Goal: Task Accomplishment & Management: Manage account settings

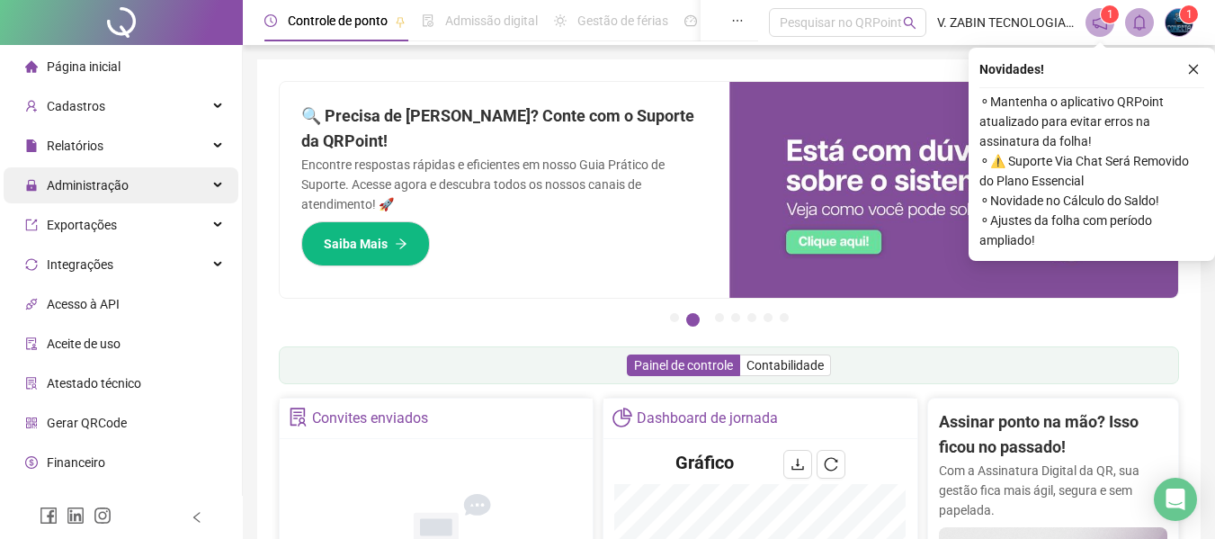
click at [66, 180] on span "Administração" at bounding box center [88, 185] width 82 height 14
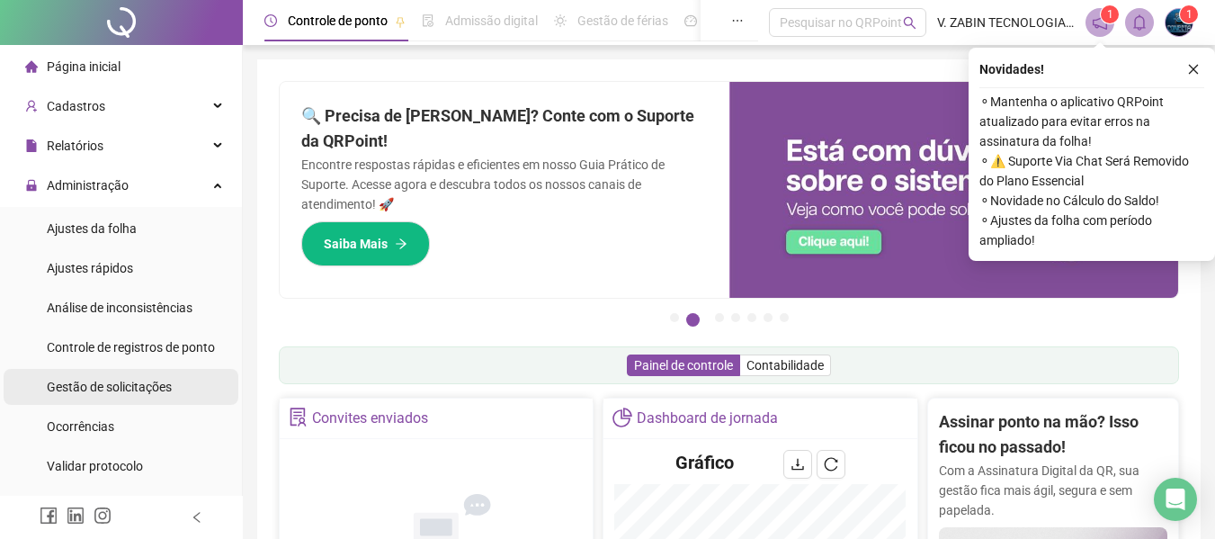
click at [112, 395] on div "Gestão de solicitações" at bounding box center [109, 387] width 125 height 36
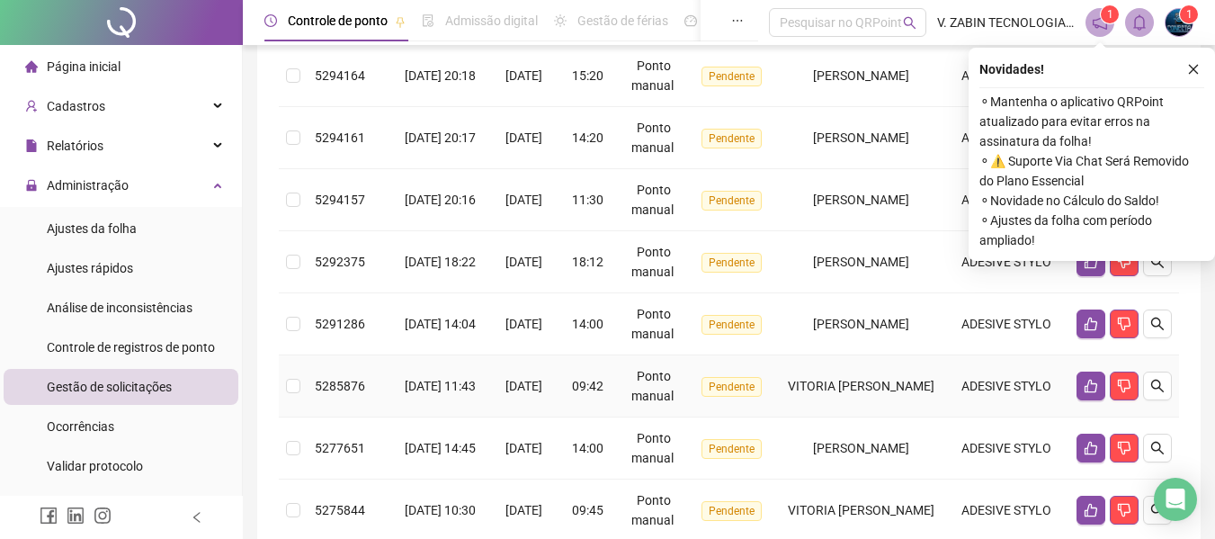
scroll to position [540, 0]
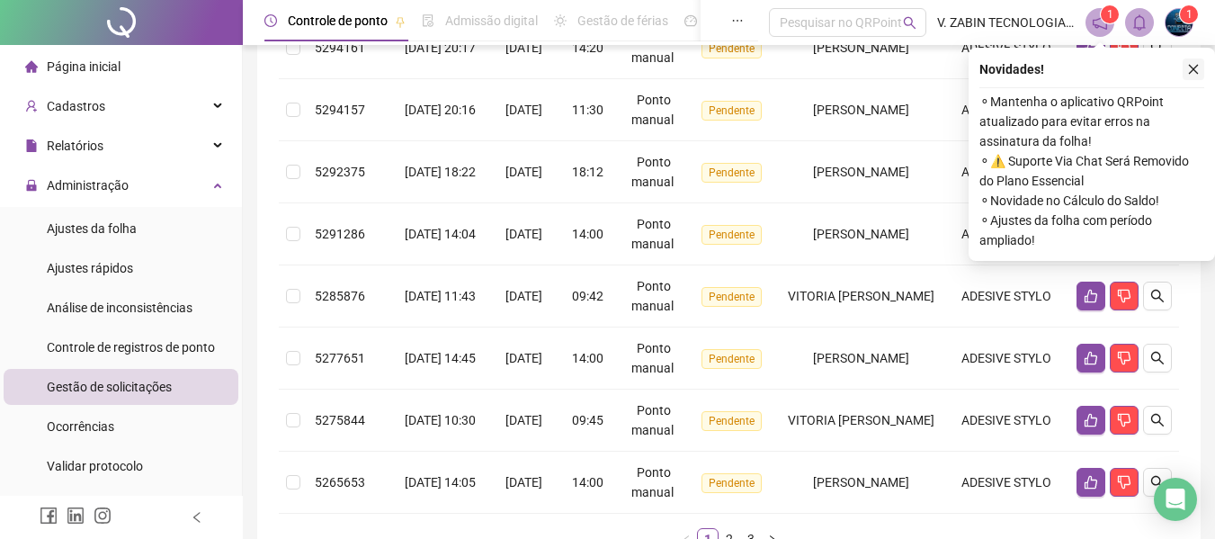
click at [1195, 71] on icon "close" at bounding box center [1193, 69] width 13 height 13
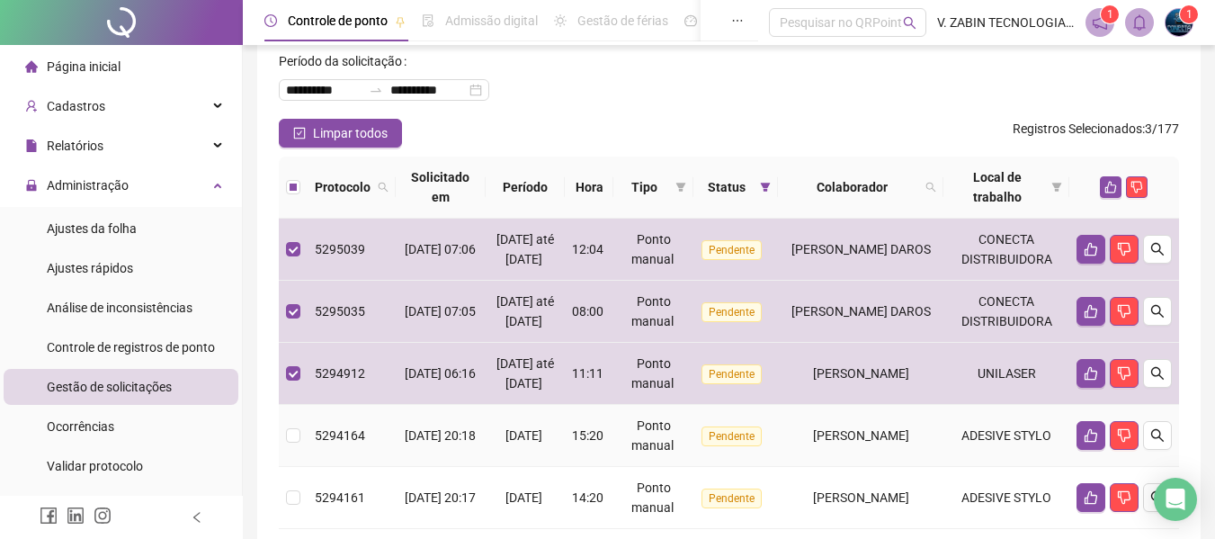
scroll to position [0, 0]
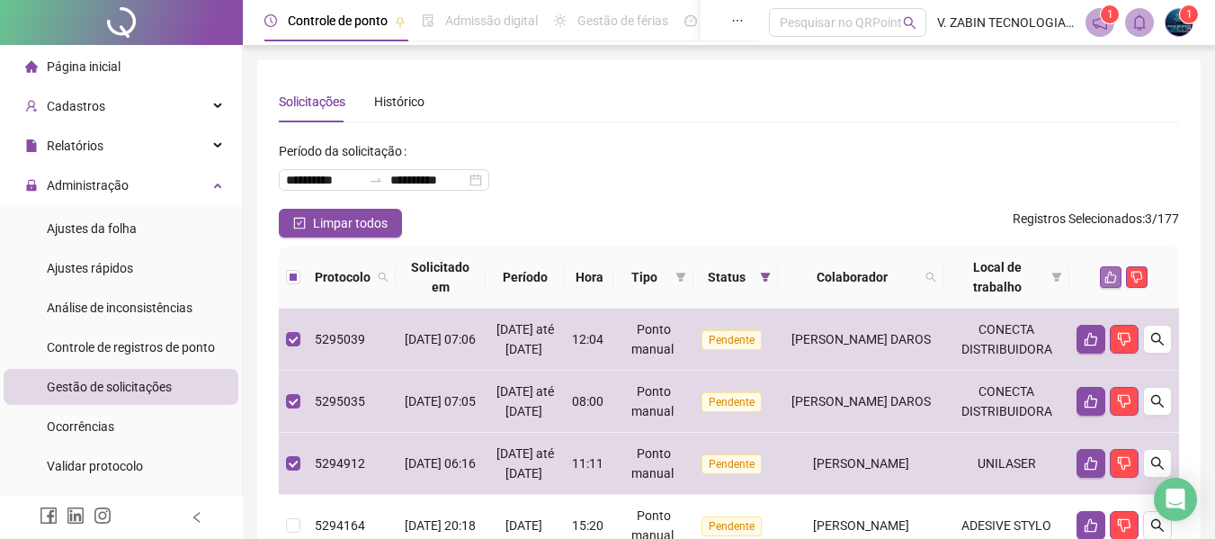
click at [1112, 276] on icon "like" at bounding box center [1111, 277] width 13 height 13
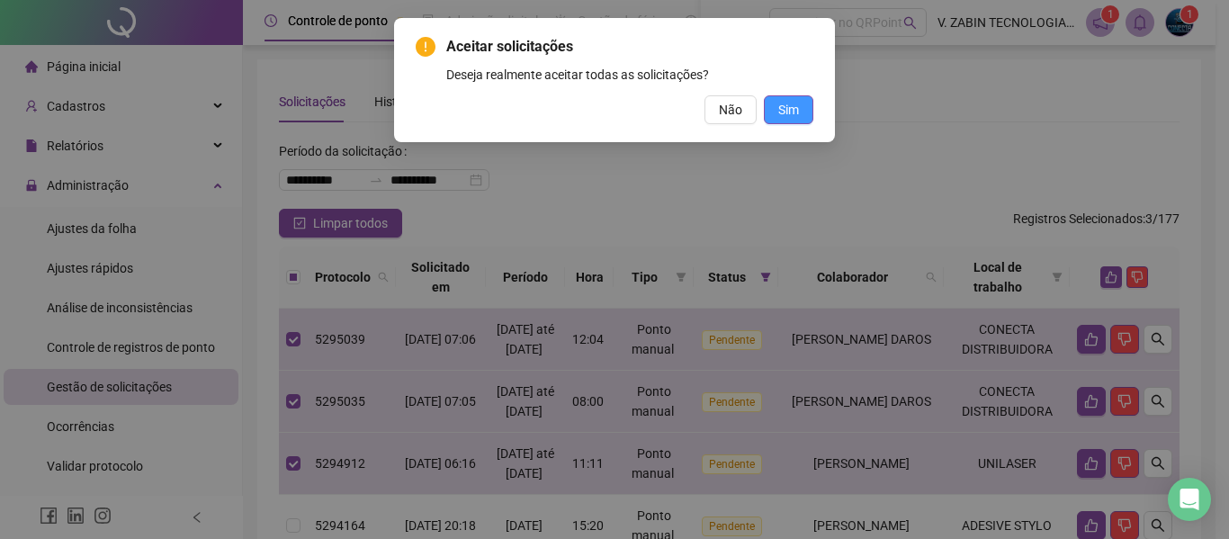
click at [779, 109] on span "Sim" at bounding box center [788, 110] width 21 height 20
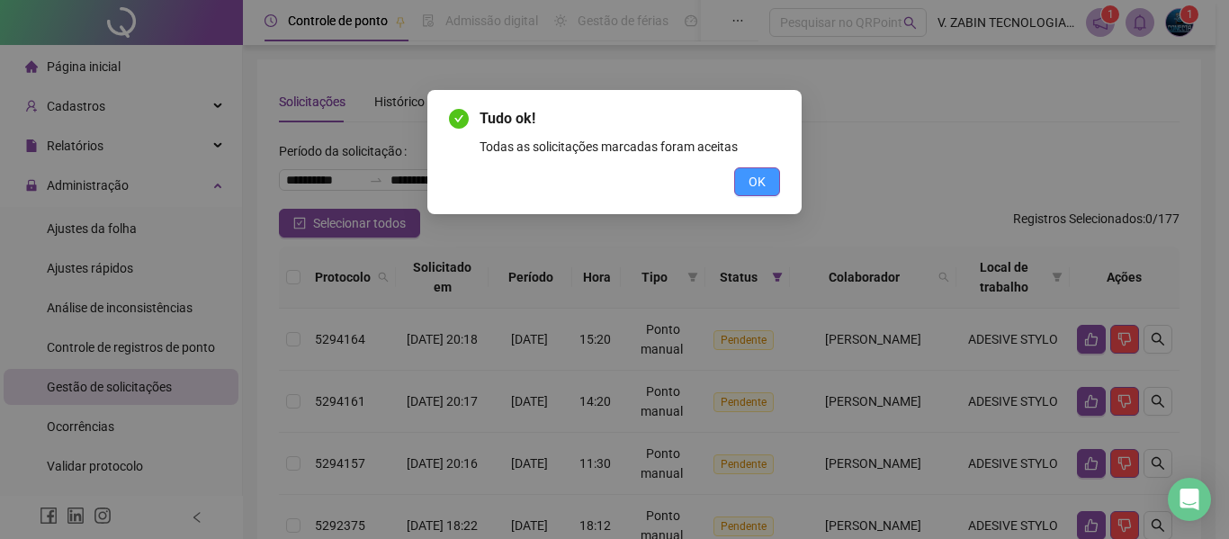
click at [762, 175] on span "OK" at bounding box center [756, 182] width 17 height 20
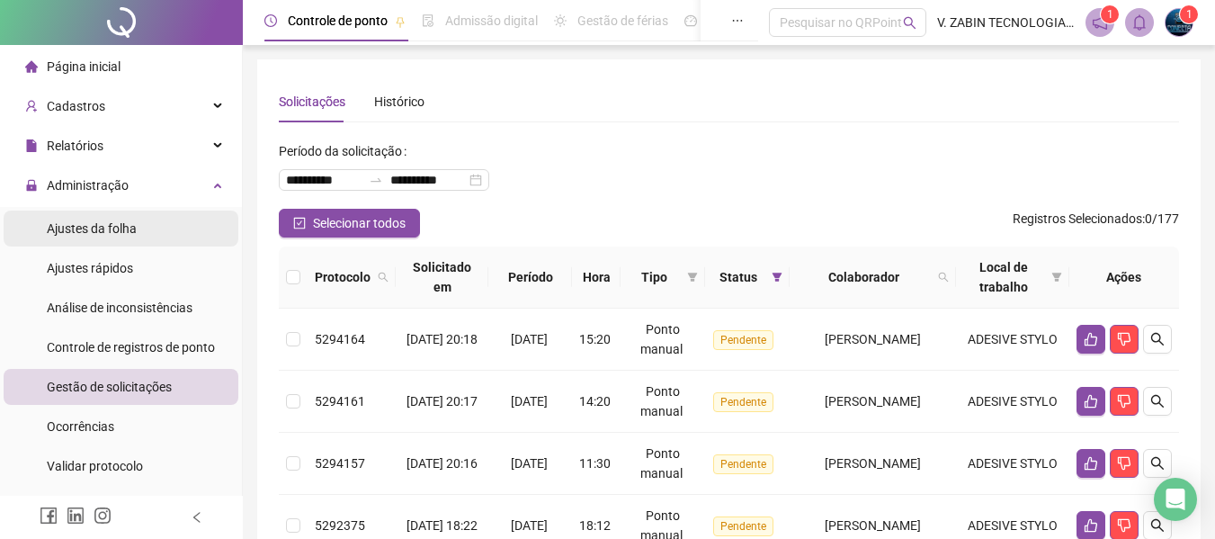
click at [86, 227] on span "Ajustes da folha" at bounding box center [92, 228] width 90 height 14
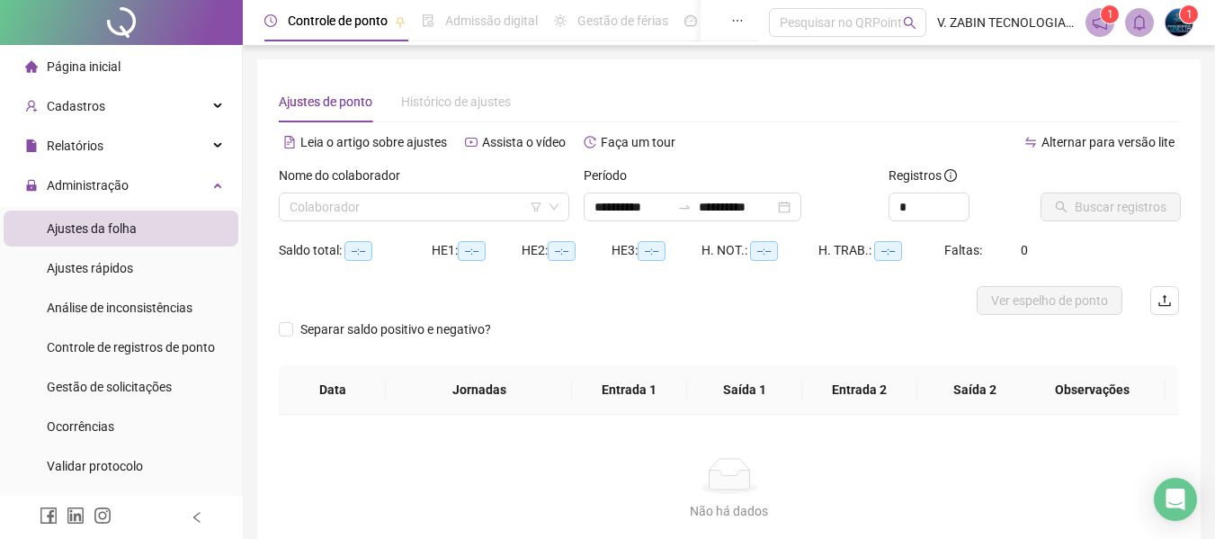
type input "**********"
click at [408, 205] on input "search" at bounding box center [416, 206] width 253 height 27
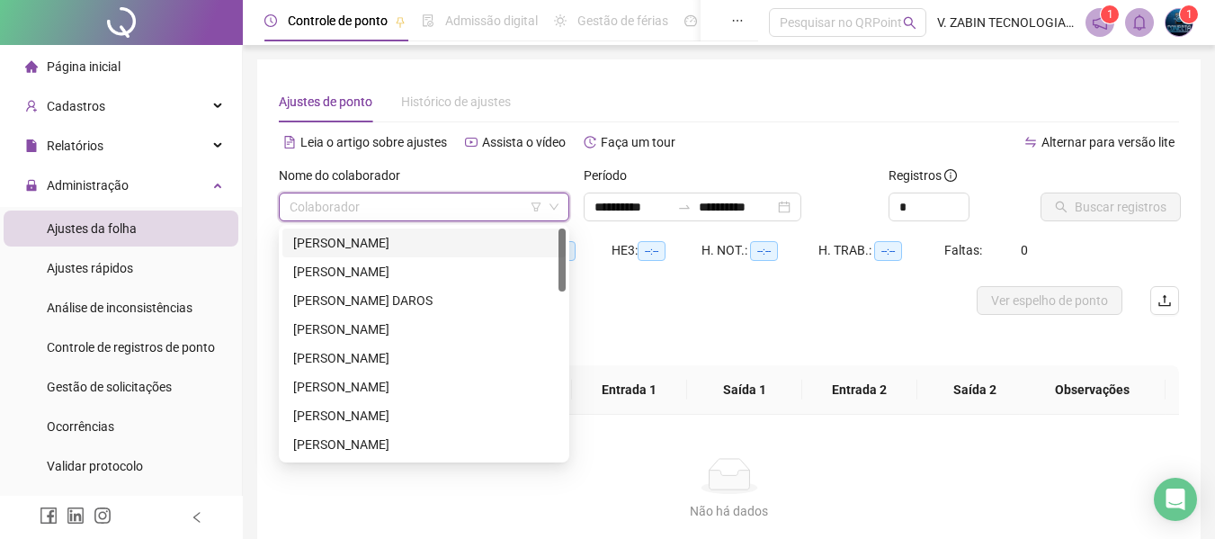
click at [367, 241] on div "[PERSON_NAME]" at bounding box center [424, 243] width 262 height 20
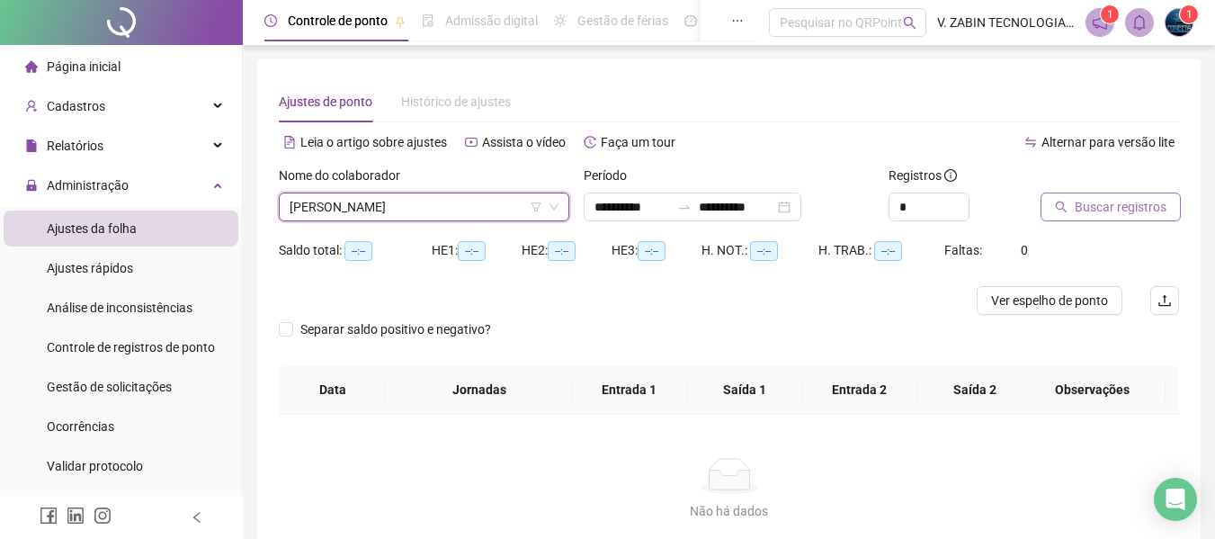
click at [1104, 220] on button "Buscar registros" at bounding box center [1111, 207] width 140 height 29
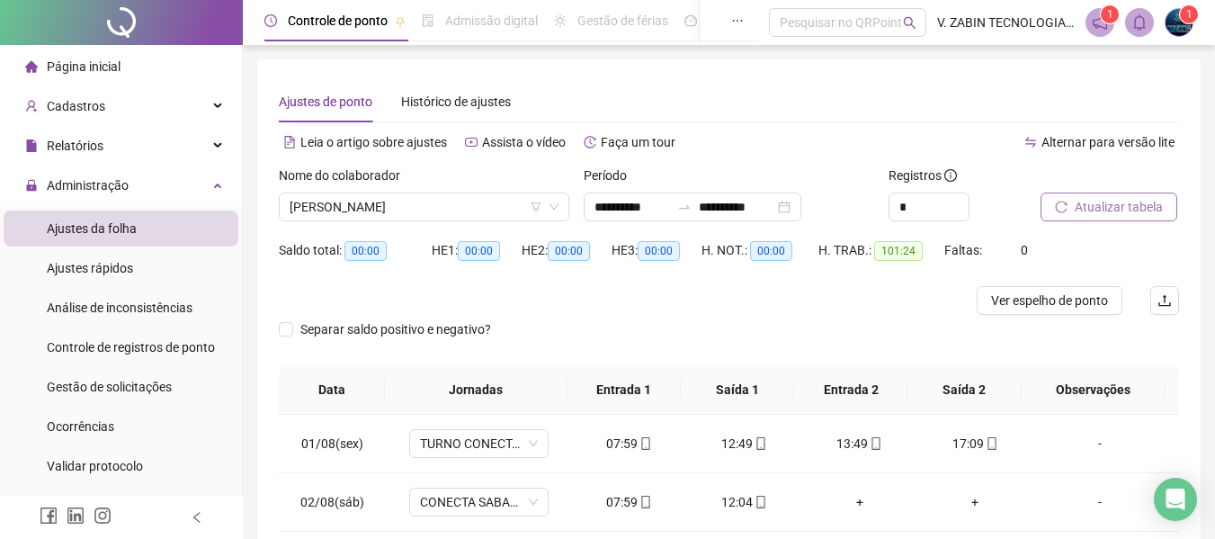
click at [1101, 202] on span "Atualizar tabela" at bounding box center [1119, 207] width 88 height 20
click at [959, 199] on icon "up" at bounding box center [959, 202] width 6 height 6
type input "*"
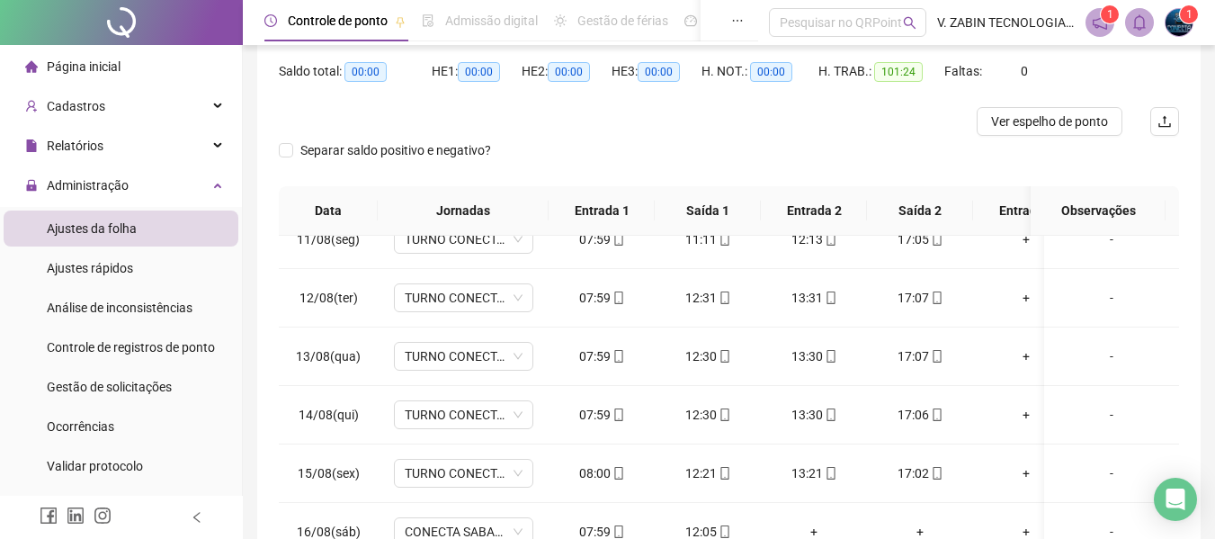
scroll to position [89, 0]
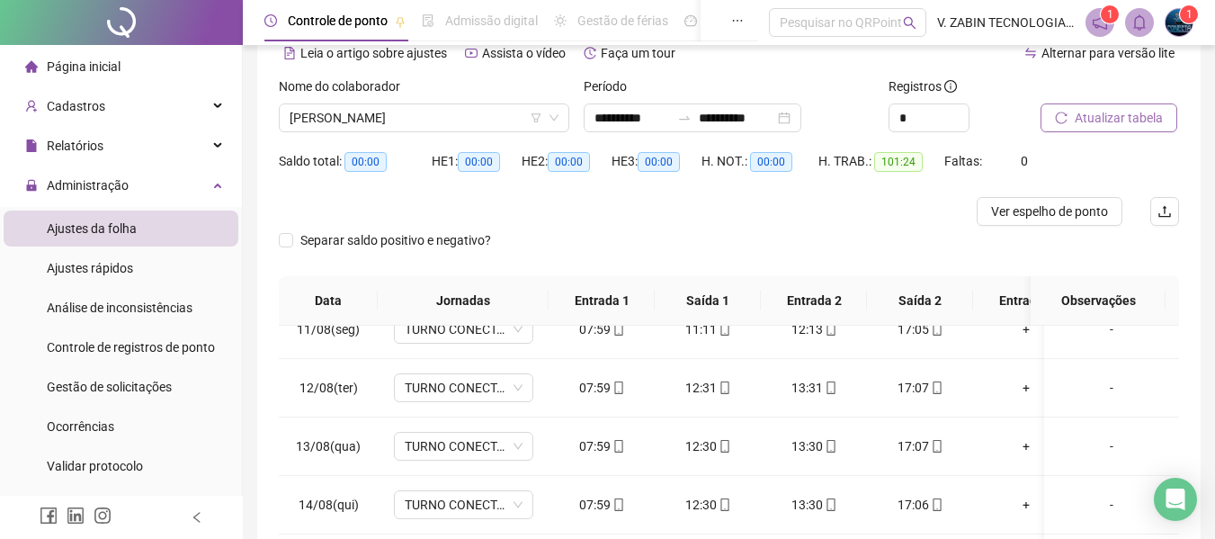
click at [1134, 124] on span "Atualizar tabela" at bounding box center [1119, 118] width 88 height 20
click at [627, 217] on div at bounding box center [617, 211] width 676 height 29
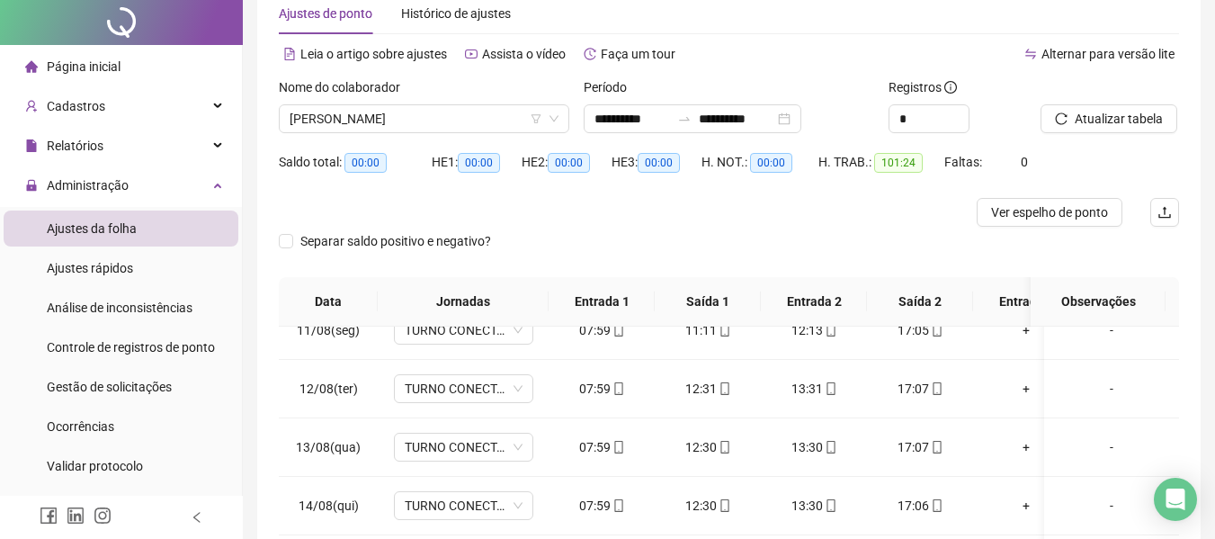
scroll to position [0, 0]
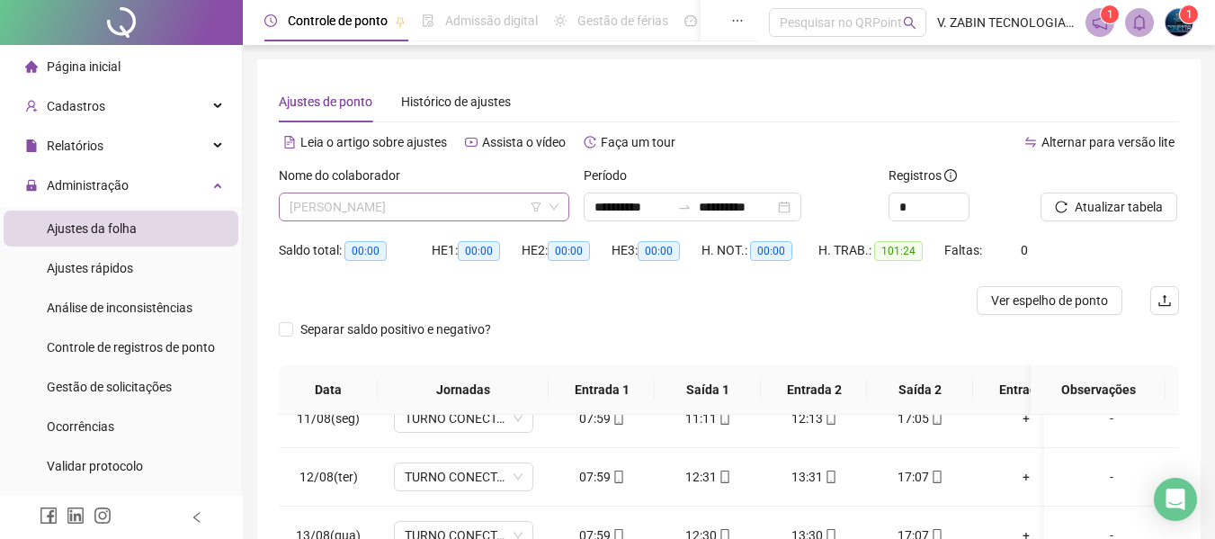
click at [498, 208] on span "[PERSON_NAME]" at bounding box center [424, 206] width 269 height 27
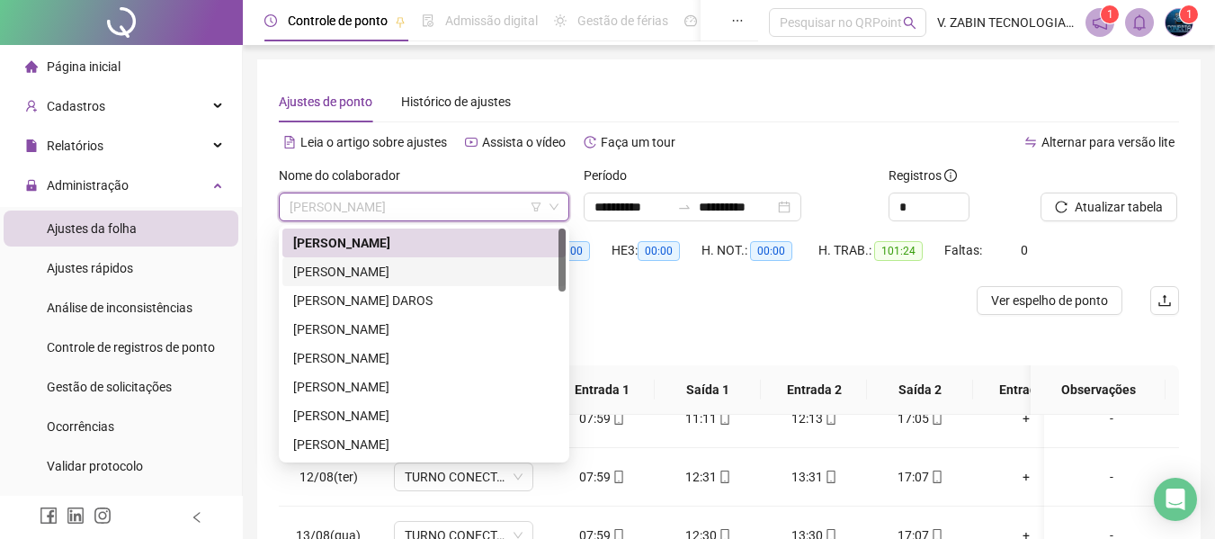
click at [411, 256] on div "[PERSON_NAME]" at bounding box center [423, 243] width 283 height 29
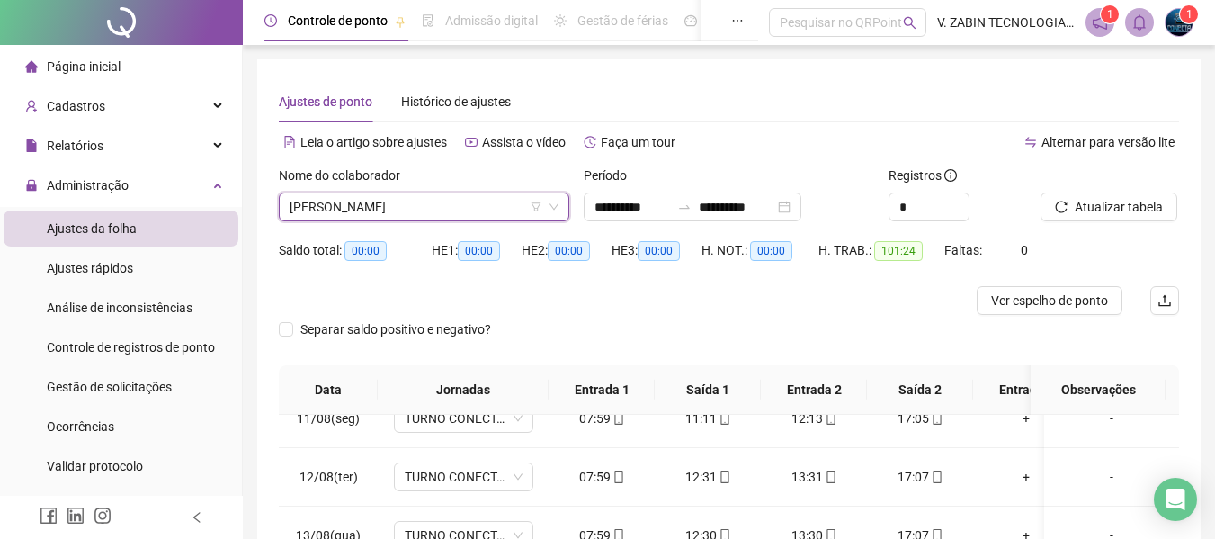
click at [438, 197] on span "[PERSON_NAME]" at bounding box center [424, 206] width 269 height 27
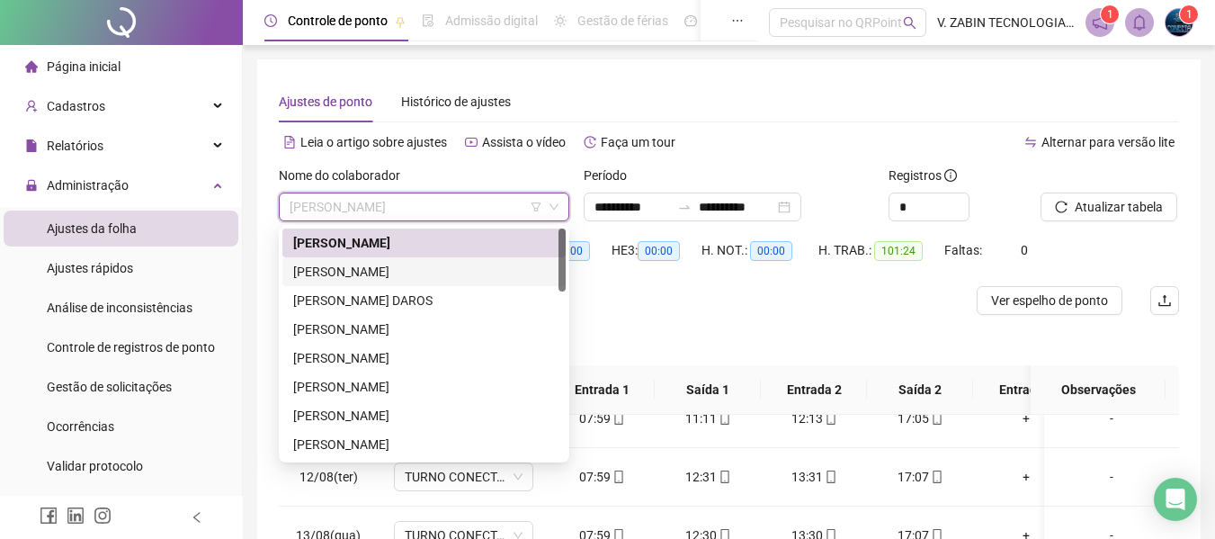
click at [435, 273] on div "[PERSON_NAME]" at bounding box center [424, 272] width 262 height 20
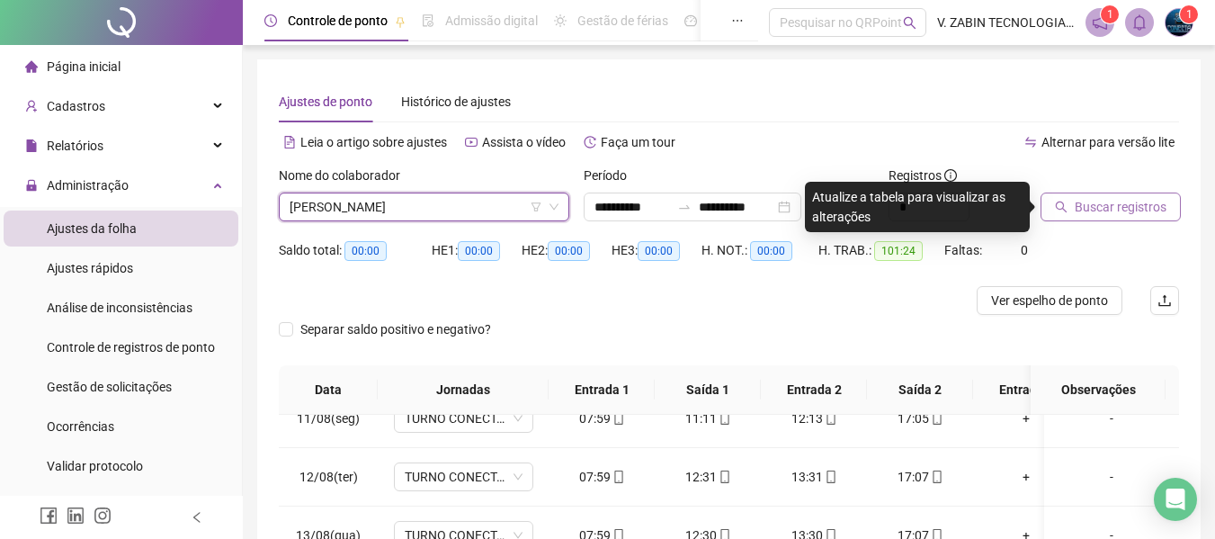
click at [1108, 203] on span "Buscar registros" at bounding box center [1121, 207] width 92 height 20
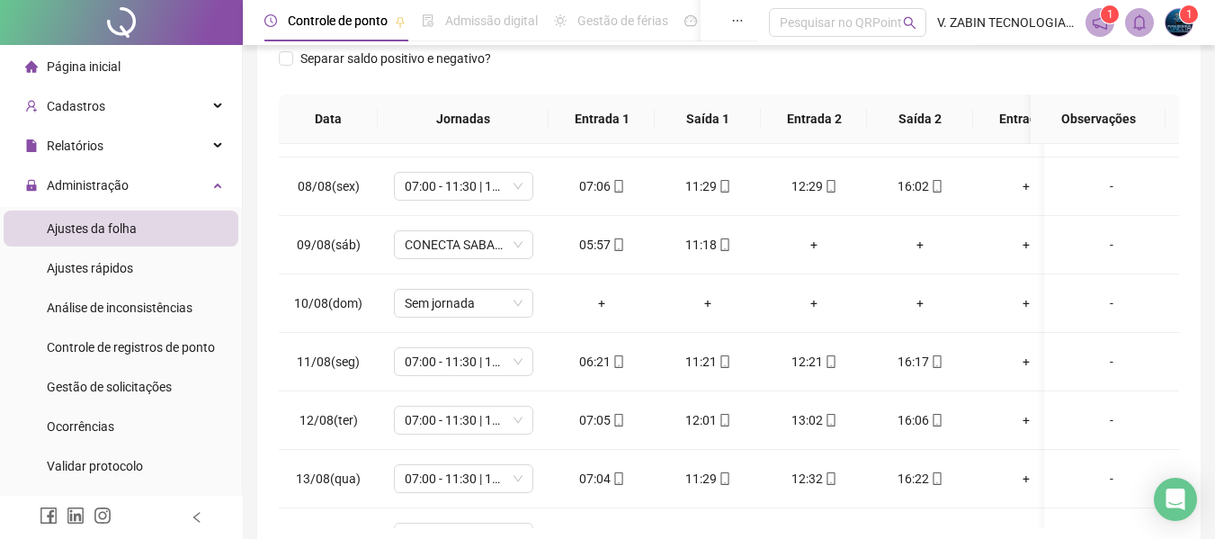
scroll to position [237, 0]
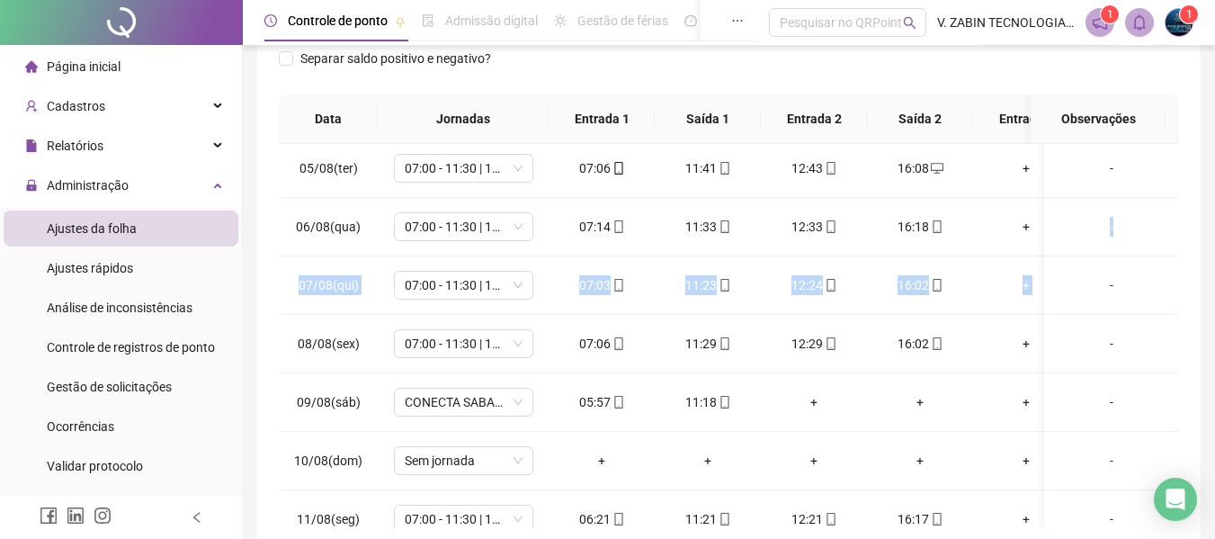
click at [1208, 244] on div "**********" at bounding box center [729, 178] width 972 height 898
click at [1212, 202] on div "**********" at bounding box center [729, 178] width 972 height 898
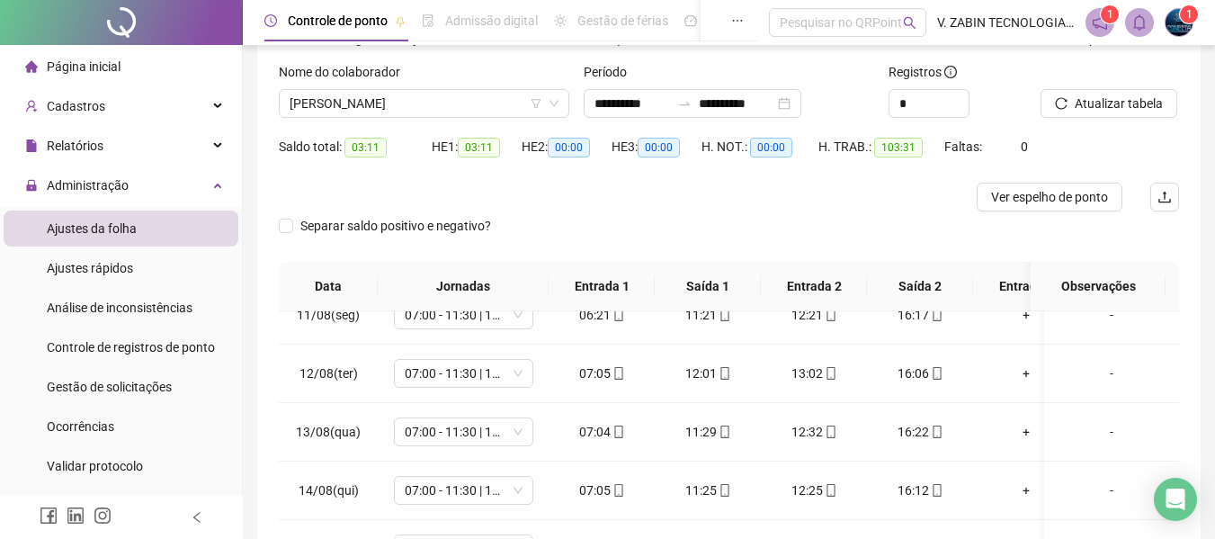
scroll to position [48, 0]
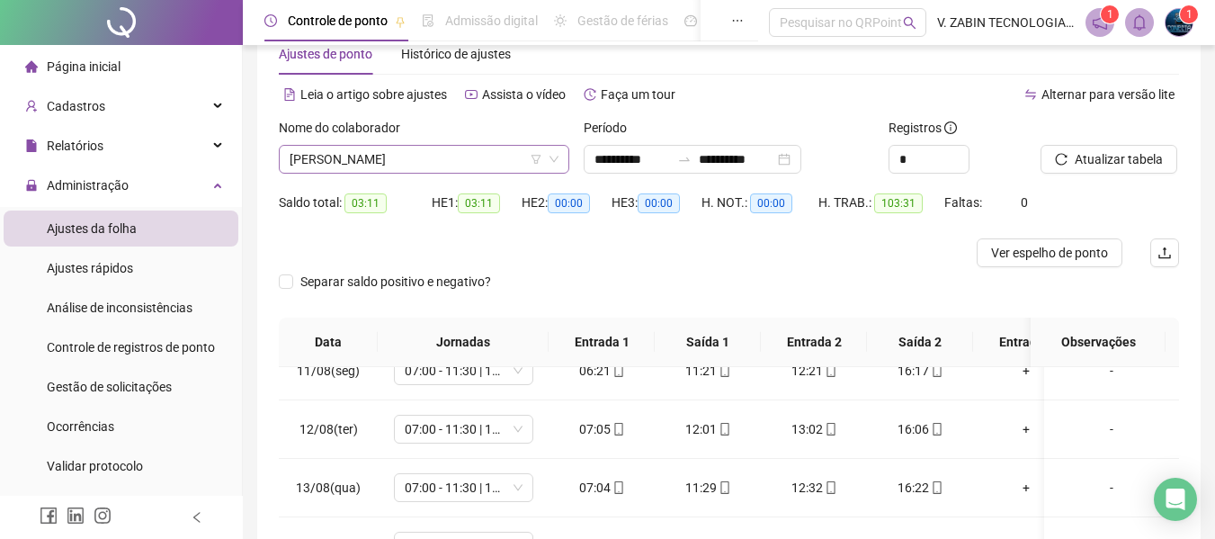
click at [471, 169] on span "[PERSON_NAME]" at bounding box center [424, 159] width 269 height 27
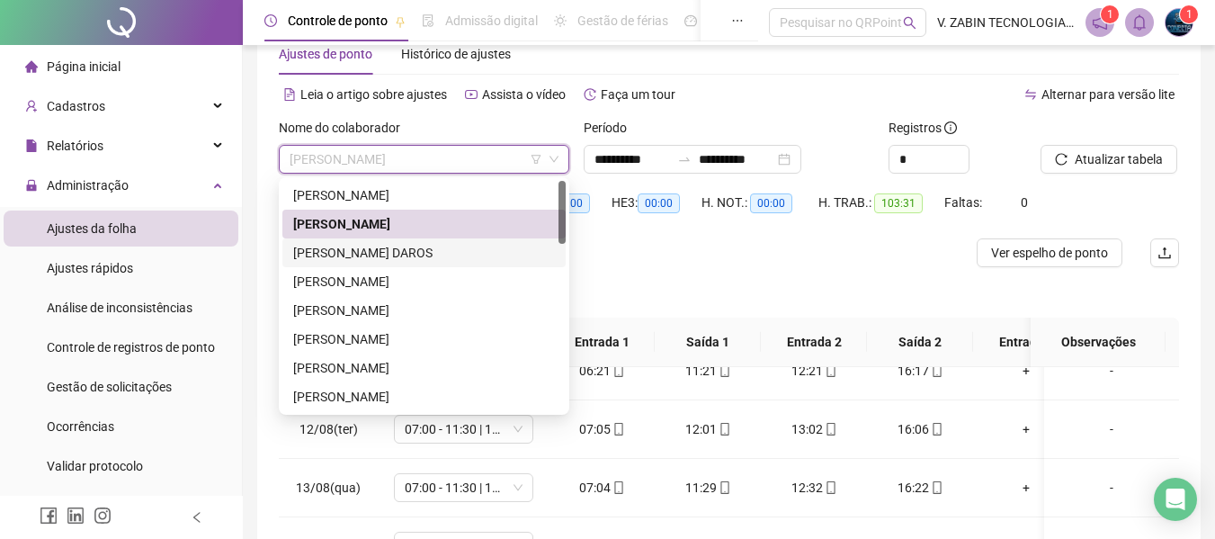
click at [402, 255] on div "[PERSON_NAME] DAROS" at bounding box center [424, 253] width 262 height 20
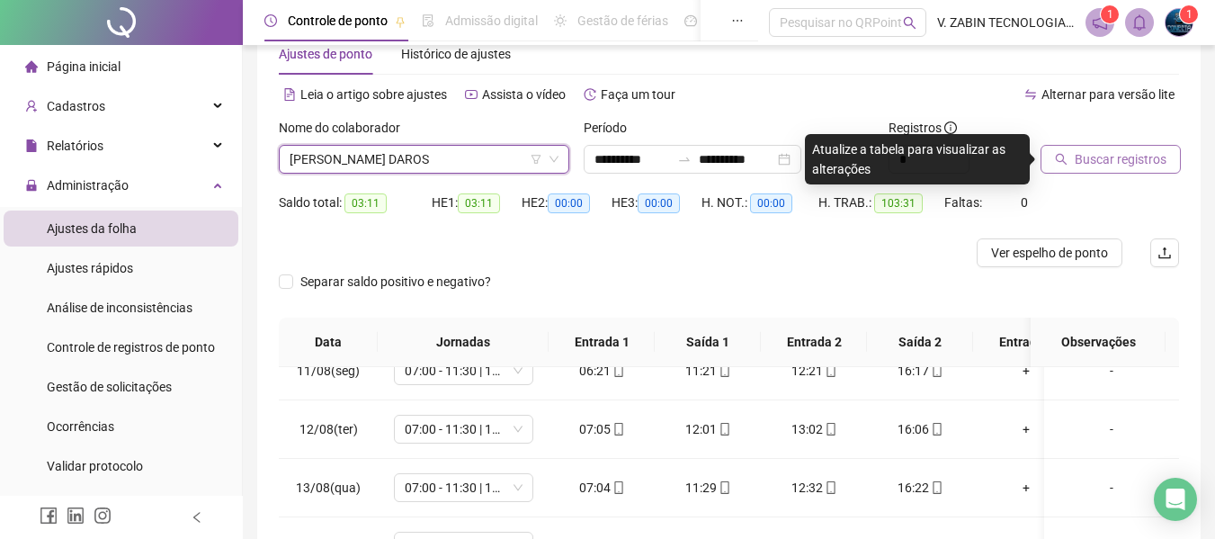
click at [1115, 149] on span "Buscar registros" at bounding box center [1121, 159] width 92 height 20
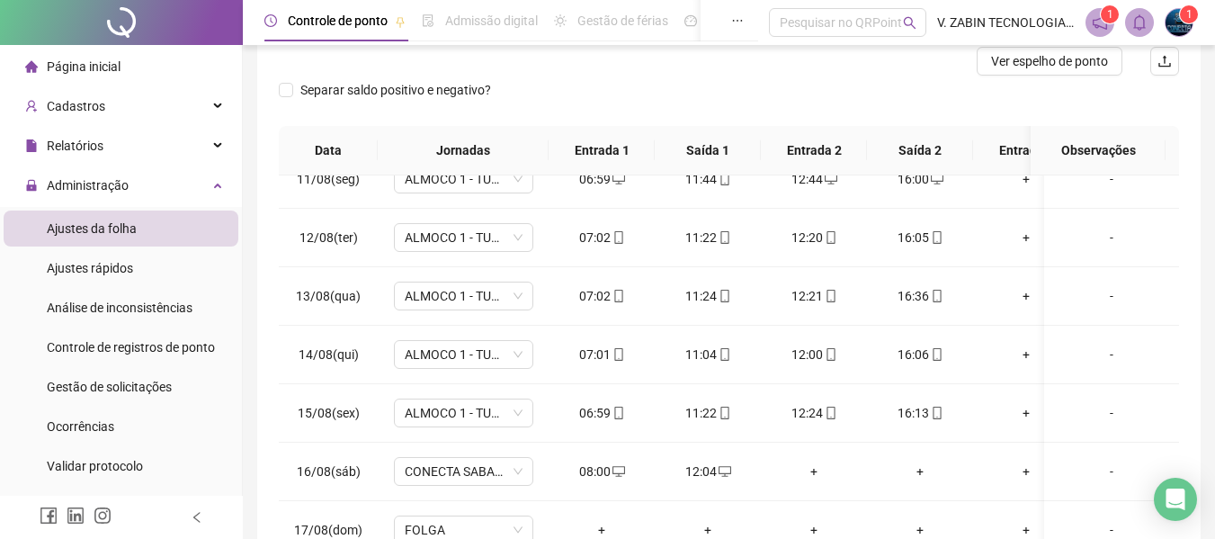
scroll to position [0, 0]
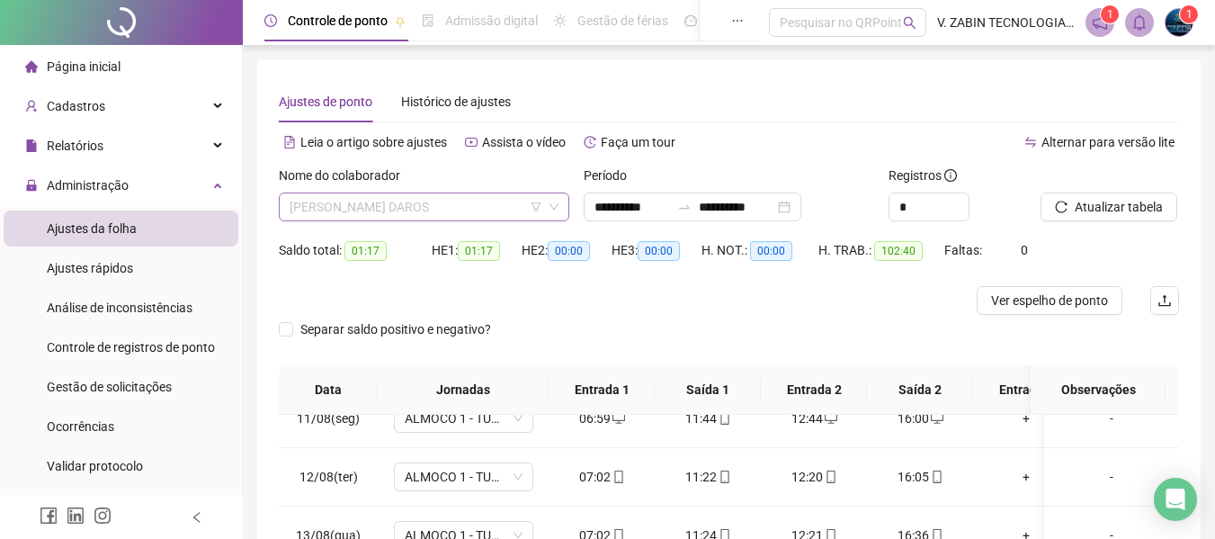
click at [470, 211] on span "[PERSON_NAME] DAROS" at bounding box center [424, 206] width 269 height 27
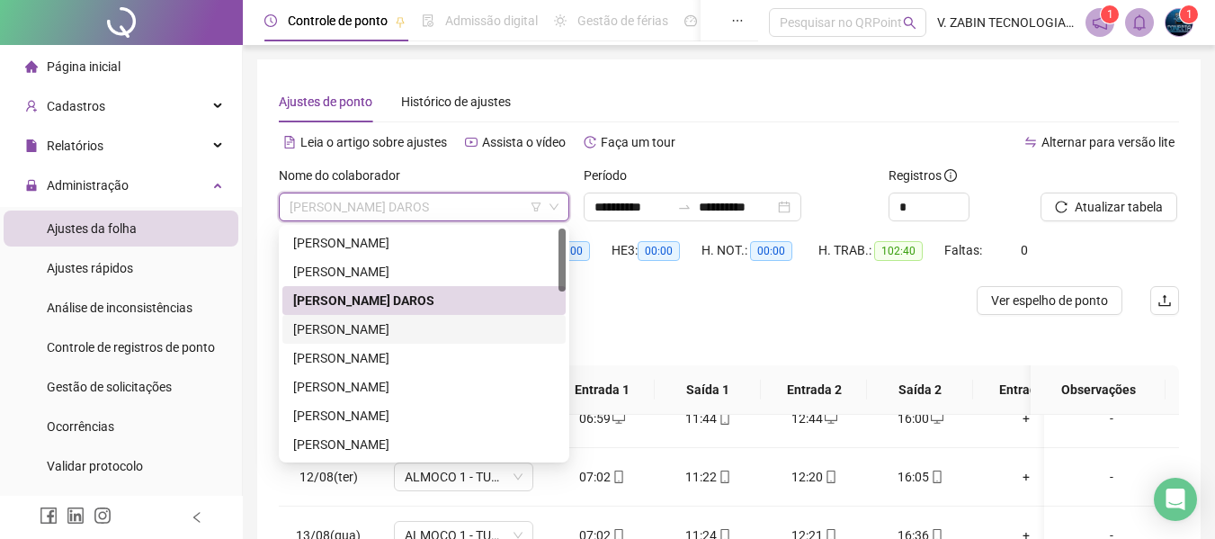
click at [383, 333] on div "[PERSON_NAME]" at bounding box center [424, 329] width 262 height 20
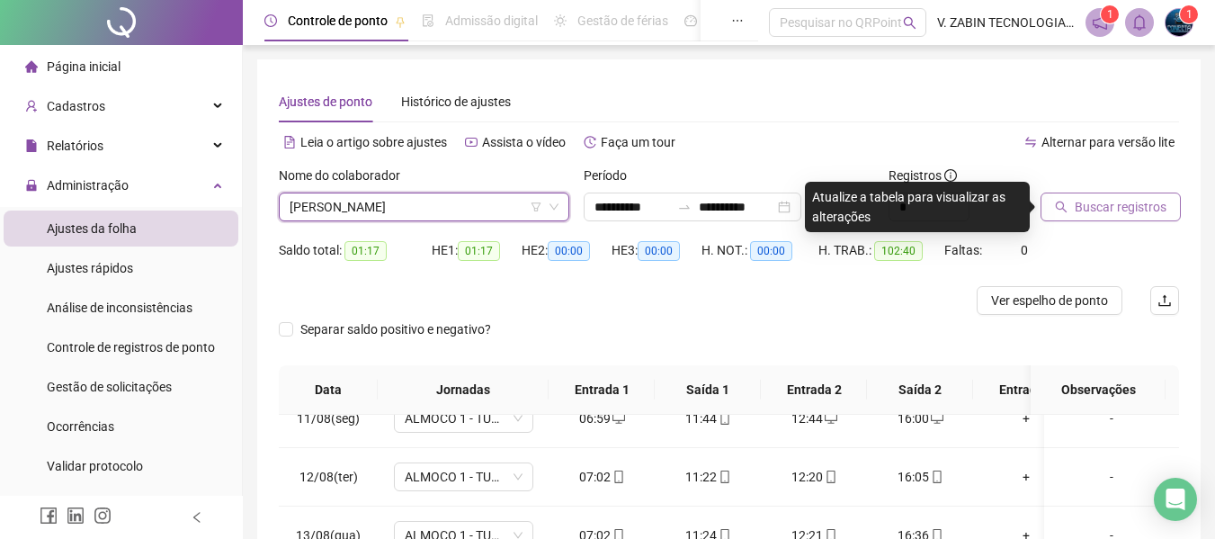
click at [1099, 207] on span "Buscar registros" at bounding box center [1121, 207] width 92 height 20
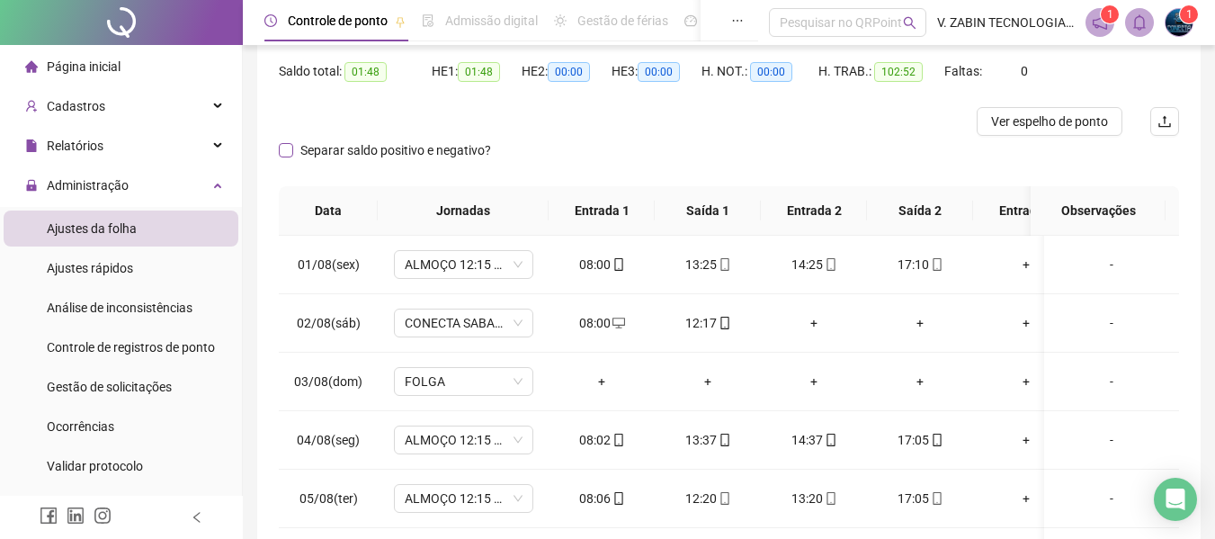
scroll to position [89, 0]
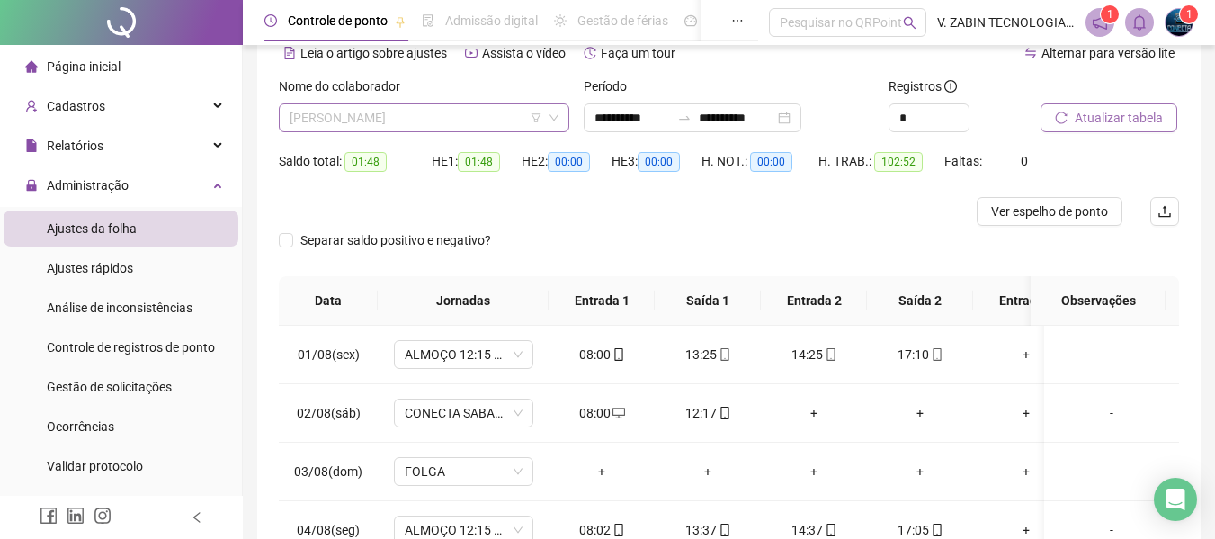
click at [470, 118] on span "[PERSON_NAME]" at bounding box center [424, 117] width 269 height 27
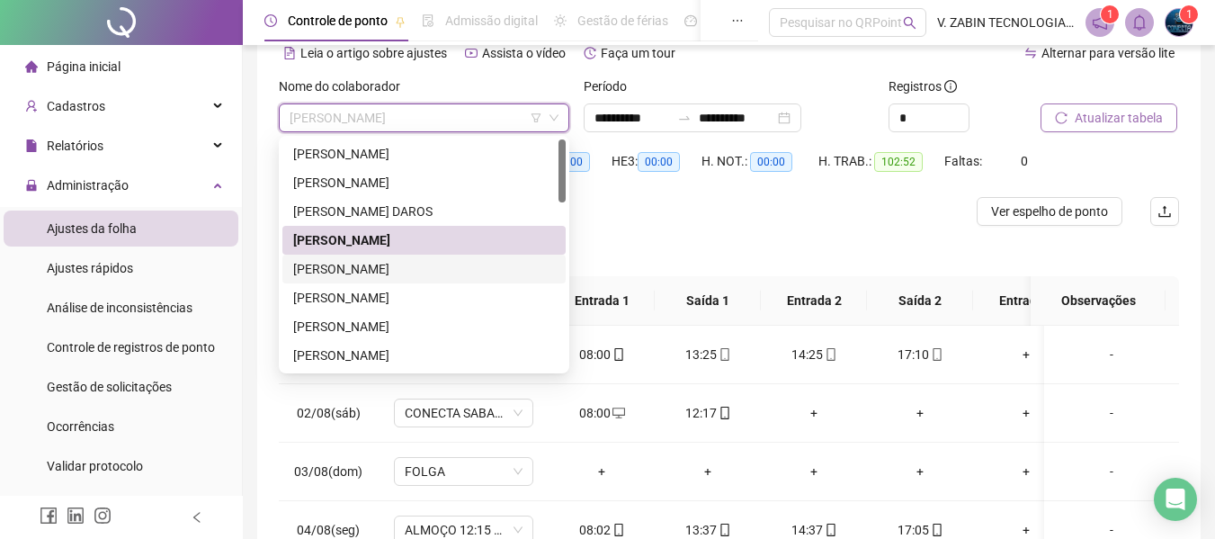
click at [400, 267] on div "[PERSON_NAME]" at bounding box center [424, 269] width 262 height 20
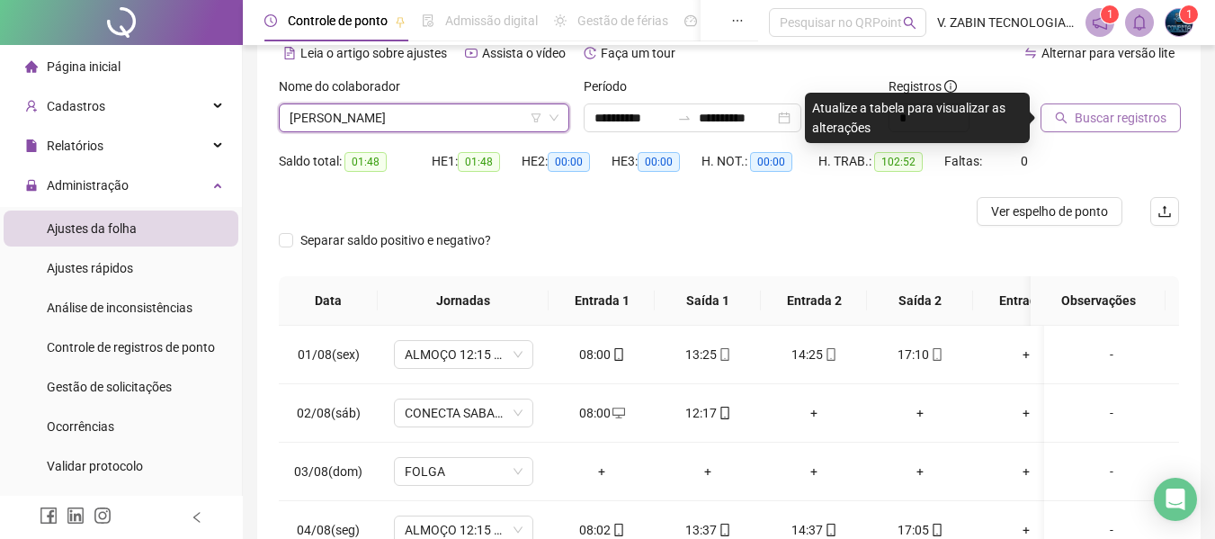
click at [1133, 93] on div at bounding box center [1088, 89] width 94 height 27
click at [1119, 105] on button "Buscar registros" at bounding box center [1111, 117] width 140 height 29
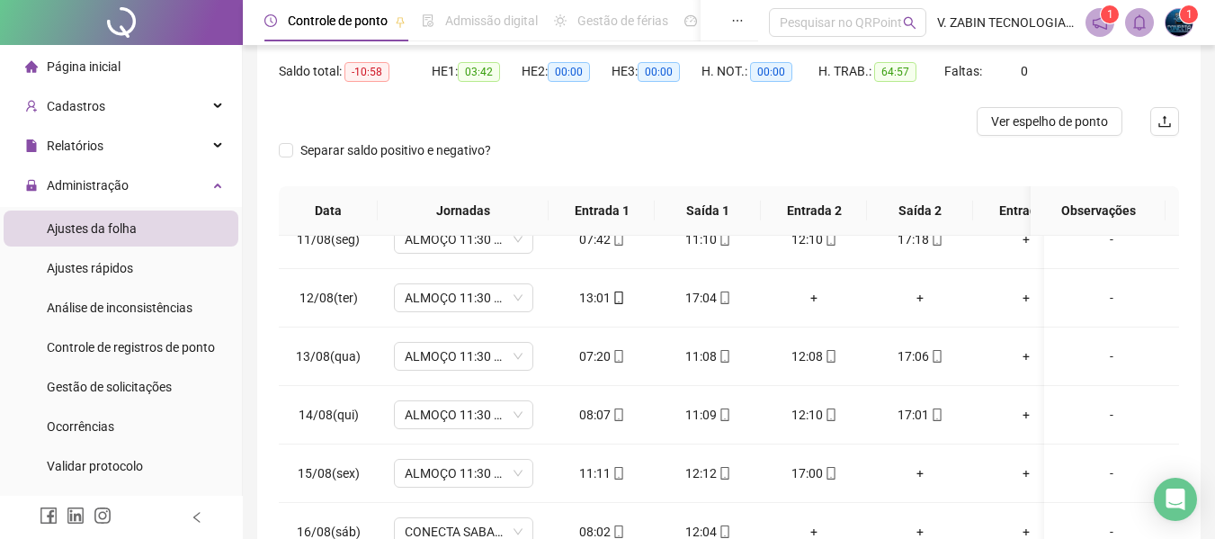
scroll to position [0, 0]
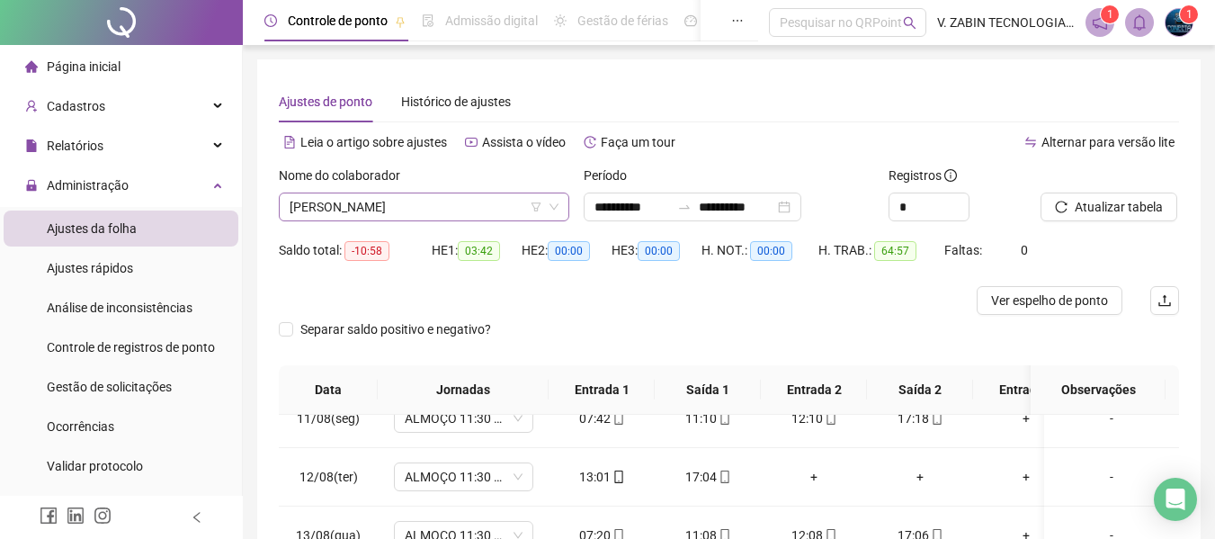
click at [374, 196] on span "[PERSON_NAME]" at bounding box center [424, 206] width 269 height 27
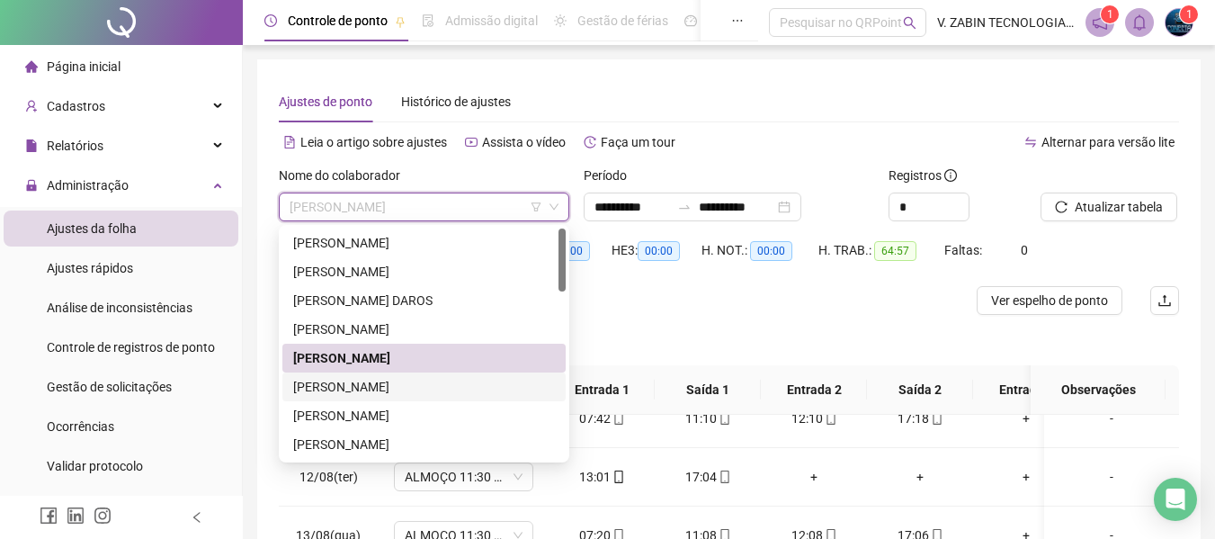
click at [394, 389] on div "[PERSON_NAME]" at bounding box center [424, 387] width 262 height 20
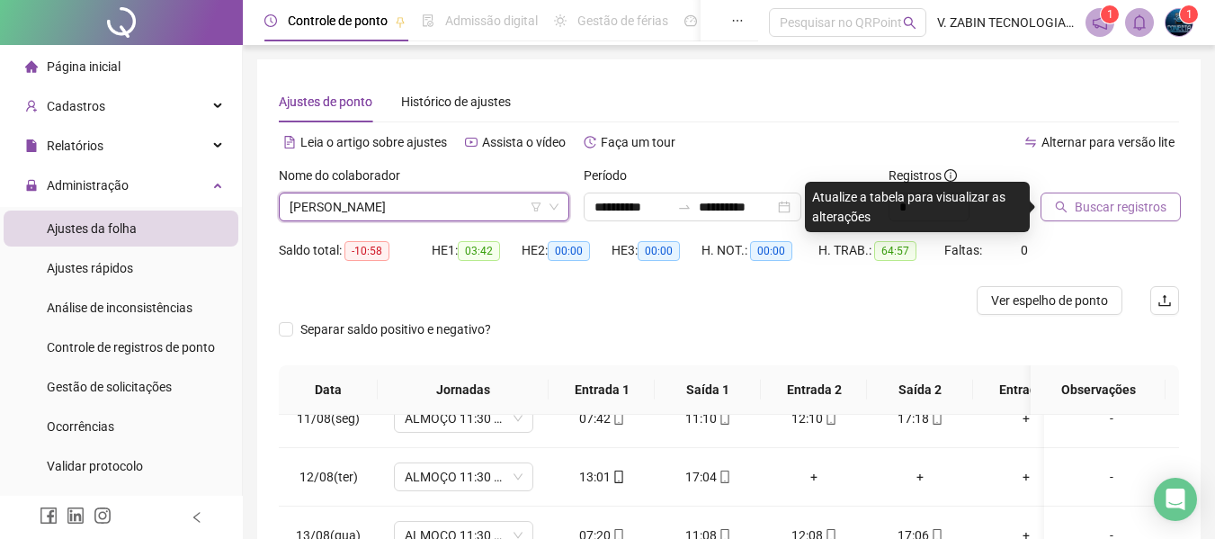
click at [1090, 215] on span "Buscar registros" at bounding box center [1121, 207] width 92 height 20
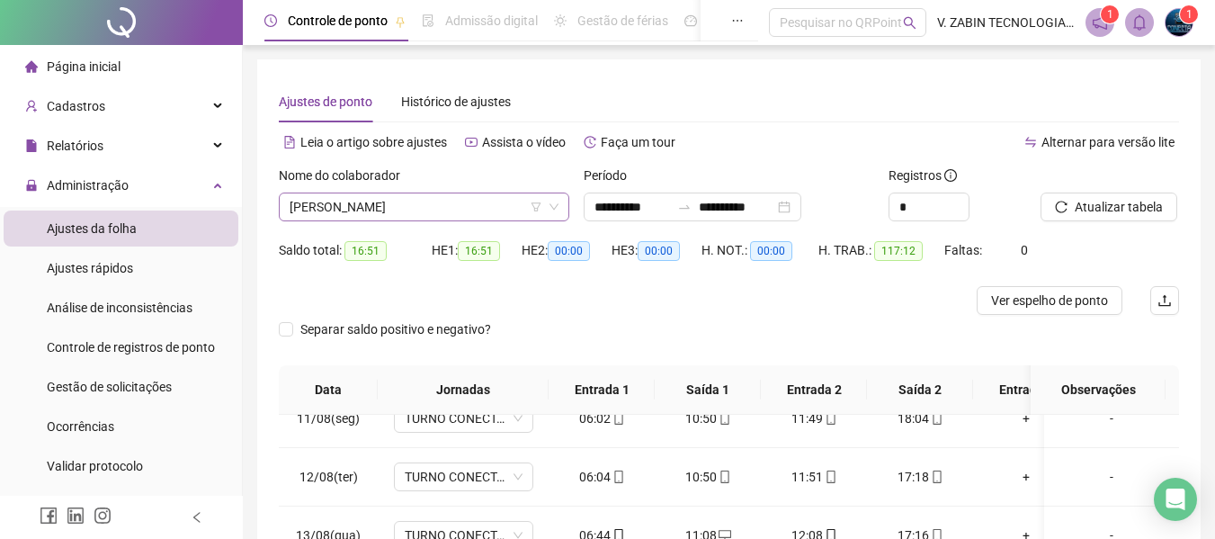
click at [394, 200] on span "[PERSON_NAME]" at bounding box center [424, 206] width 269 height 27
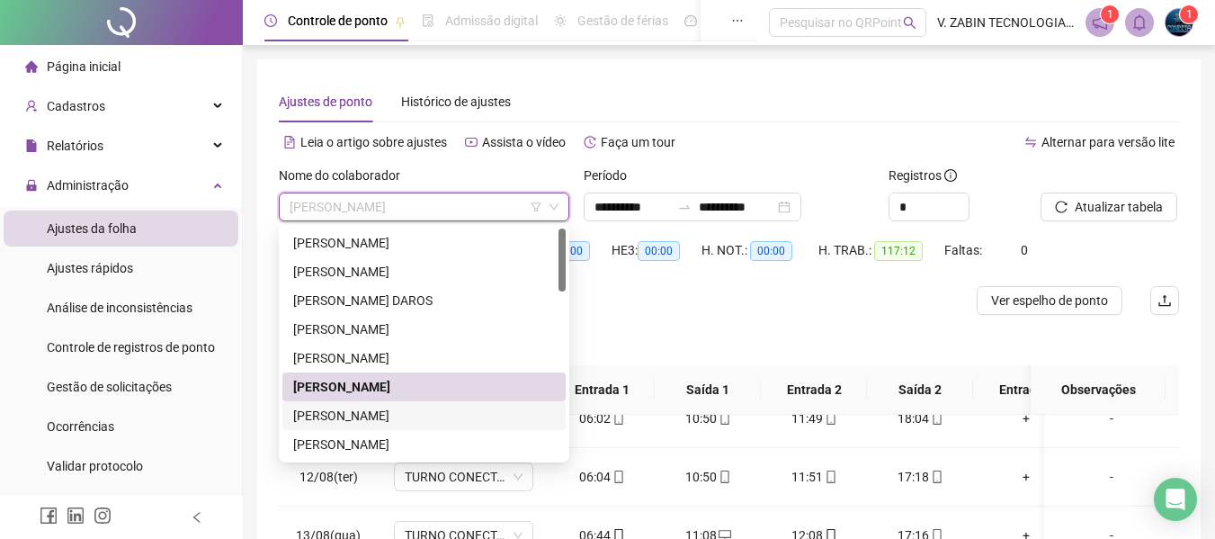
click at [338, 422] on div "[PERSON_NAME]" at bounding box center [424, 416] width 262 height 20
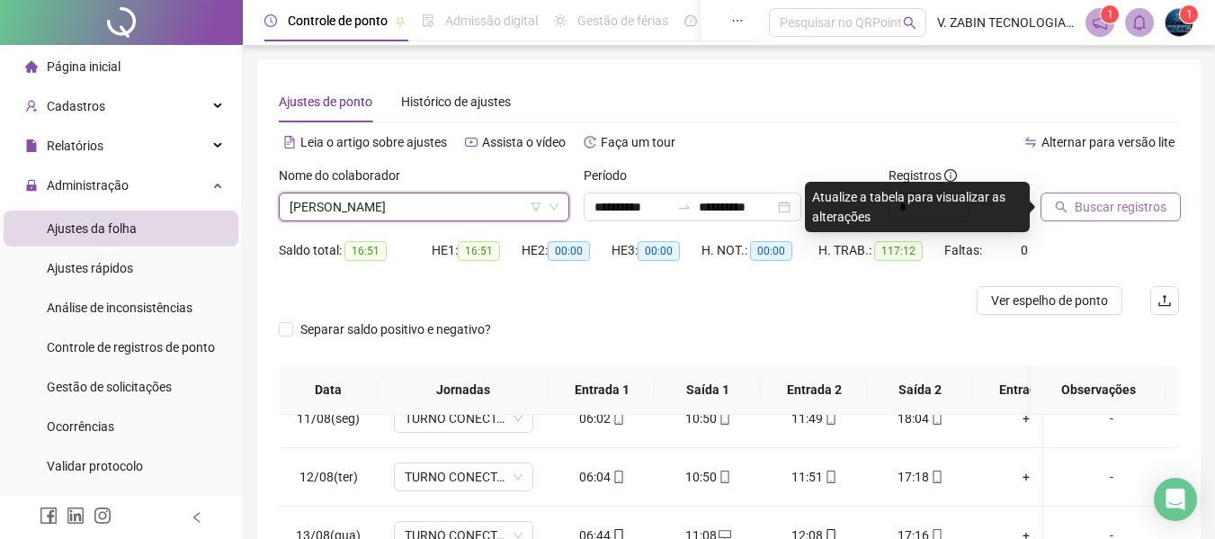
click at [1131, 212] on span "Buscar registros" at bounding box center [1121, 207] width 92 height 20
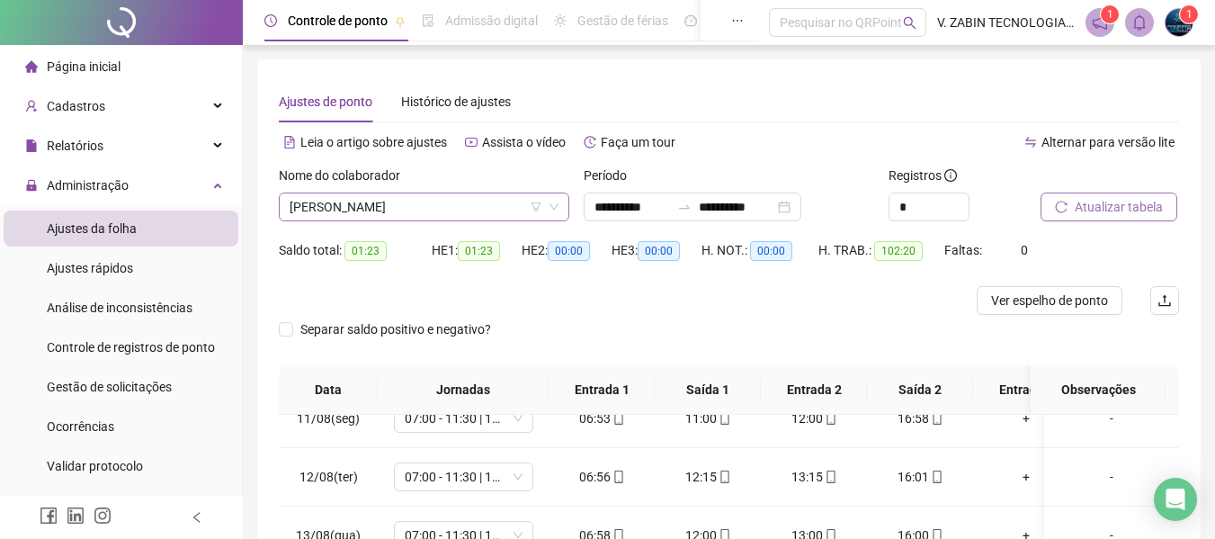
click at [340, 204] on span "[PERSON_NAME]" at bounding box center [424, 206] width 269 height 27
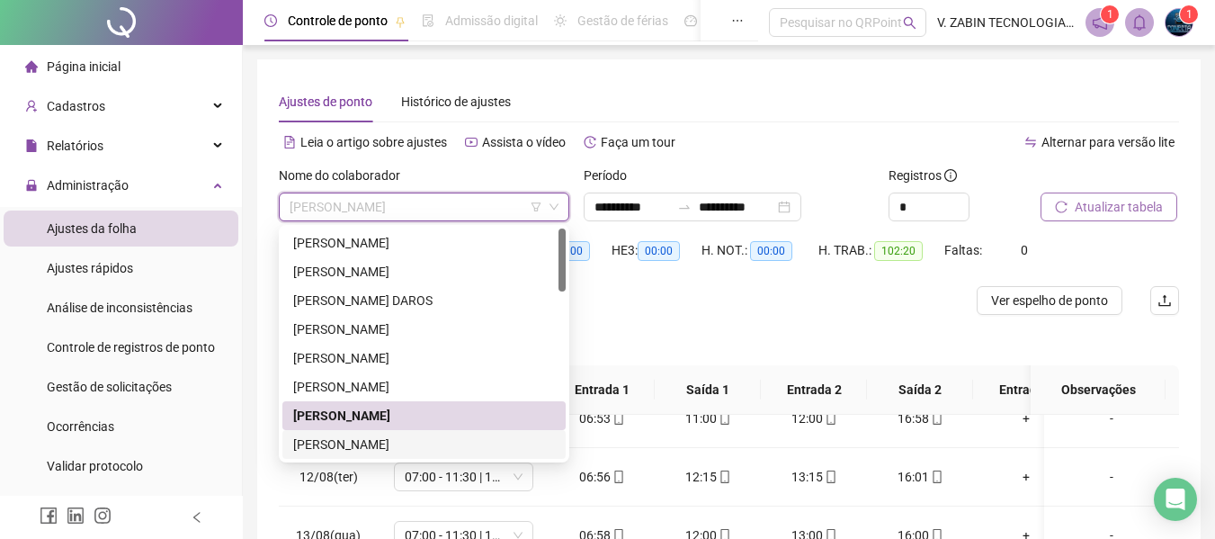
click at [333, 447] on div "[PERSON_NAME]" at bounding box center [424, 445] width 262 height 20
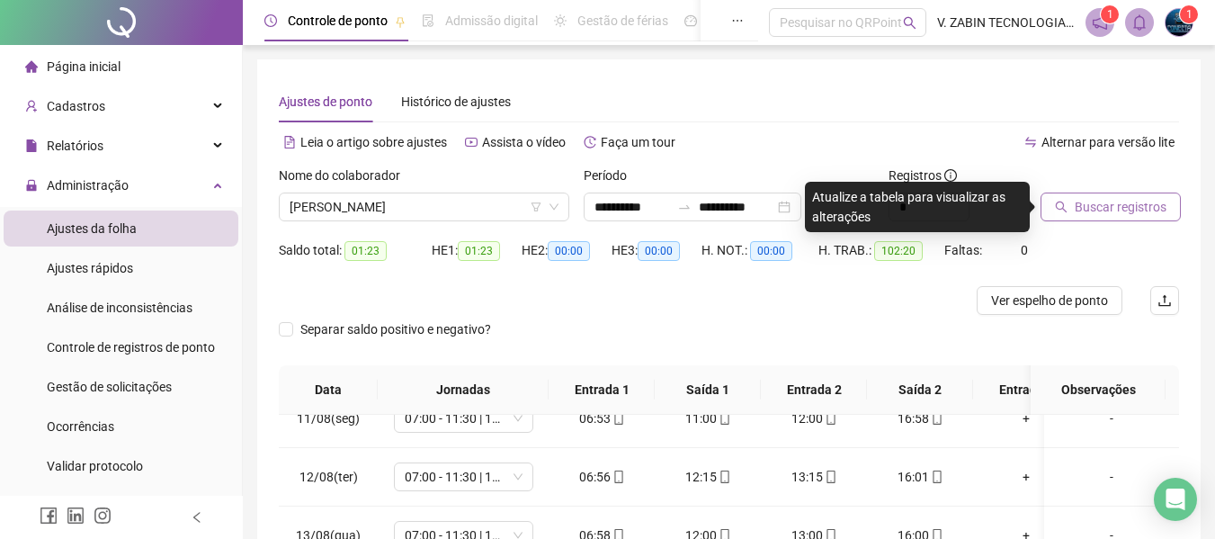
click at [1099, 220] on button "Buscar registros" at bounding box center [1111, 207] width 140 height 29
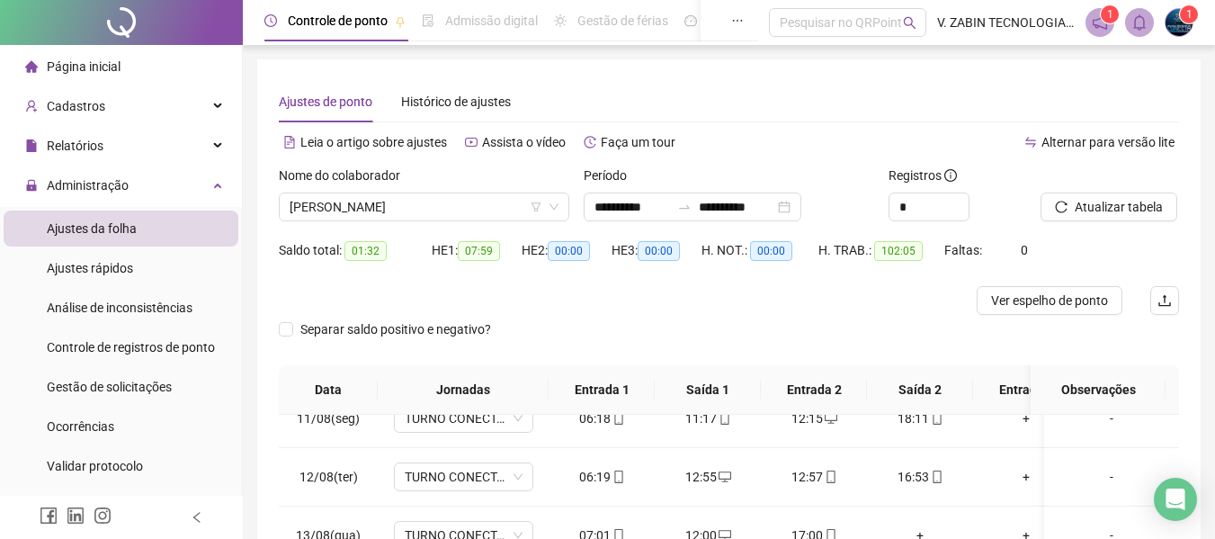
scroll to position [300, 0]
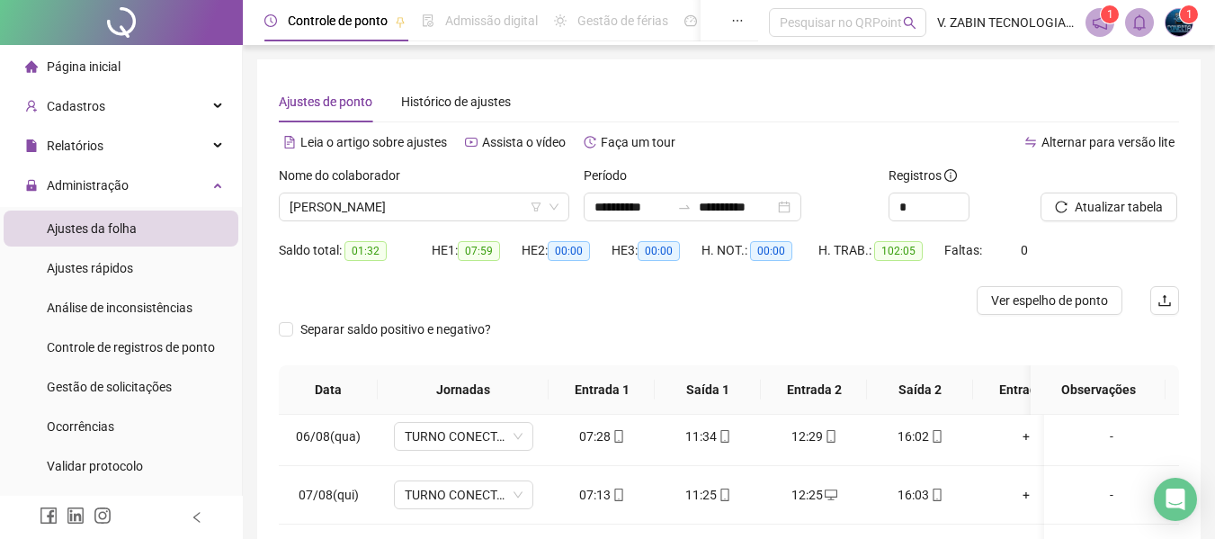
click at [1178, 442] on div "**********" at bounding box center [729, 439] width 944 height 761
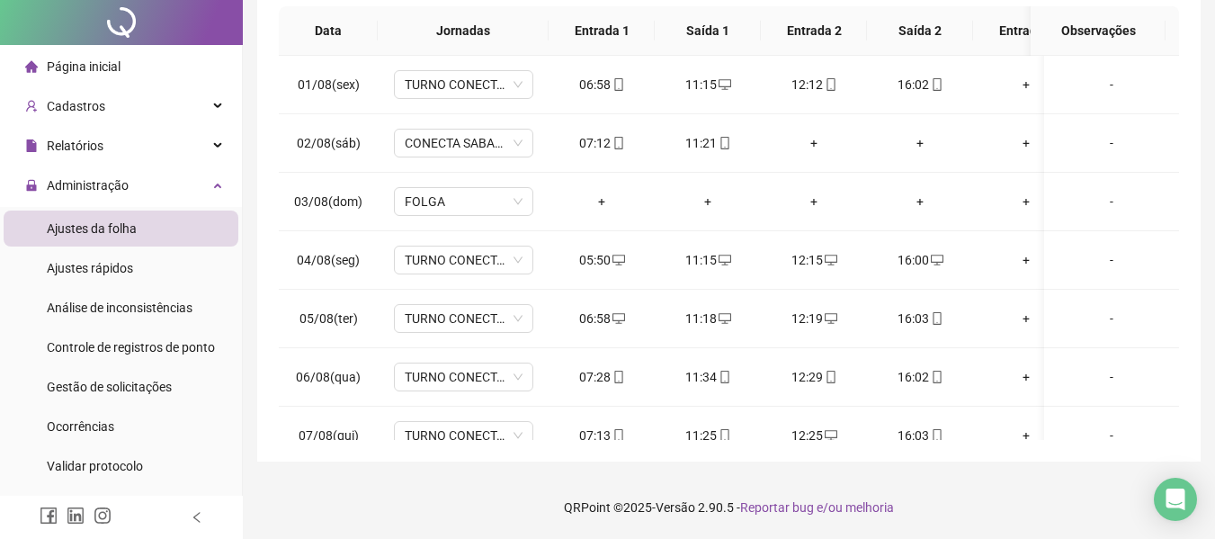
scroll to position [0, 0]
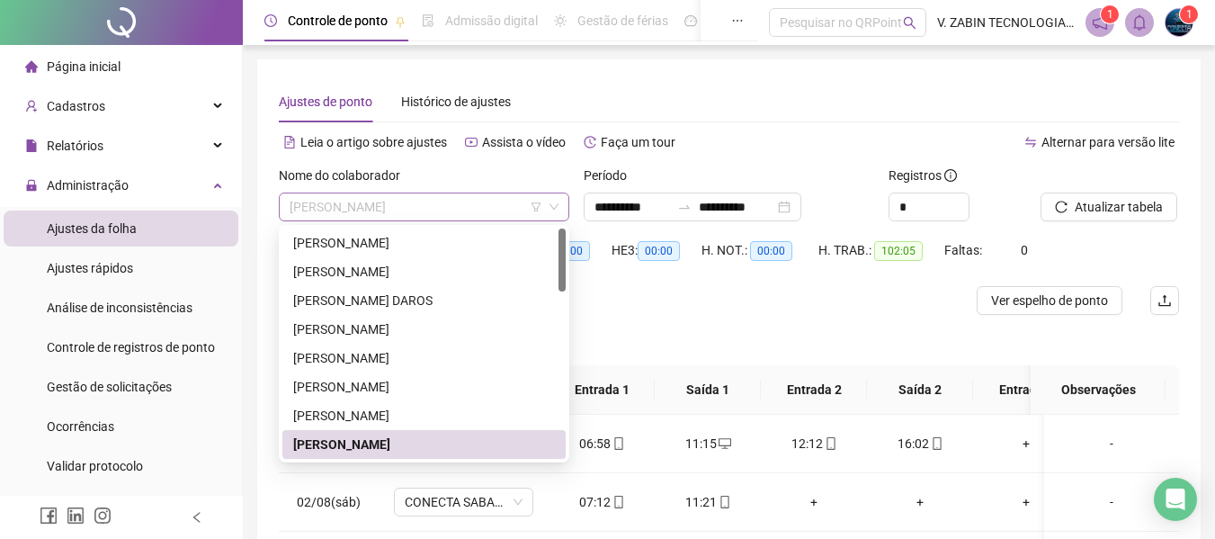
click at [437, 202] on span "[PERSON_NAME]" at bounding box center [424, 206] width 269 height 27
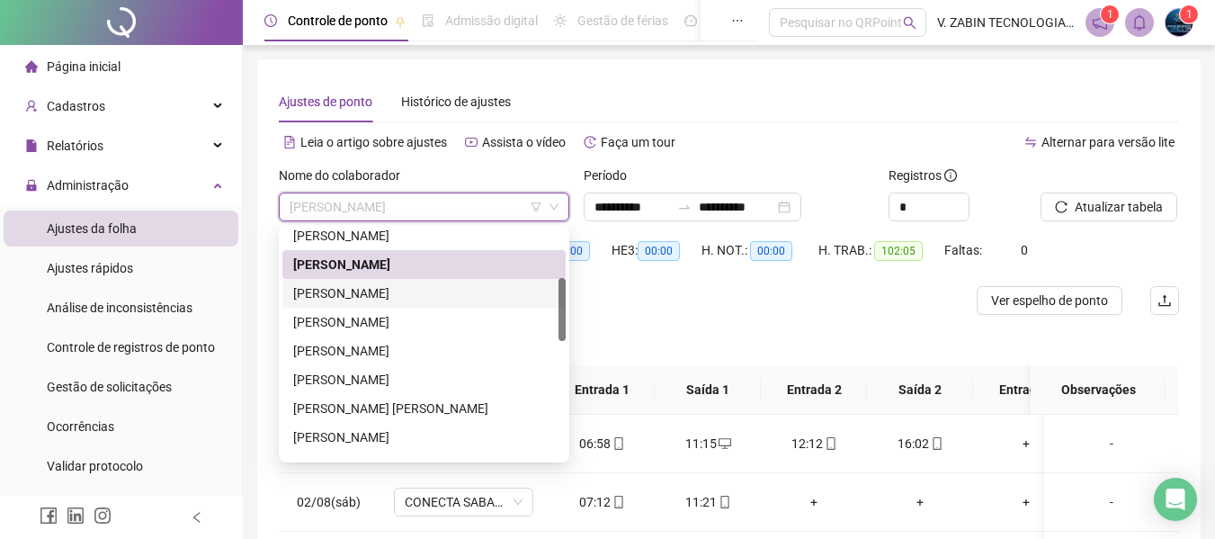
click at [394, 289] on div "[PERSON_NAME]" at bounding box center [424, 293] width 262 height 20
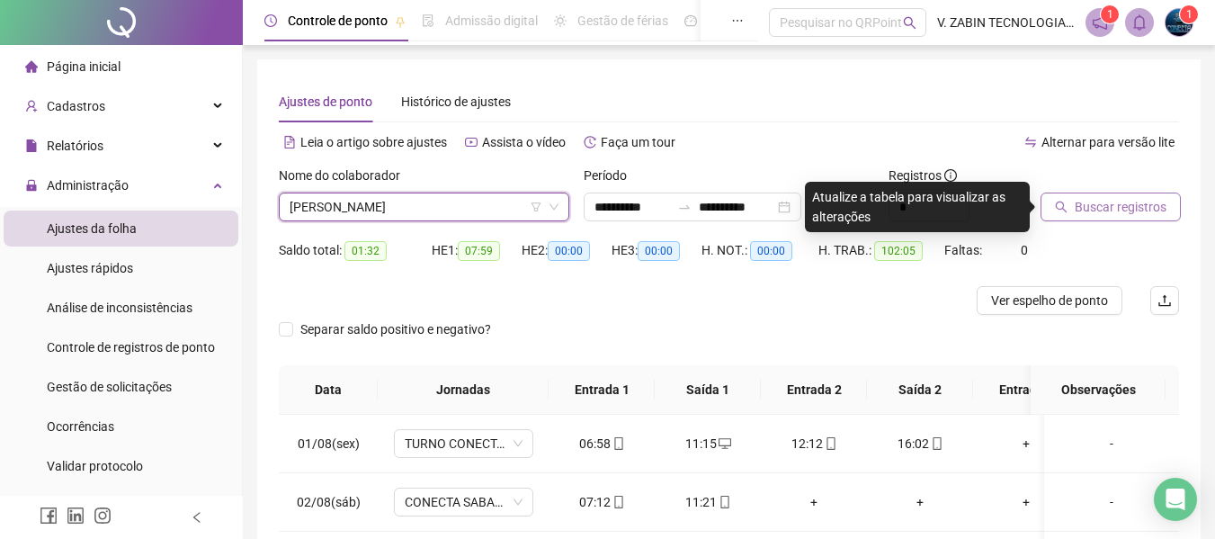
click at [1076, 199] on span "Buscar registros" at bounding box center [1121, 207] width 92 height 20
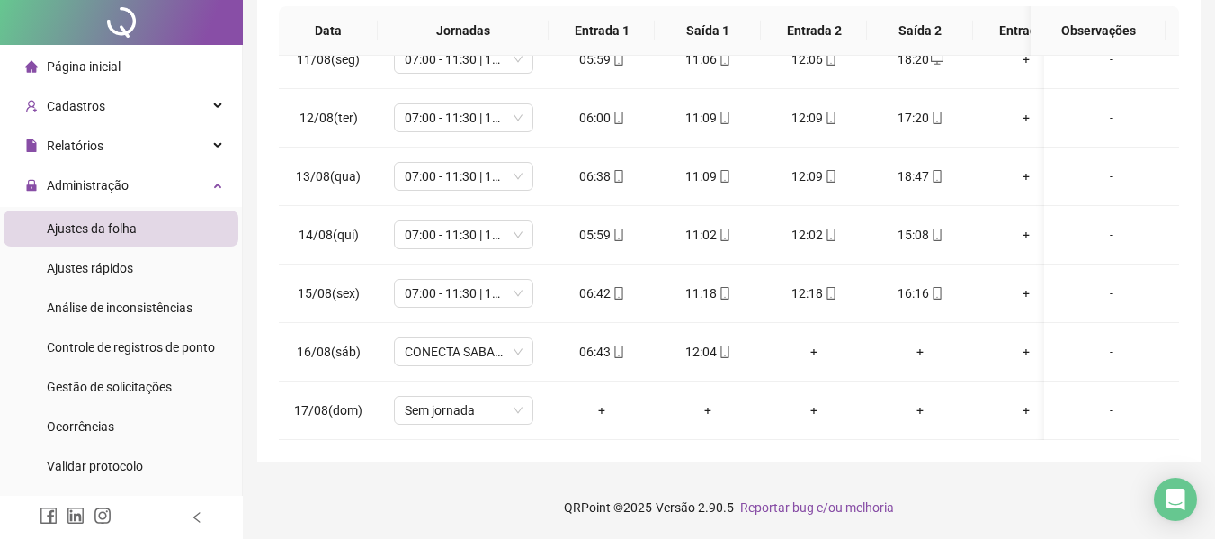
scroll to position [0, 0]
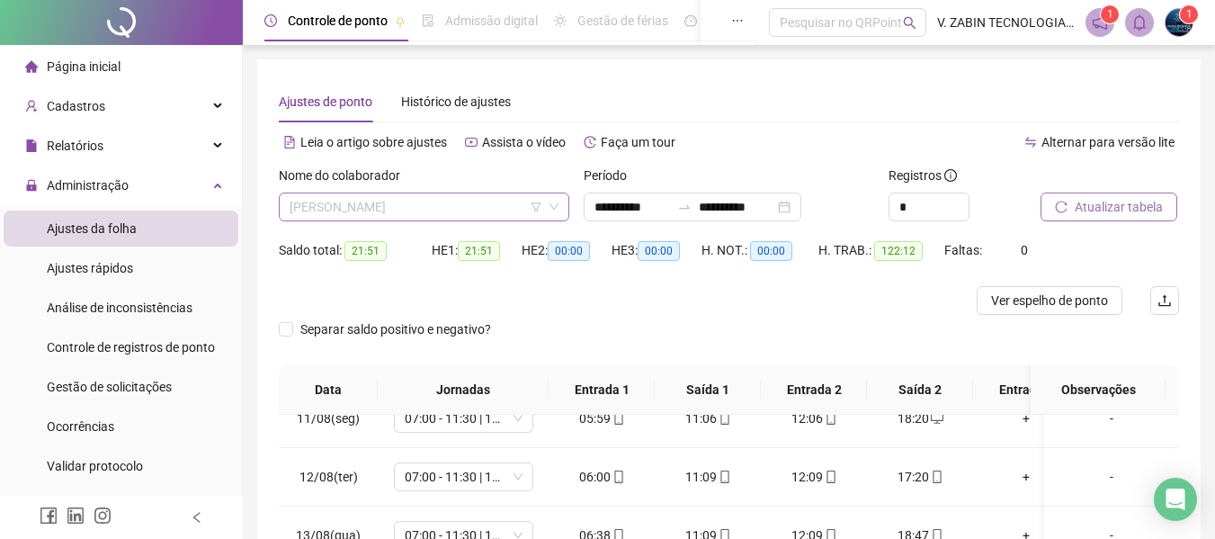
click at [396, 200] on span "[PERSON_NAME]" at bounding box center [424, 206] width 269 height 27
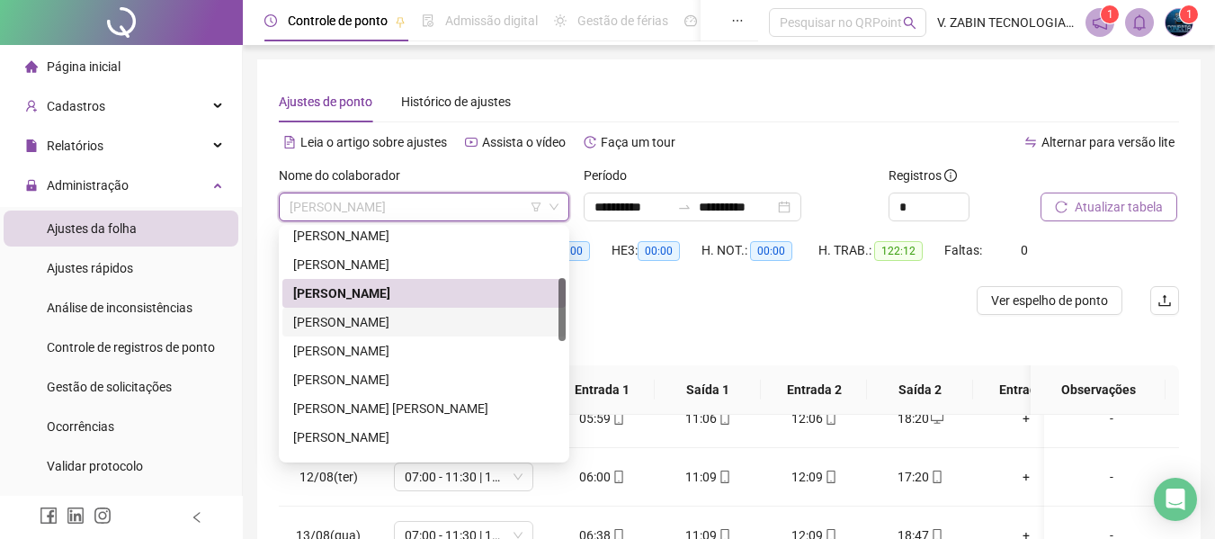
click at [367, 318] on div "[PERSON_NAME]" at bounding box center [424, 322] width 262 height 20
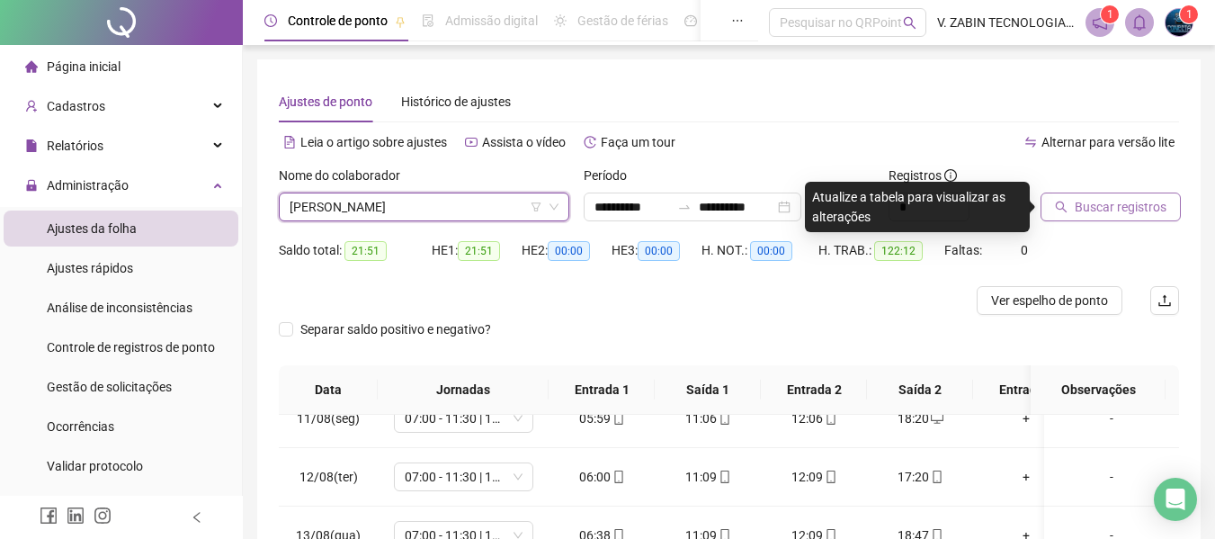
click at [1097, 208] on span "Buscar registros" at bounding box center [1121, 207] width 92 height 20
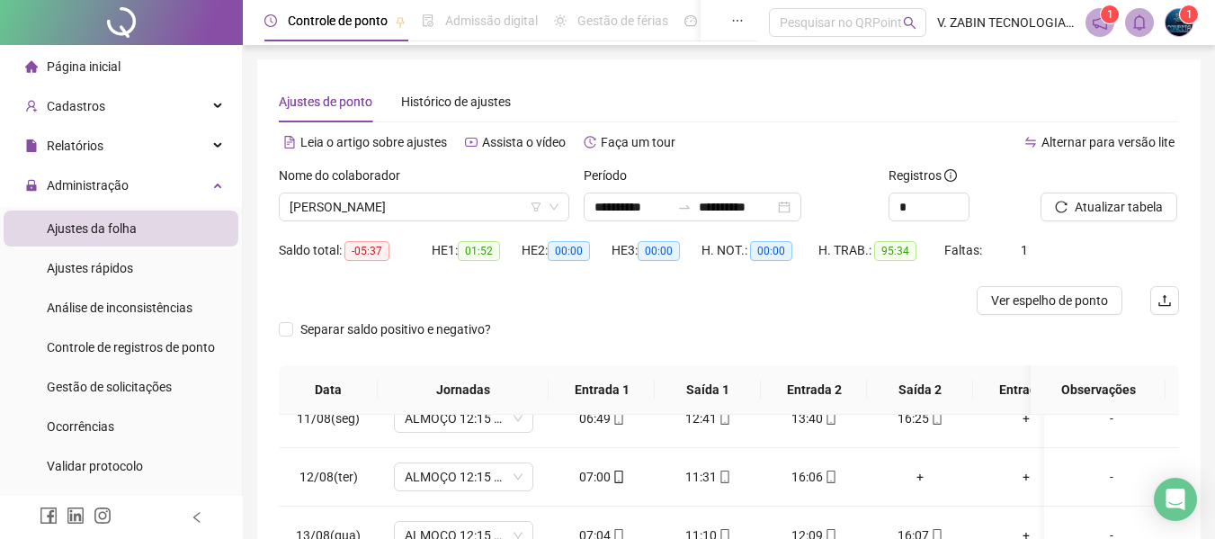
click at [430, 192] on div "Nome do colaborador" at bounding box center [424, 179] width 291 height 27
click at [429, 207] on span "[PERSON_NAME]" at bounding box center [424, 206] width 269 height 27
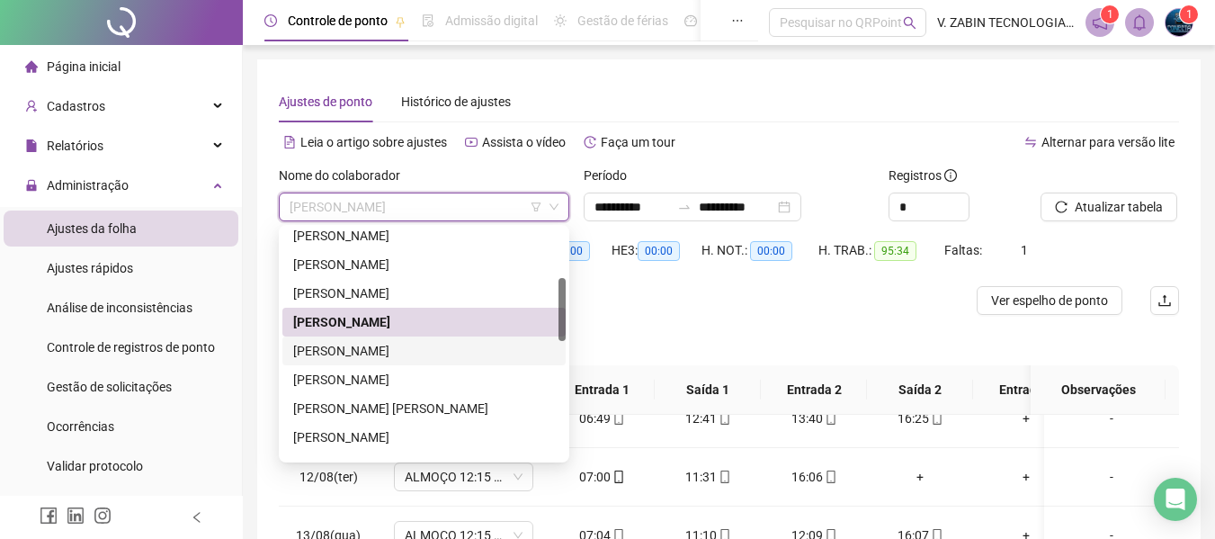
click at [414, 355] on div "[PERSON_NAME]" at bounding box center [424, 351] width 262 height 20
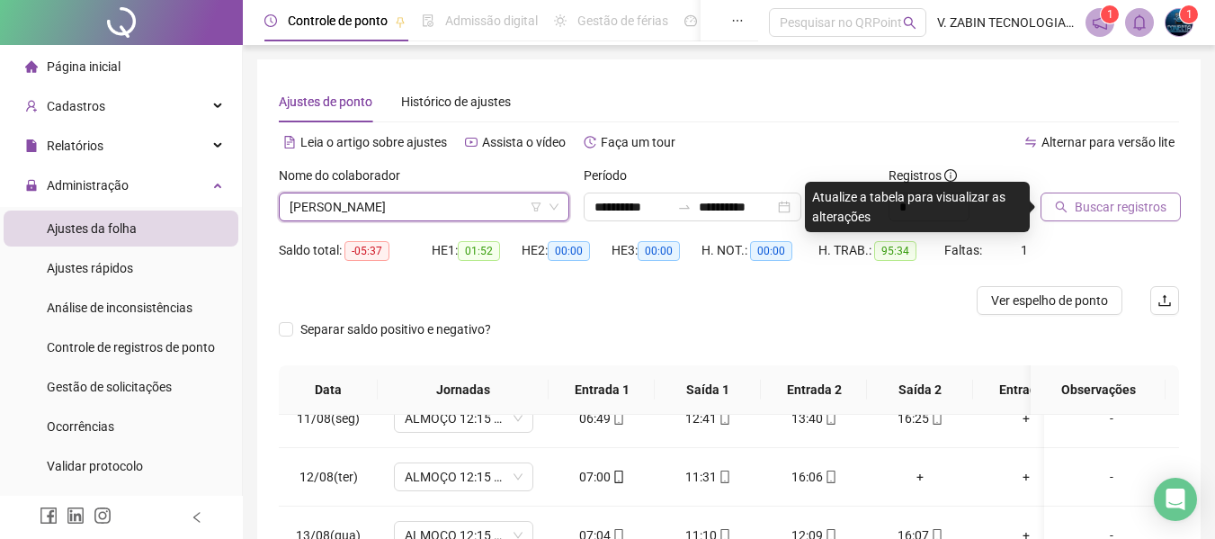
click at [1107, 217] on button "Buscar registros" at bounding box center [1111, 207] width 140 height 29
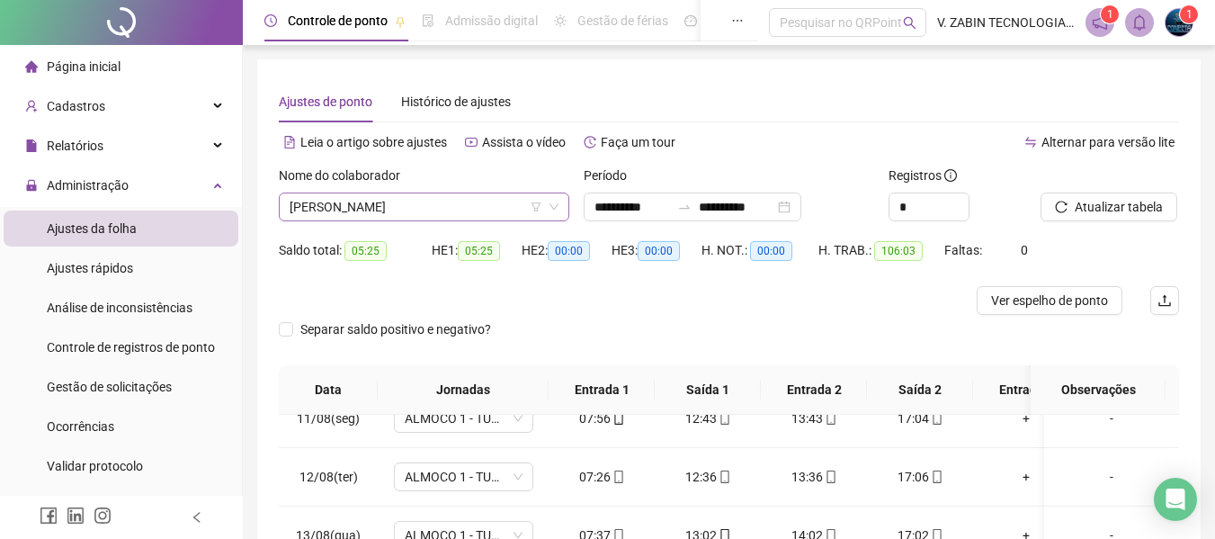
click at [430, 204] on span "[PERSON_NAME]" at bounding box center [424, 206] width 269 height 27
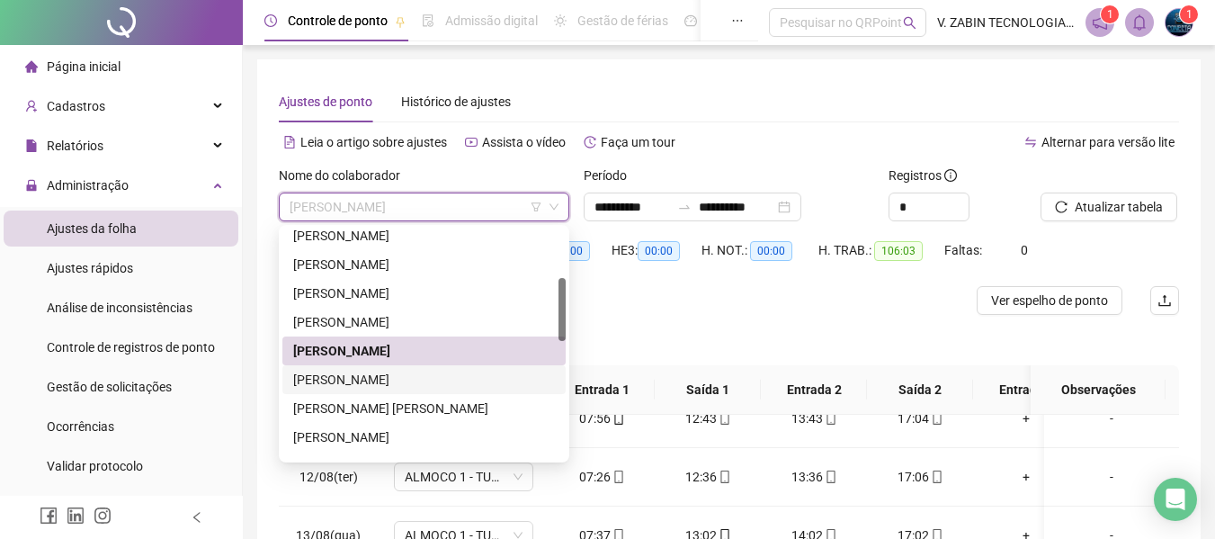
click at [340, 377] on div "[PERSON_NAME]" at bounding box center [424, 380] width 262 height 20
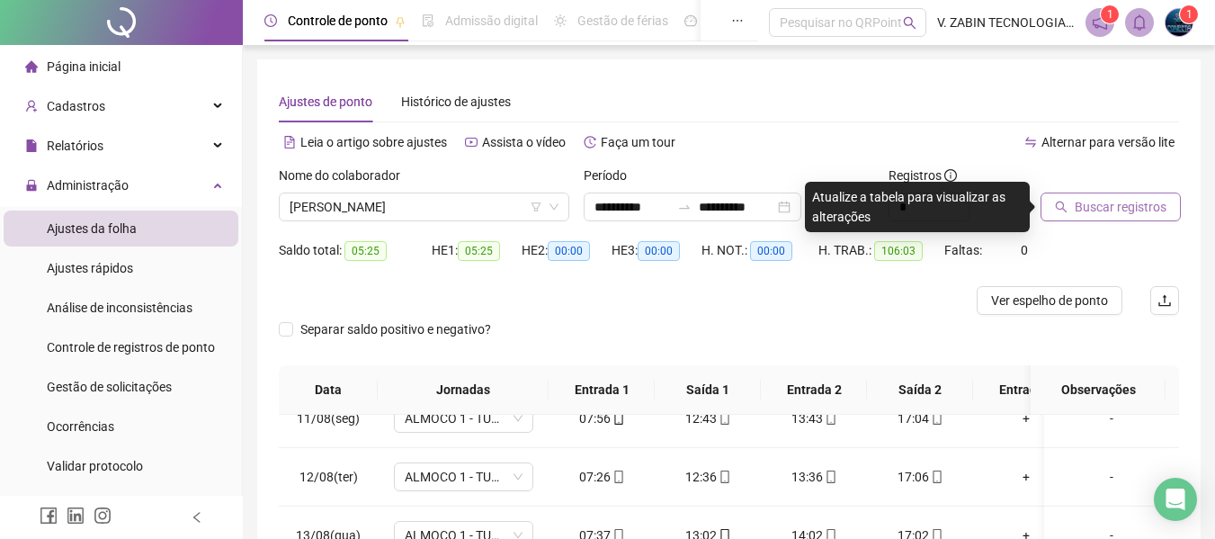
click at [1125, 218] on button "Buscar registros" at bounding box center [1111, 207] width 140 height 29
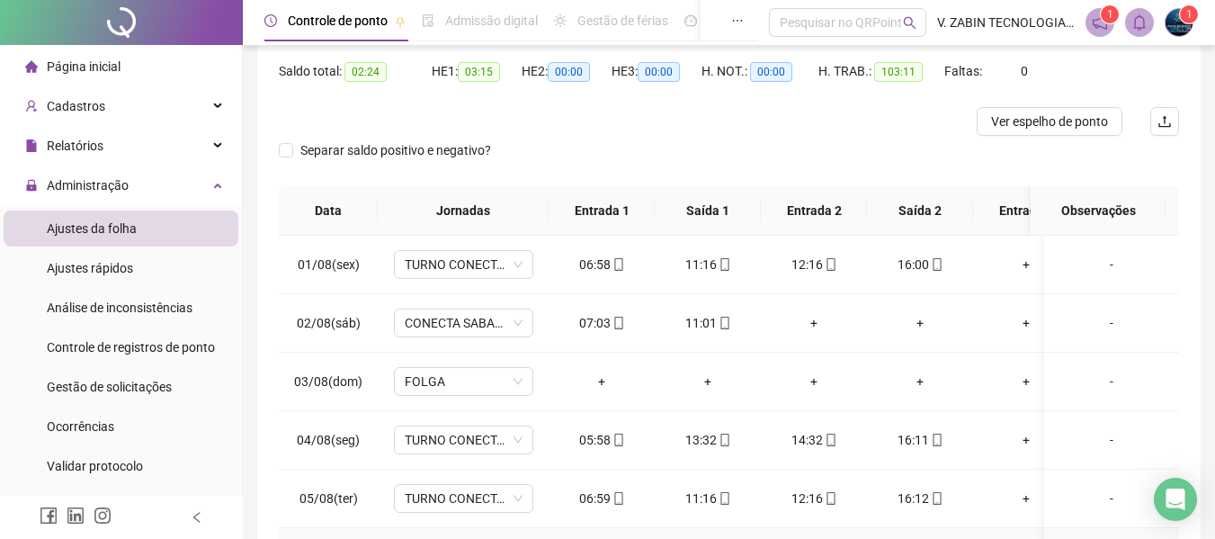
scroll to position [89, 0]
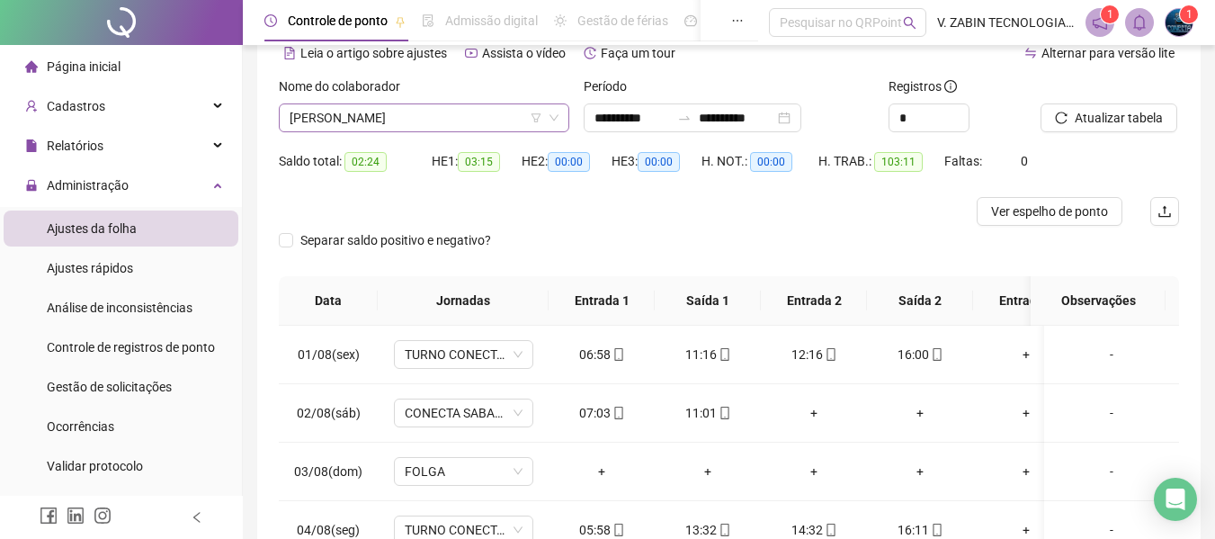
click at [433, 122] on span "[PERSON_NAME]" at bounding box center [424, 117] width 269 height 27
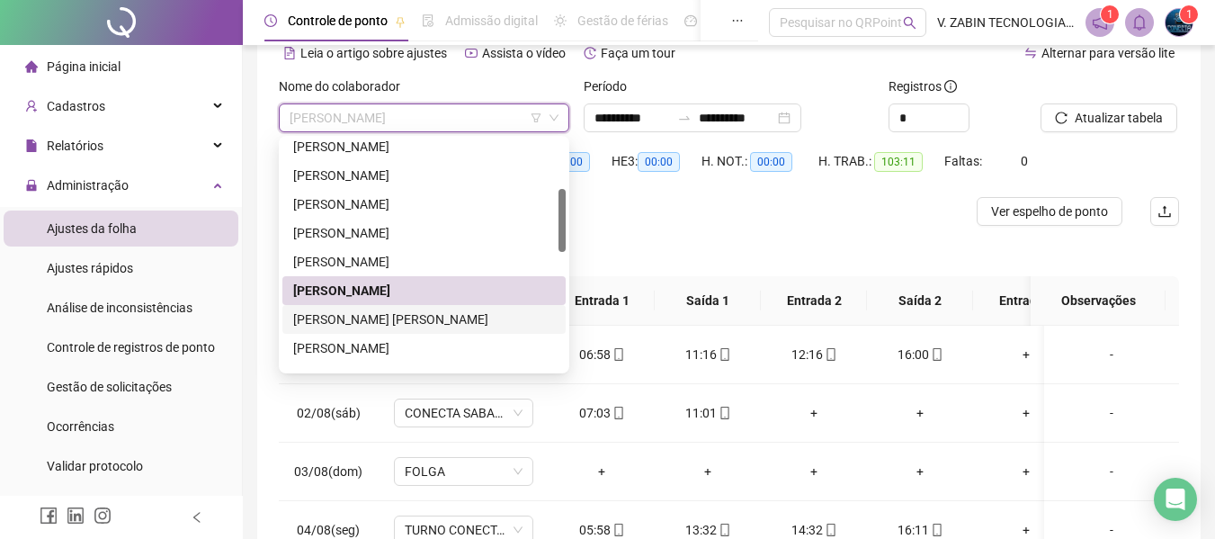
click at [332, 316] on div "[PERSON_NAME] [PERSON_NAME]" at bounding box center [424, 319] width 262 height 20
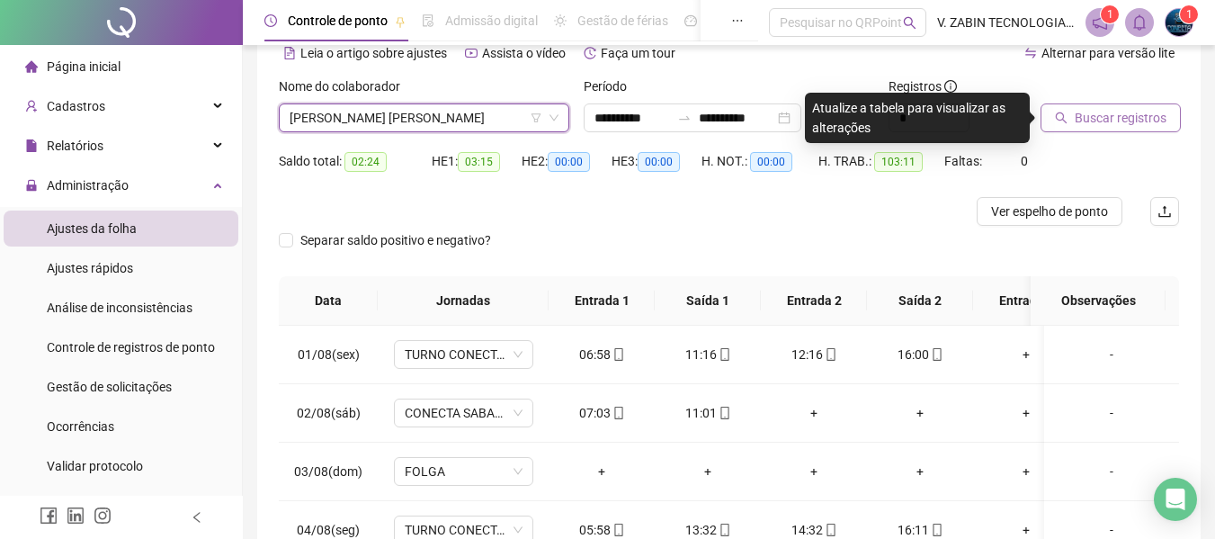
click at [1119, 121] on span "Buscar registros" at bounding box center [1121, 118] width 92 height 20
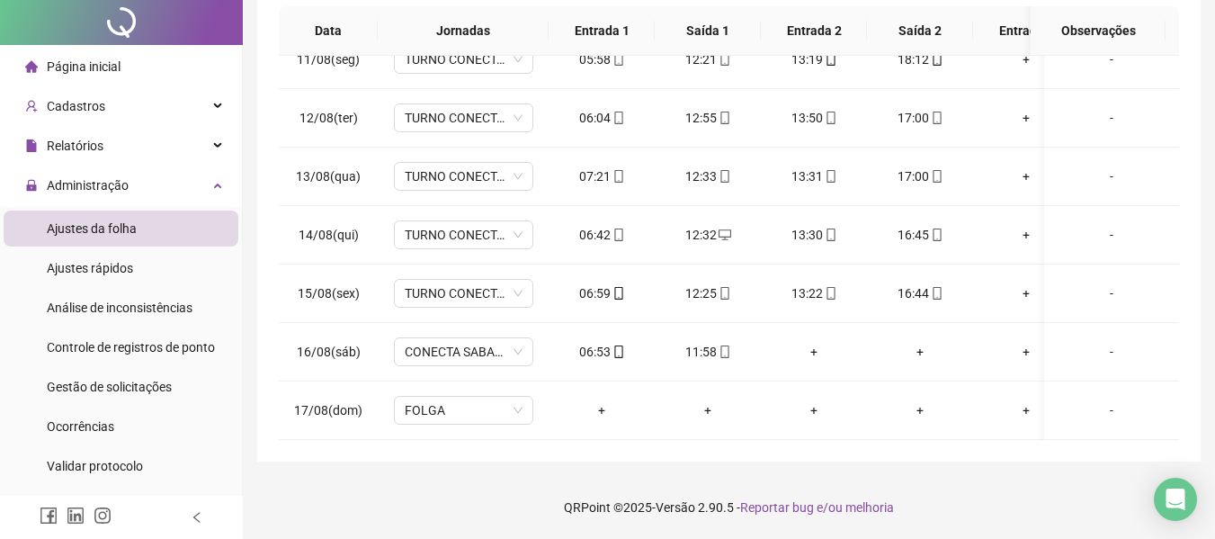
scroll to position [0, 0]
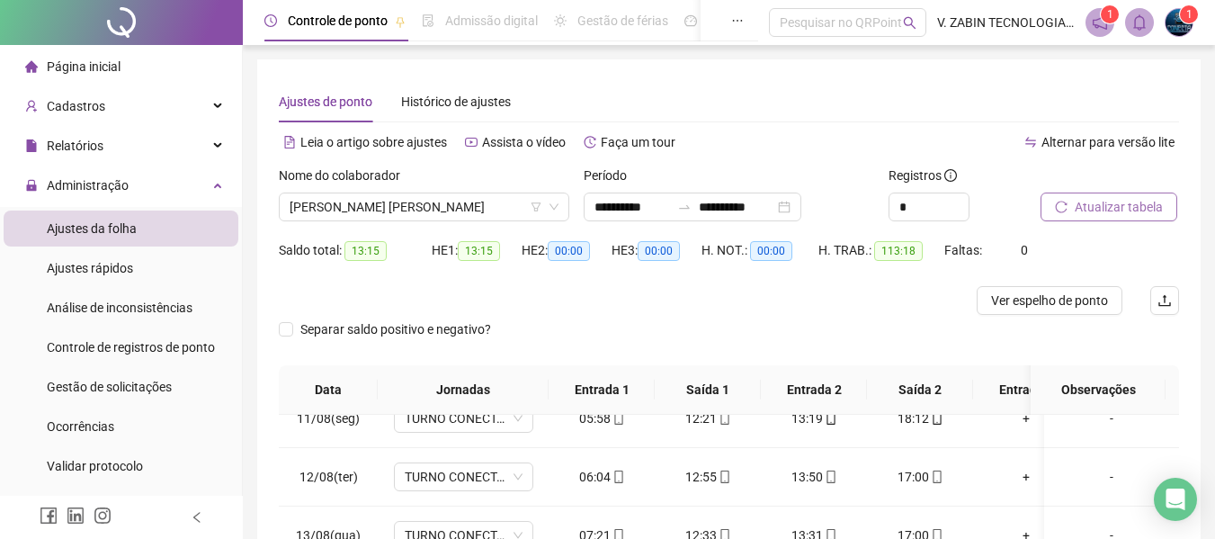
click at [360, 222] on div "Nome do colaborador JOYCE DIAS SERQUEIRA CAMPOS" at bounding box center [424, 201] width 305 height 70
click at [363, 208] on span "[PERSON_NAME] [PERSON_NAME]" at bounding box center [424, 206] width 269 height 27
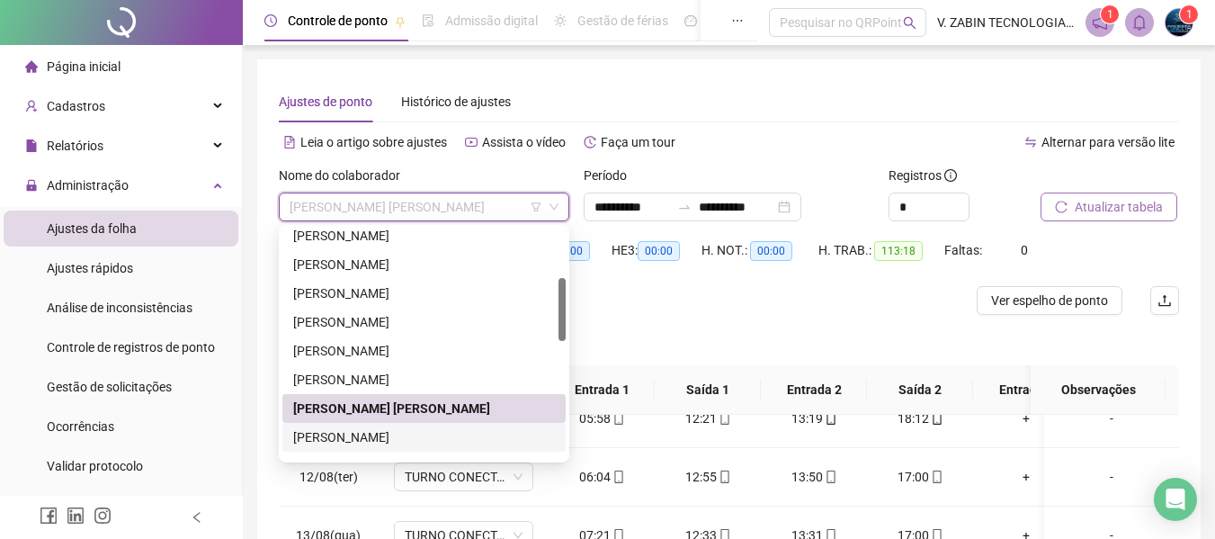
click at [313, 439] on div "[PERSON_NAME]" at bounding box center [424, 437] width 262 height 20
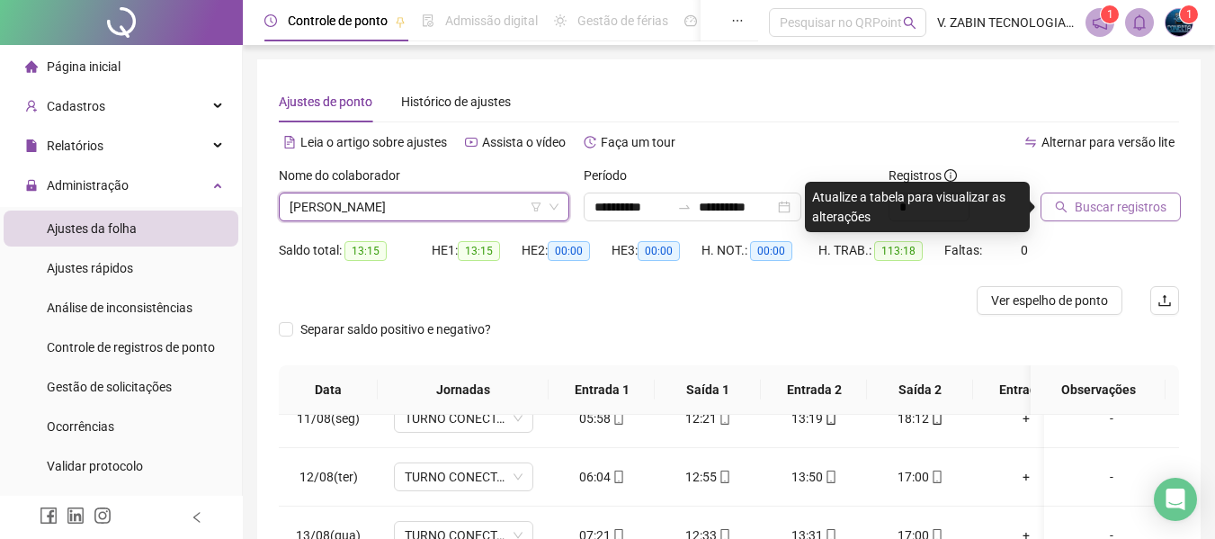
click at [1128, 209] on span "Buscar registros" at bounding box center [1121, 207] width 92 height 20
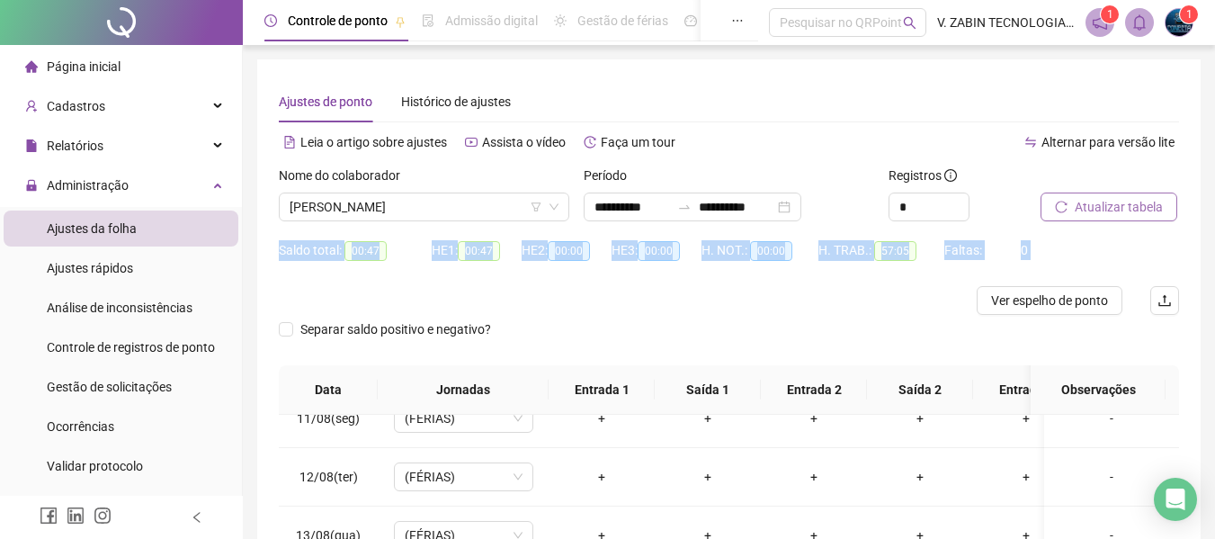
drag, startPoint x: 1214, startPoint y: 215, endPoint x: 1192, endPoint y: 309, distance: 96.2
click at [1192, 309] on div "**********" at bounding box center [729, 449] width 972 height 898
click at [1175, 251] on div "Saldo total: 00:47 HE 1: 00:47 HE 2: 00:00 HE 3: 00:00 H. NOT.: 00:00 H. TRAB.:…" at bounding box center [729, 261] width 901 height 50
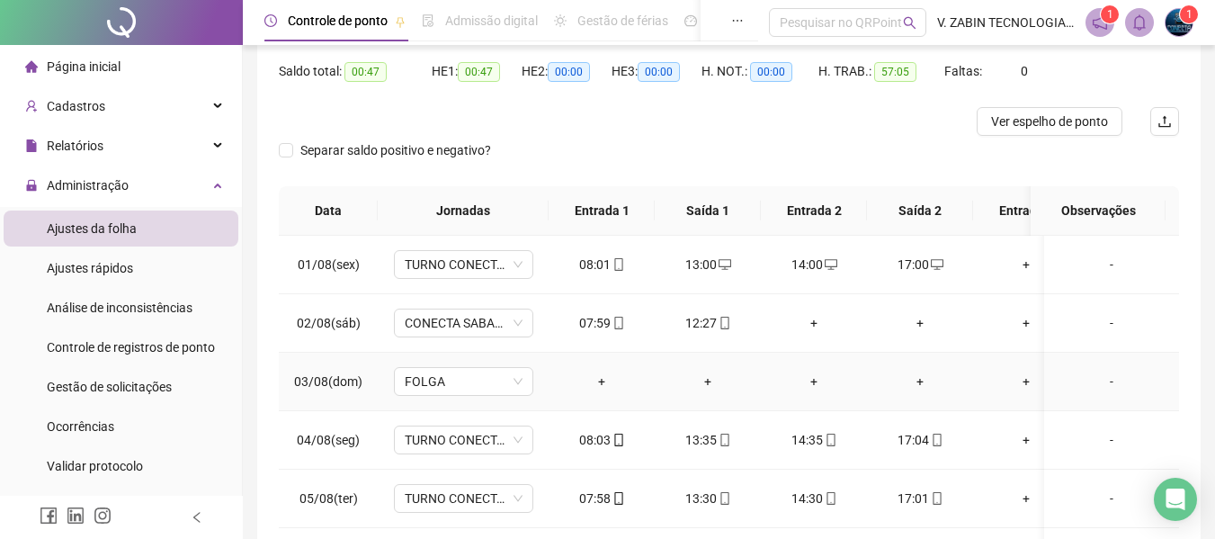
scroll to position [89, 0]
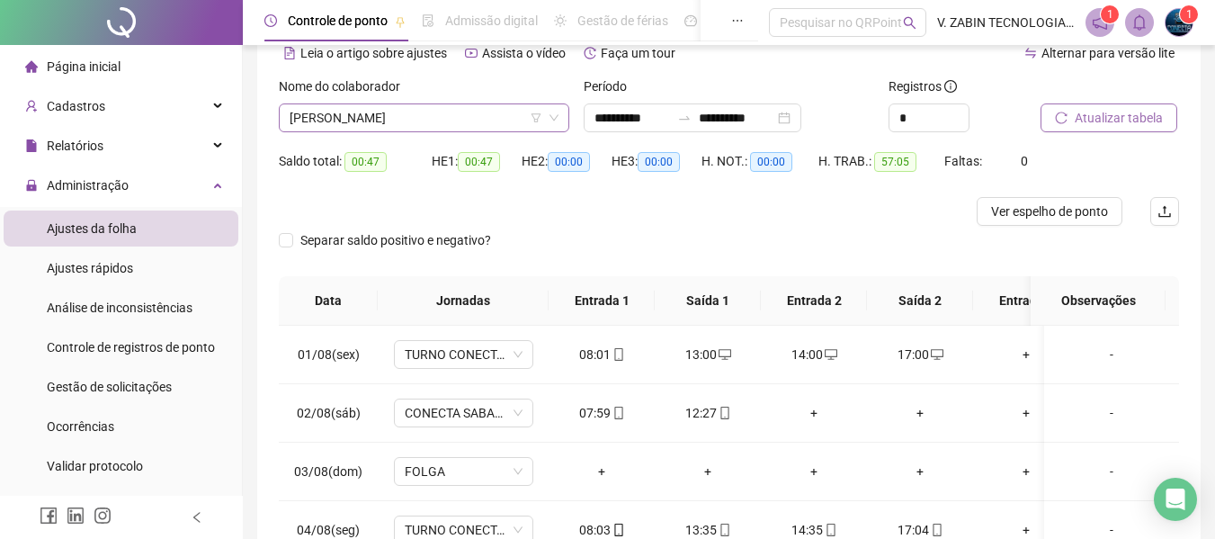
click at [378, 128] on span "[PERSON_NAME]" at bounding box center [424, 117] width 269 height 27
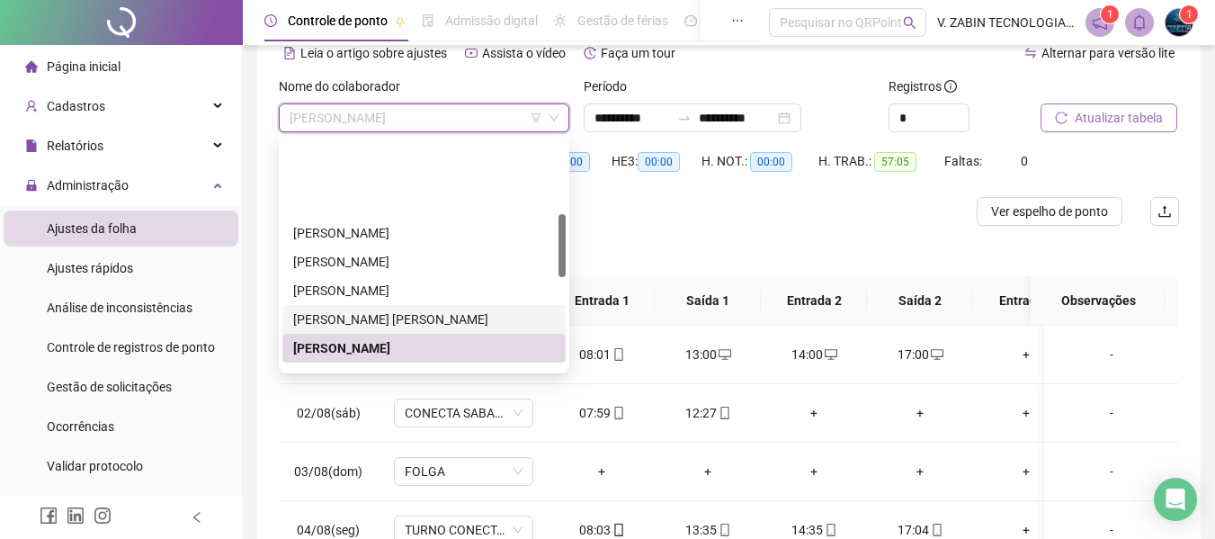
scroll to position [270, 0]
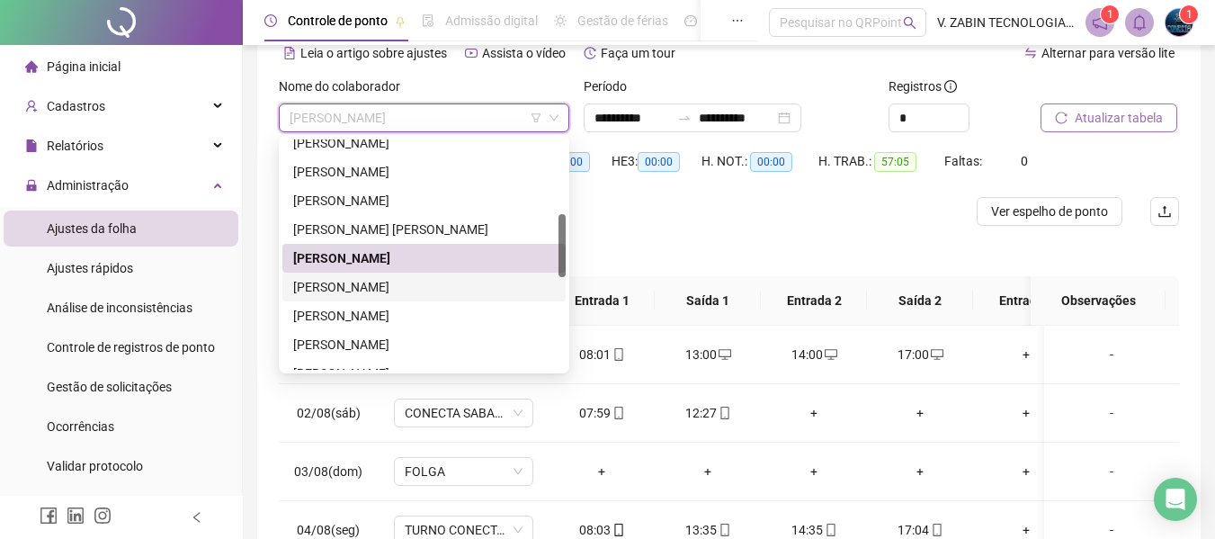
click at [334, 283] on div "[PERSON_NAME]" at bounding box center [424, 287] width 262 height 20
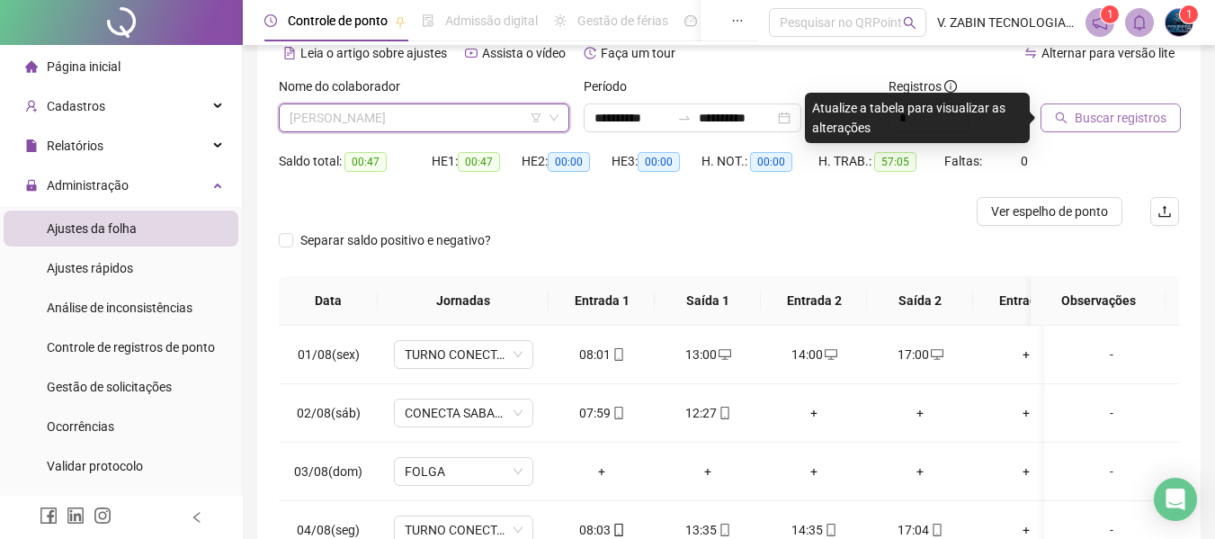
click at [361, 118] on span "[PERSON_NAME]" at bounding box center [424, 117] width 269 height 27
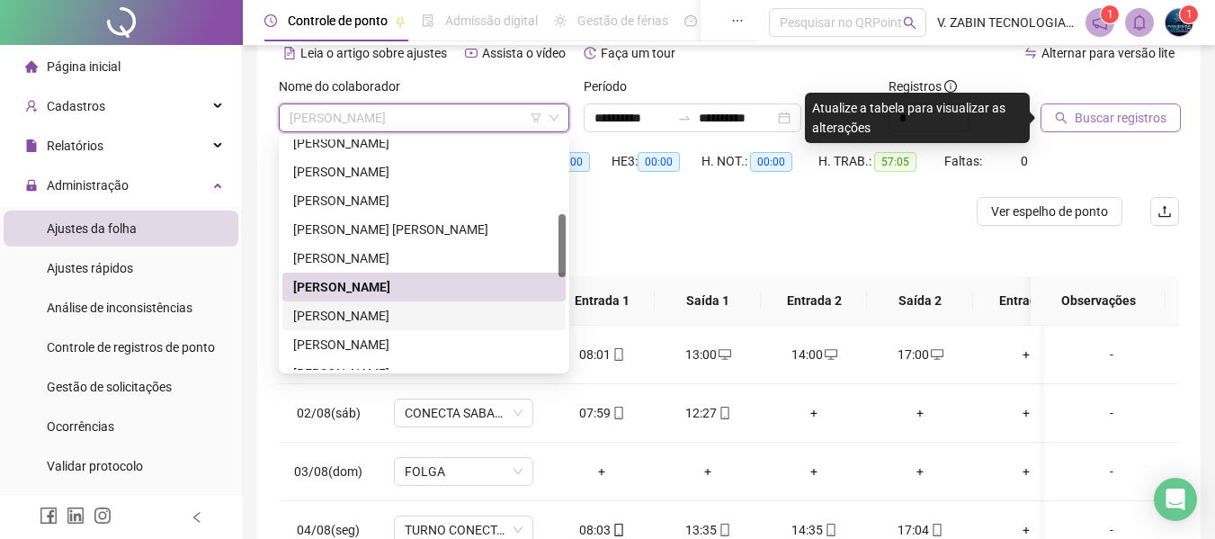
click at [341, 309] on div "[PERSON_NAME]" at bounding box center [424, 316] width 262 height 20
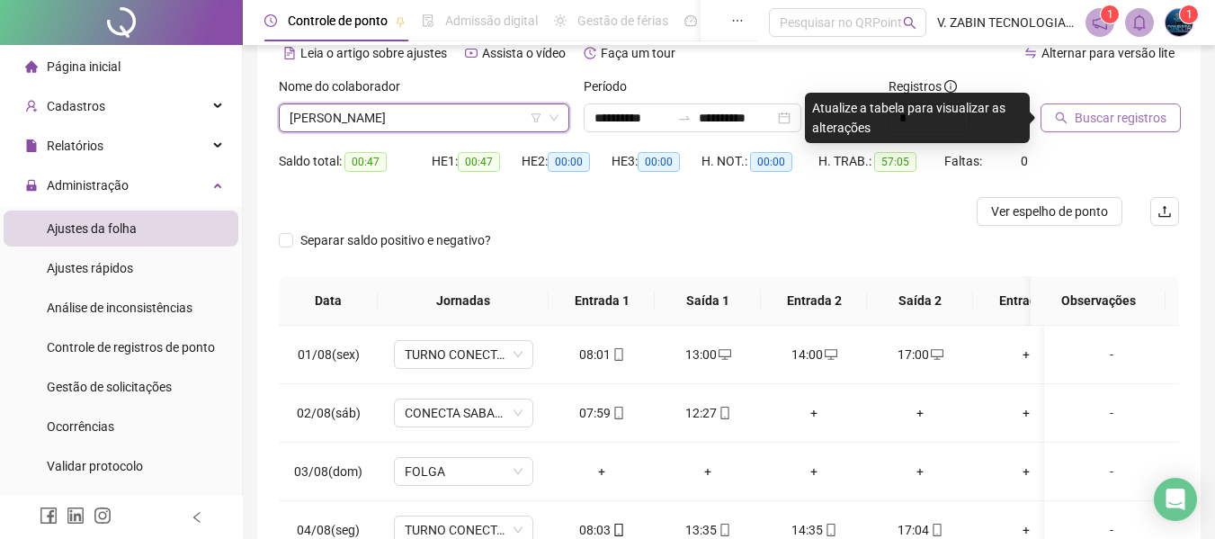
click at [1110, 130] on button "Buscar registros" at bounding box center [1111, 117] width 140 height 29
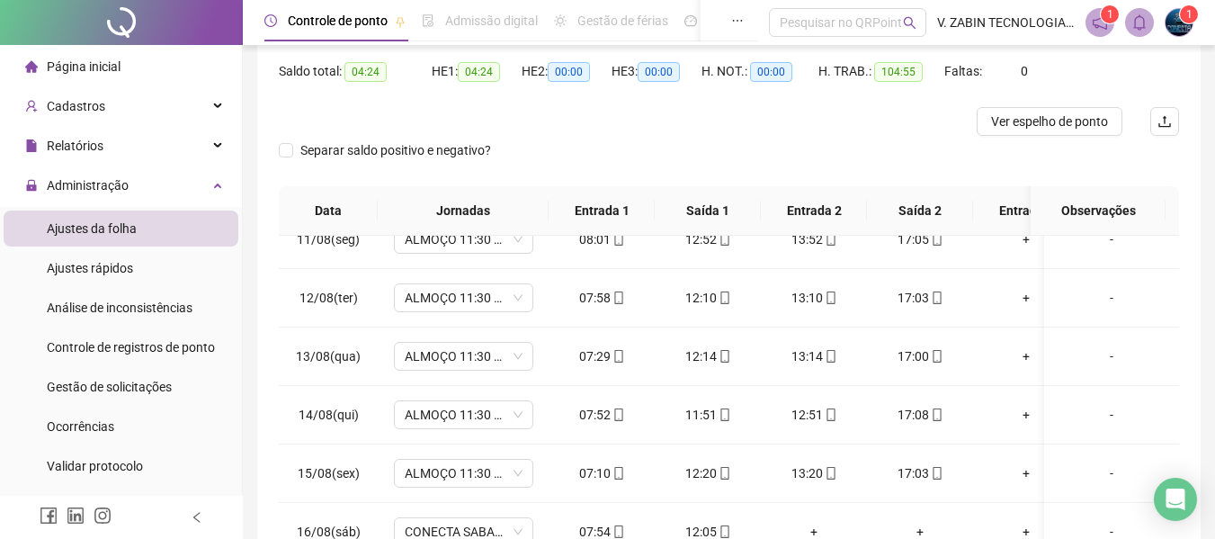
scroll to position [0, 0]
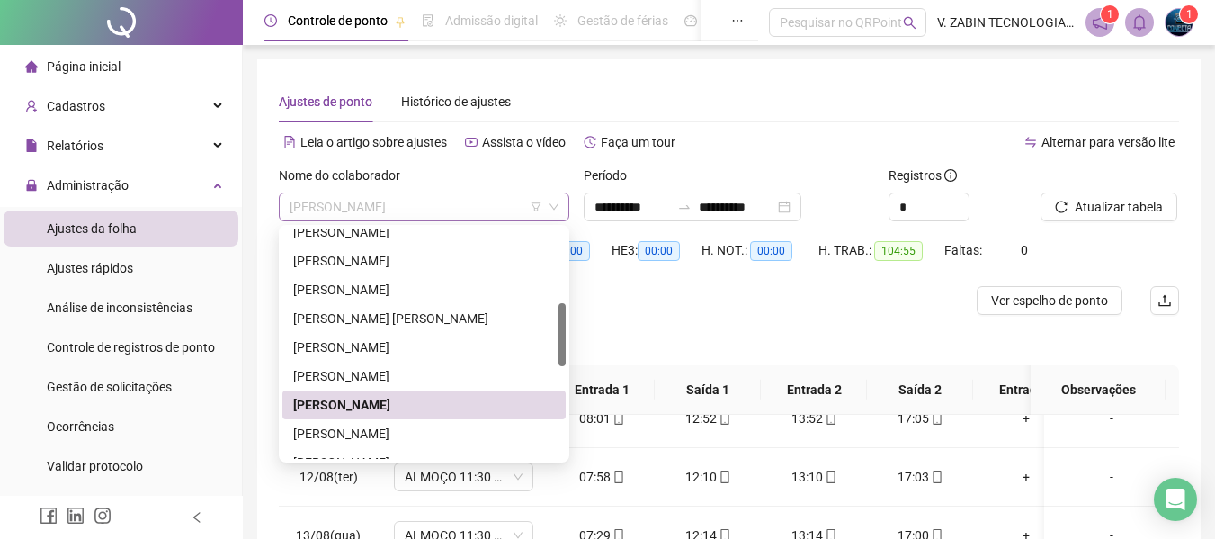
click at [448, 202] on span "[PERSON_NAME]" at bounding box center [424, 206] width 269 height 27
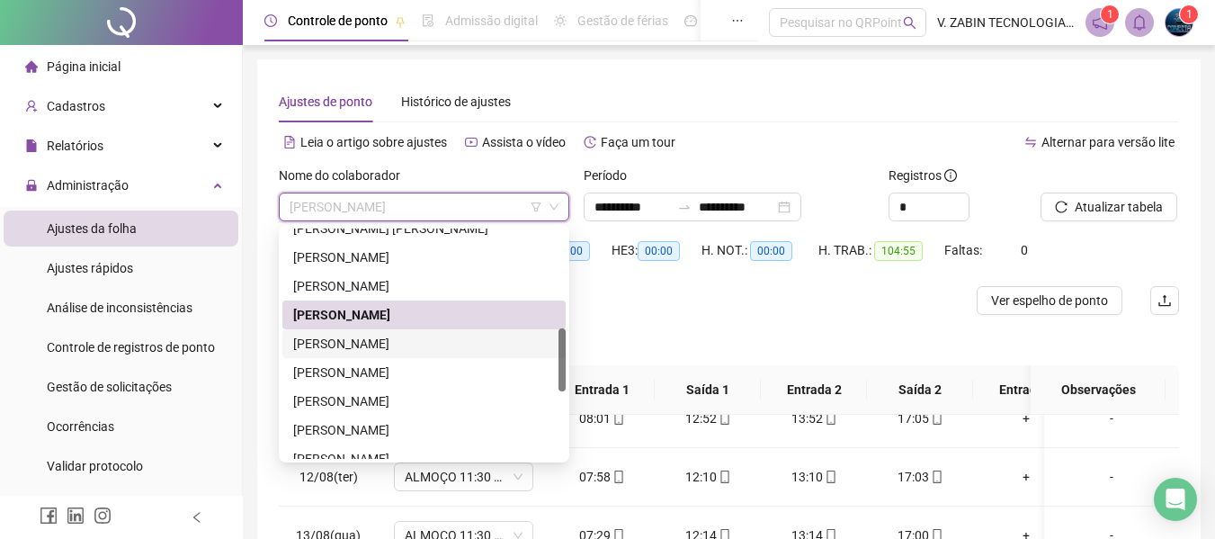
click at [369, 344] on div "[PERSON_NAME]" at bounding box center [424, 344] width 262 height 20
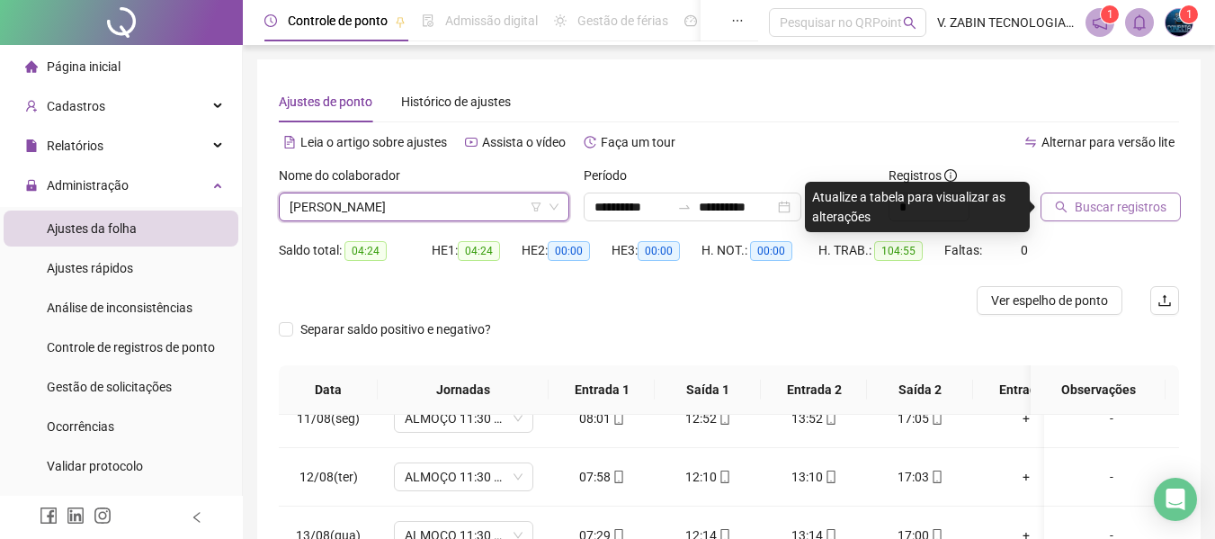
click at [1102, 200] on span "Buscar registros" at bounding box center [1121, 207] width 92 height 20
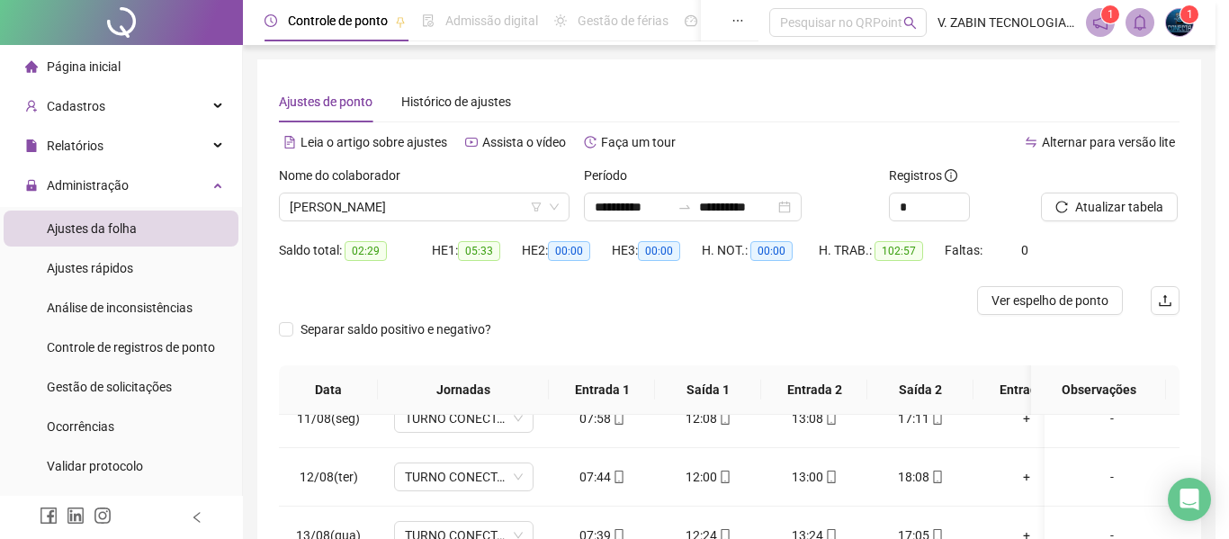
click at [1167, 440] on div "Buscando registros Os registros de ponto estão sendo buscados... OK" at bounding box center [614, 269] width 1229 height 539
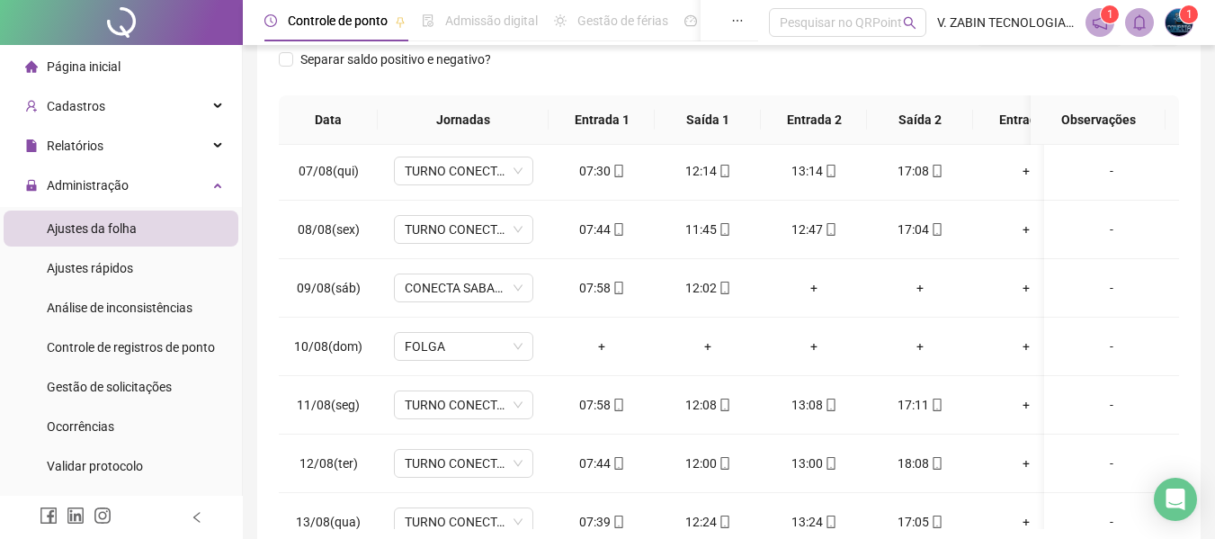
scroll to position [0, 0]
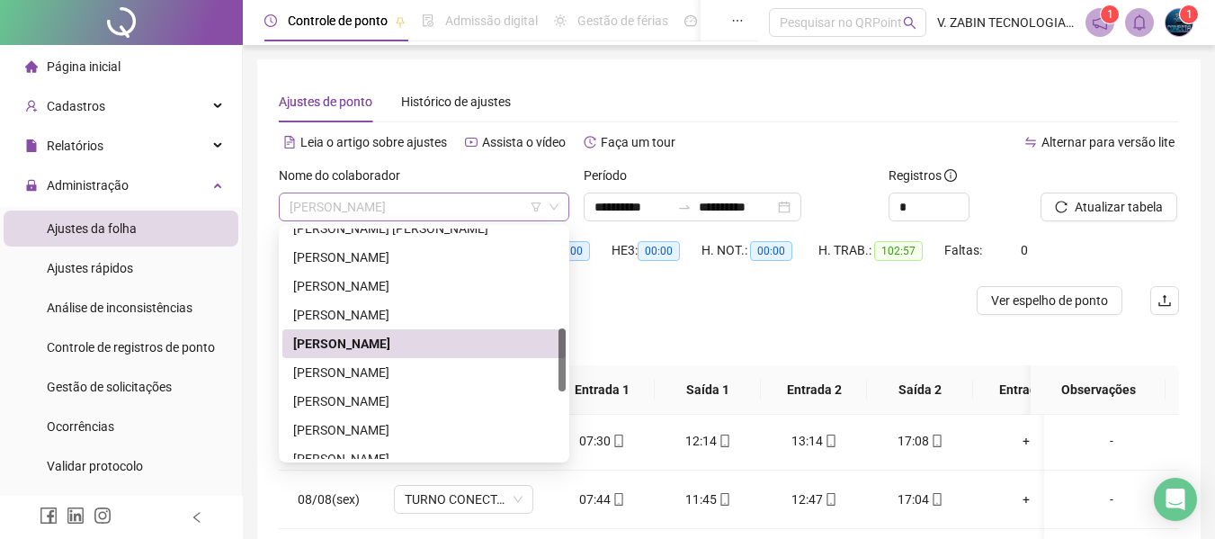
click at [379, 193] on span "[PERSON_NAME]" at bounding box center [424, 206] width 269 height 27
click at [399, 399] on div "[PERSON_NAME]" at bounding box center [424, 401] width 262 height 20
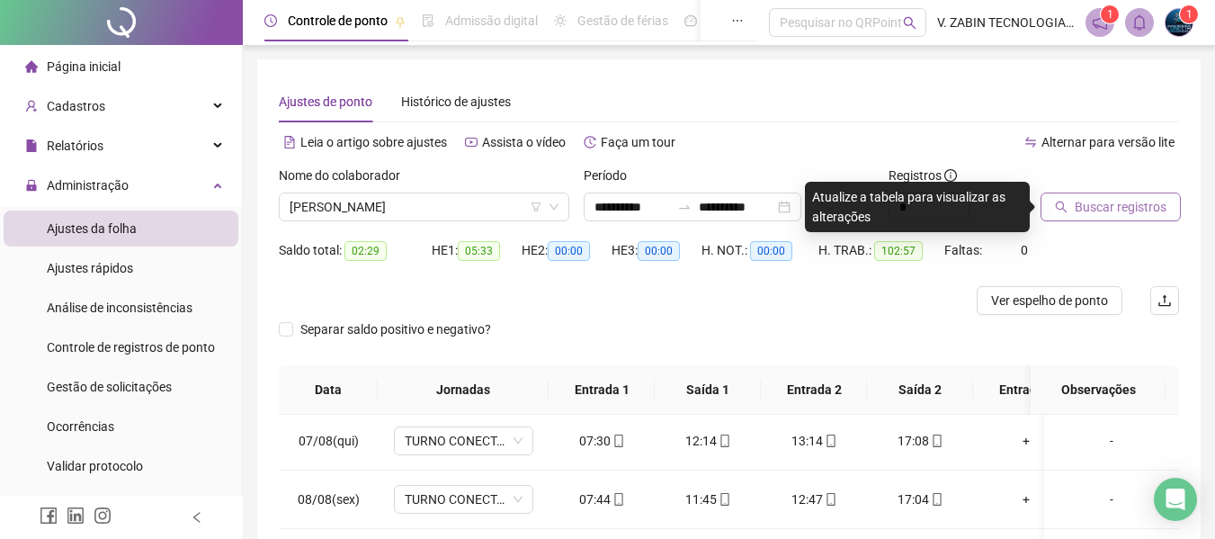
click at [1101, 212] on span "Buscar registros" at bounding box center [1121, 207] width 92 height 20
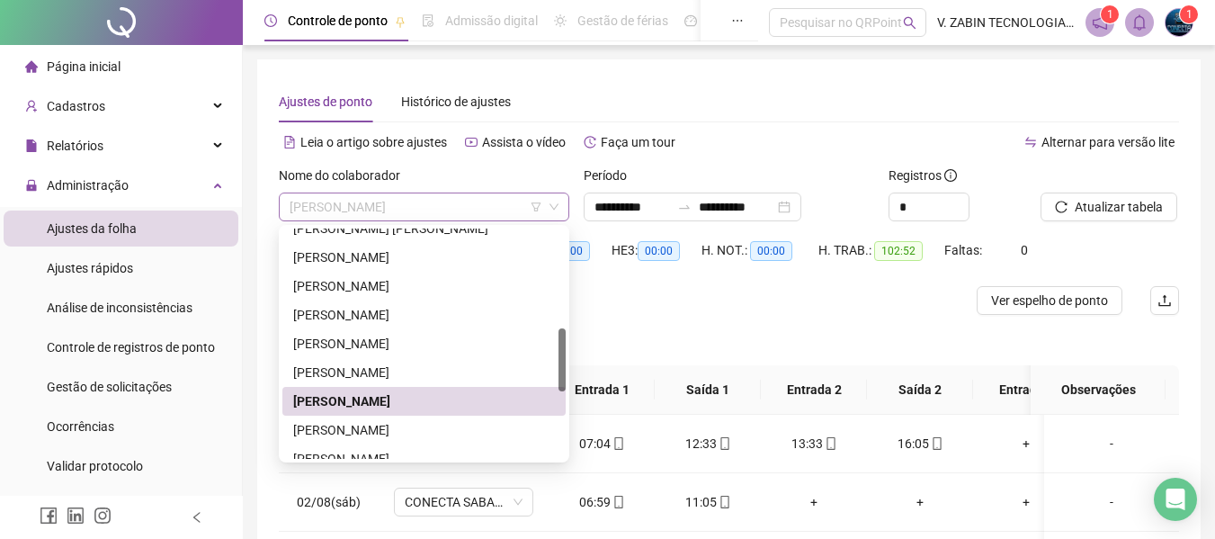
click at [386, 195] on span "[PERSON_NAME]" at bounding box center [424, 206] width 269 height 27
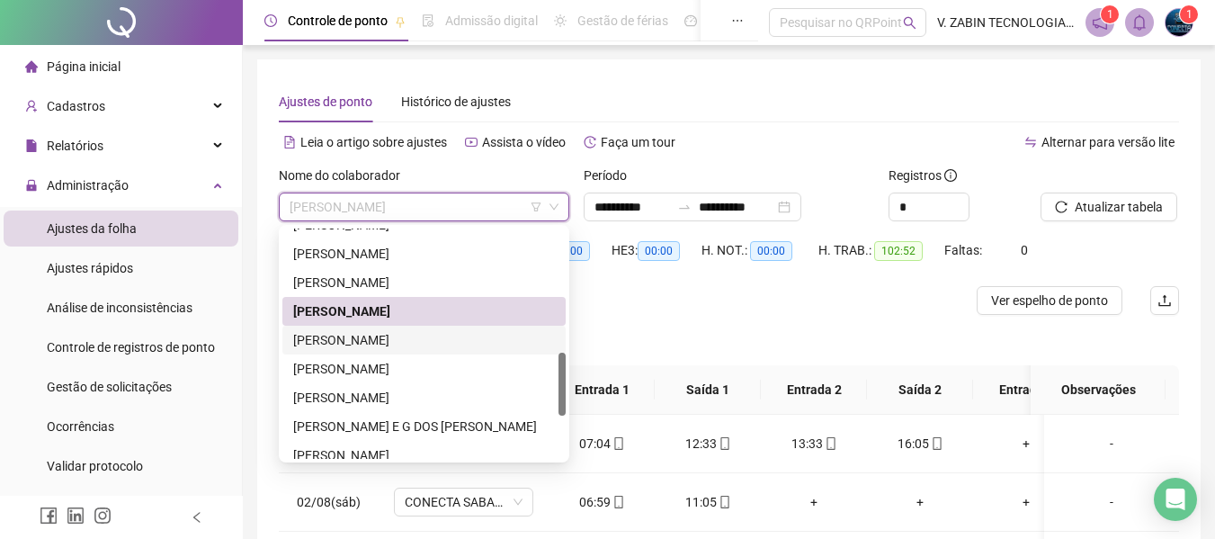
click at [327, 336] on div "[PERSON_NAME]" at bounding box center [424, 340] width 262 height 20
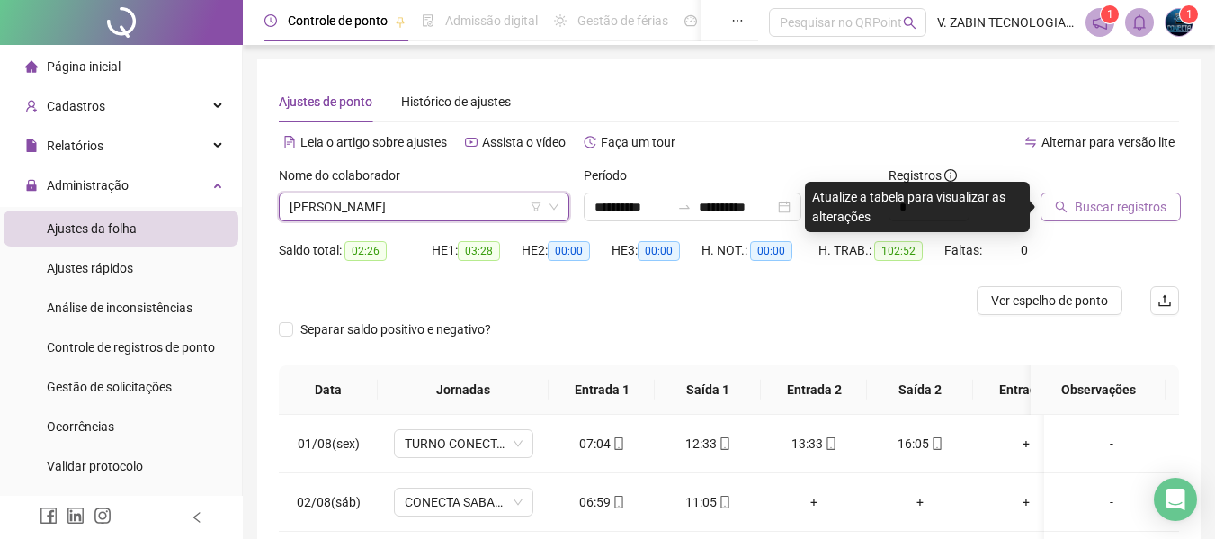
click at [1111, 206] on span "Buscar registros" at bounding box center [1121, 207] width 92 height 20
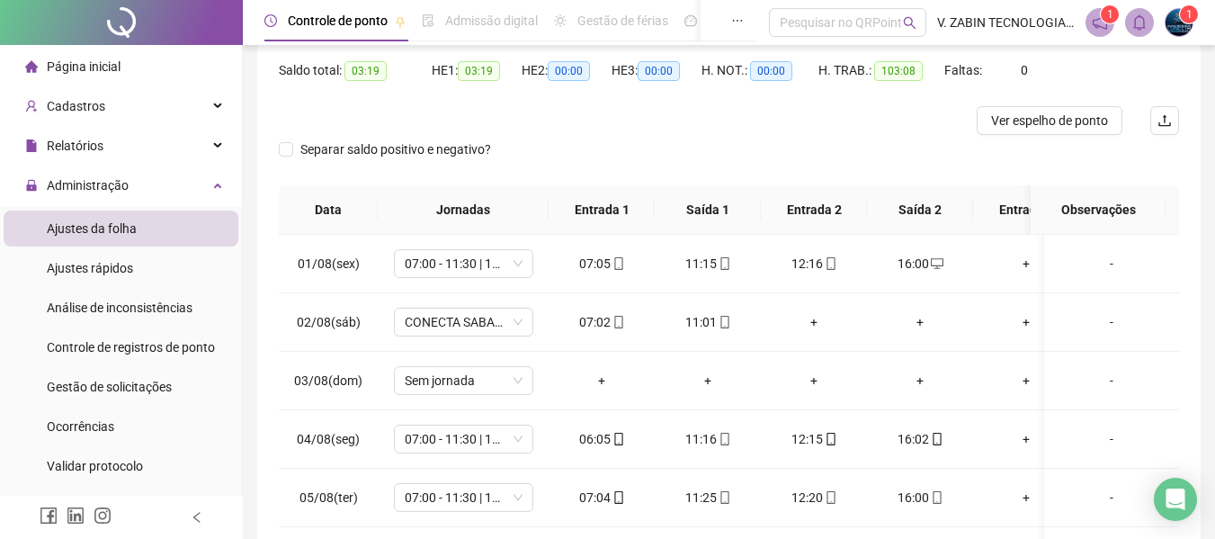
scroll to position [90, 0]
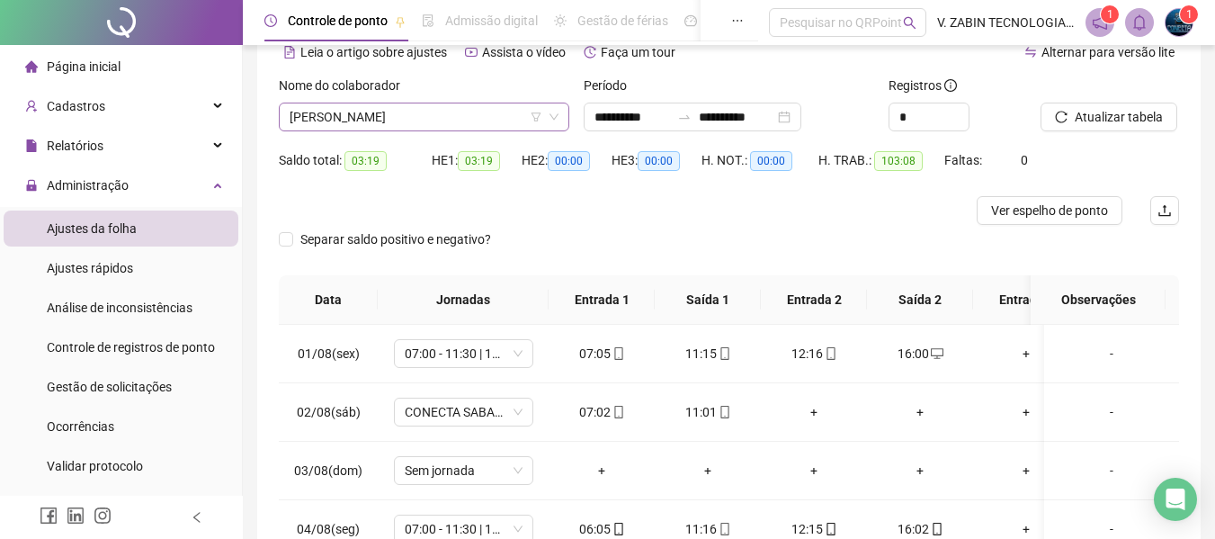
click at [429, 129] on span "[PERSON_NAME]" at bounding box center [424, 116] width 269 height 27
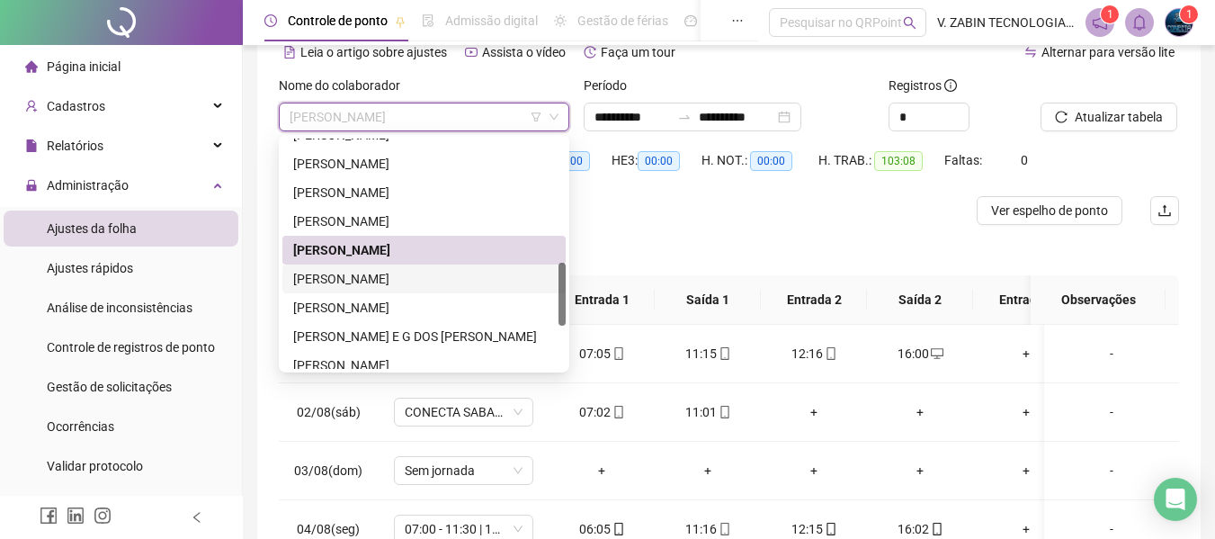
click at [360, 291] on div "[PERSON_NAME]" at bounding box center [423, 278] width 283 height 29
click at [360, 291] on th "Data" at bounding box center [328, 299] width 99 height 49
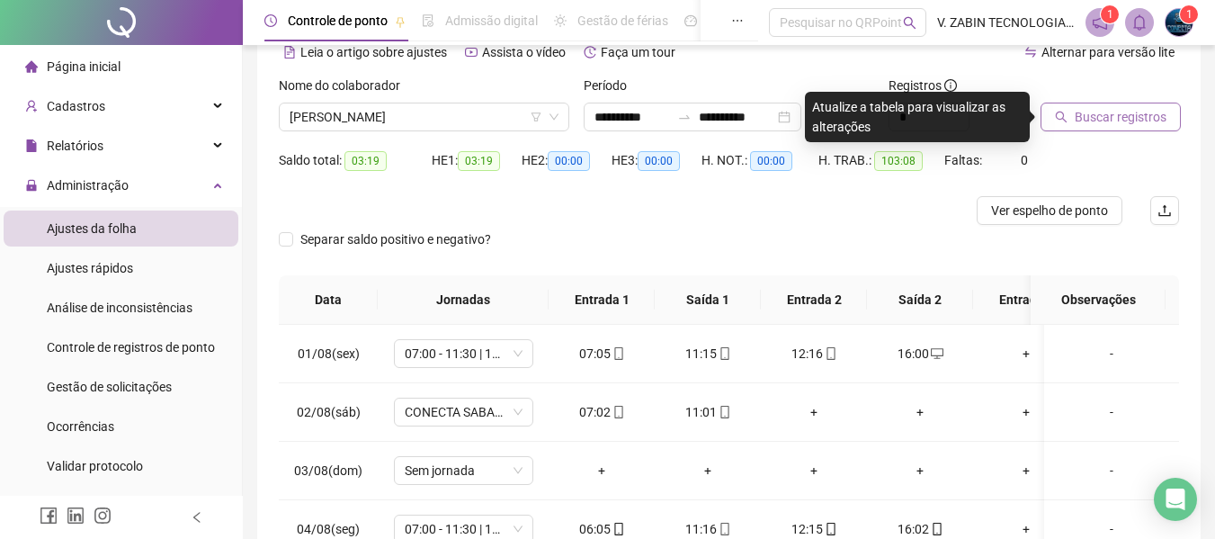
click at [1102, 112] on span "Buscar registros" at bounding box center [1121, 117] width 92 height 20
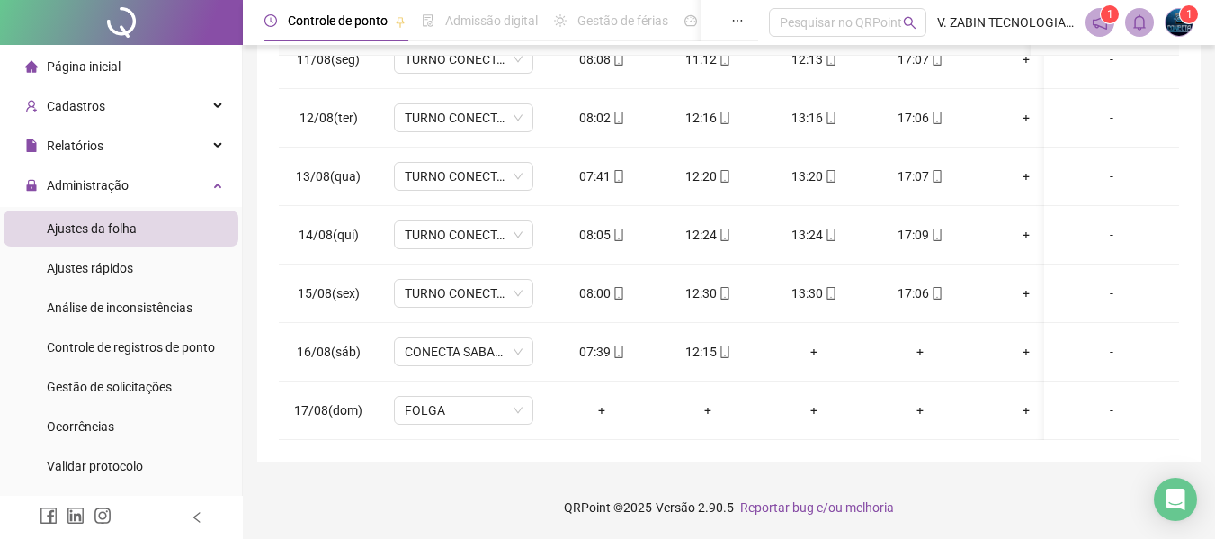
scroll to position [0, 0]
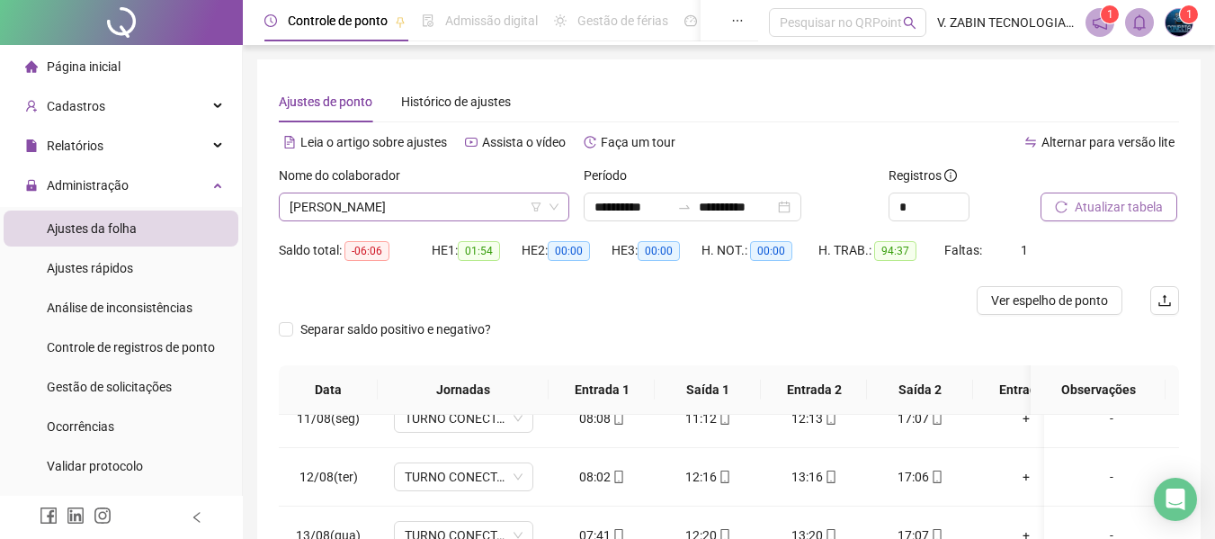
click at [373, 197] on span "[PERSON_NAME]" at bounding box center [424, 206] width 269 height 27
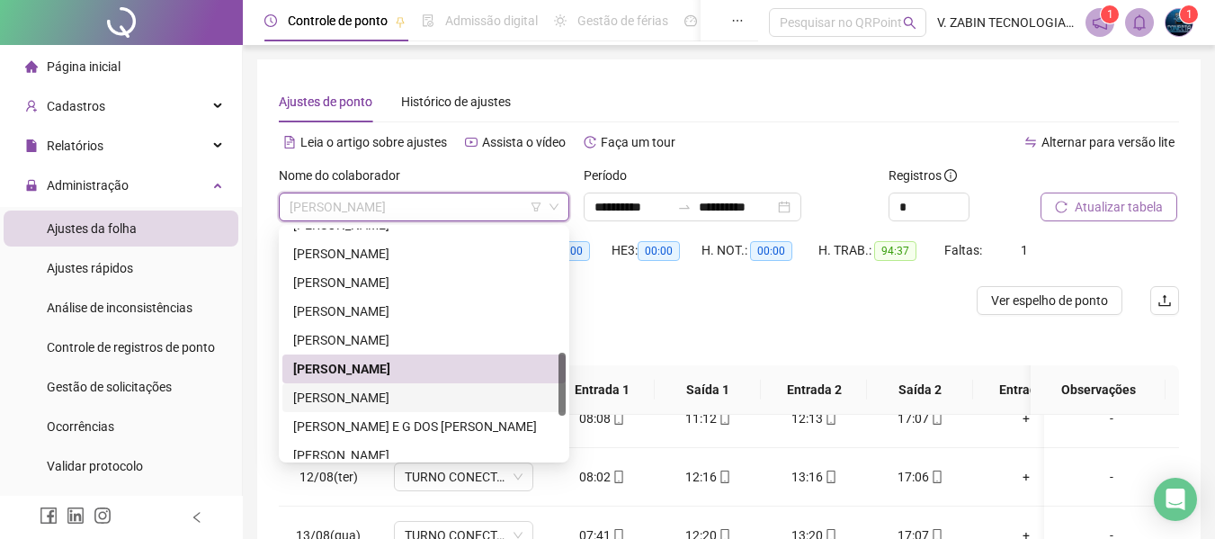
click at [371, 399] on div "[PERSON_NAME]" at bounding box center [424, 398] width 262 height 20
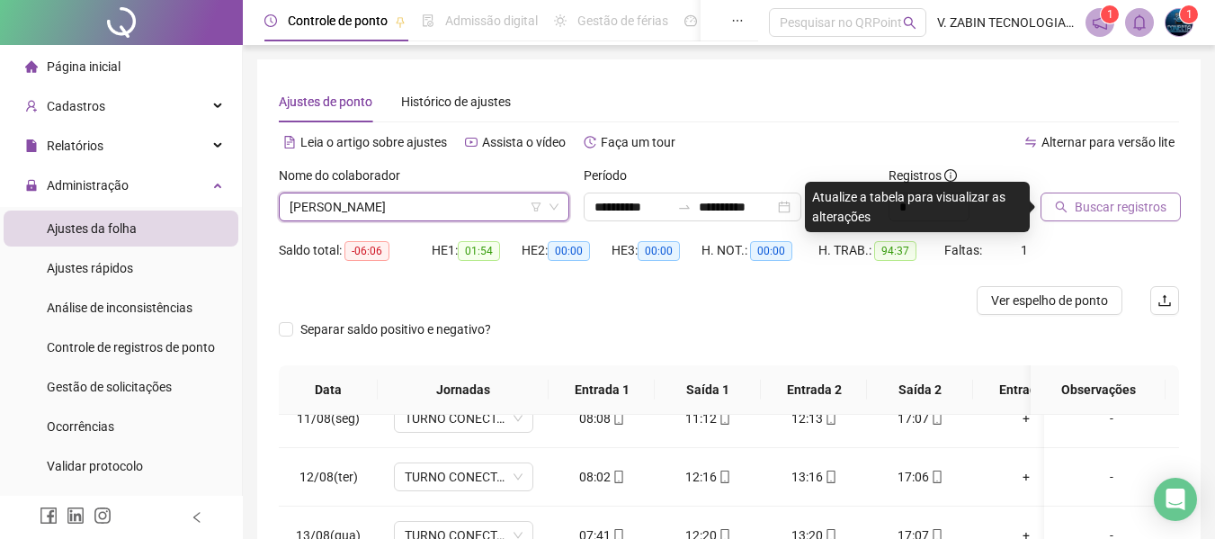
click at [1082, 220] on div "Buscar registros" at bounding box center [1110, 201] width 153 height 70
click at [1155, 211] on span "Buscar registros" at bounding box center [1121, 207] width 92 height 20
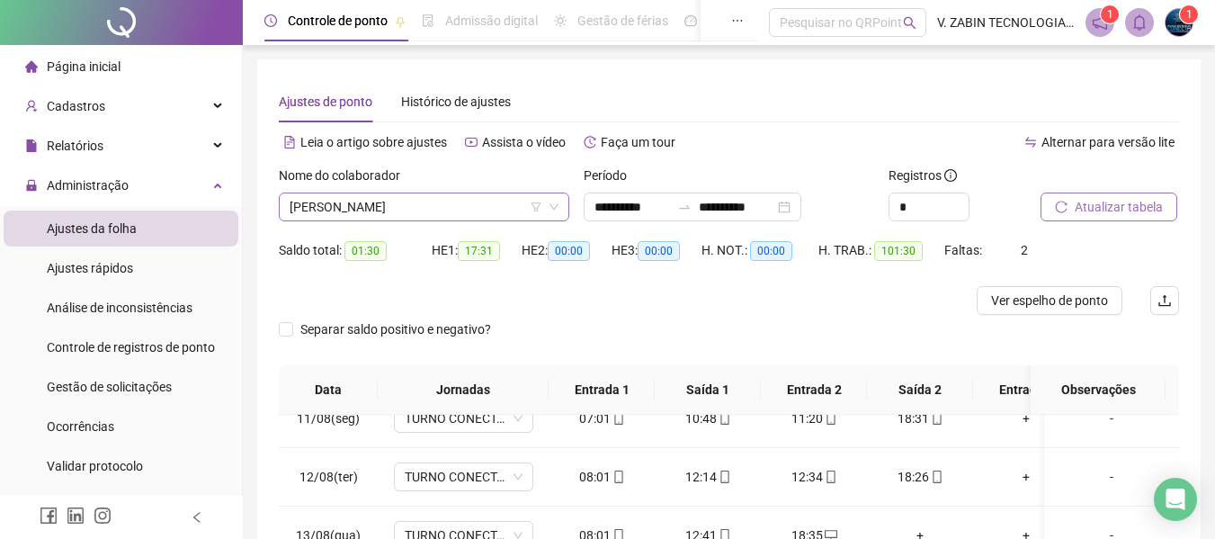
click at [455, 207] on span "[PERSON_NAME]" at bounding box center [424, 206] width 269 height 27
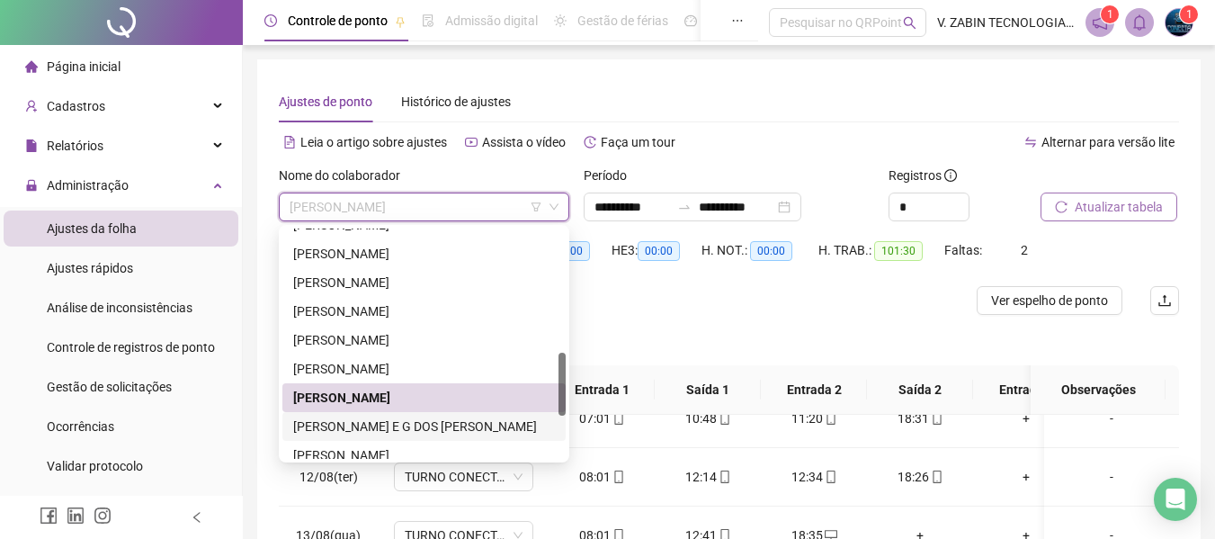
click at [388, 425] on div "[PERSON_NAME] E G DOS [PERSON_NAME]" at bounding box center [424, 427] width 262 height 20
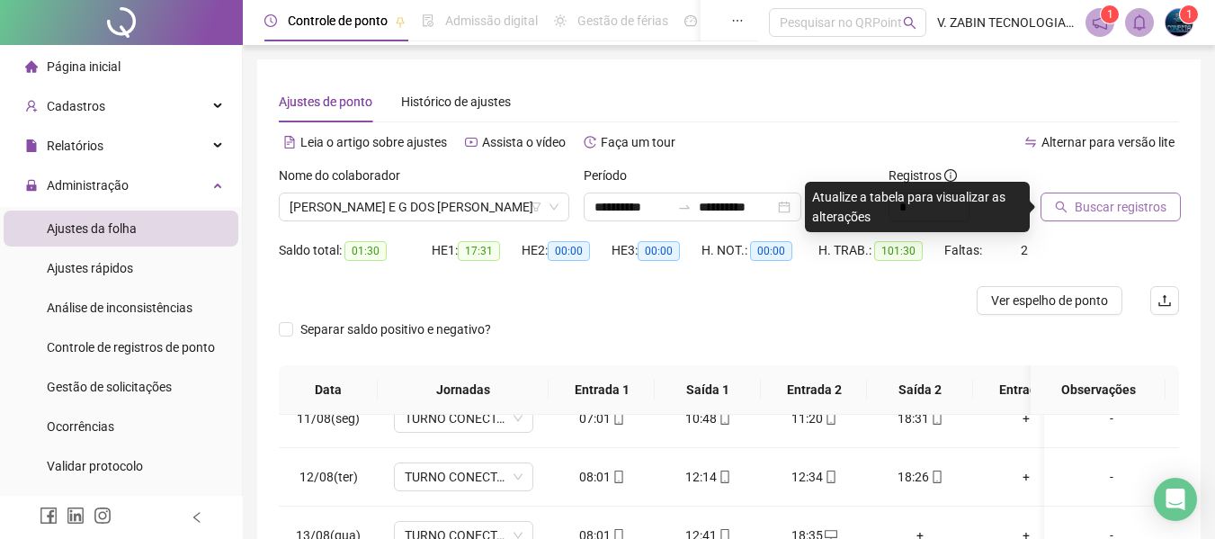
click at [1121, 214] on span "Buscar registros" at bounding box center [1121, 207] width 92 height 20
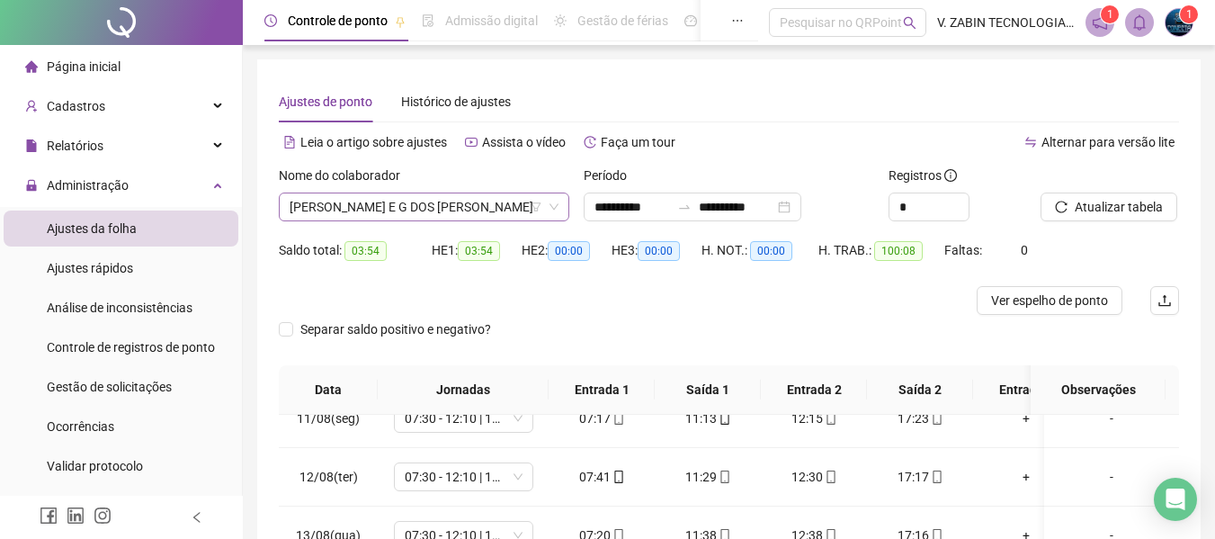
click at [483, 216] on span "[PERSON_NAME] E G DOS [PERSON_NAME]" at bounding box center [424, 206] width 269 height 27
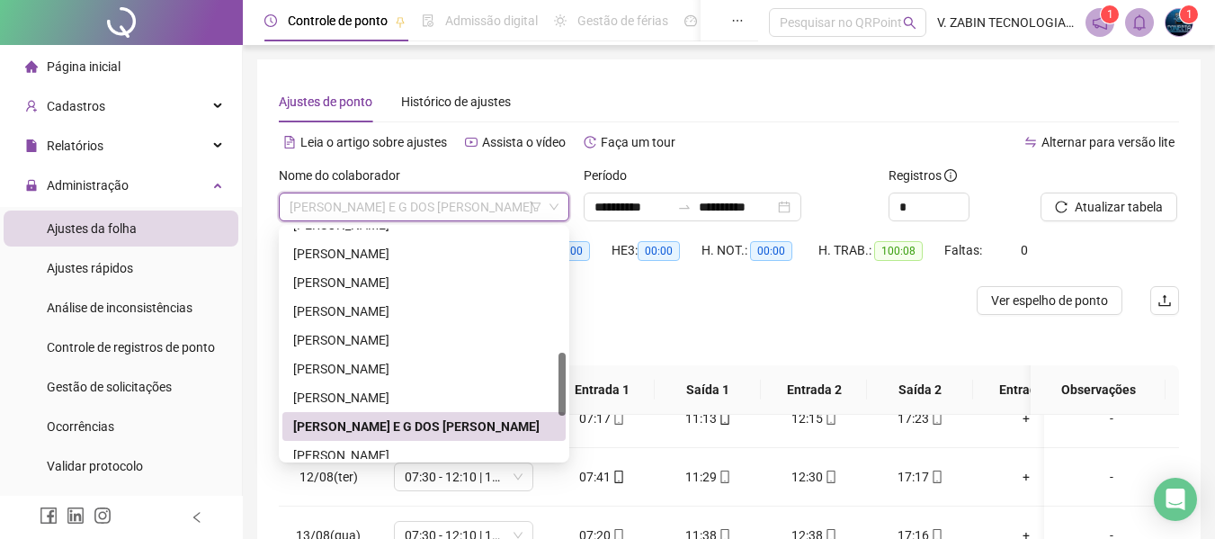
click at [1024, 343] on div "Separar saldo positivo e negativo?" at bounding box center [729, 340] width 901 height 50
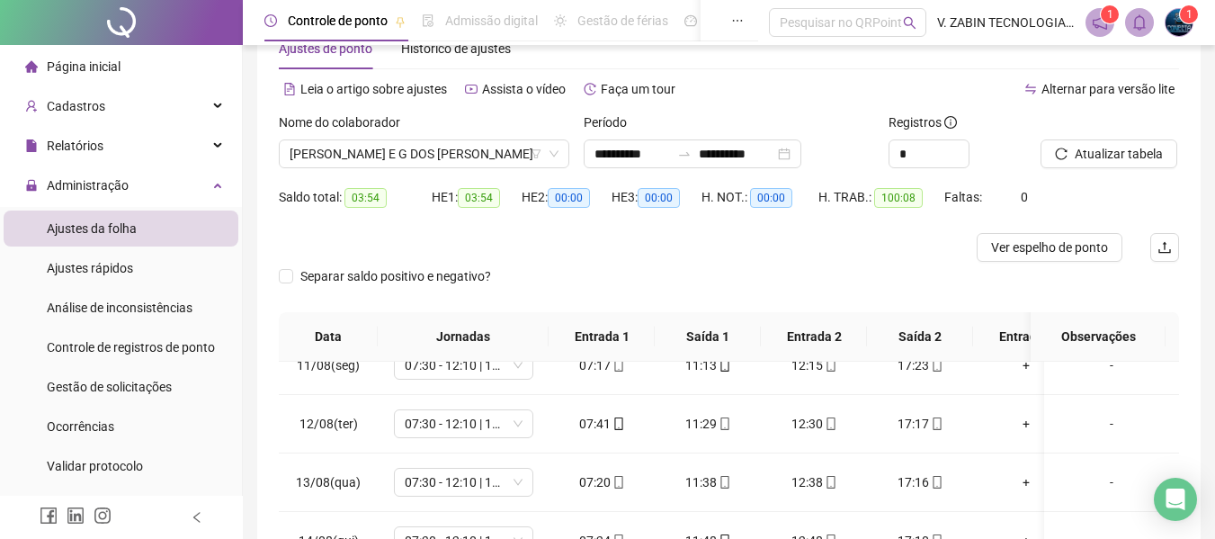
scroll to position [323, 0]
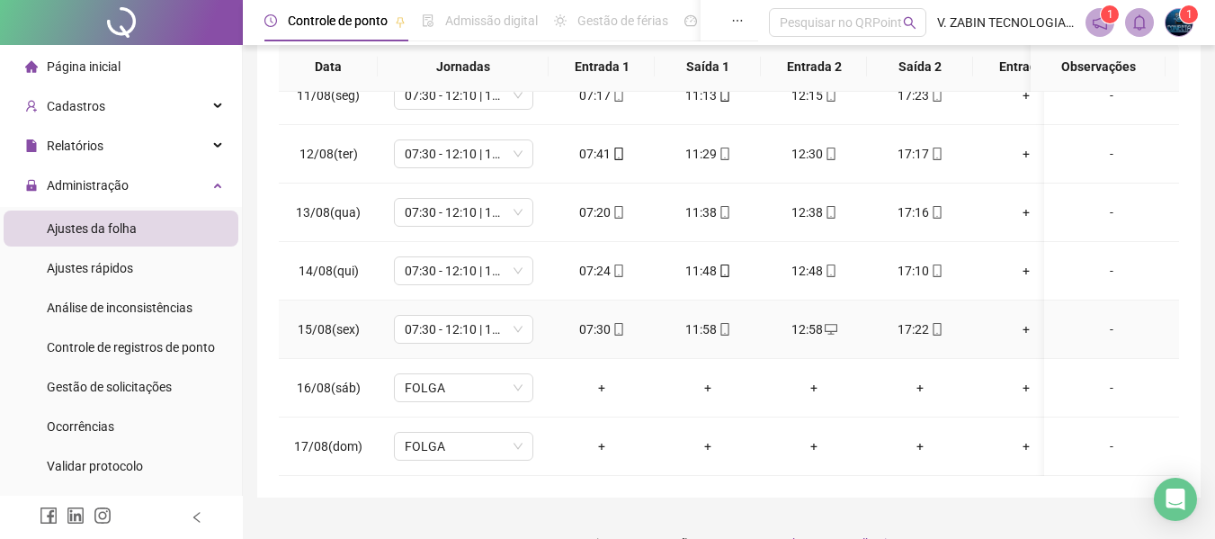
click at [820, 319] on div "12:58" at bounding box center [813, 329] width 77 height 20
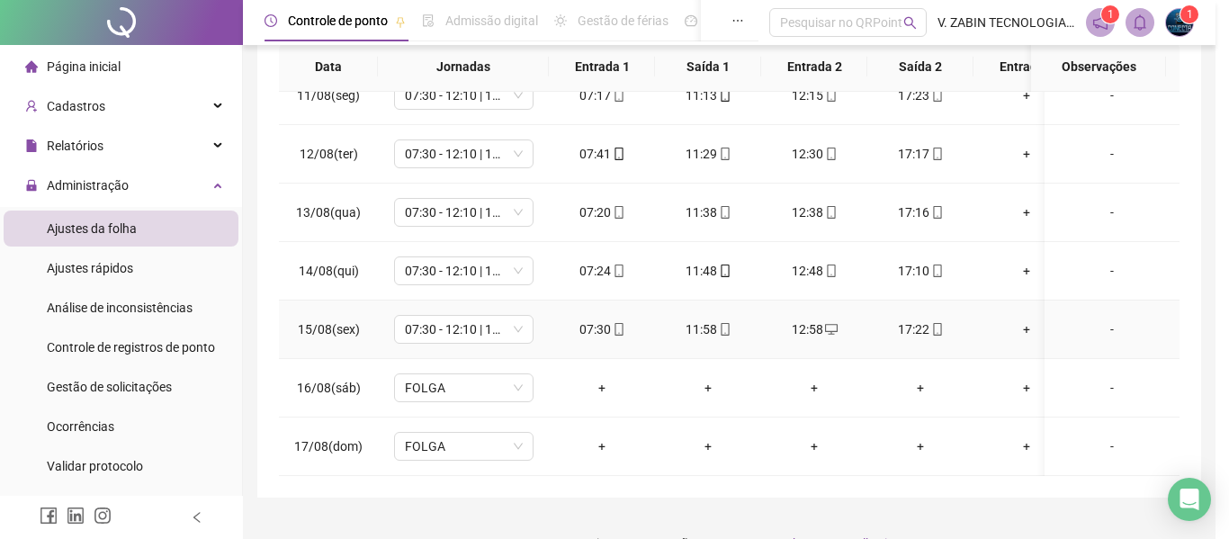
type input "**********"
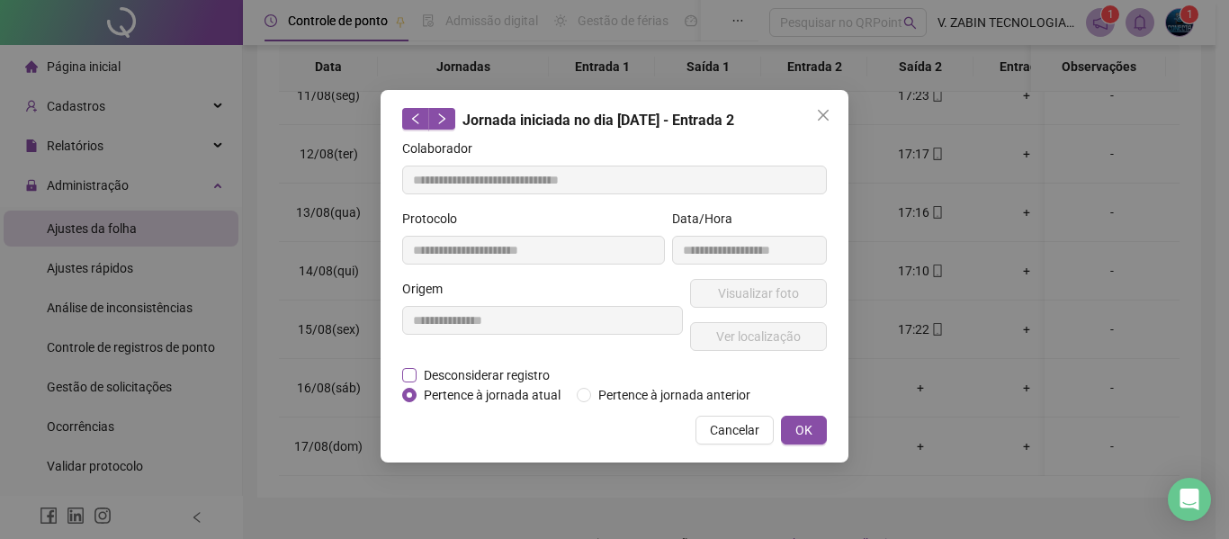
drag, startPoint x: 405, startPoint y: 361, endPoint x: 414, endPoint y: 366, distance: 10.5
click at [411, 362] on div "**********" at bounding box center [543, 322] width 288 height 86
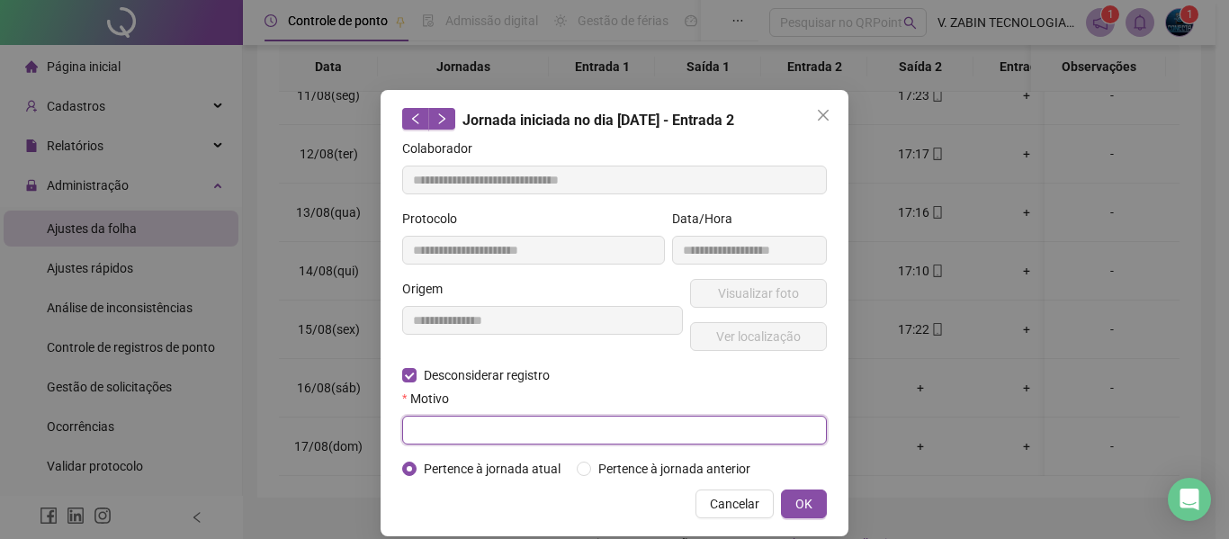
click at [534, 426] on input "text" at bounding box center [614, 430] width 425 height 29
type input "****"
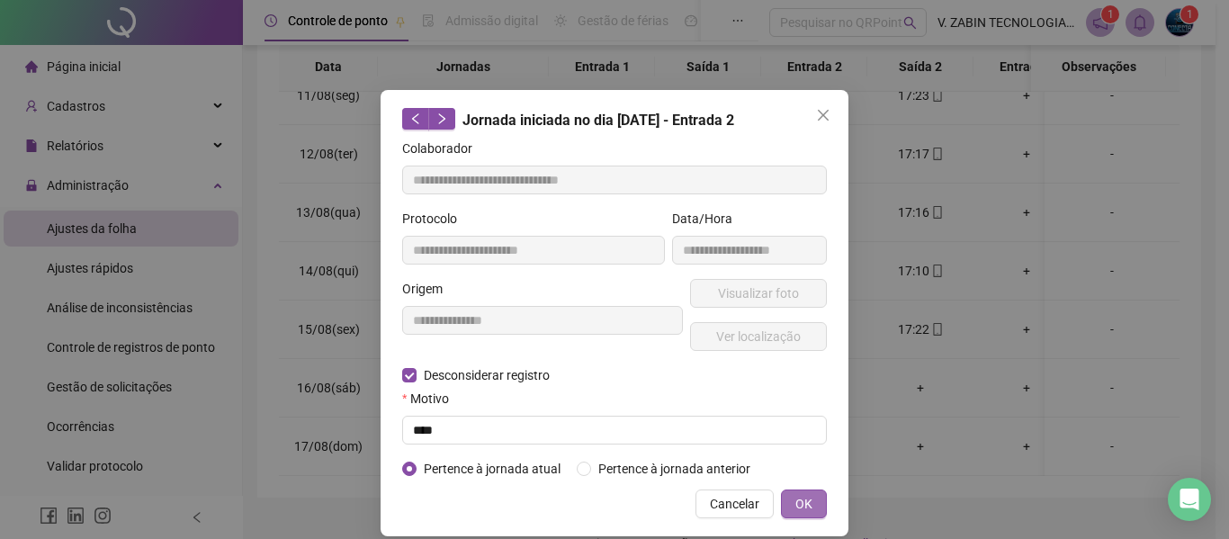
click at [797, 504] on span "OK" at bounding box center [803, 504] width 17 height 20
click at [795, 507] on span "OK" at bounding box center [803, 504] width 17 height 20
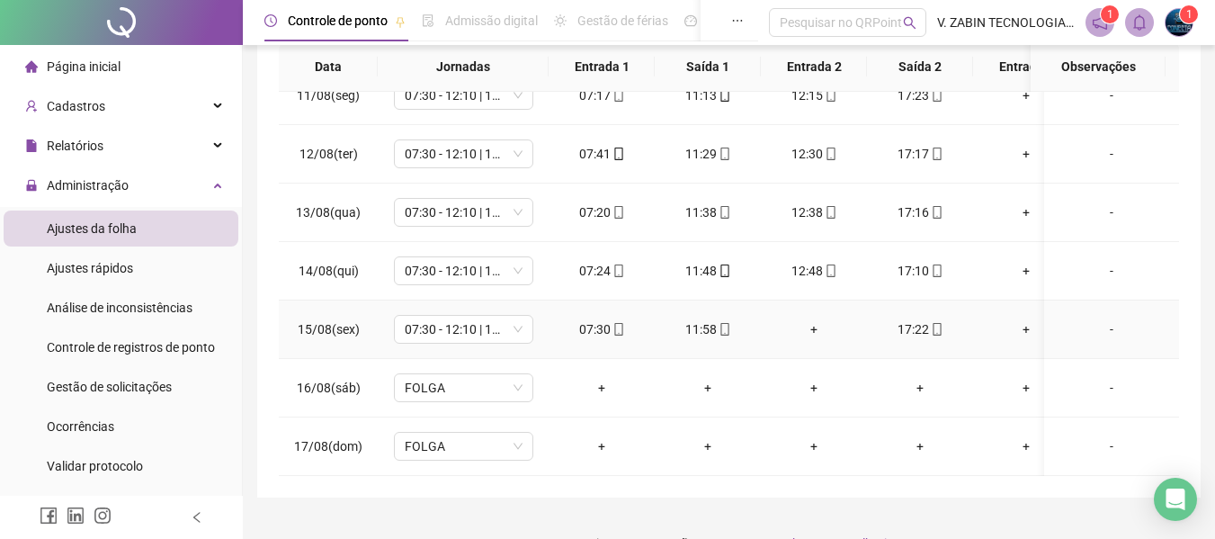
click at [811, 319] on div "+" at bounding box center [813, 329] width 77 height 20
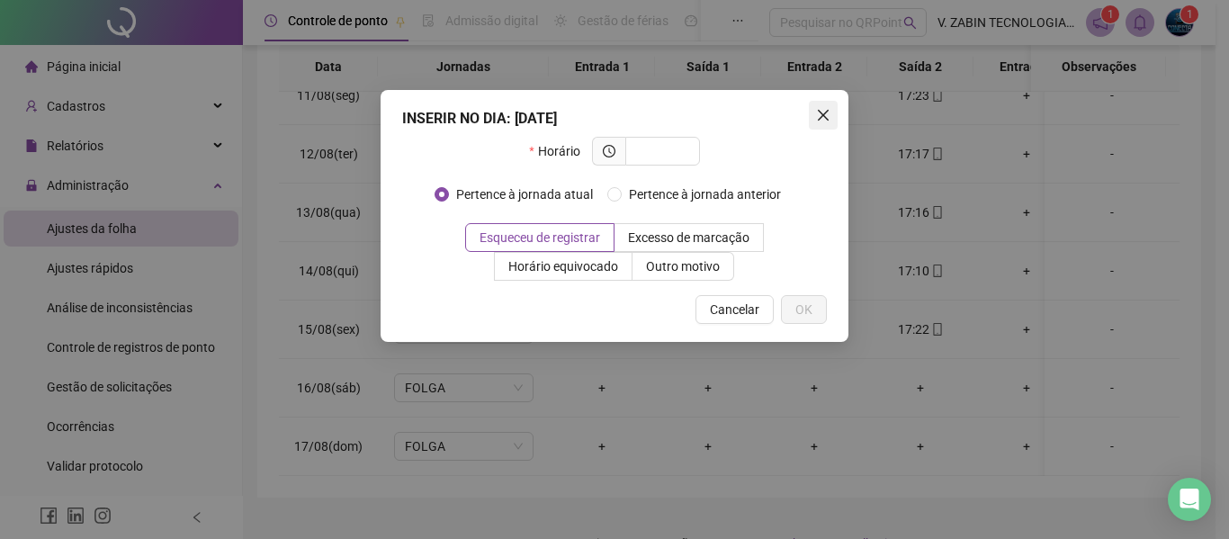
click at [821, 114] on icon "close" at bounding box center [823, 115] width 11 height 11
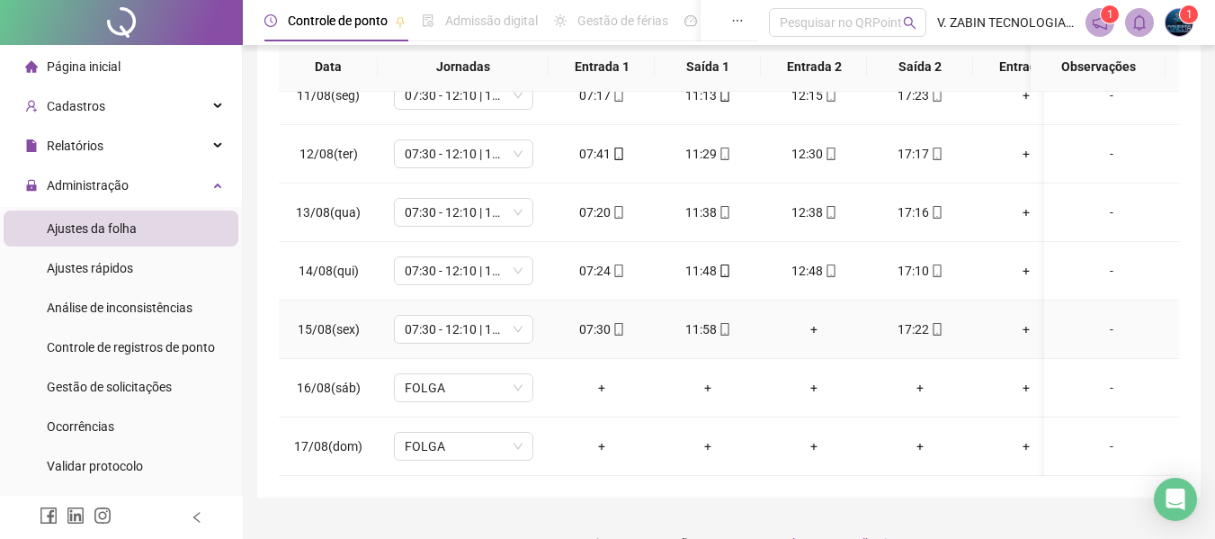
click at [809, 319] on div "+" at bounding box center [813, 329] width 77 height 20
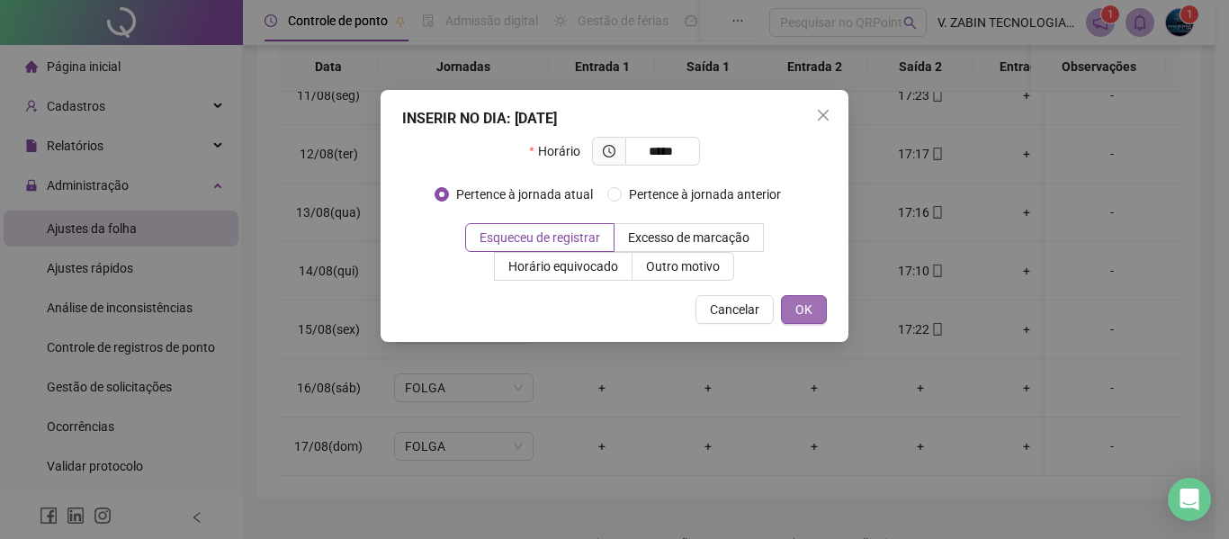
type input "*****"
click at [817, 314] on button "OK" at bounding box center [804, 309] width 46 height 29
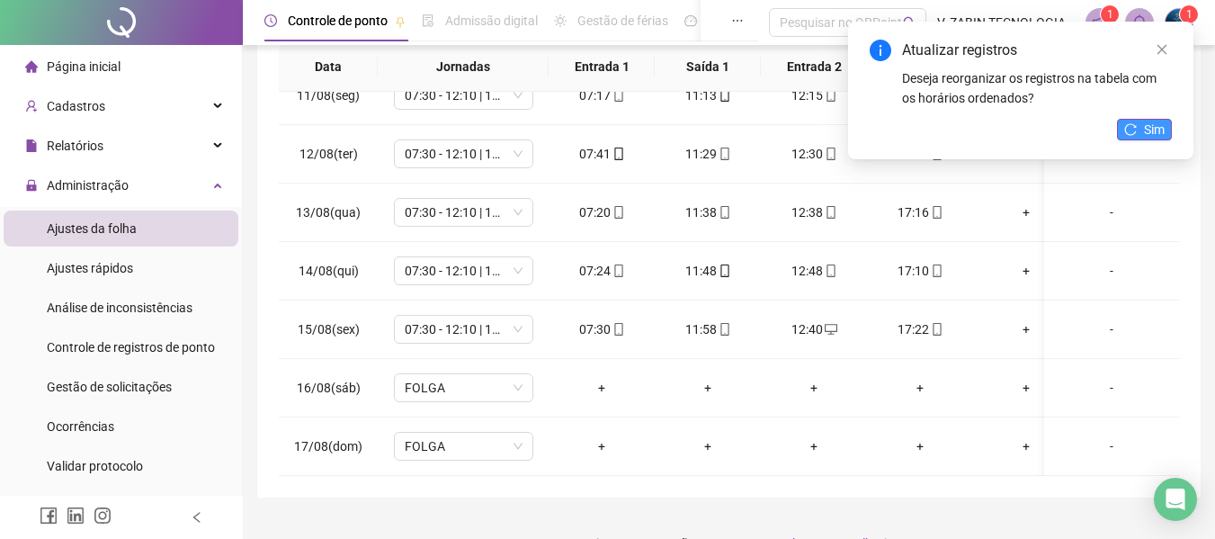
click at [1156, 126] on span "Sim" at bounding box center [1154, 130] width 21 height 20
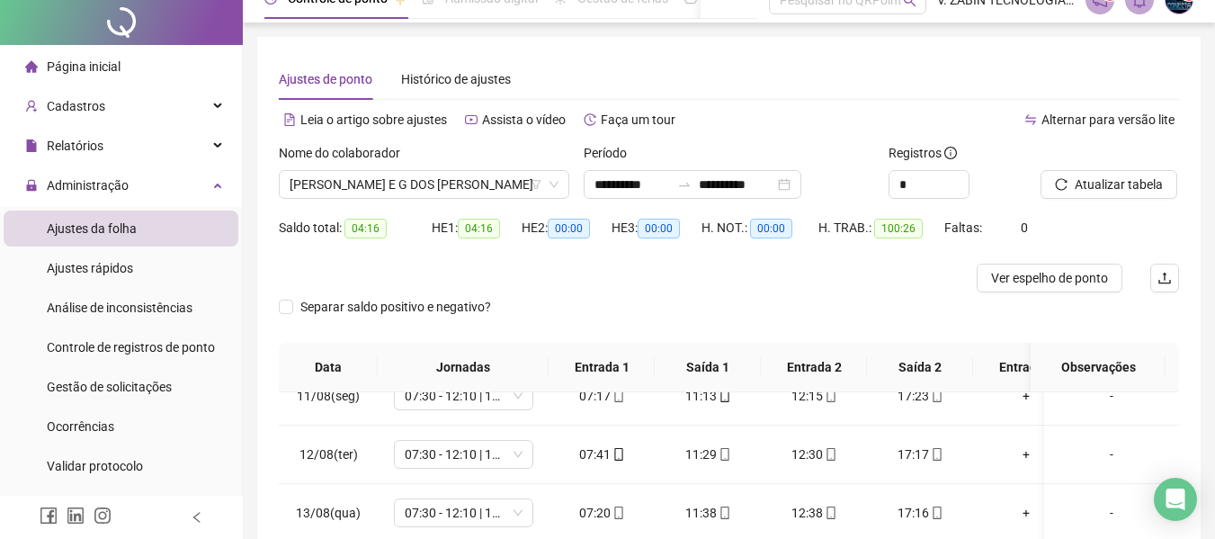
scroll to position [0, 0]
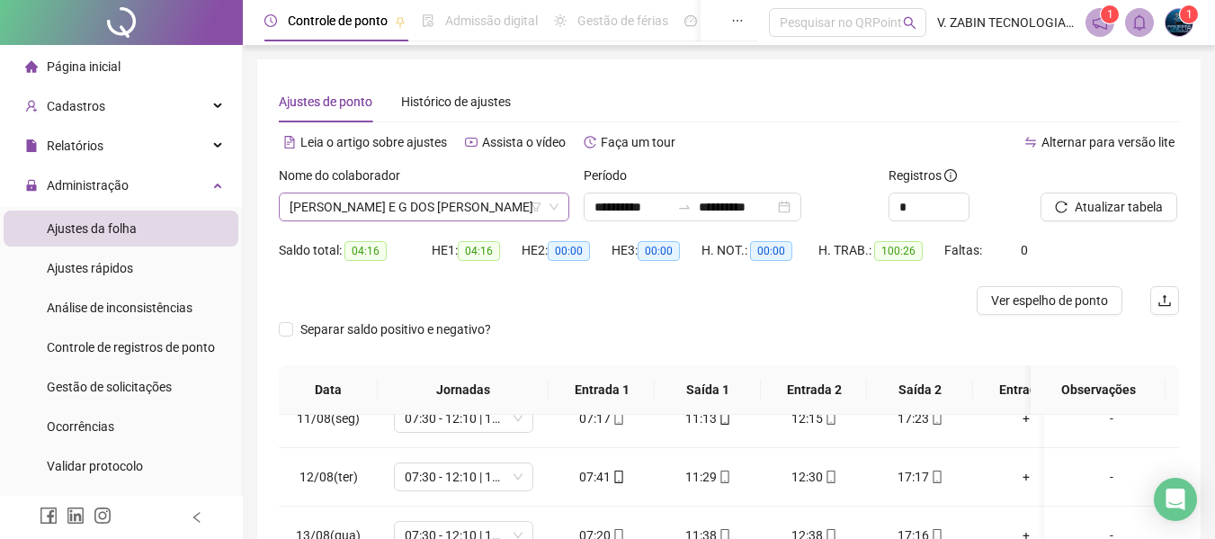
click at [510, 199] on span "[PERSON_NAME] E G DOS [PERSON_NAME]" at bounding box center [424, 206] width 269 height 27
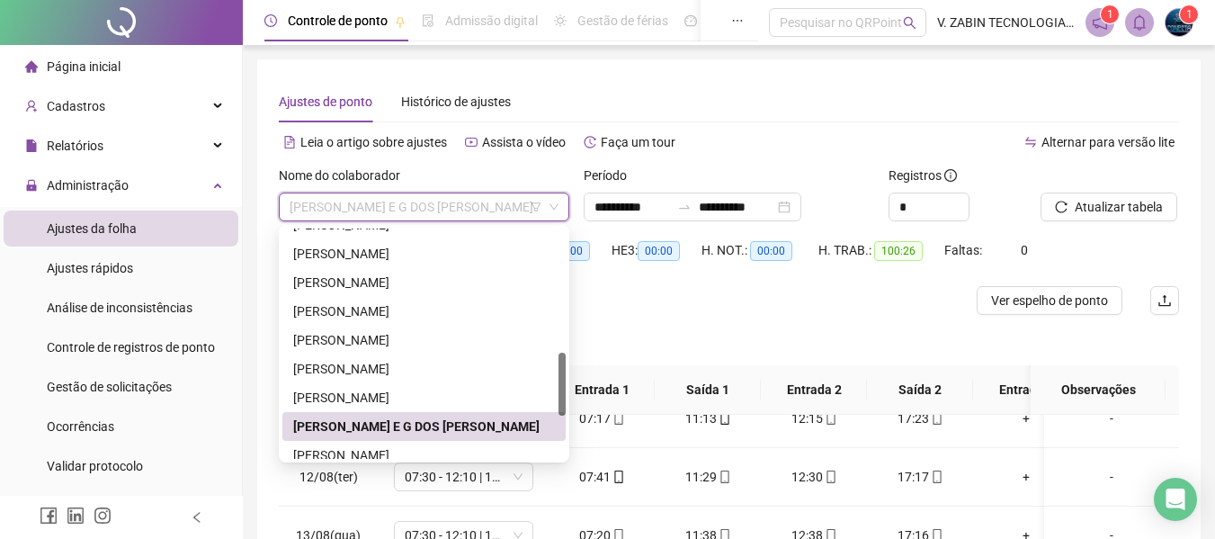
drag, startPoint x: 558, startPoint y: 397, endPoint x: 550, endPoint y: 426, distance: 29.9
click at [550, 426] on div "KAIENE CAROLINE TEIXEIRA LARISSA CRISTINA DOS SANTOS MACHADO LAUREN DE SOUZA RE…" at bounding box center [423, 355] width 283 height 288
click at [453, 450] on div "[PERSON_NAME]" at bounding box center [424, 455] width 262 height 20
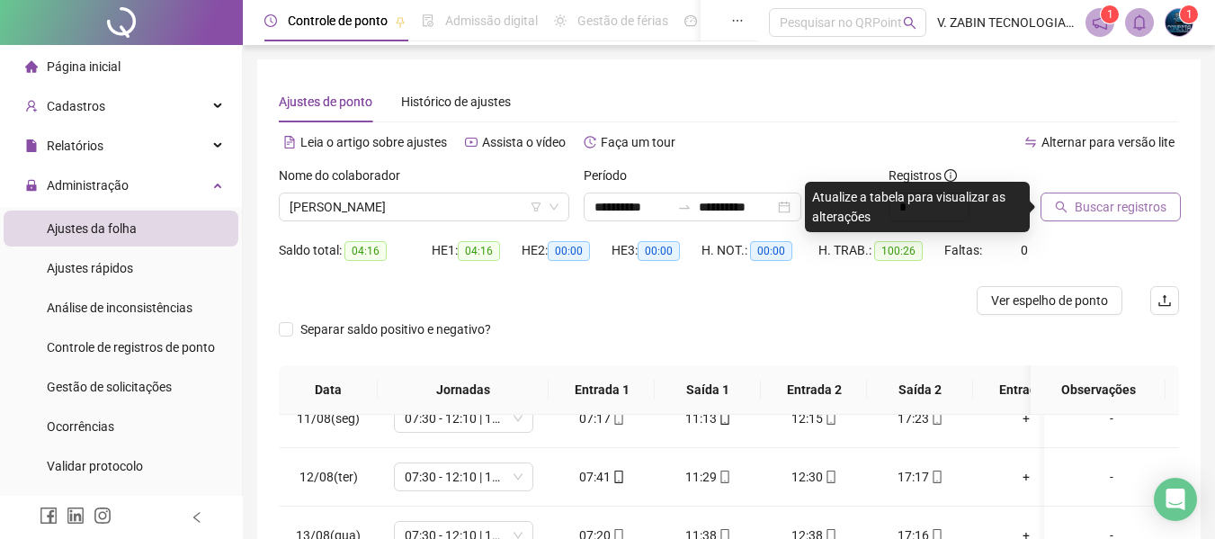
click at [1120, 211] on span "Buscar registros" at bounding box center [1121, 207] width 92 height 20
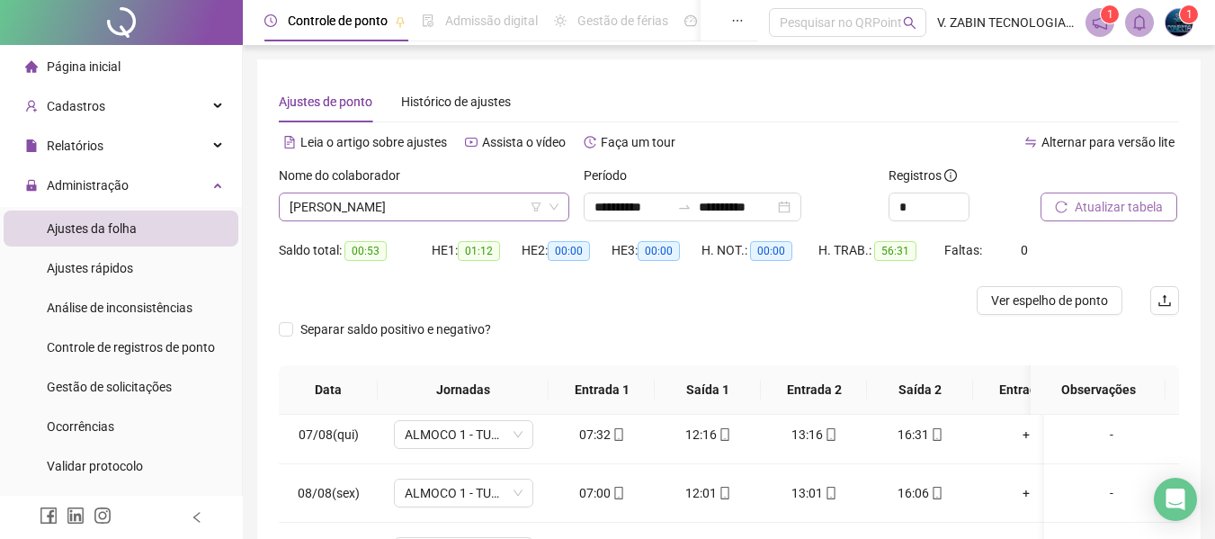
click at [460, 205] on span "[PERSON_NAME]" at bounding box center [424, 206] width 269 height 27
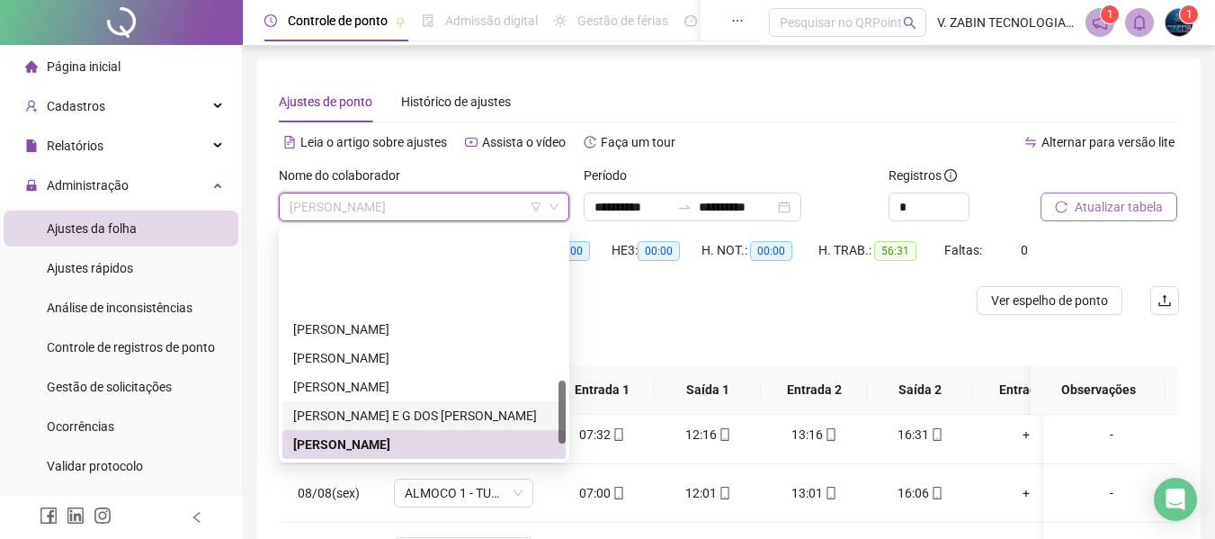
scroll to position [605, 0]
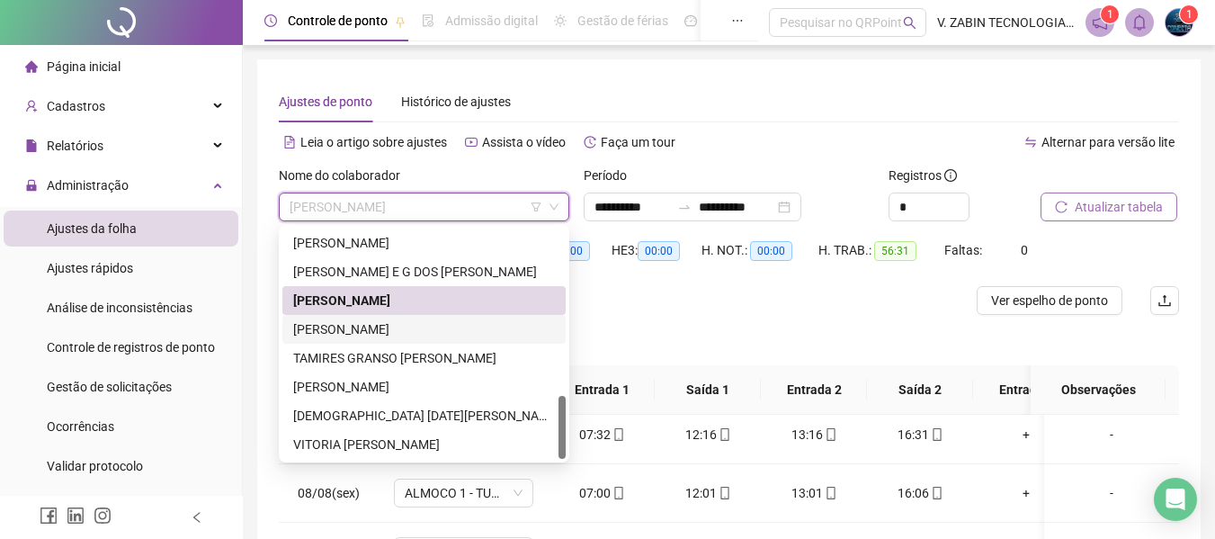
click at [381, 327] on div "[PERSON_NAME]" at bounding box center [424, 329] width 262 height 20
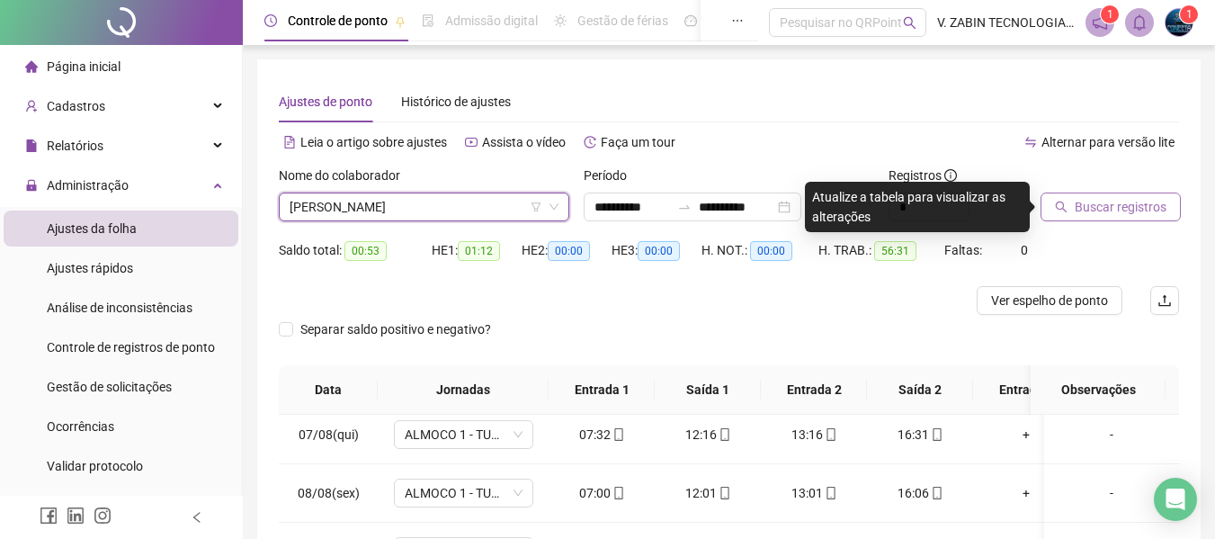
drag, startPoint x: 1126, startPoint y: 211, endPoint x: 1117, endPoint y: 215, distance: 9.7
click at [1126, 211] on span "Buscar registros" at bounding box center [1121, 207] width 92 height 20
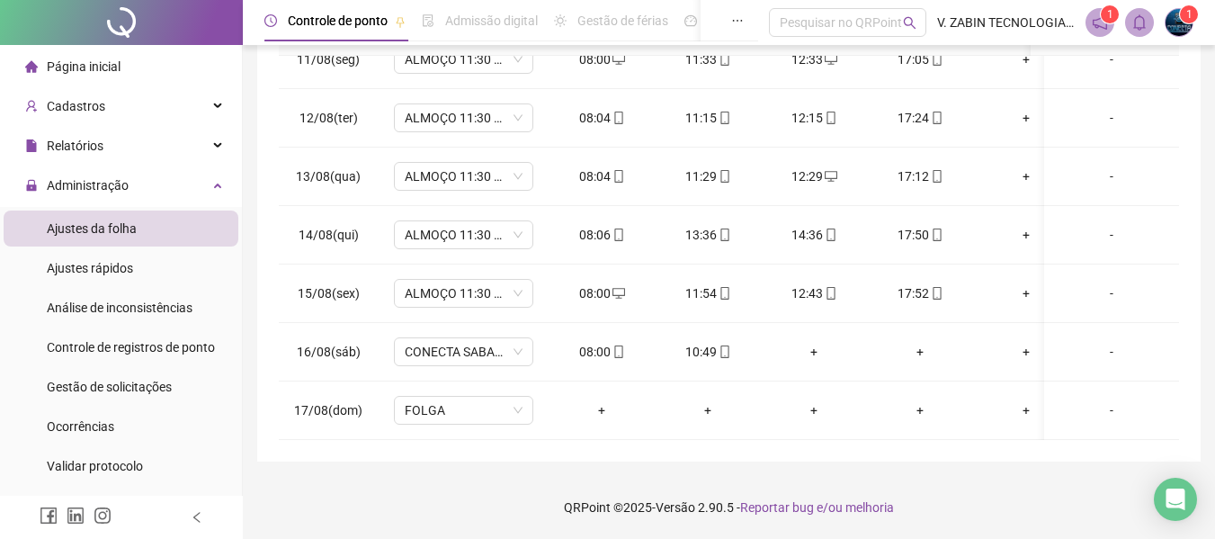
scroll to position [0, 0]
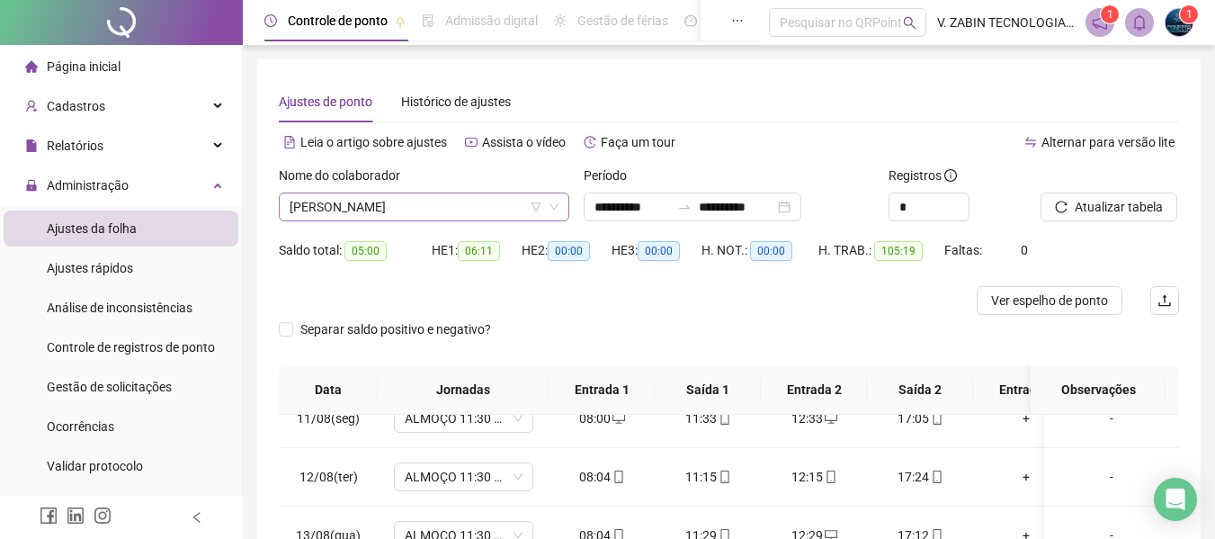
click at [426, 197] on span "[PERSON_NAME]" at bounding box center [424, 206] width 269 height 27
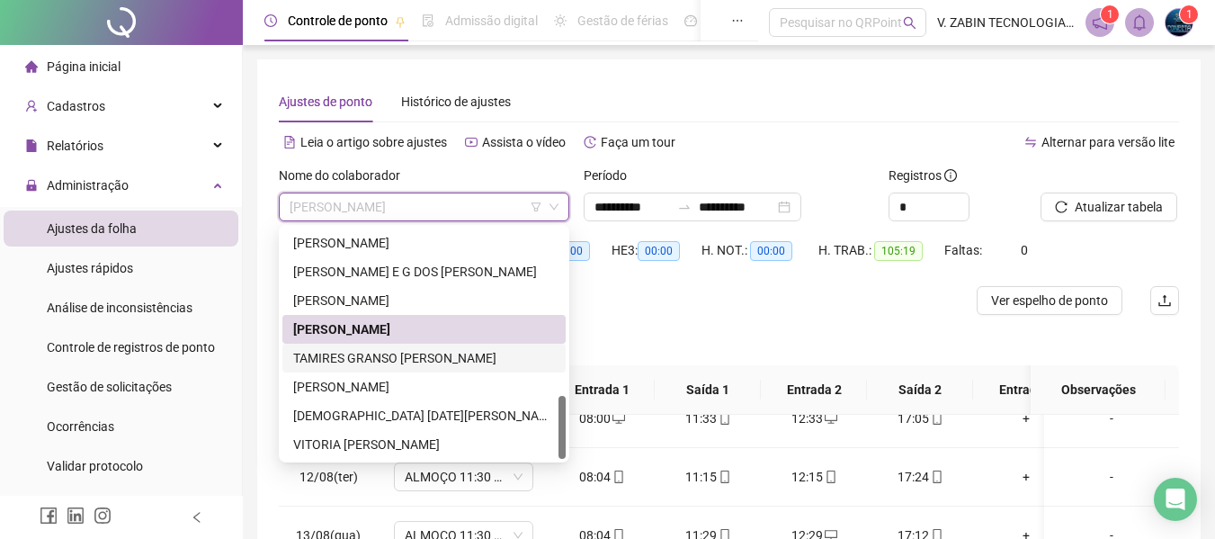
click at [308, 365] on div "TAMIRES GRANSO [PERSON_NAME]" at bounding box center [424, 358] width 262 height 20
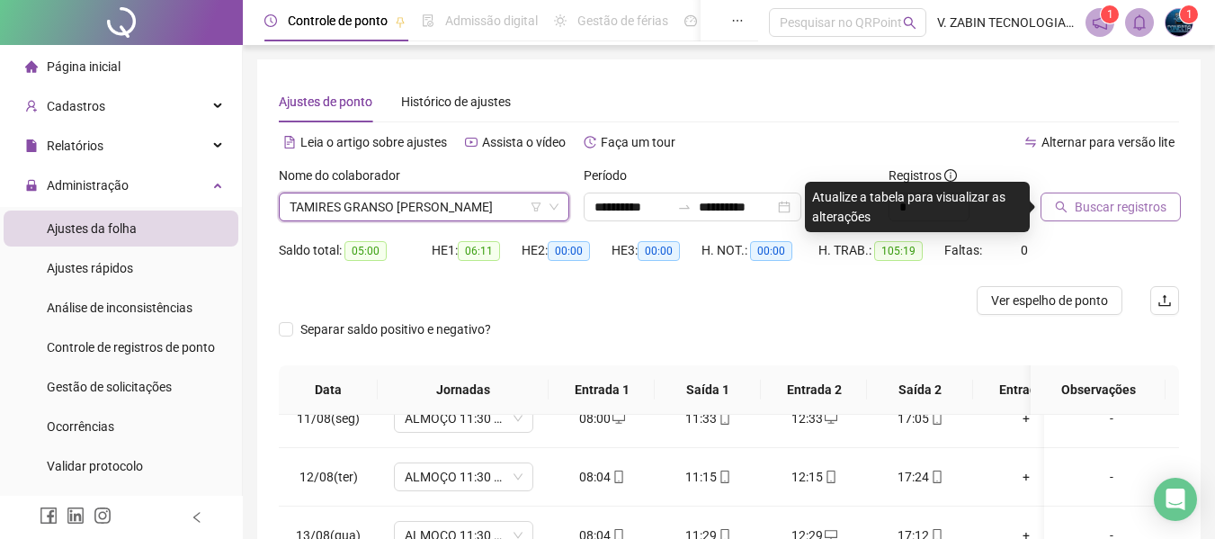
click at [1126, 207] on span "Buscar registros" at bounding box center [1121, 207] width 92 height 20
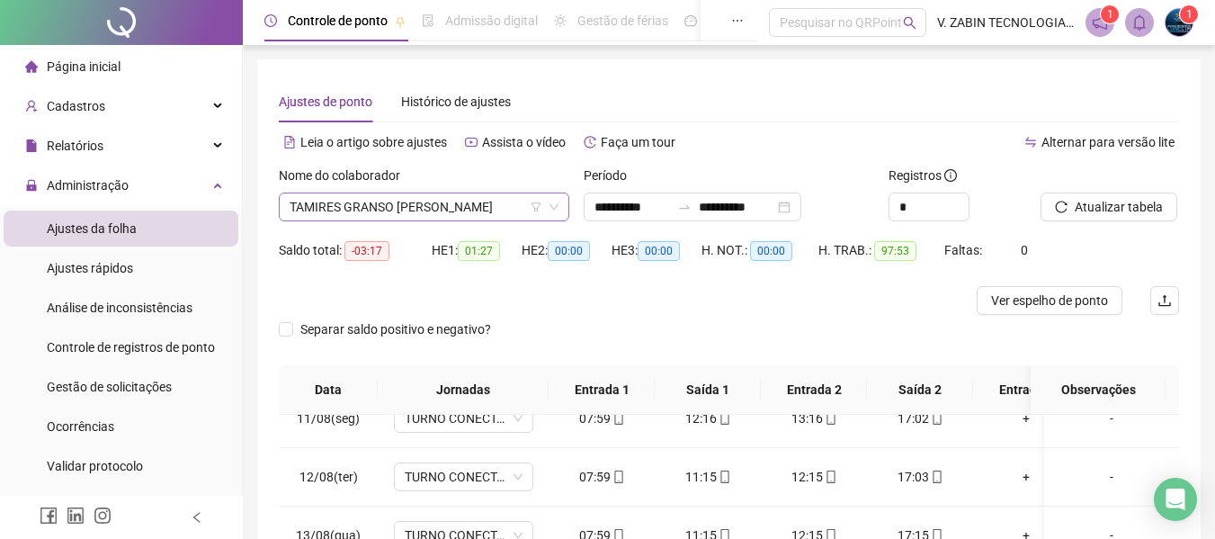
click at [450, 214] on span "TAMIRES GRANSO [PERSON_NAME]" at bounding box center [424, 206] width 269 height 27
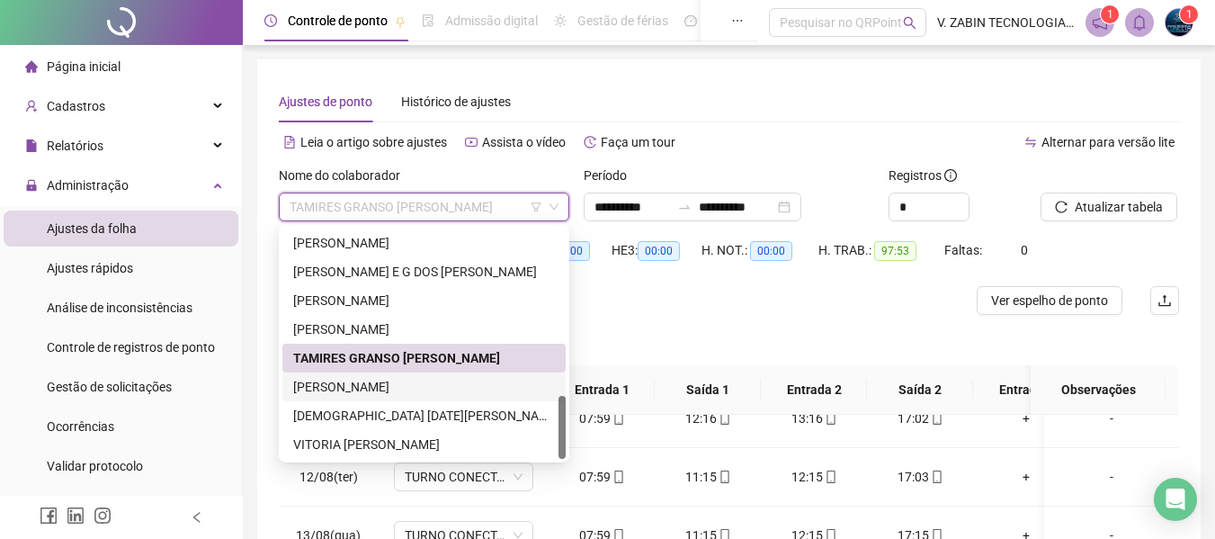
click at [421, 384] on div "[PERSON_NAME]" at bounding box center [424, 387] width 262 height 20
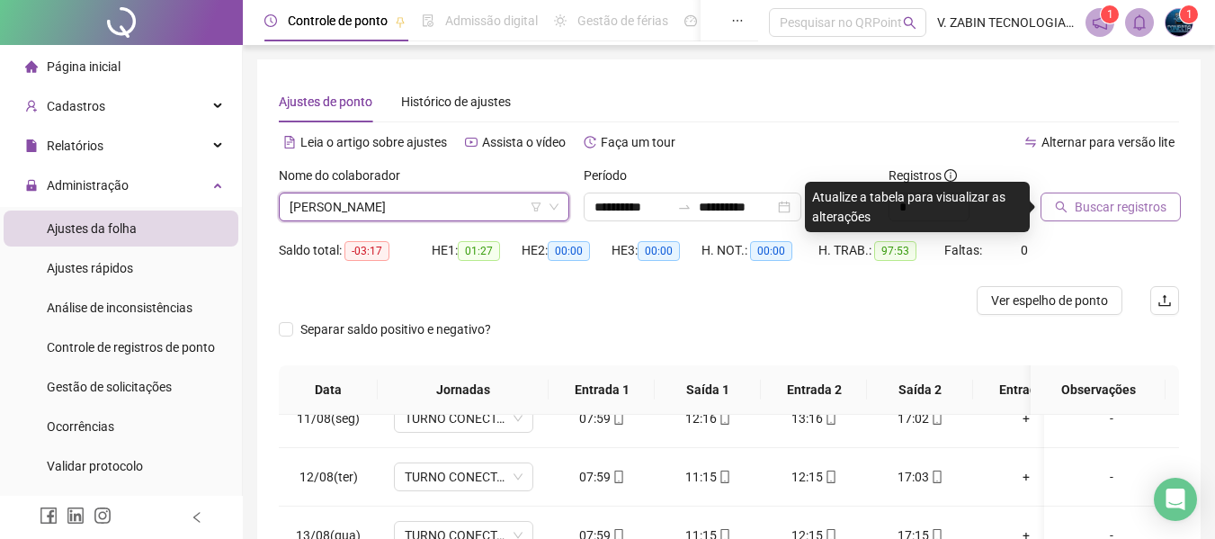
click at [1100, 215] on span "Buscar registros" at bounding box center [1121, 207] width 92 height 20
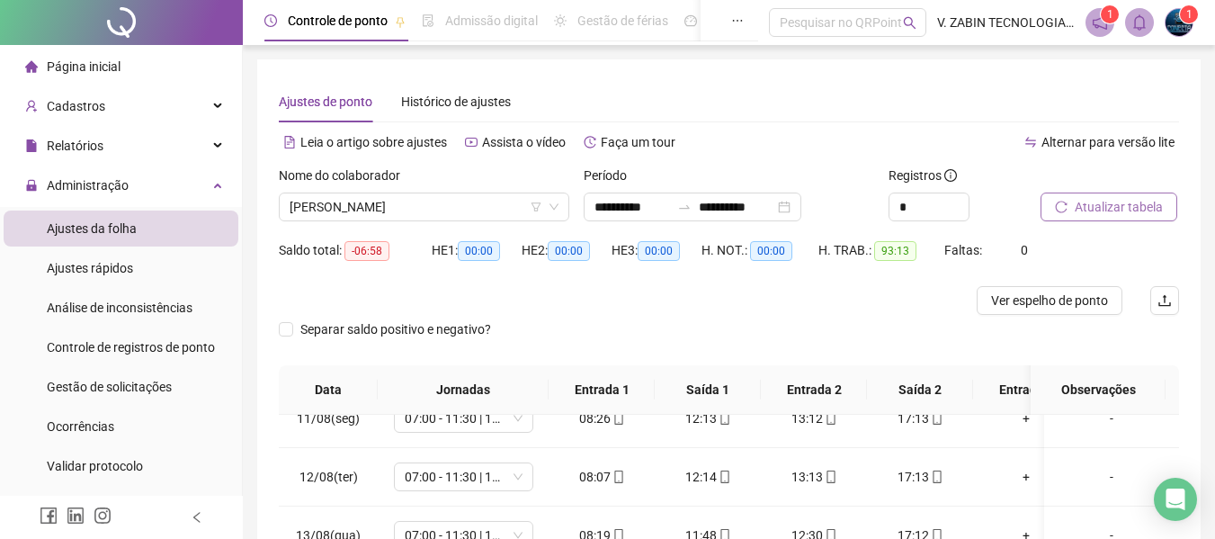
click at [1084, 208] on span "Atualizar tabela" at bounding box center [1119, 207] width 88 height 20
click at [451, 202] on span "[PERSON_NAME]" at bounding box center [424, 206] width 269 height 27
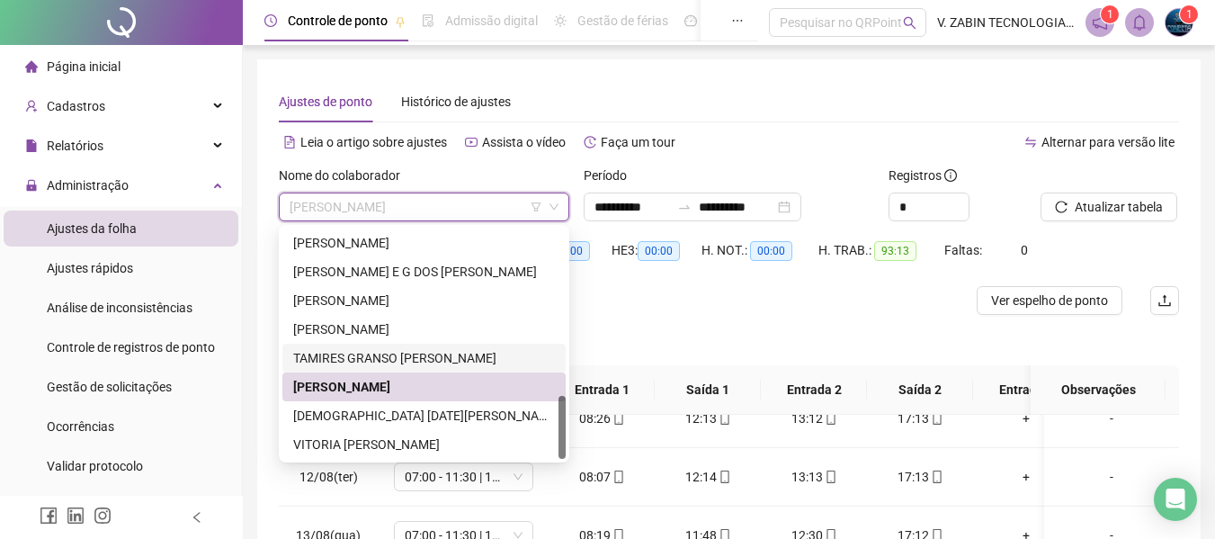
click at [829, 316] on div "Separar saldo positivo e negativo?" at bounding box center [729, 340] width 901 height 50
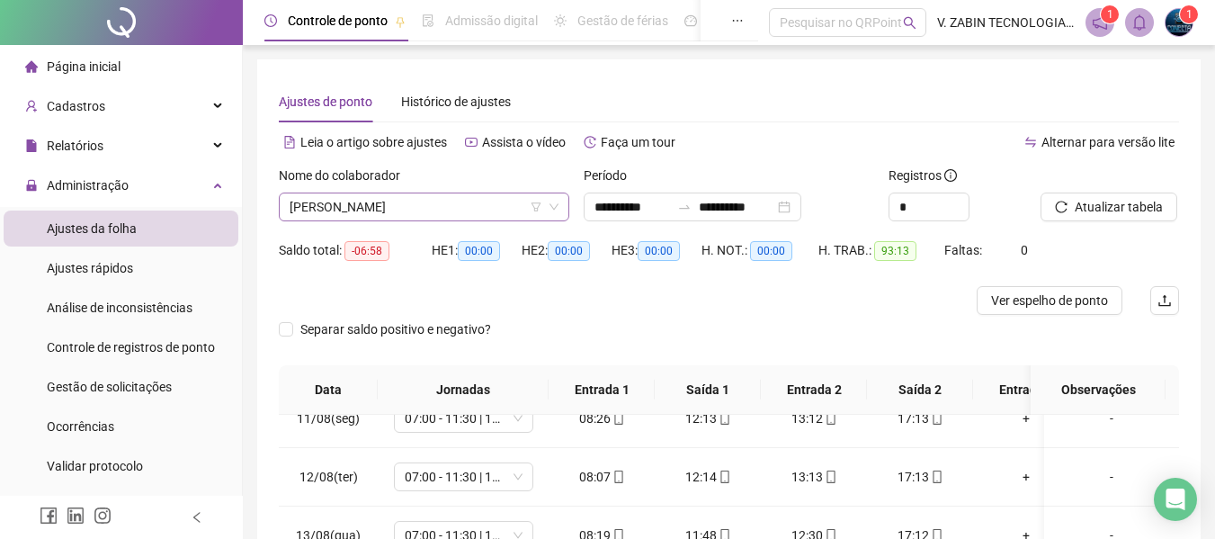
click at [388, 209] on span "[PERSON_NAME]" at bounding box center [424, 206] width 269 height 27
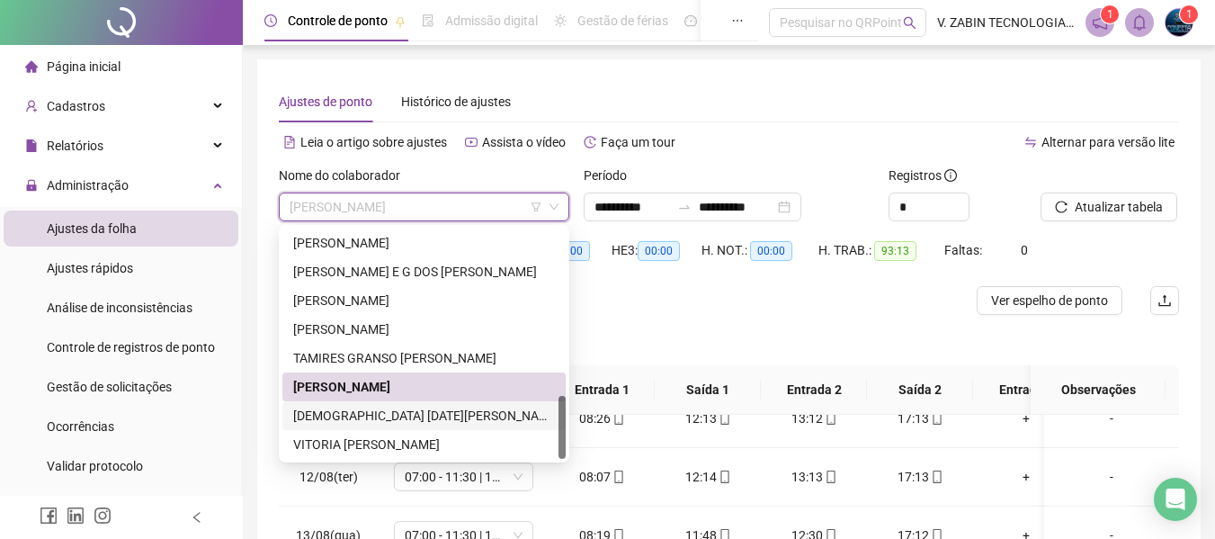
click at [345, 421] on div "[DEMOGRAPHIC_DATA] [DATE][PERSON_NAME]" at bounding box center [424, 416] width 262 height 20
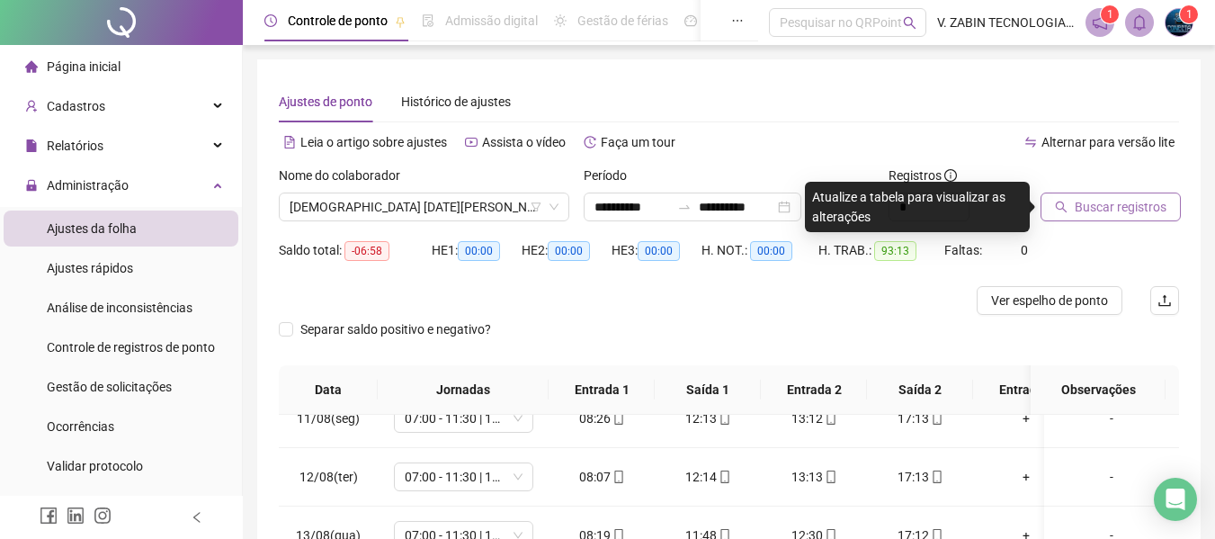
click at [1120, 214] on span "Buscar registros" at bounding box center [1121, 207] width 92 height 20
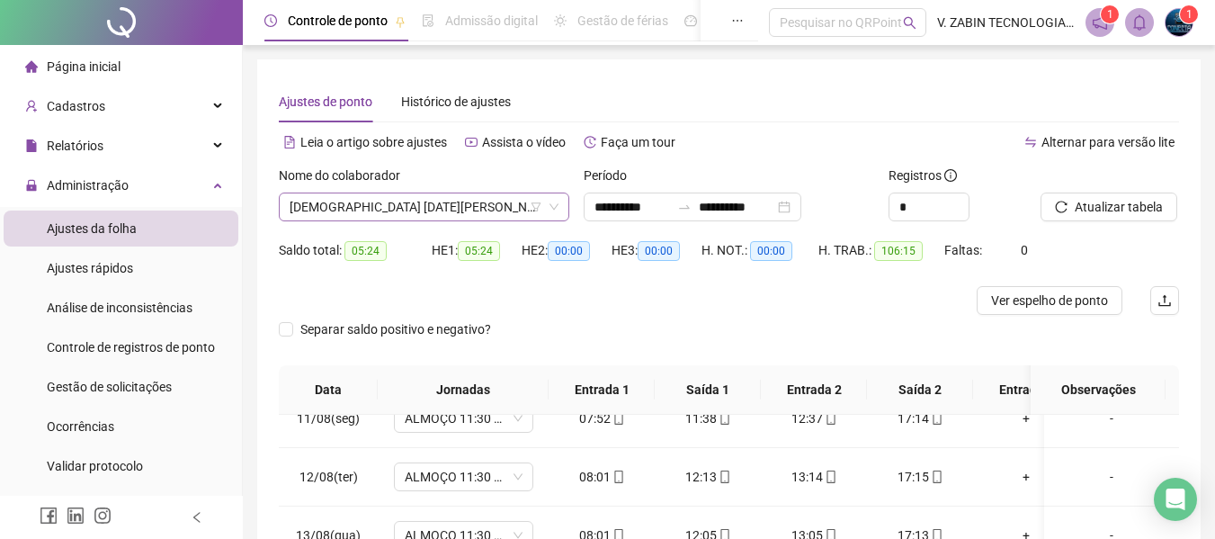
click at [372, 197] on span "[DEMOGRAPHIC_DATA] [DATE][PERSON_NAME]" at bounding box center [424, 206] width 269 height 27
click at [105, 387] on span "Gestão de solicitações" at bounding box center [109, 387] width 125 height 14
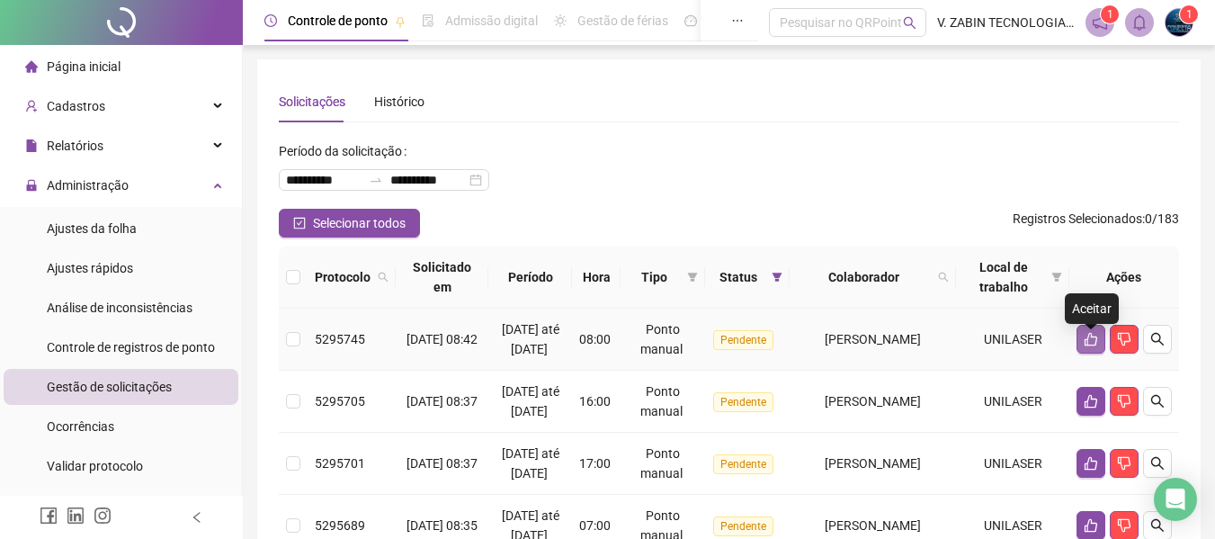
click at [1096, 354] on button "button" at bounding box center [1091, 339] width 29 height 29
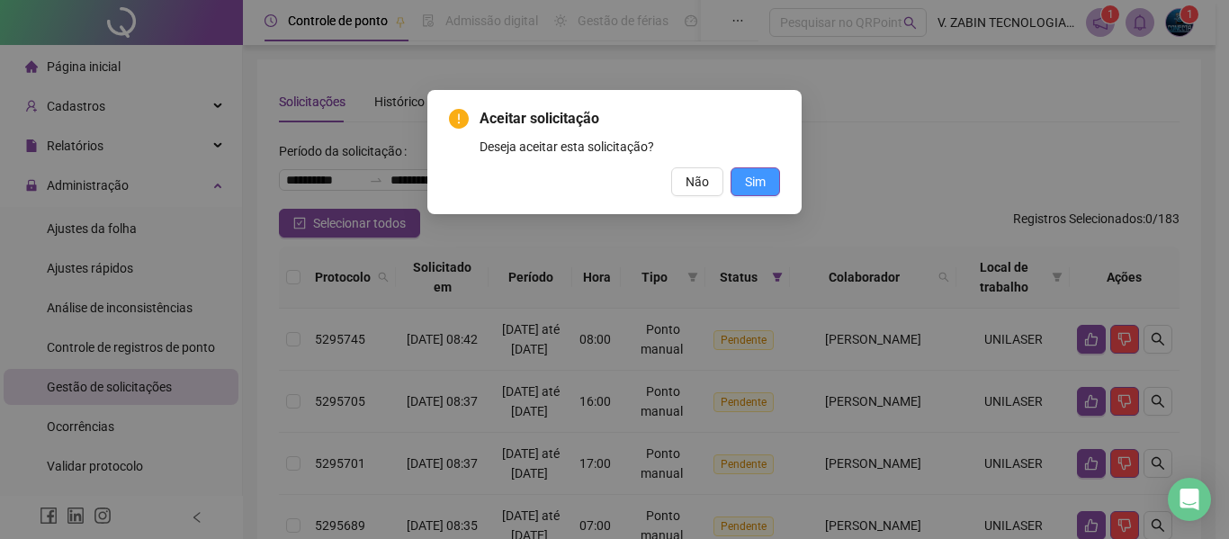
click at [757, 191] on span "Sim" at bounding box center [755, 182] width 21 height 20
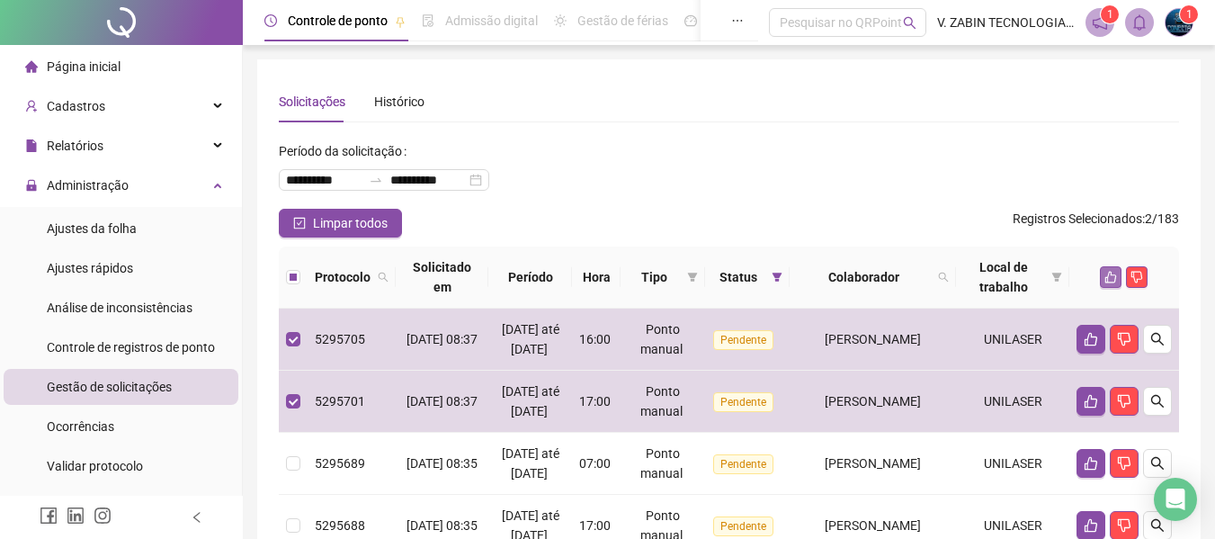
click at [1114, 281] on icon "like" at bounding box center [1111, 277] width 13 height 13
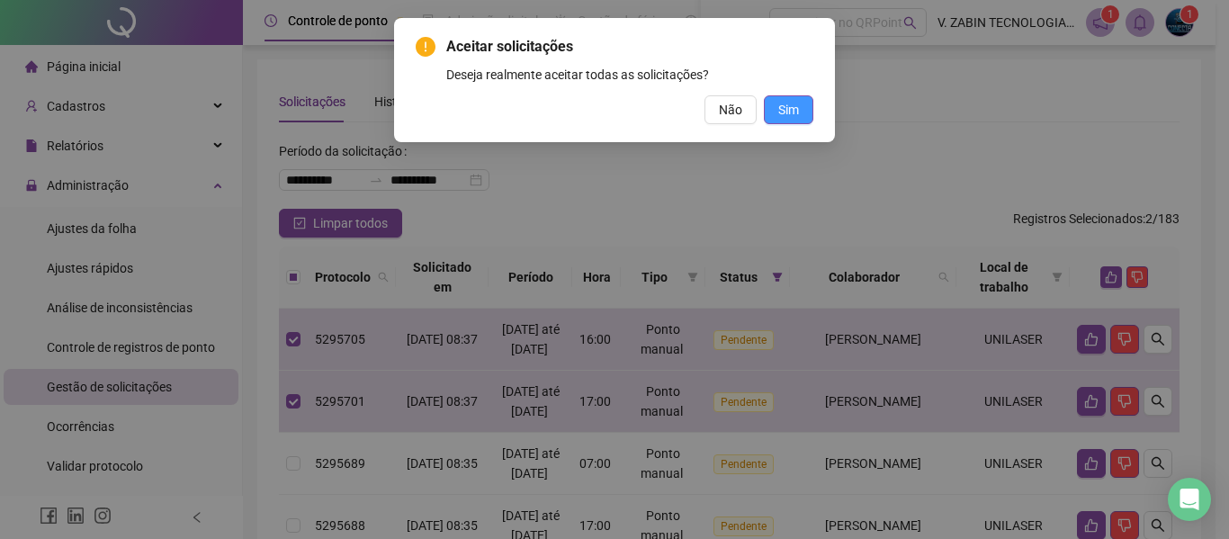
click at [806, 108] on button "Sim" at bounding box center [788, 109] width 49 height 29
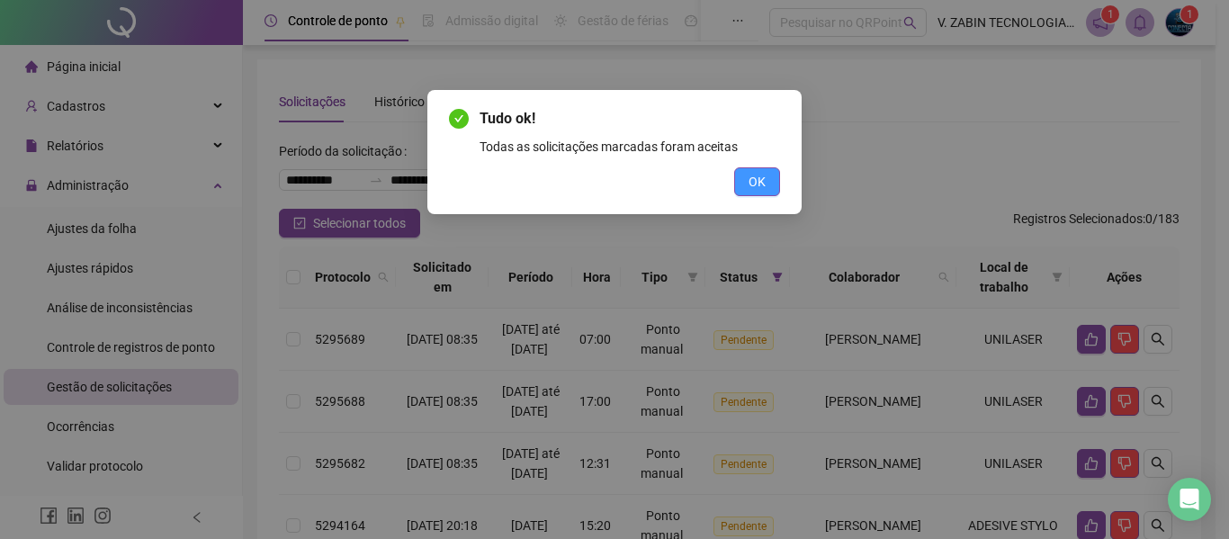
click at [770, 187] on button "OK" at bounding box center [757, 181] width 46 height 29
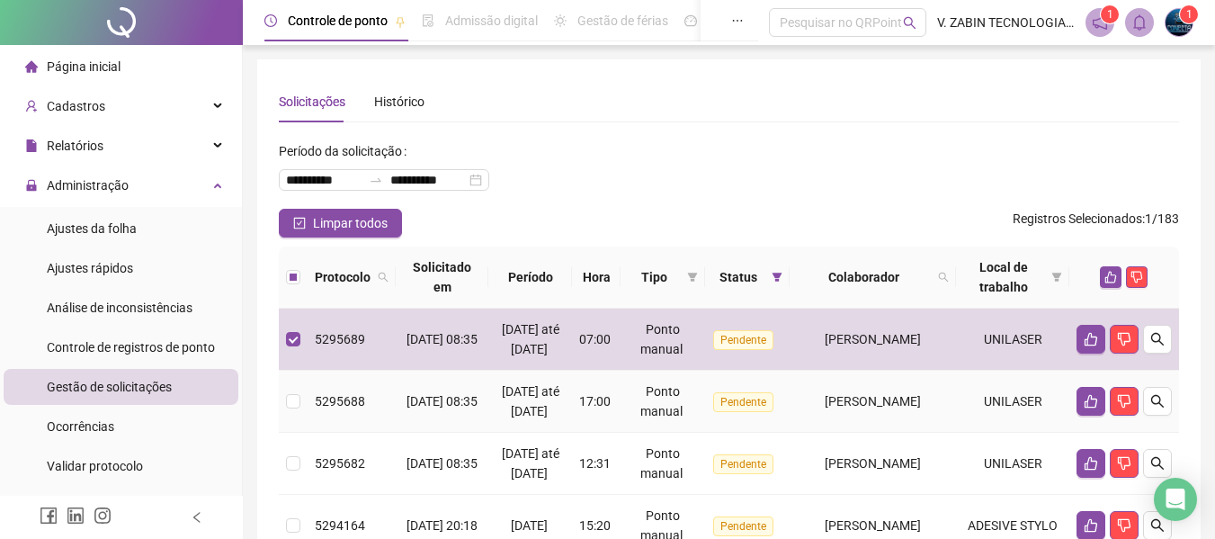
scroll to position [90, 0]
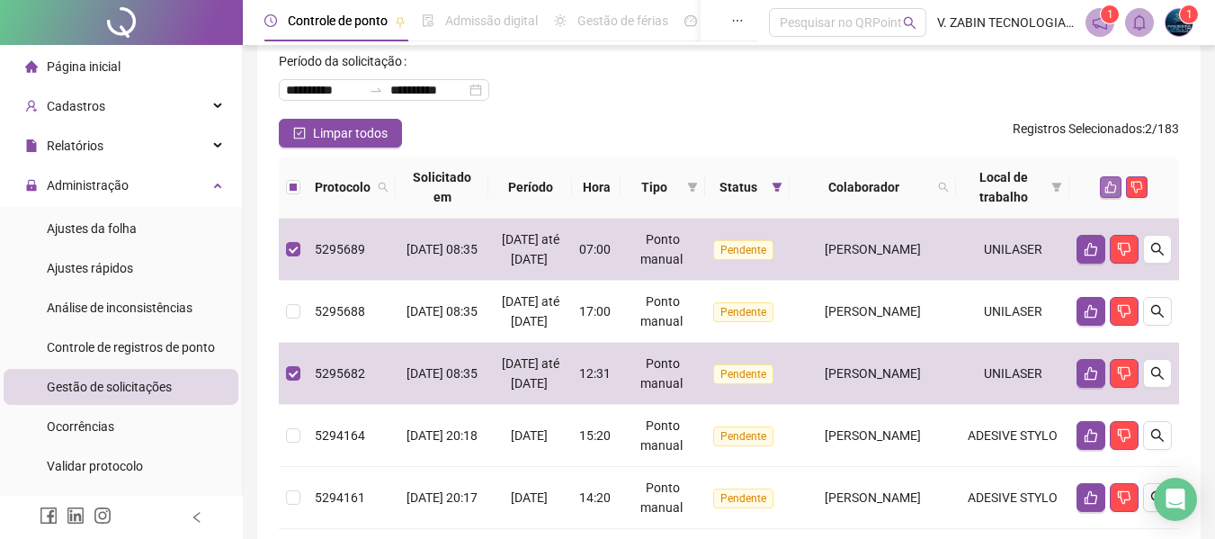
click at [1107, 186] on icon "like" at bounding box center [1111, 187] width 13 height 13
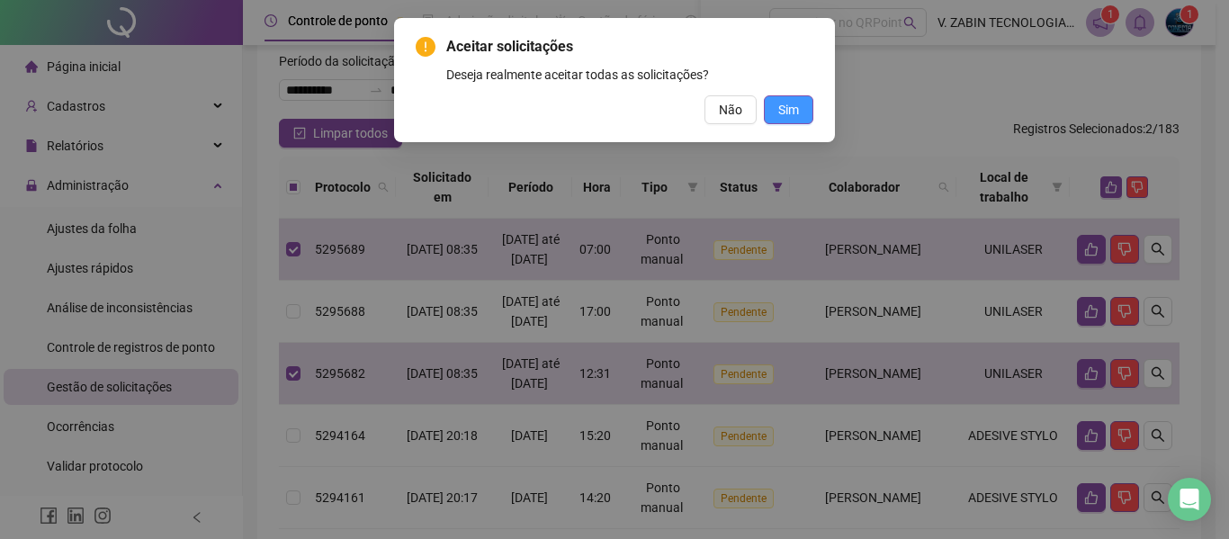
click at [810, 112] on button "Sim" at bounding box center [788, 109] width 49 height 29
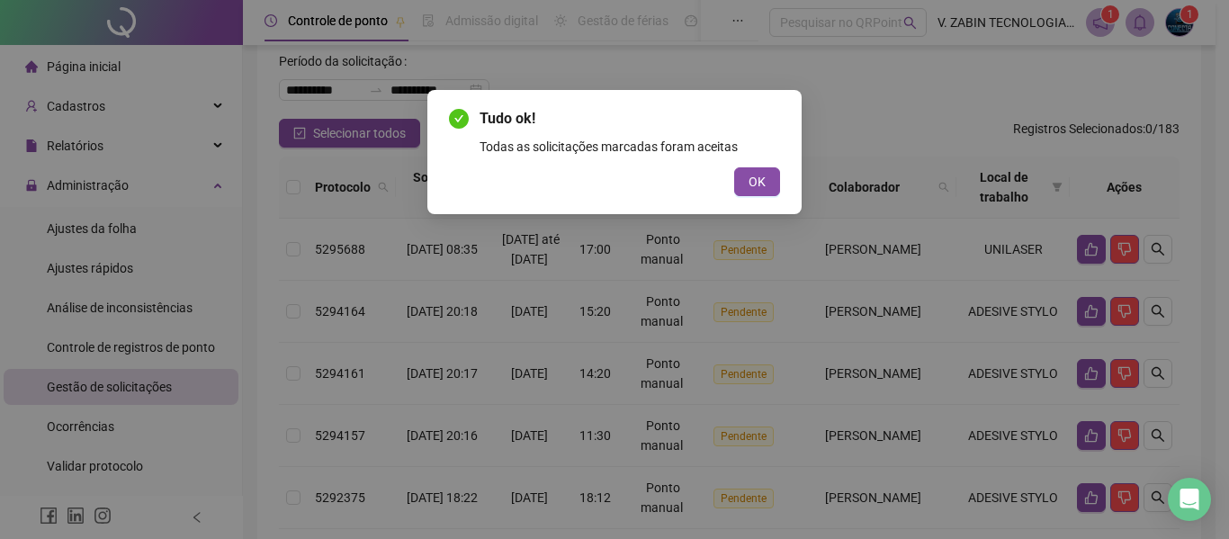
click at [1132, 259] on div "Tudo ok! Todas as solicitações marcadas foram aceitas OK" at bounding box center [614, 269] width 1229 height 539
click at [764, 188] on span "OK" at bounding box center [756, 182] width 17 height 20
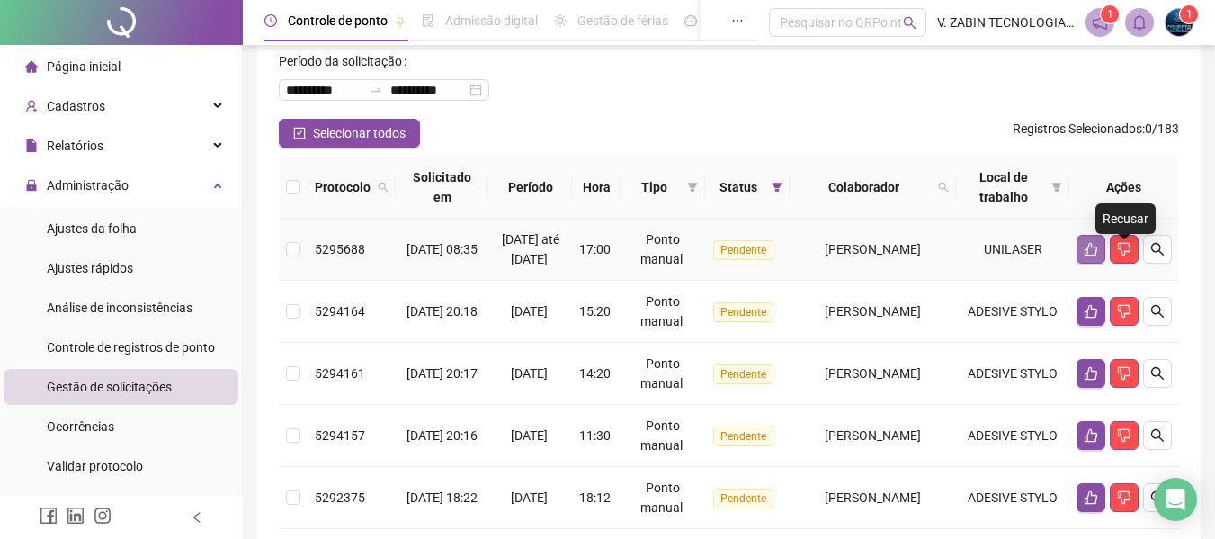
click at [1089, 256] on icon "like" at bounding box center [1091, 249] width 14 height 14
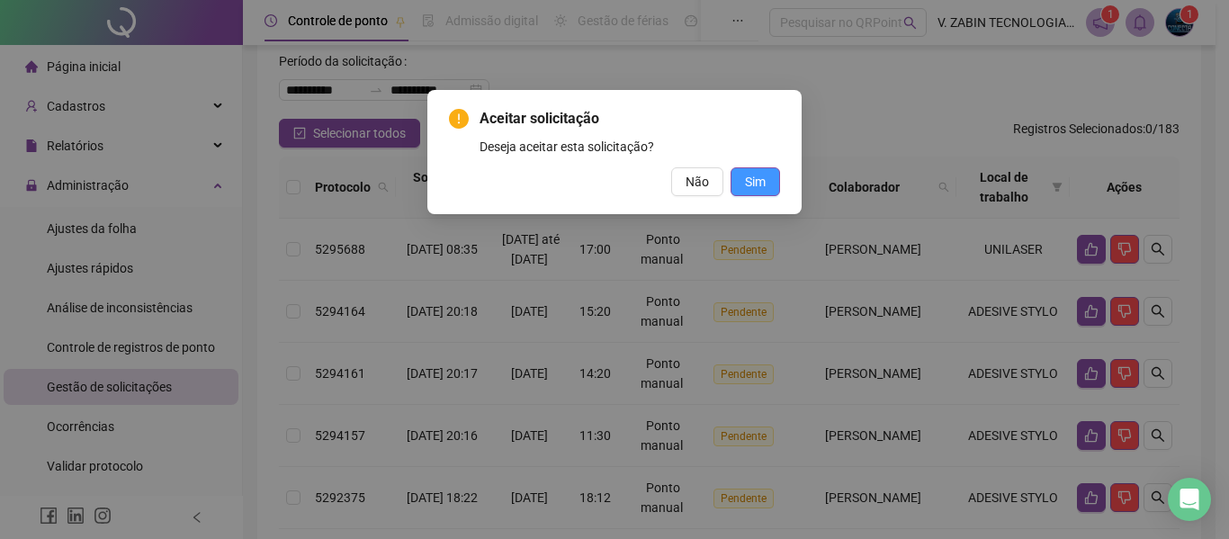
click at [761, 180] on span "Sim" at bounding box center [755, 182] width 21 height 20
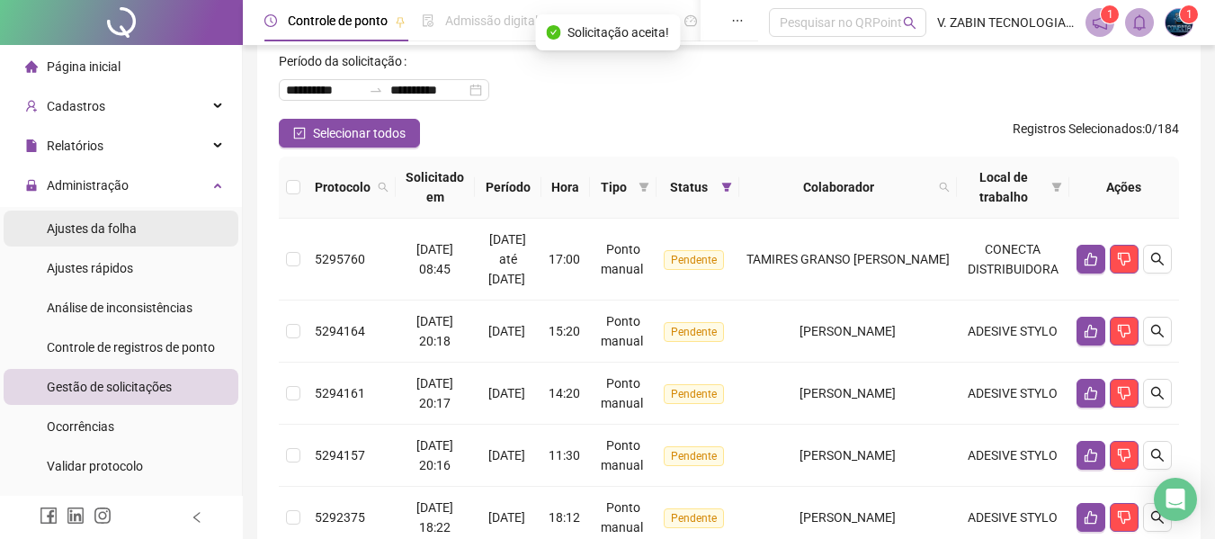
click at [97, 225] on span "Ajustes da folha" at bounding box center [92, 228] width 90 height 14
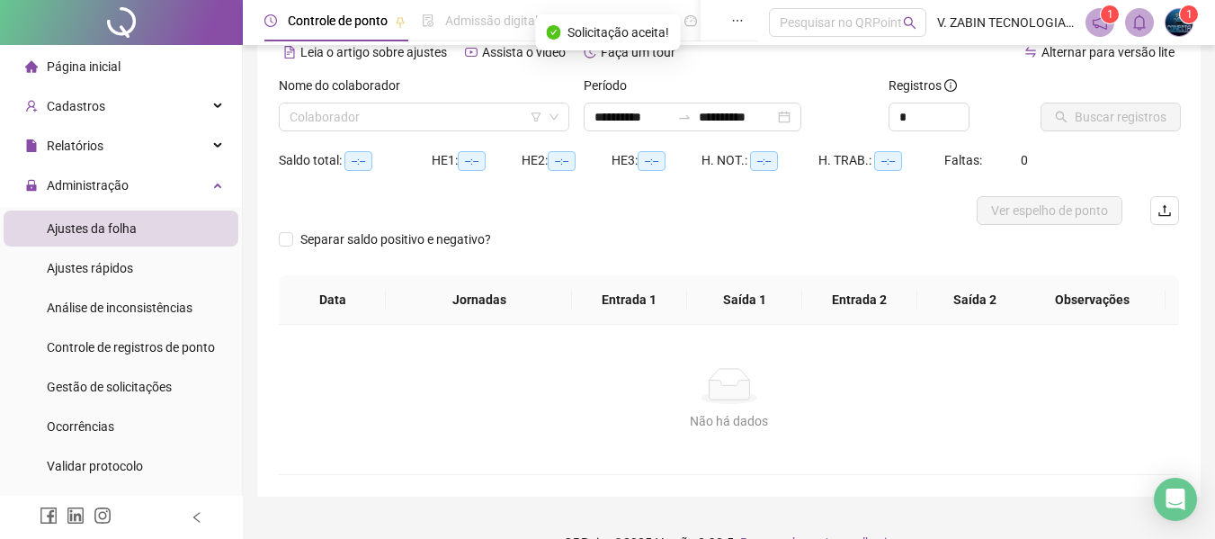
type input "**********"
click at [481, 106] on input "search" at bounding box center [416, 116] width 253 height 27
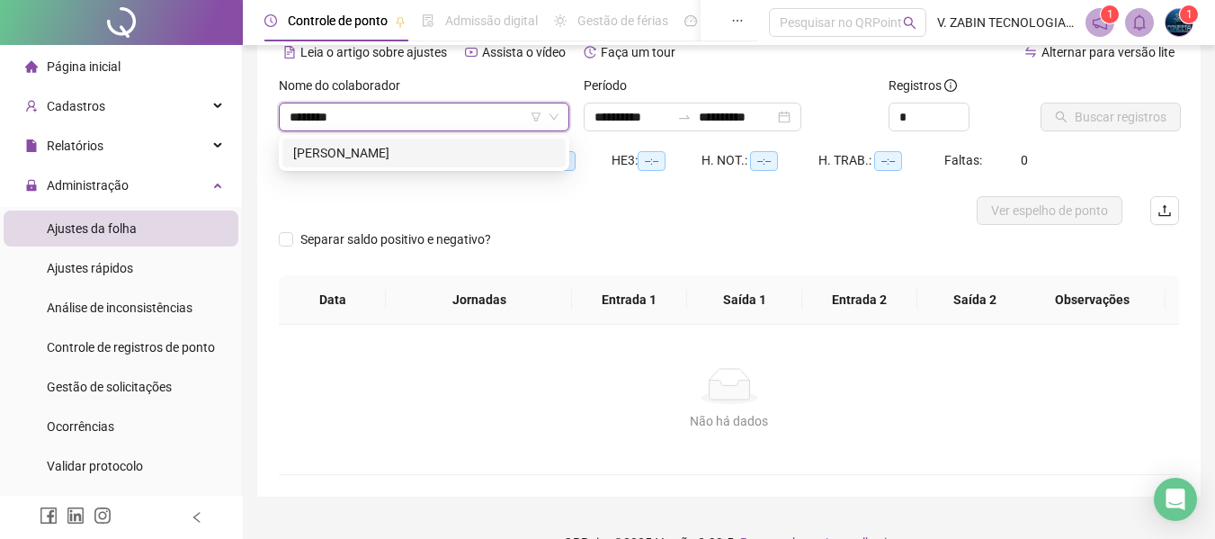
type input "*********"
click at [441, 160] on div "[PERSON_NAME]" at bounding box center [424, 153] width 262 height 20
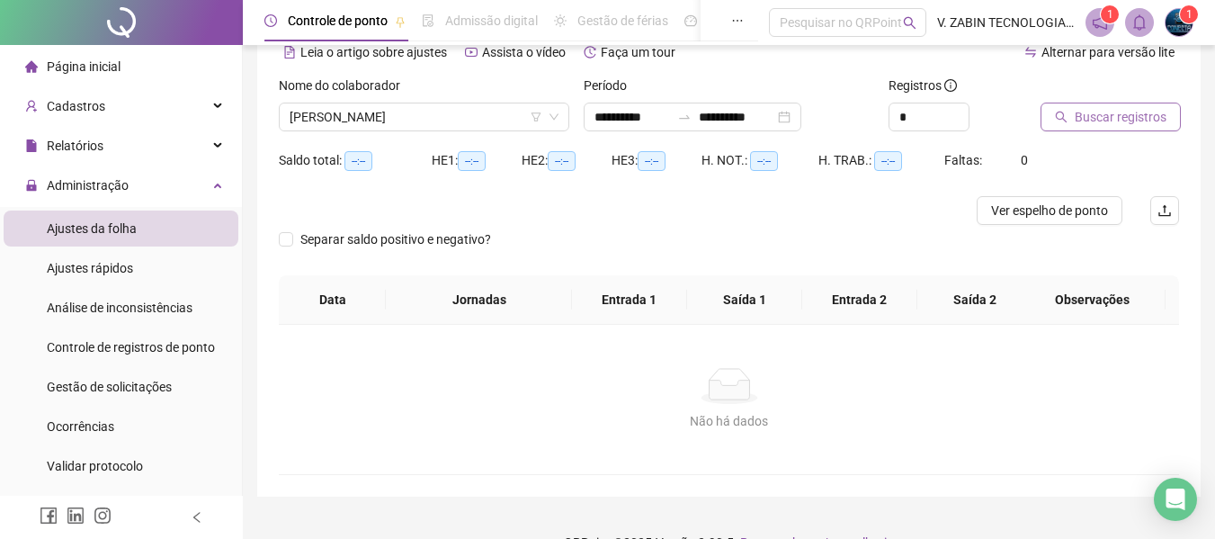
click at [1117, 123] on span "Buscar registros" at bounding box center [1121, 117] width 92 height 20
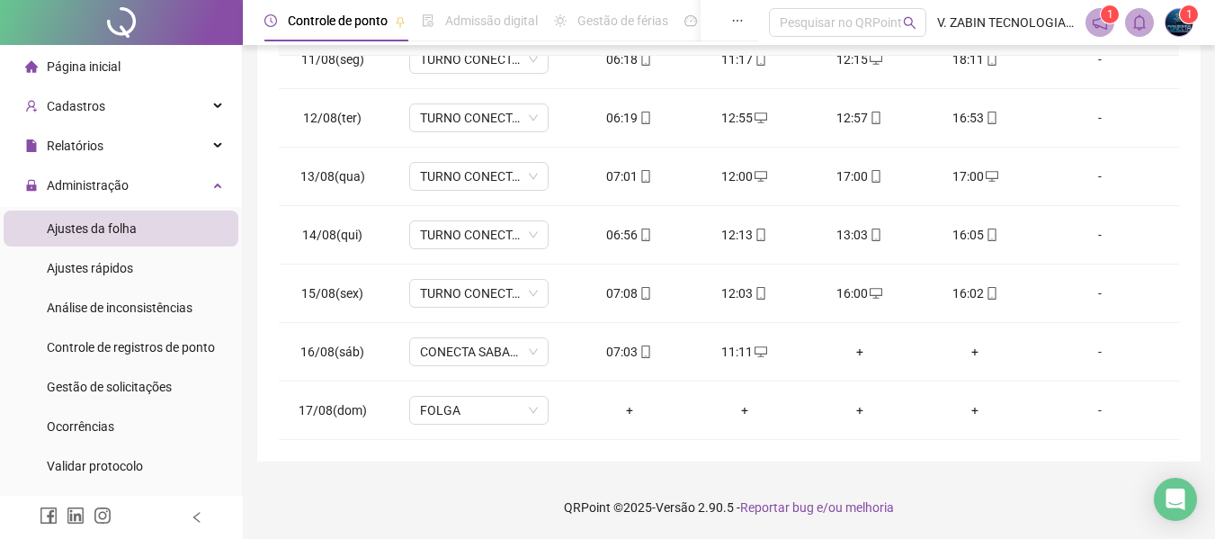
scroll to position [89, 0]
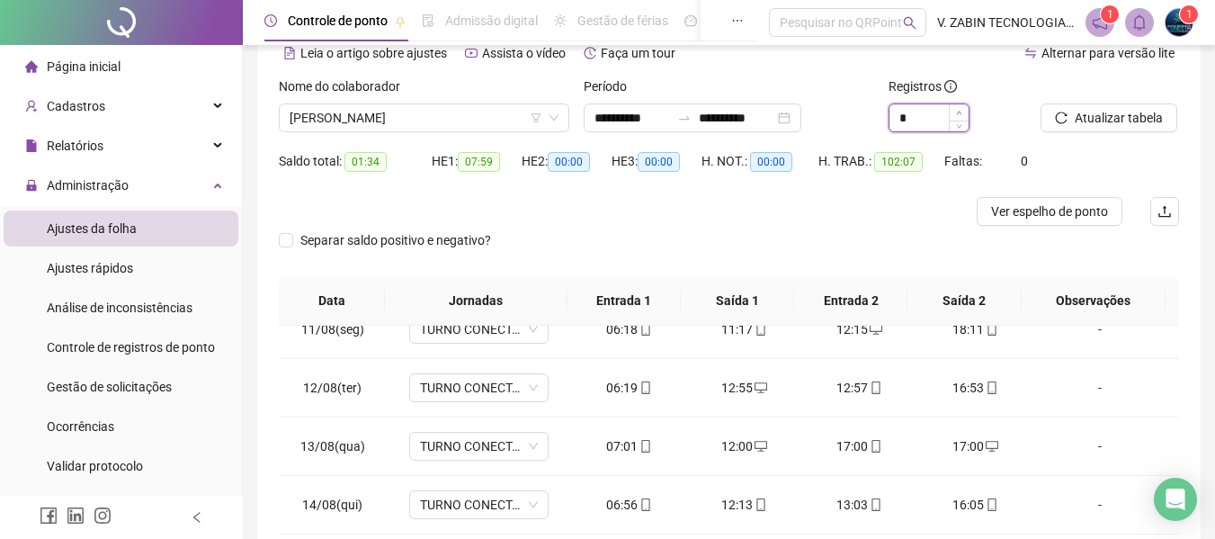
click at [960, 110] on icon "up" at bounding box center [959, 113] width 6 height 6
type input "*"
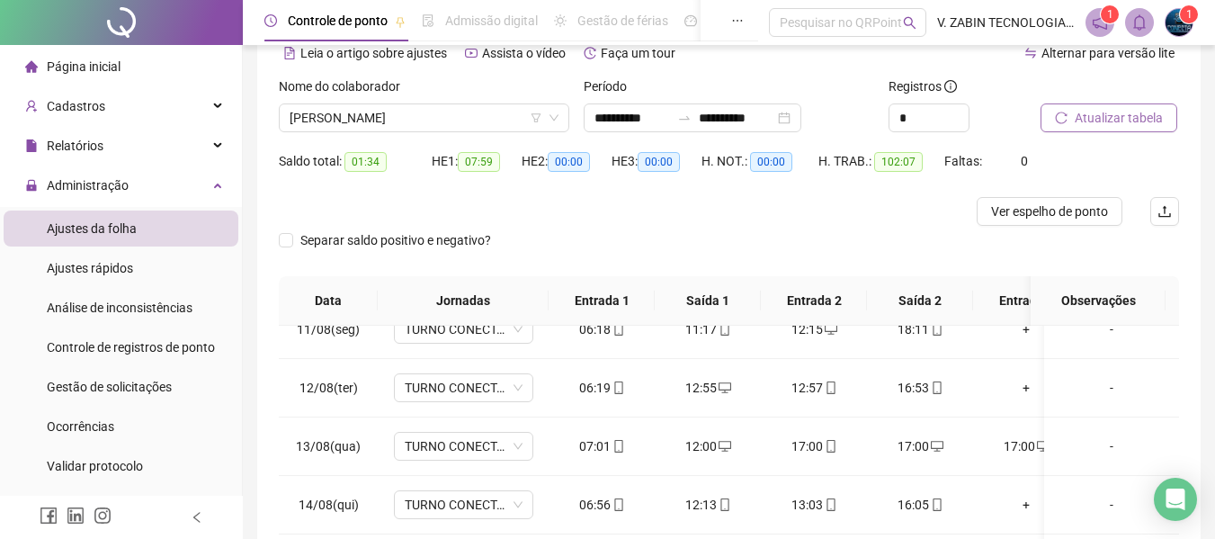
click at [1080, 105] on button "Atualizar tabela" at bounding box center [1109, 117] width 137 height 29
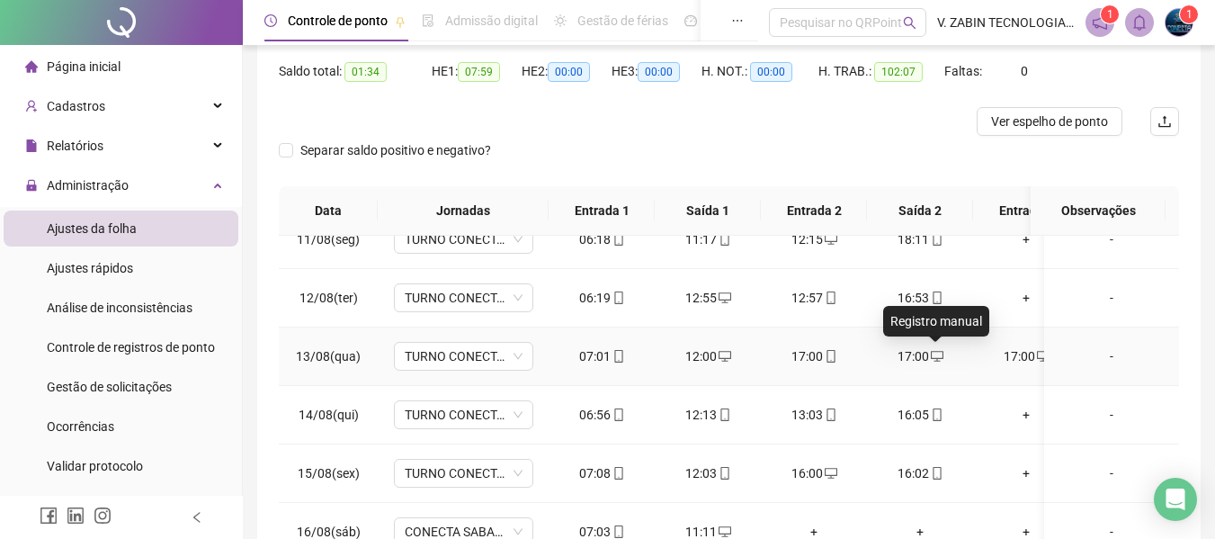
click at [933, 357] on icon "desktop" at bounding box center [937, 356] width 13 height 13
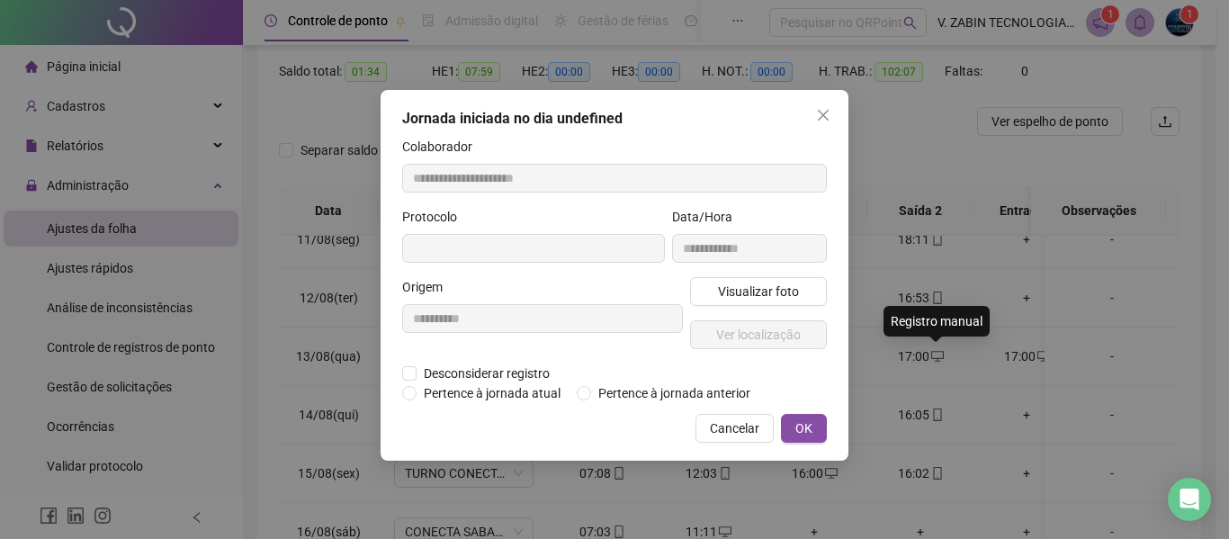
type input "**********"
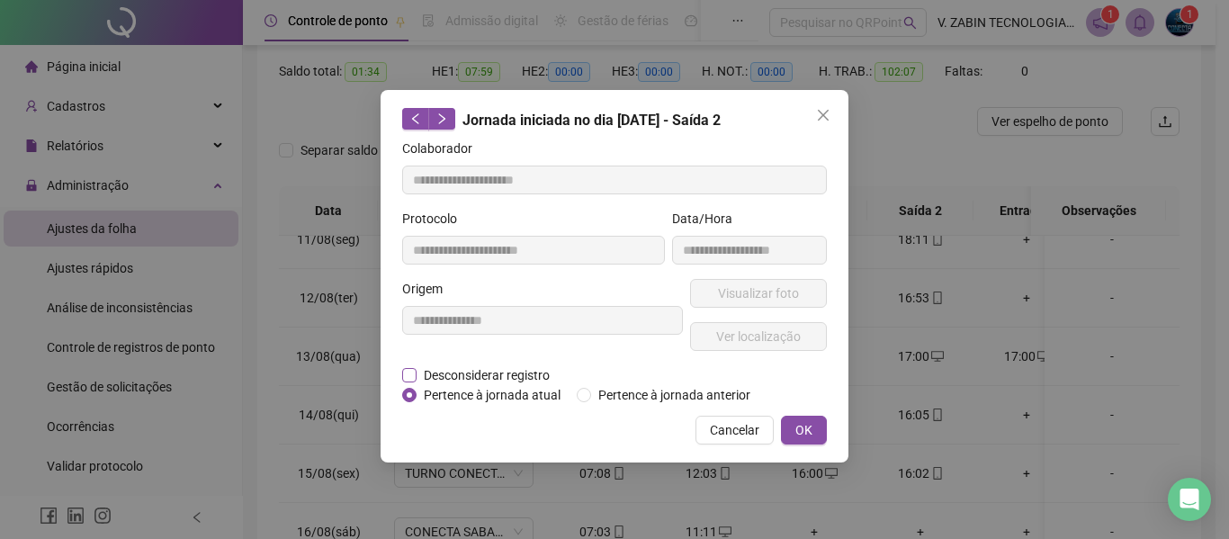
click at [438, 371] on span "Desconsiderar registro" at bounding box center [487, 375] width 140 height 20
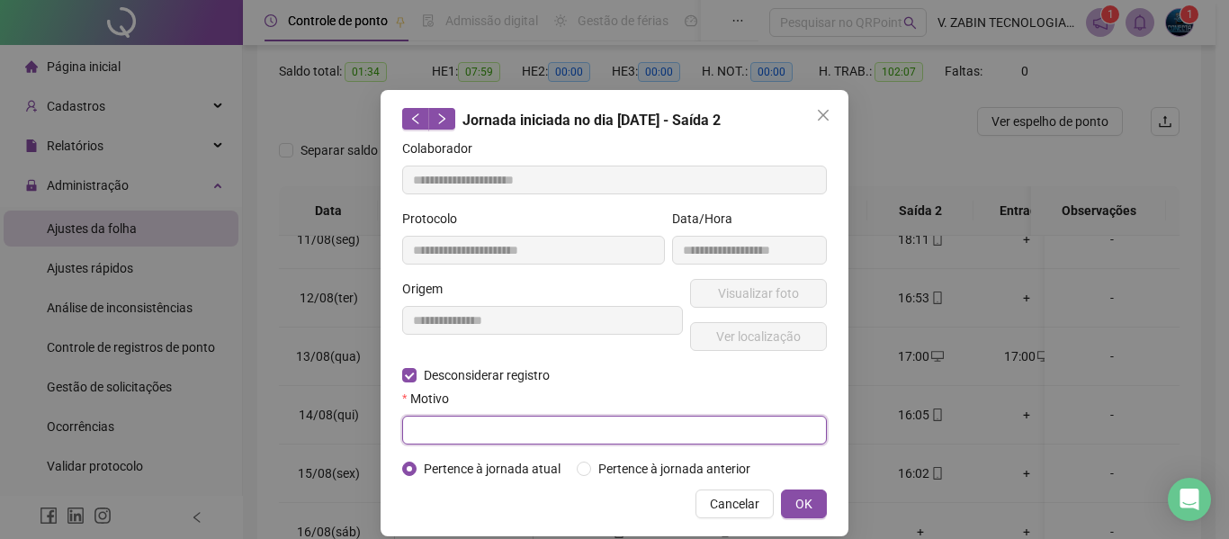
click at [703, 426] on input "text" at bounding box center [614, 430] width 425 height 29
type input "****"
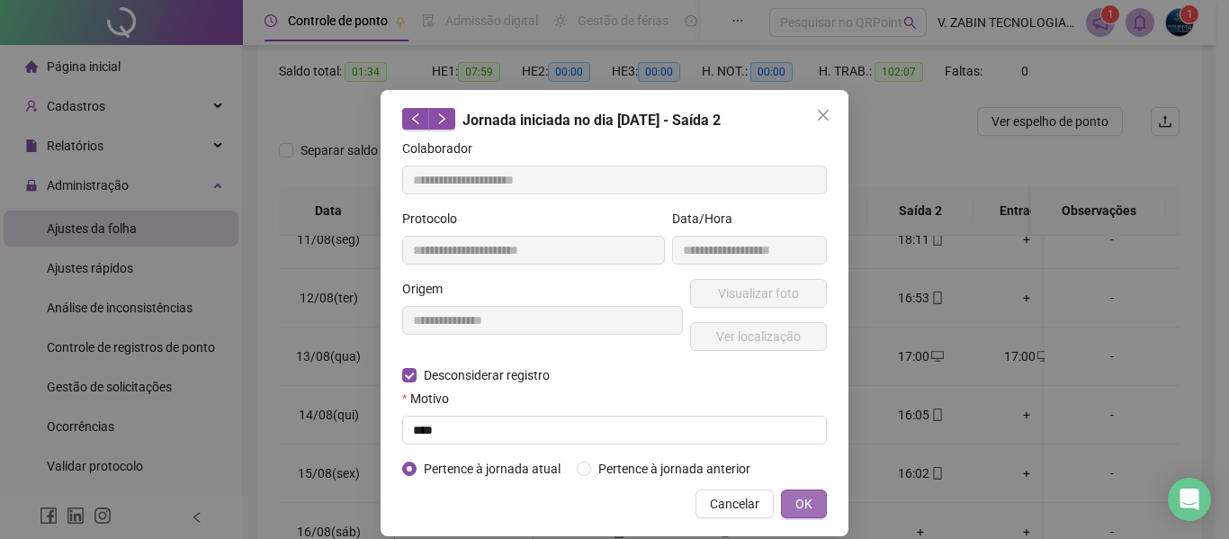
click at [798, 507] on span "OK" at bounding box center [803, 504] width 17 height 20
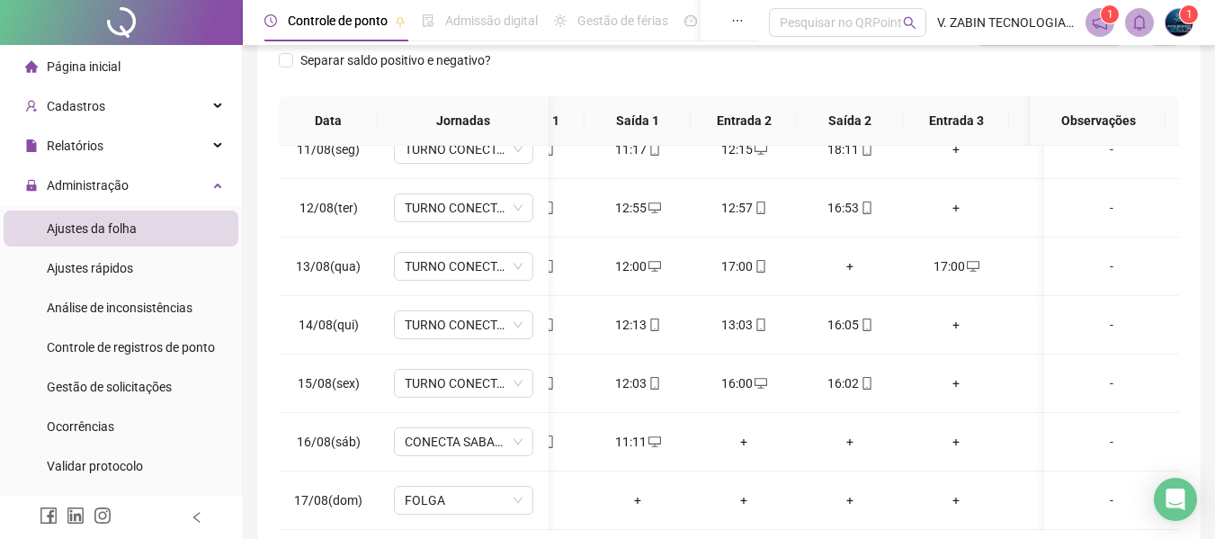
scroll to position [0, 82]
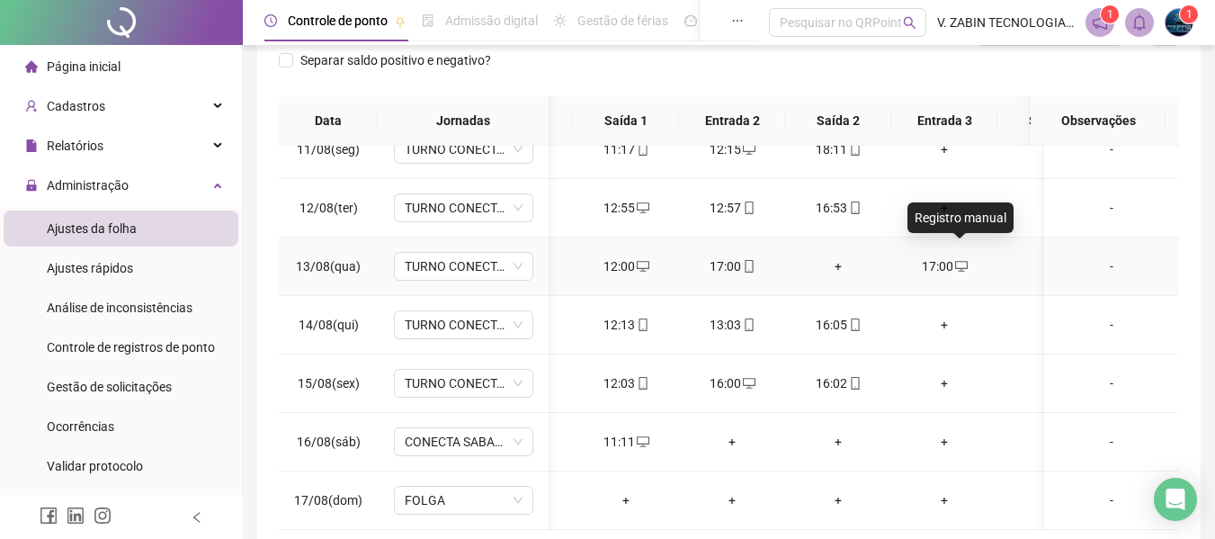
click at [961, 259] on span at bounding box center [961, 266] width 14 height 14
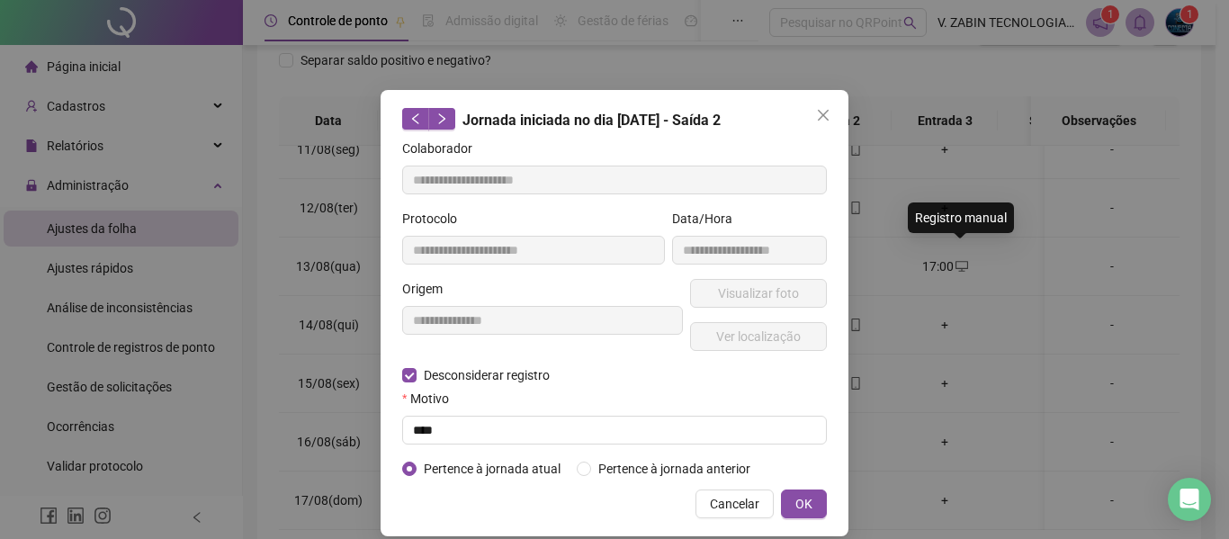
type input "**********"
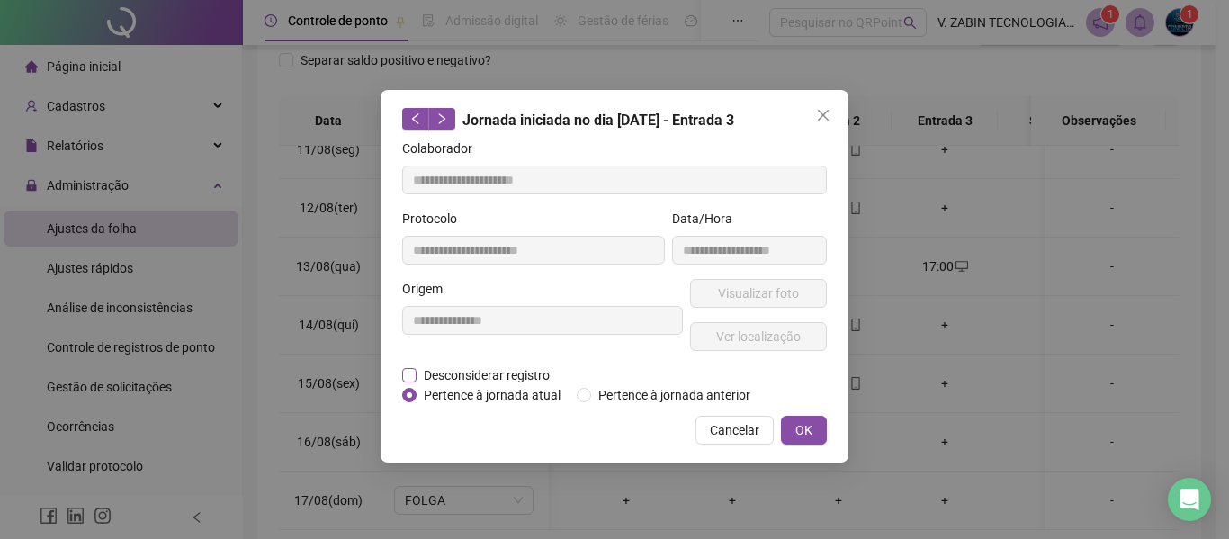
click at [457, 372] on span "Desconsiderar registro" at bounding box center [487, 375] width 140 height 20
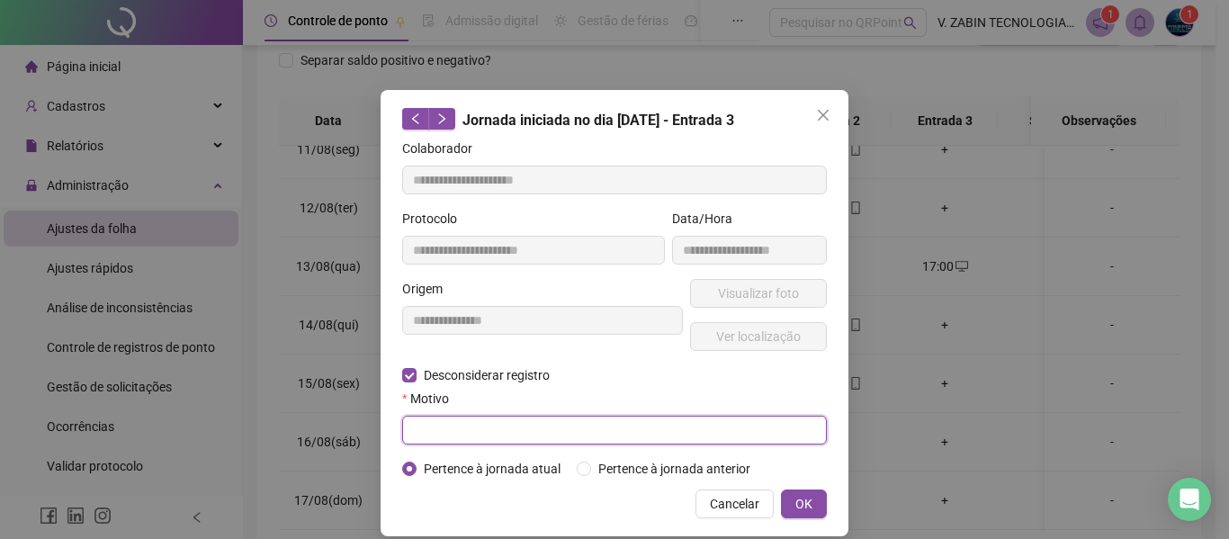
click at [721, 440] on input "text" at bounding box center [614, 430] width 425 height 29
type input "****"
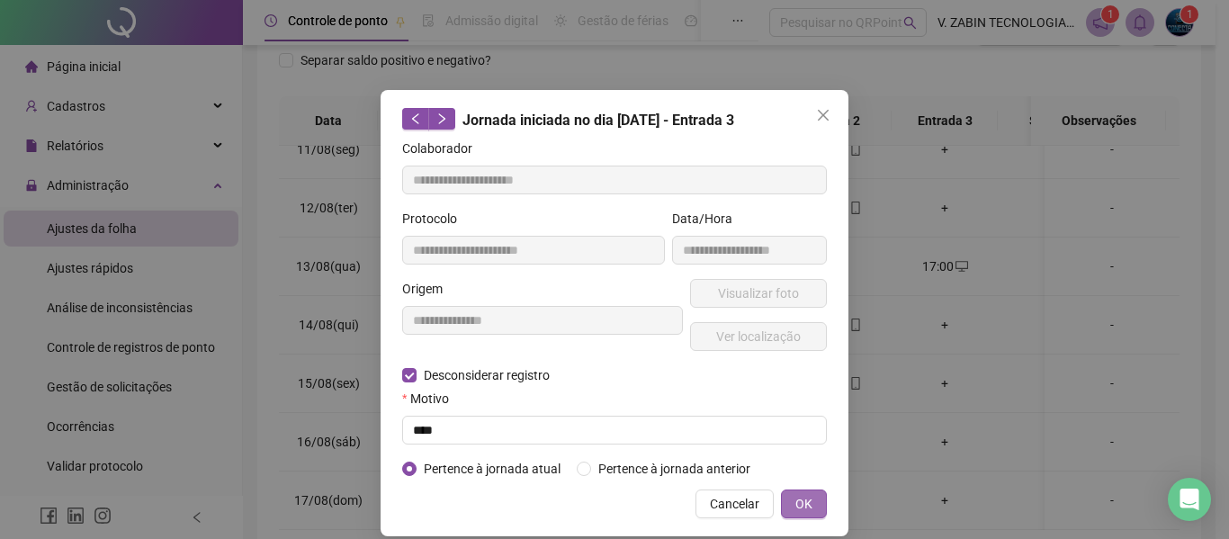
click at [795, 497] on span "OK" at bounding box center [803, 504] width 17 height 20
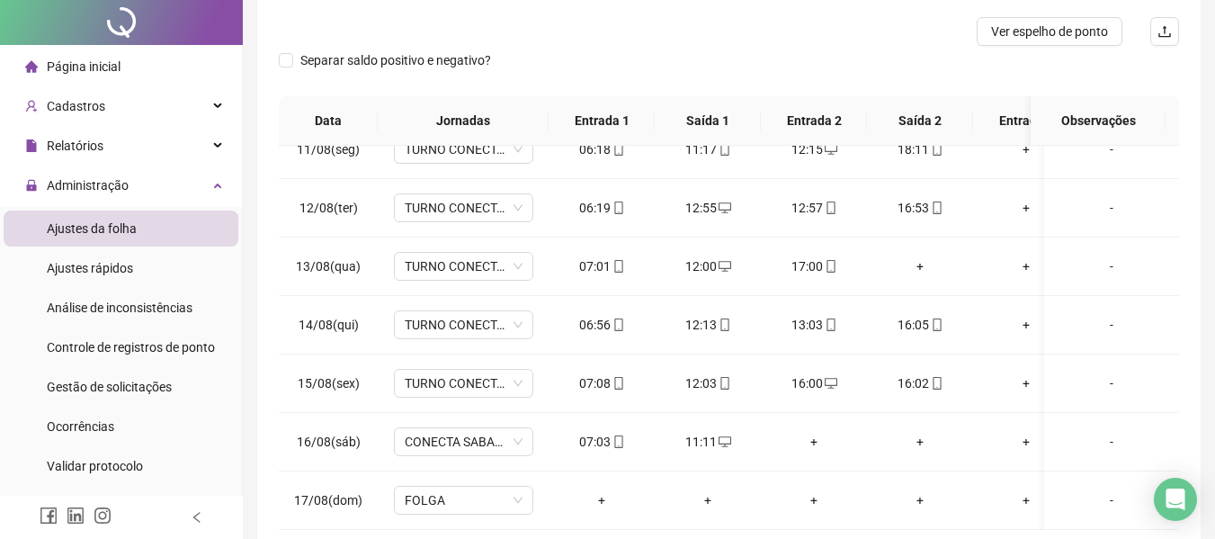
scroll to position [0, 0]
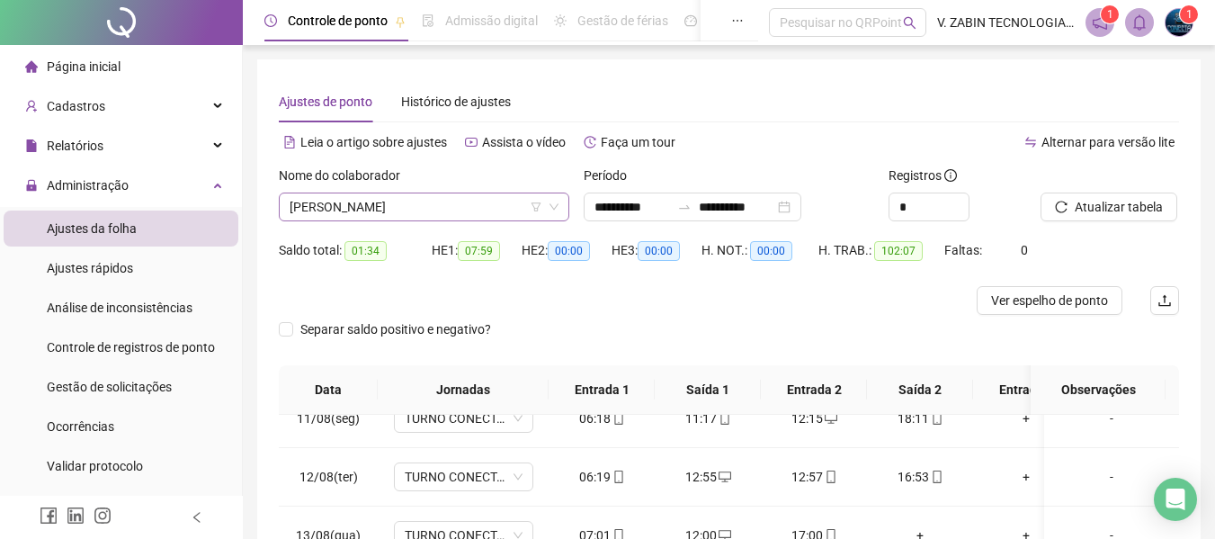
click at [323, 214] on span "[PERSON_NAME]" at bounding box center [424, 206] width 269 height 27
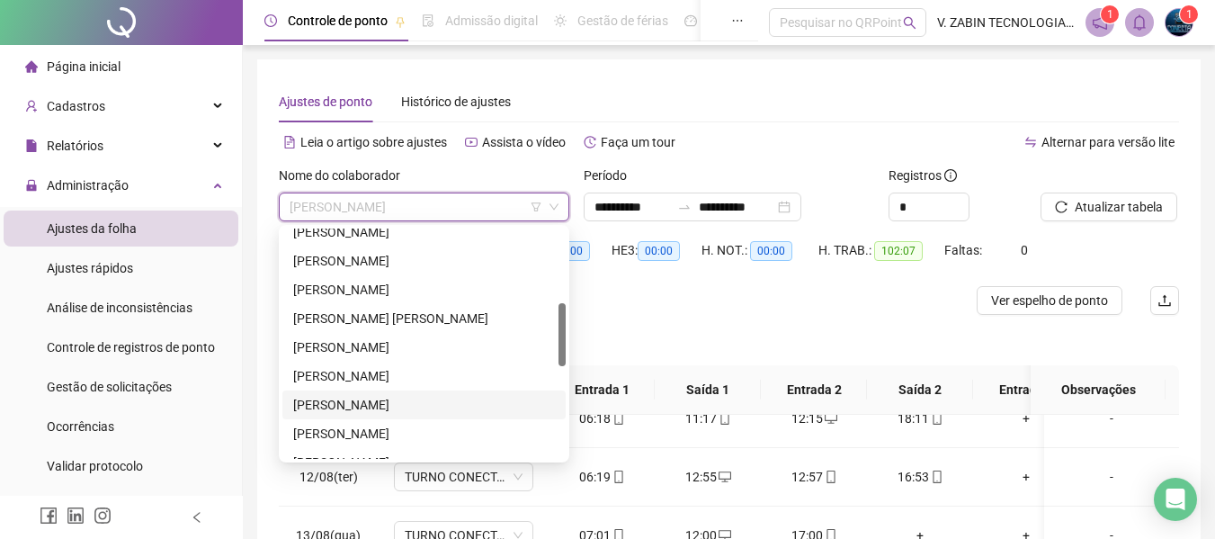
scroll to position [450, 0]
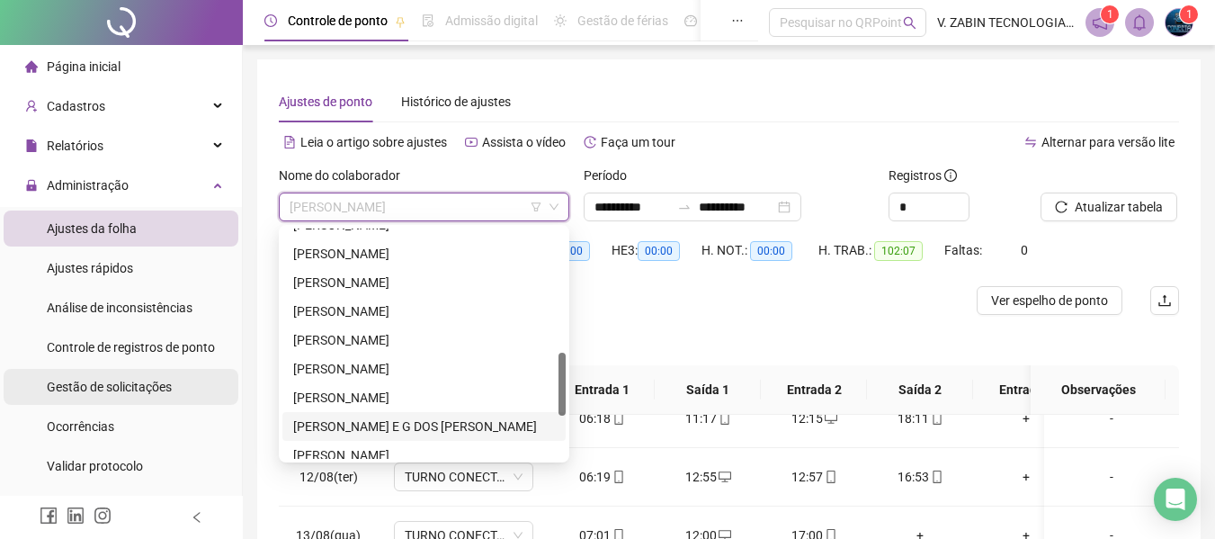
click at [94, 390] on span "Gestão de solicitações" at bounding box center [109, 387] width 125 height 14
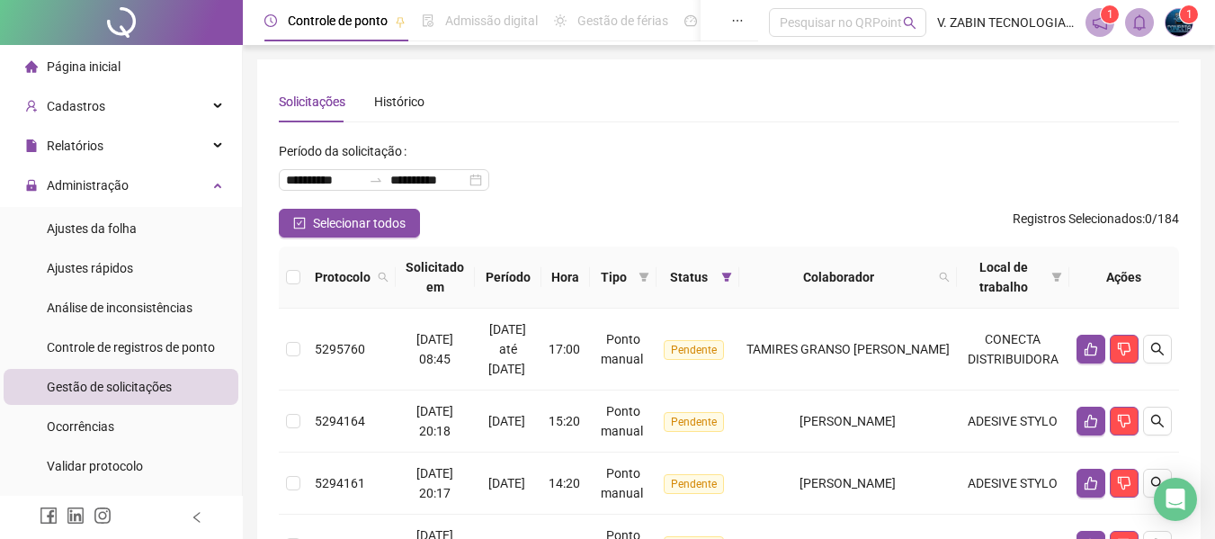
scroll to position [90, 0]
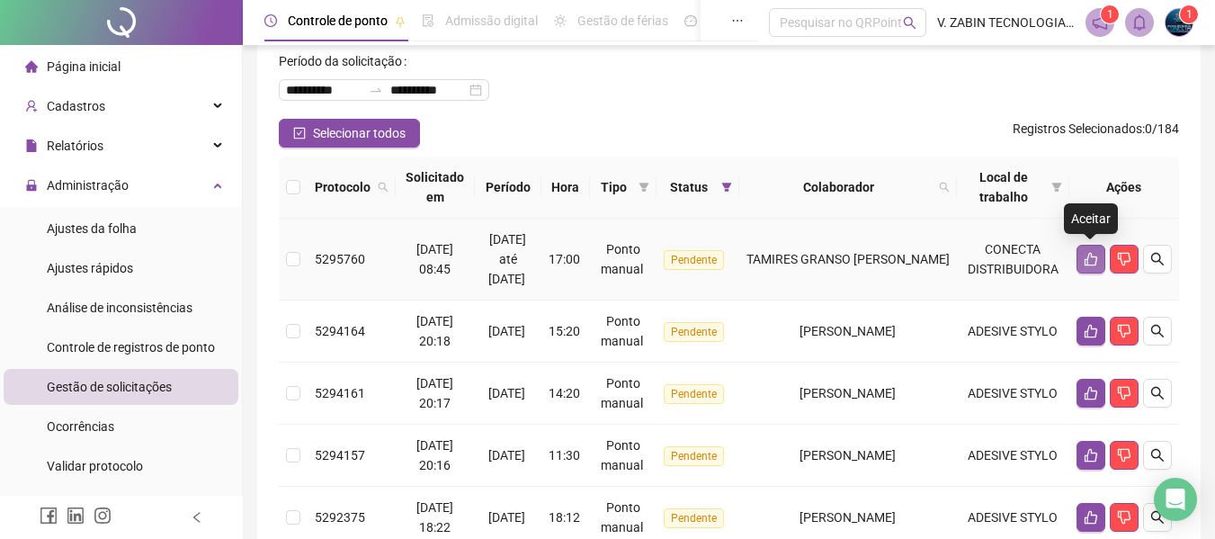
click at [1087, 261] on icon "like" at bounding box center [1091, 259] width 14 height 14
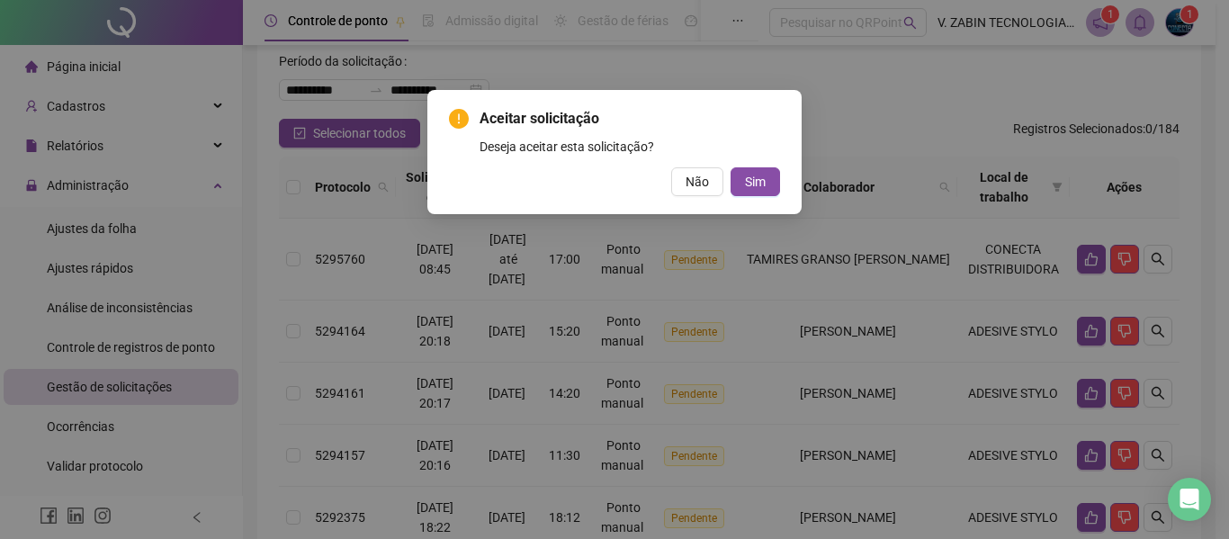
click at [769, 166] on div "Aceitar solicitação Deseja aceitar esta solicitação? Não Sim" at bounding box center [614, 152] width 331 height 88
click at [751, 183] on span "Sim" at bounding box center [755, 182] width 21 height 20
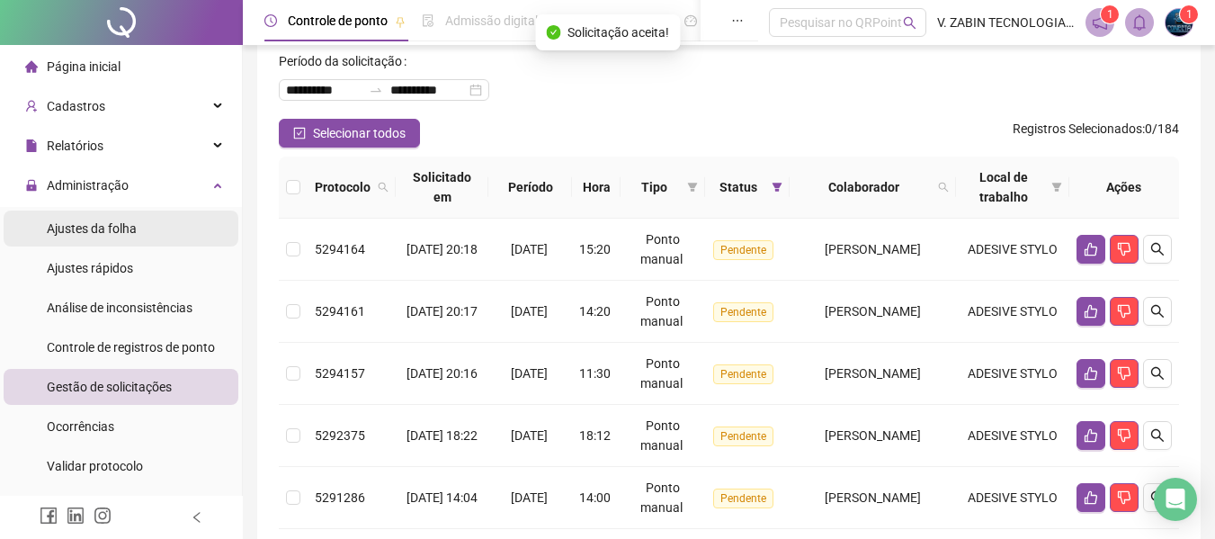
click at [85, 229] on span "Ajustes da folha" at bounding box center [92, 228] width 90 height 14
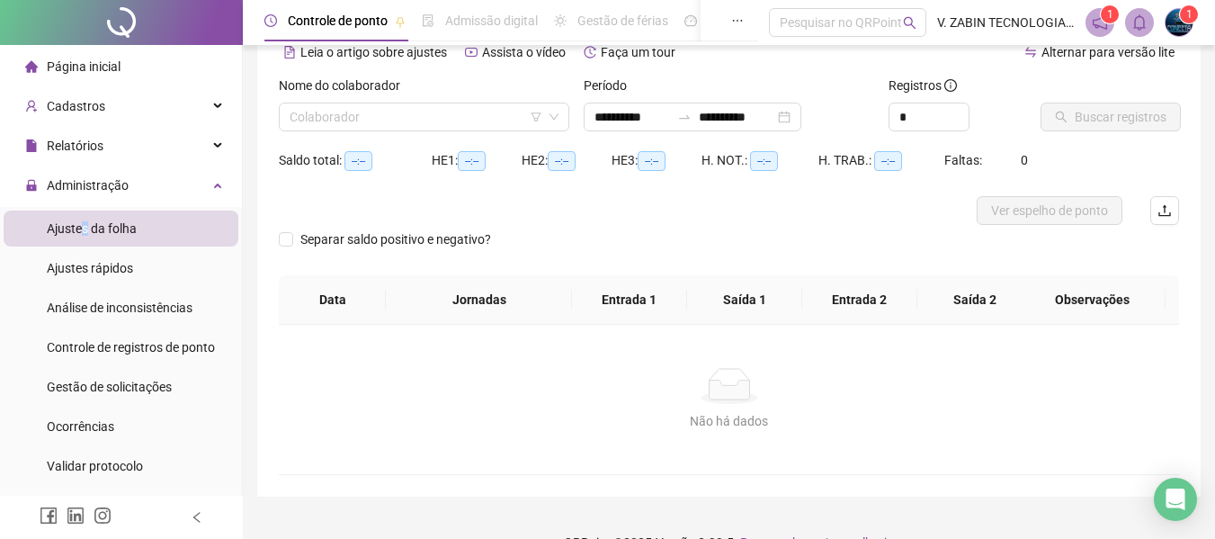
type input "**********"
click at [408, 118] on input "search" at bounding box center [416, 116] width 253 height 27
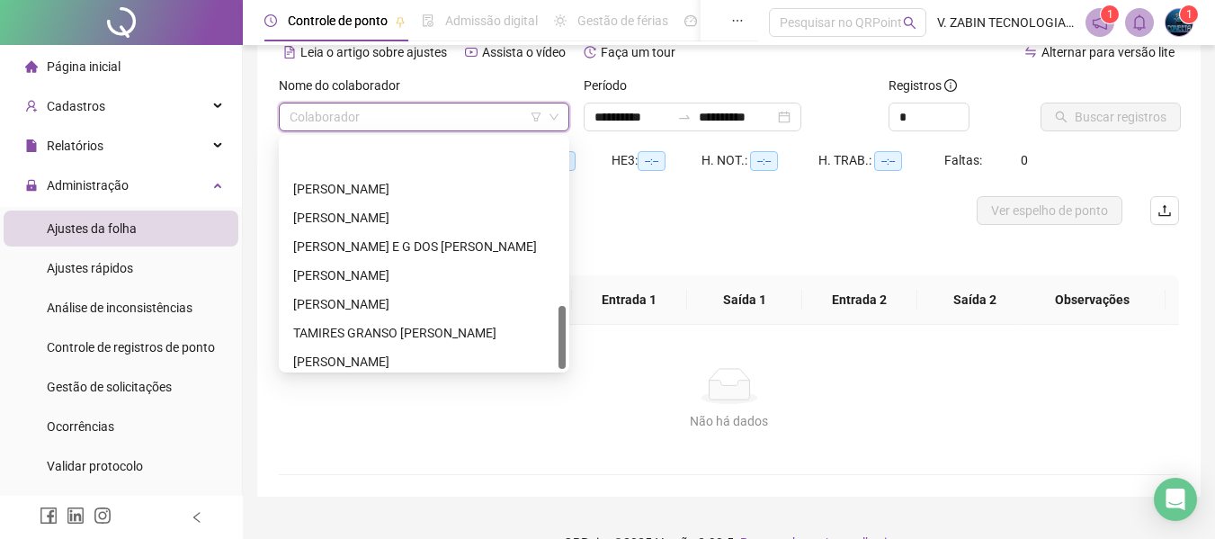
scroll to position [605, 0]
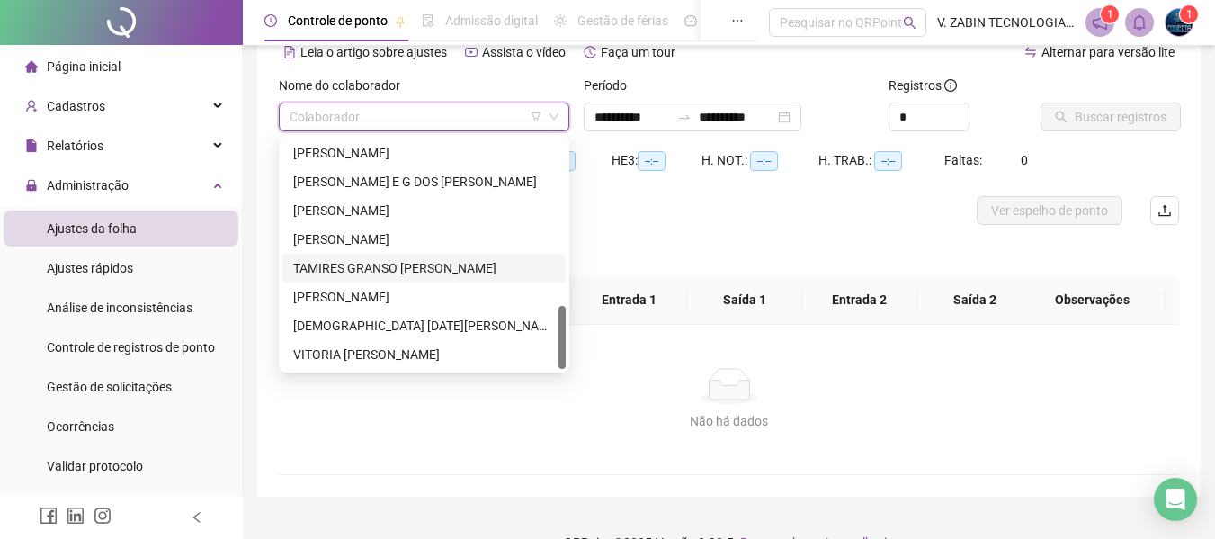
click at [359, 273] on div "TAMIRES GRANSO [PERSON_NAME]" at bounding box center [424, 268] width 262 height 20
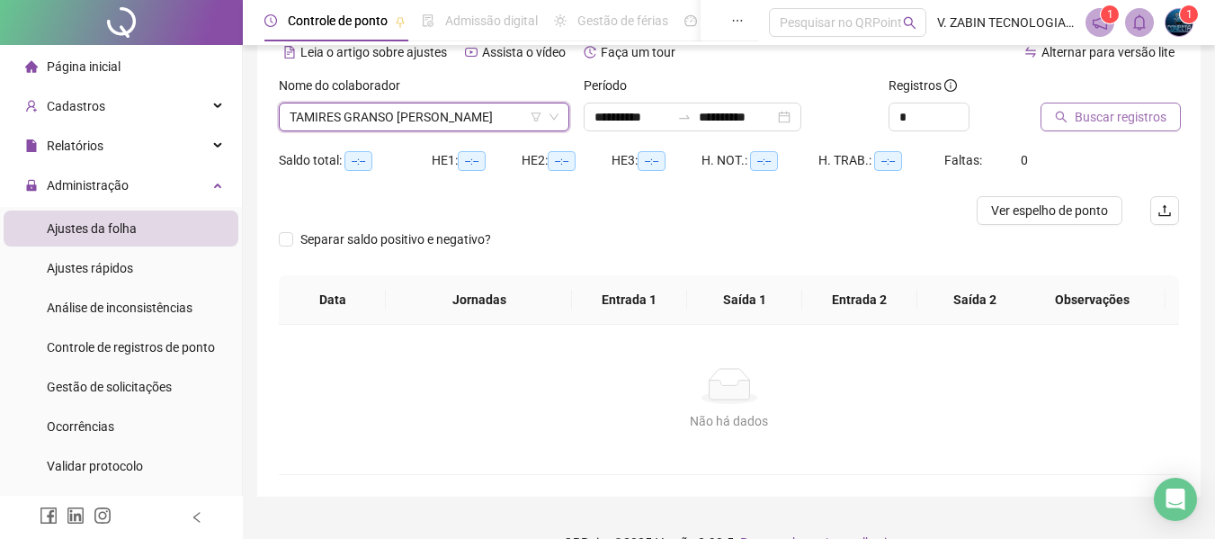
click at [1076, 121] on button "Buscar registros" at bounding box center [1111, 117] width 140 height 29
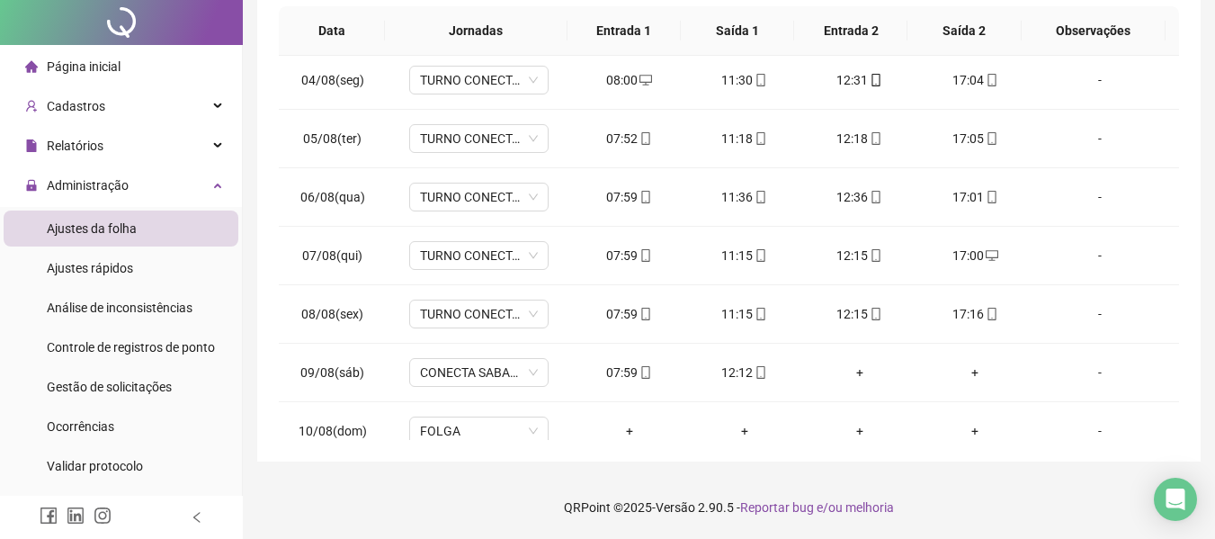
scroll to position [0, 0]
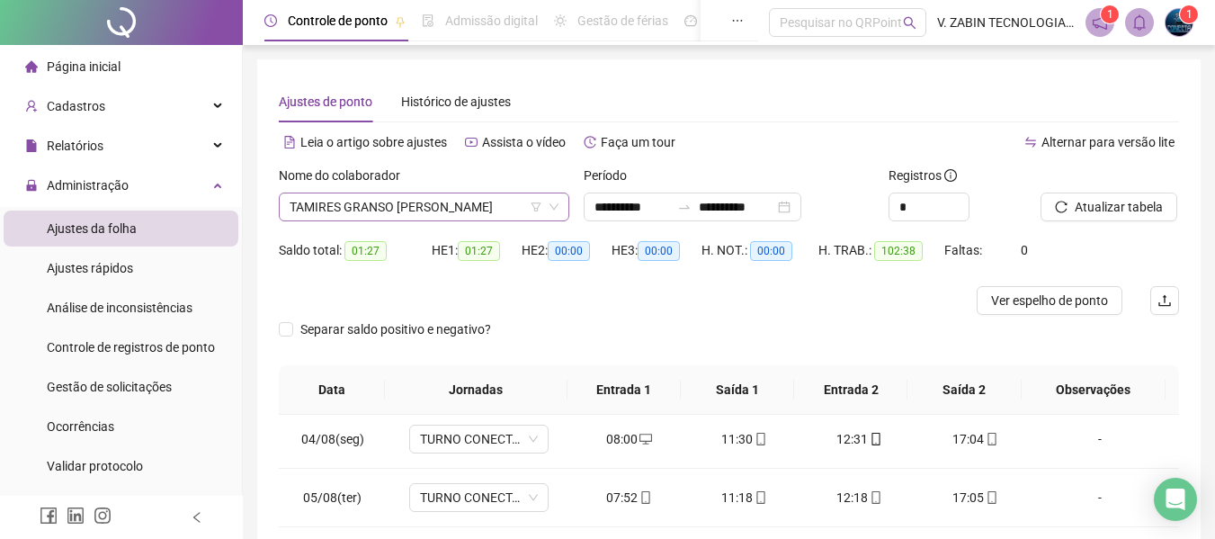
click at [349, 211] on span "TAMIRES GRANSO [PERSON_NAME]" at bounding box center [424, 206] width 269 height 27
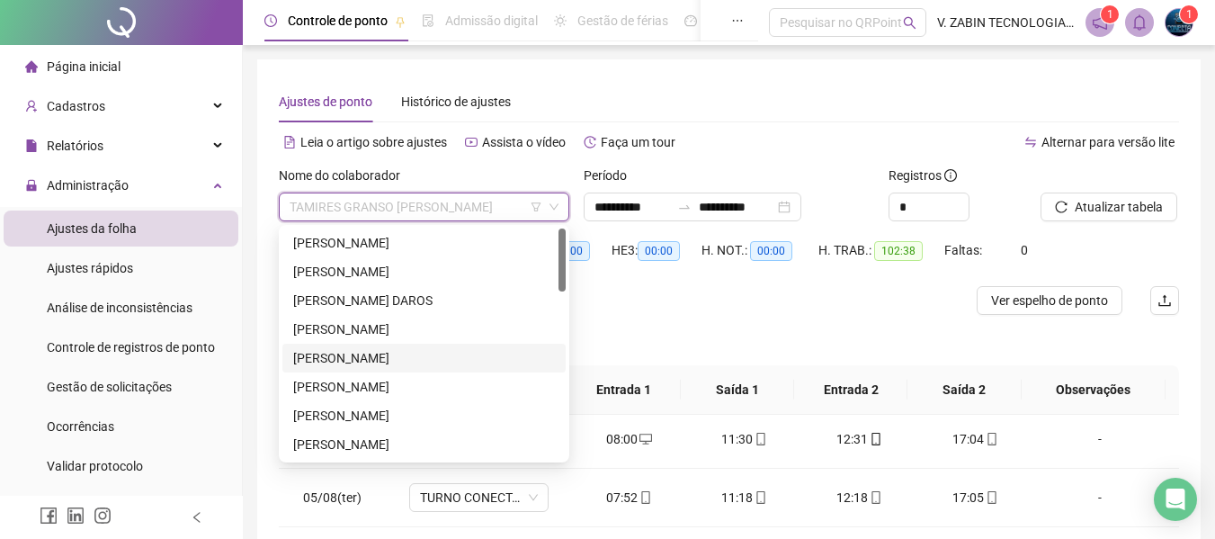
click at [712, 314] on div at bounding box center [617, 300] width 676 height 29
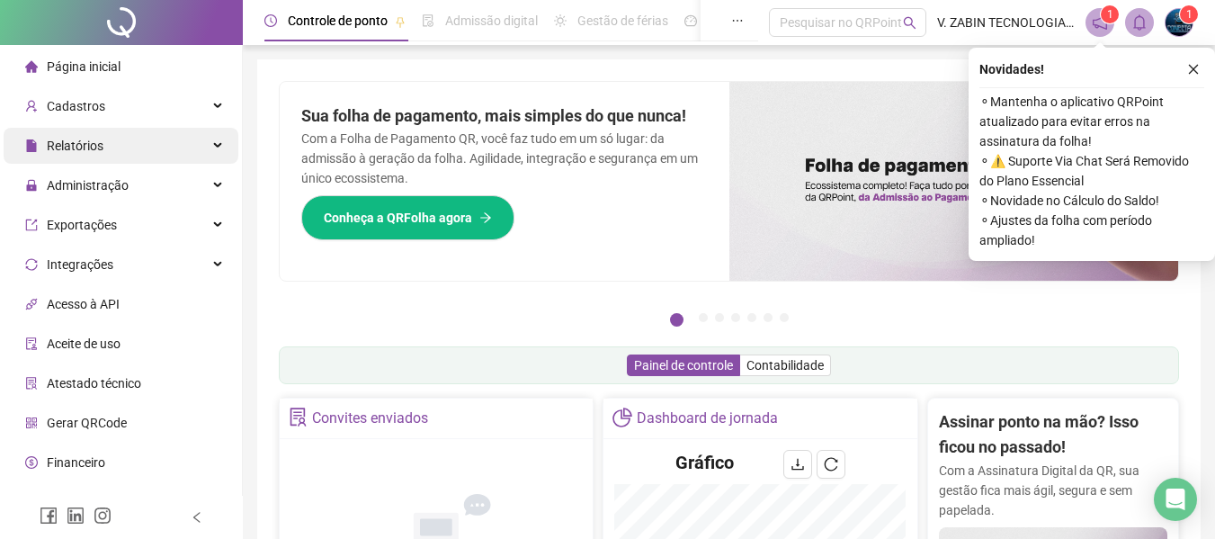
click at [77, 156] on span "Relatórios" at bounding box center [64, 146] width 78 height 36
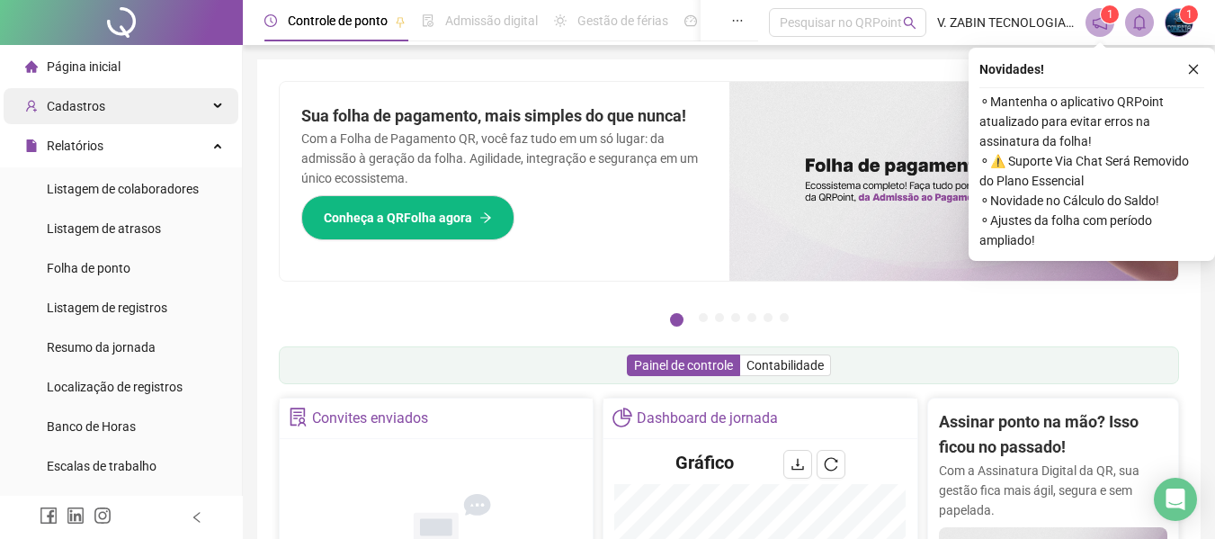
click at [143, 94] on div "Cadastros" at bounding box center [121, 106] width 235 height 36
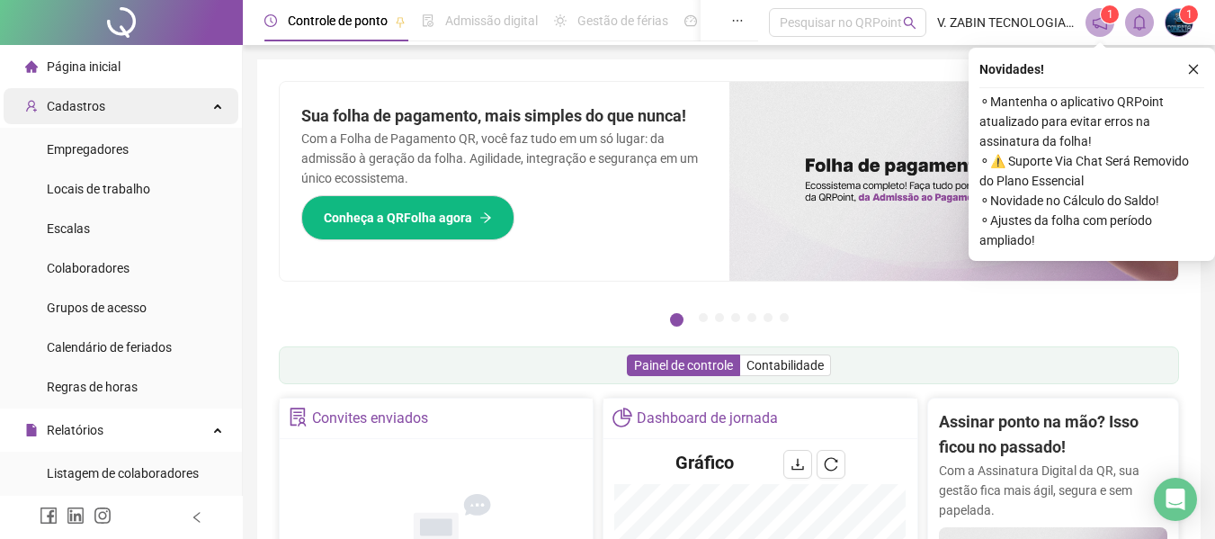
click at [143, 94] on div "Cadastros" at bounding box center [121, 106] width 235 height 36
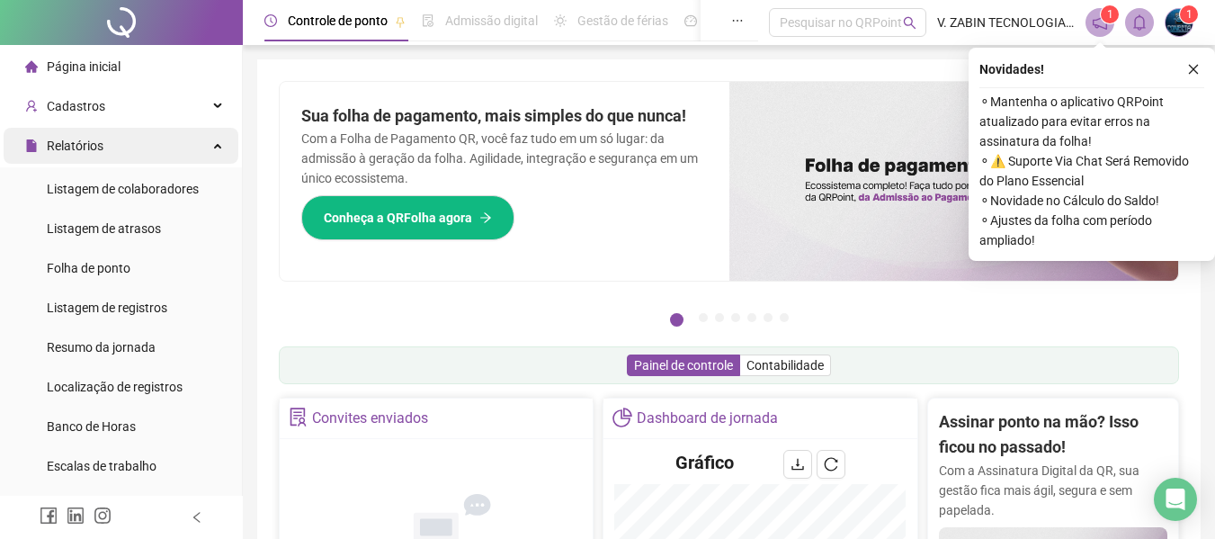
click at [132, 155] on div "Relatórios" at bounding box center [121, 146] width 235 height 36
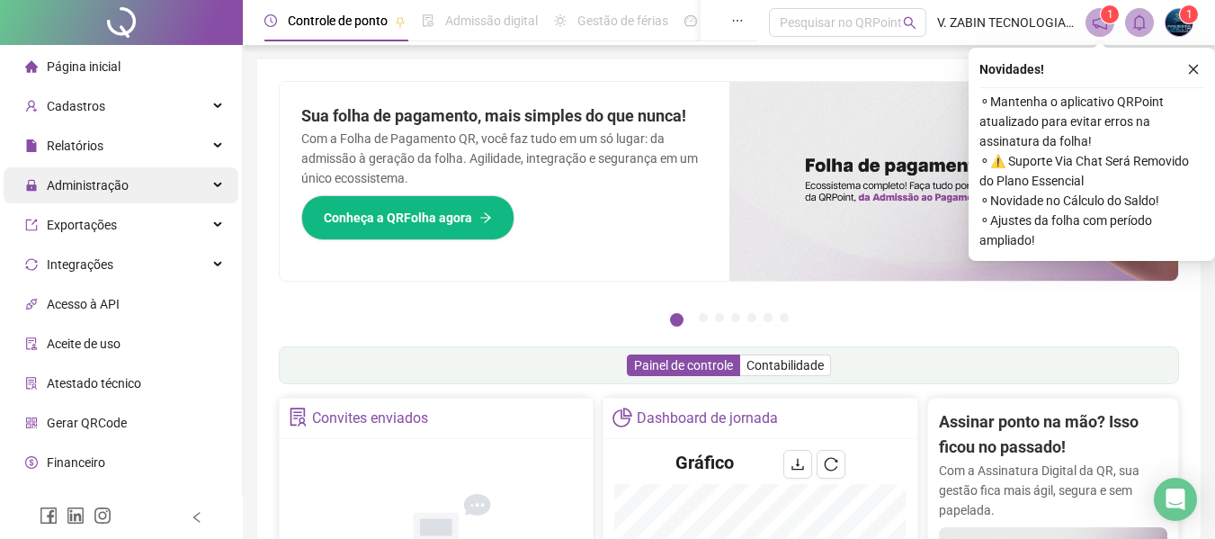
click at [136, 177] on div "Administração" at bounding box center [121, 185] width 235 height 36
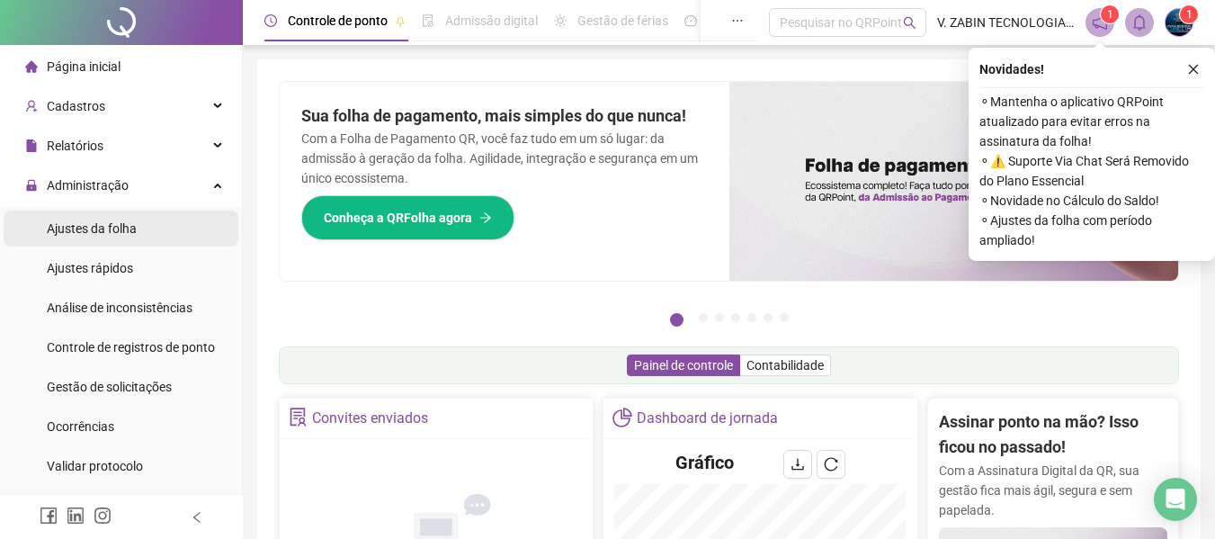
click at [126, 229] on span "Ajustes da folha" at bounding box center [92, 228] width 90 height 14
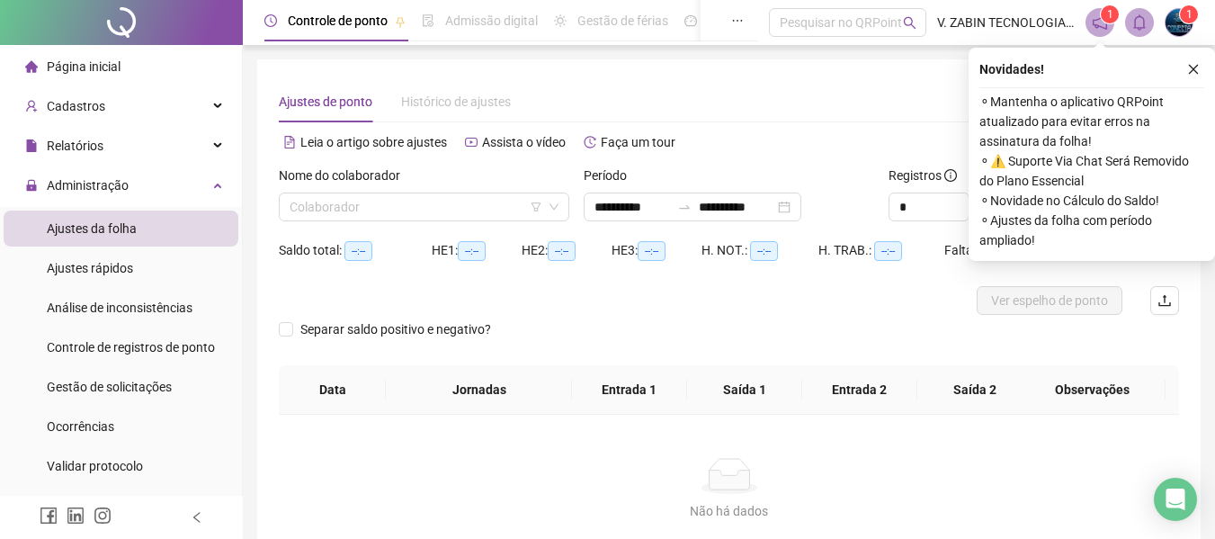
type input "**********"
click at [473, 218] on input "search" at bounding box center [416, 206] width 253 height 27
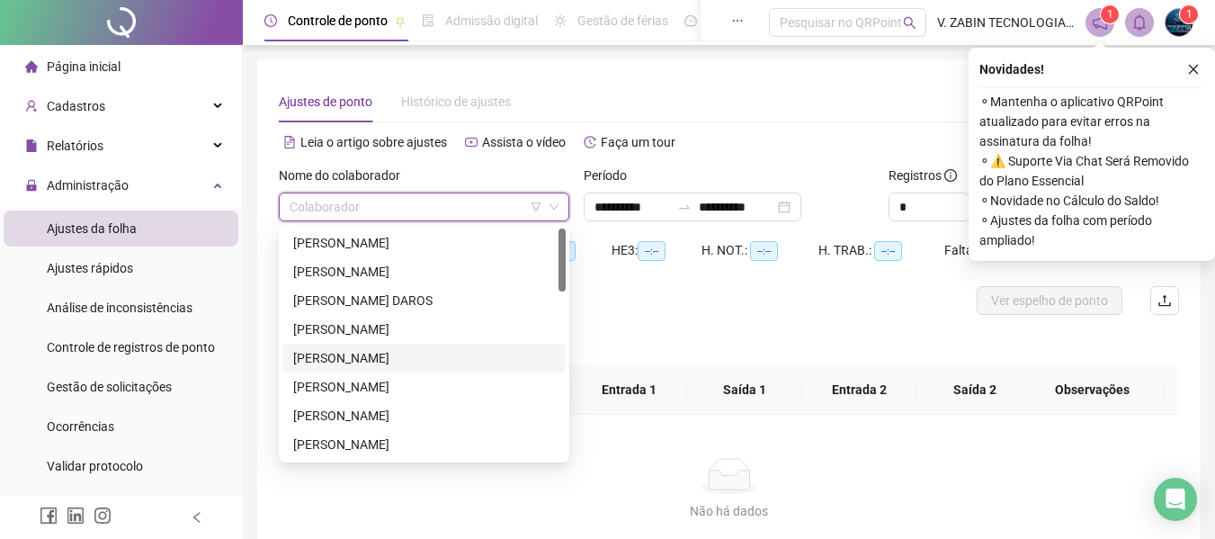
scroll to position [540, 0]
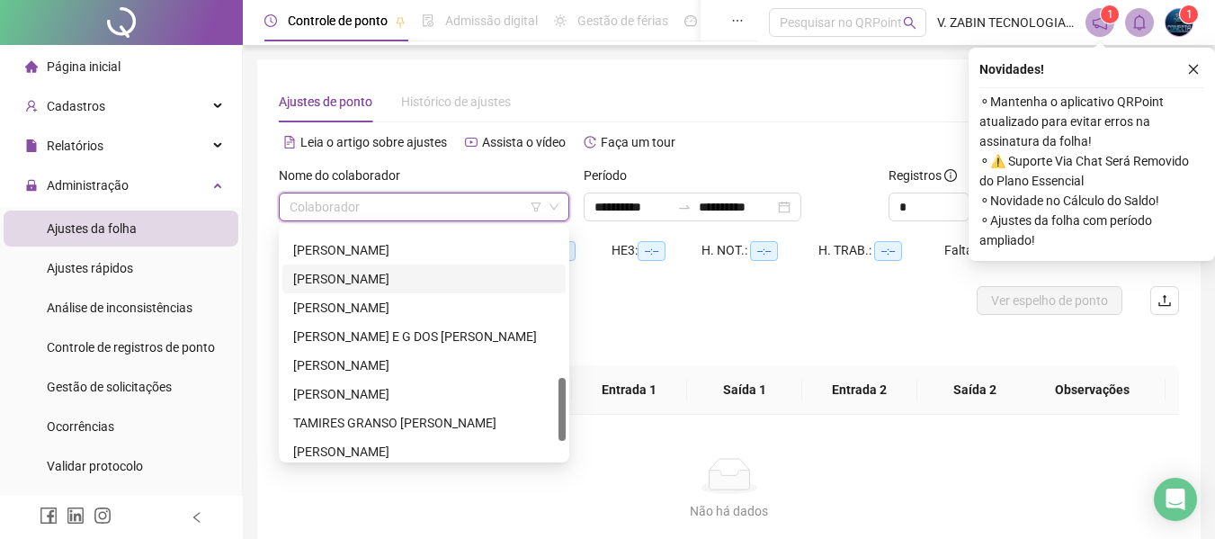
click at [412, 274] on div "[PERSON_NAME]" at bounding box center [424, 279] width 262 height 20
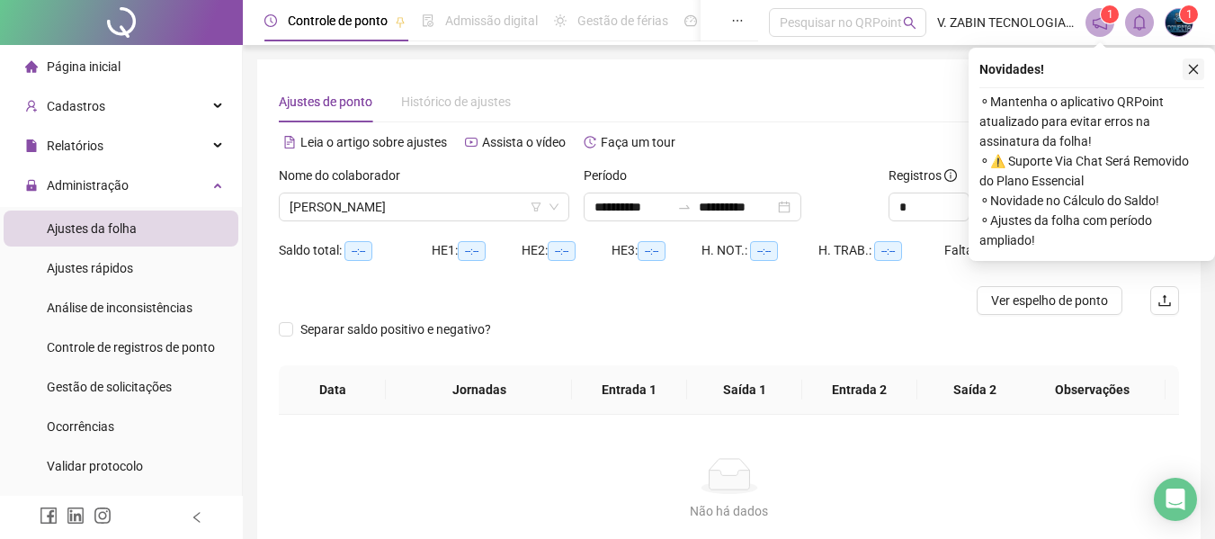
click at [1190, 71] on icon "close" at bounding box center [1193, 69] width 13 height 13
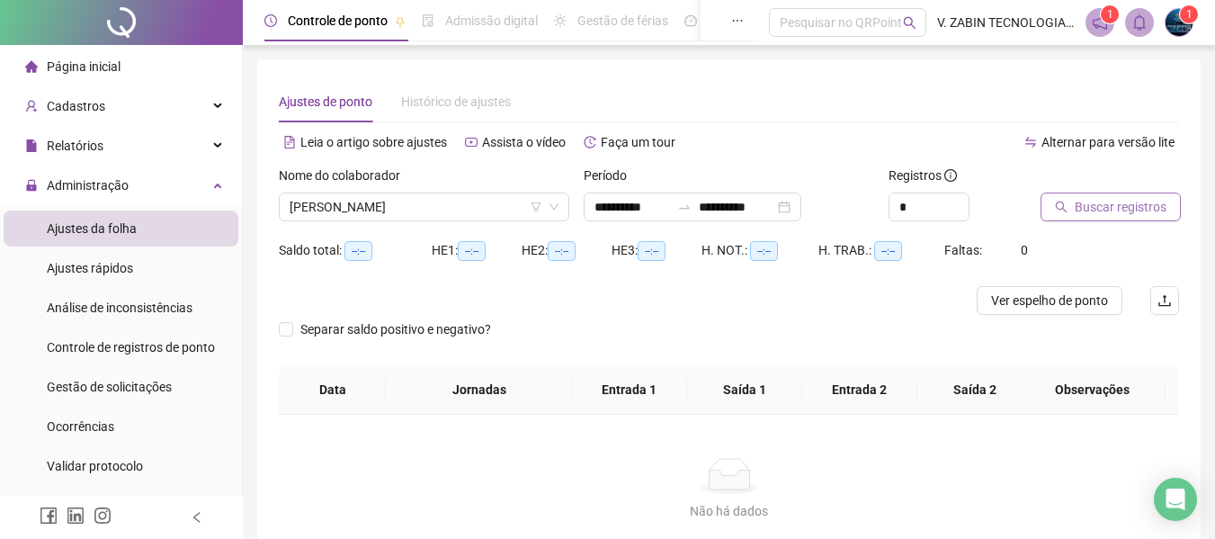
click at [1144, 209] on span "Buscar registros" at bounding box center [1121, 207] width 92 height 20
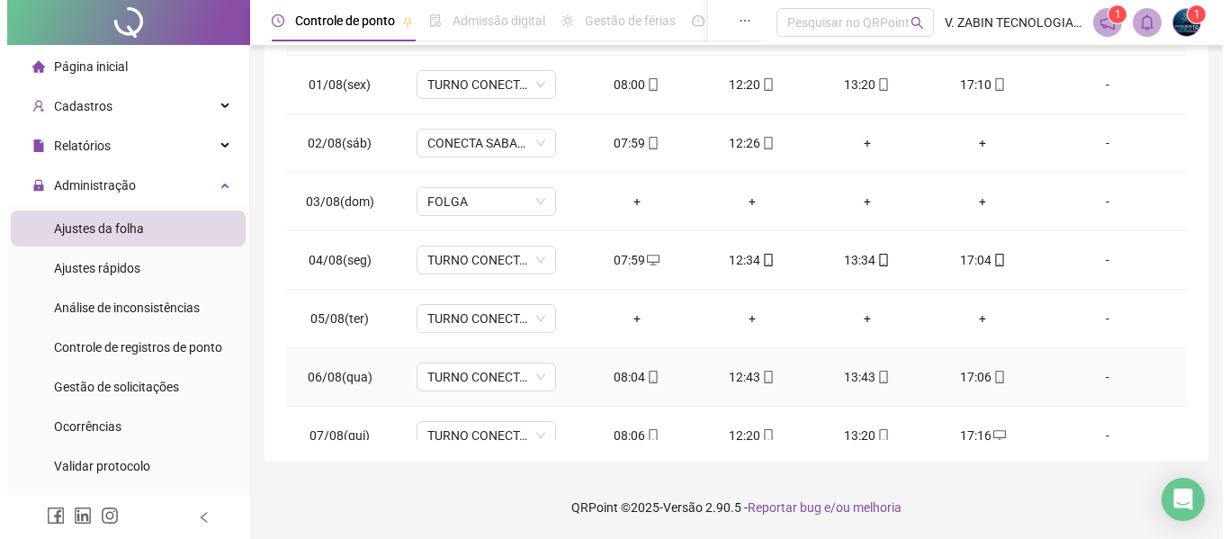
scroll to position [90, 0]
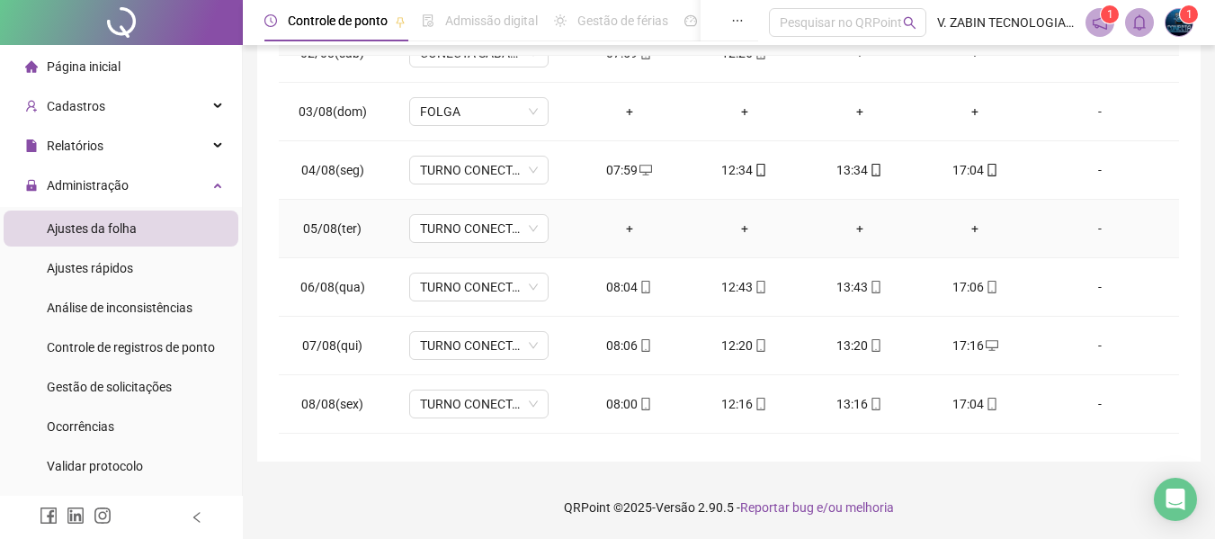
click at [1092, 229] on div "-" at bounding box center [1100, 229] width 106 height 20
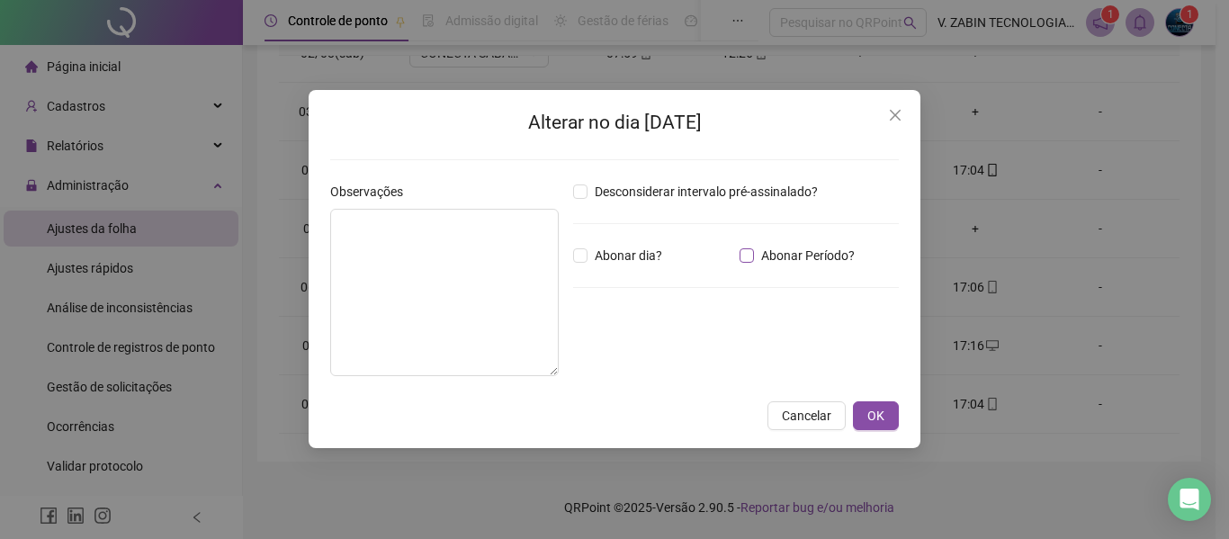
click at [785, 257] on span "Abonar Período?" at bounding box center [808, 256] width 108 height 20
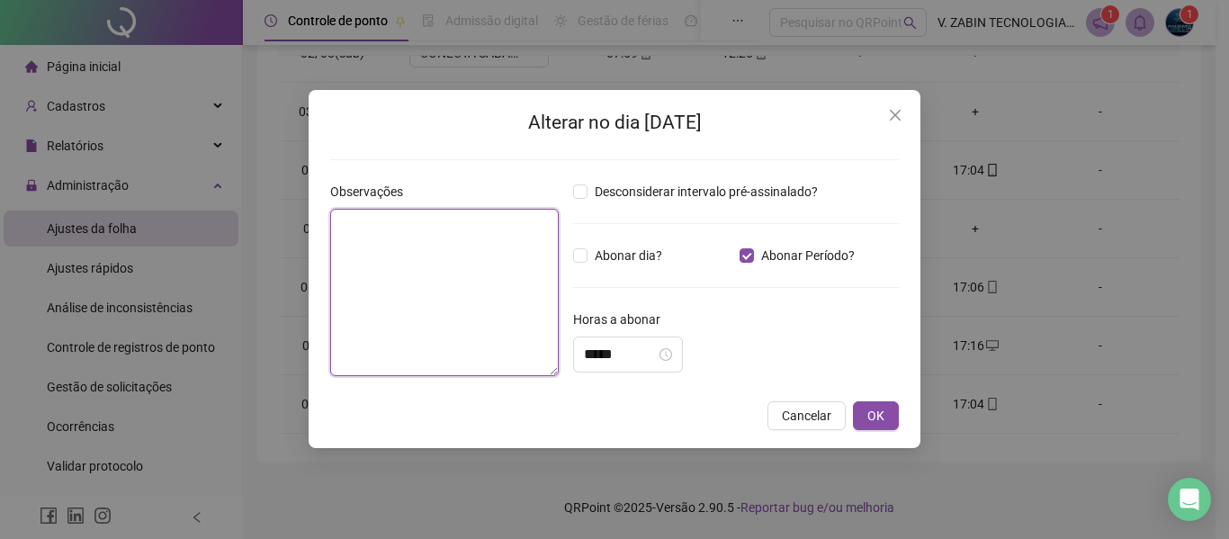
click at [415, 289] on textarea at bounding box center [444, 292] width 229 height 167
type textarea "**********"
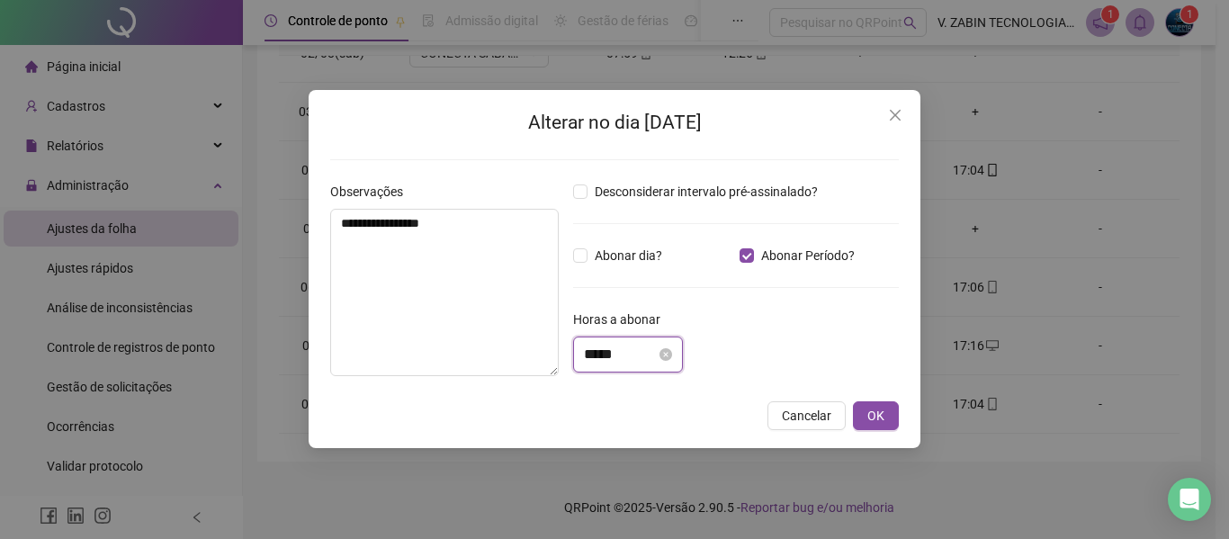
click at [656, 355] on input "*****" at bounding box center [620, 355] width 72 height 22
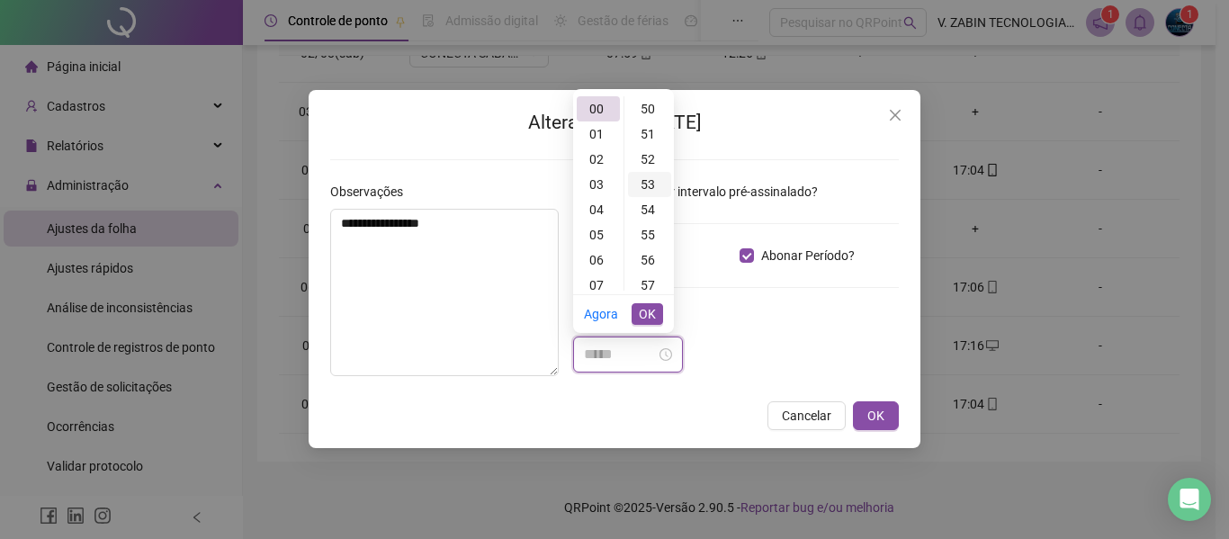
scroll to position [1169, 0]
click at [636, 147] on div "48" at bounding box center [649, 148] width 43 height 25
type input "*****"
click at [645, 317] on span "OK" at bounding box center [647, 314] width 17 height 20
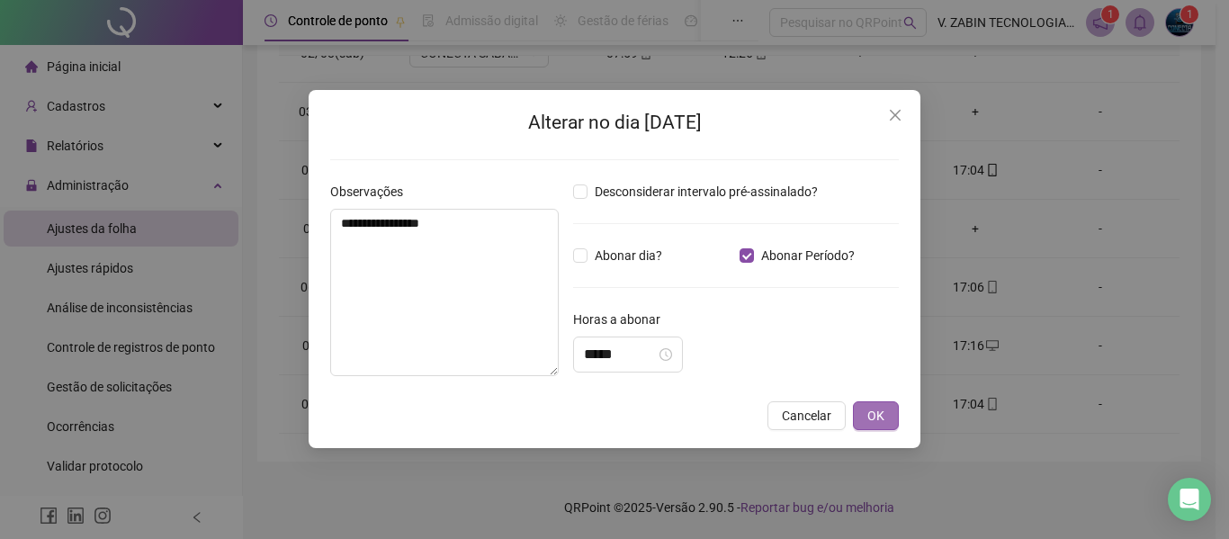
click at [878, 411] on span "OK" at bounding box center [875, 416] width 17 height 20
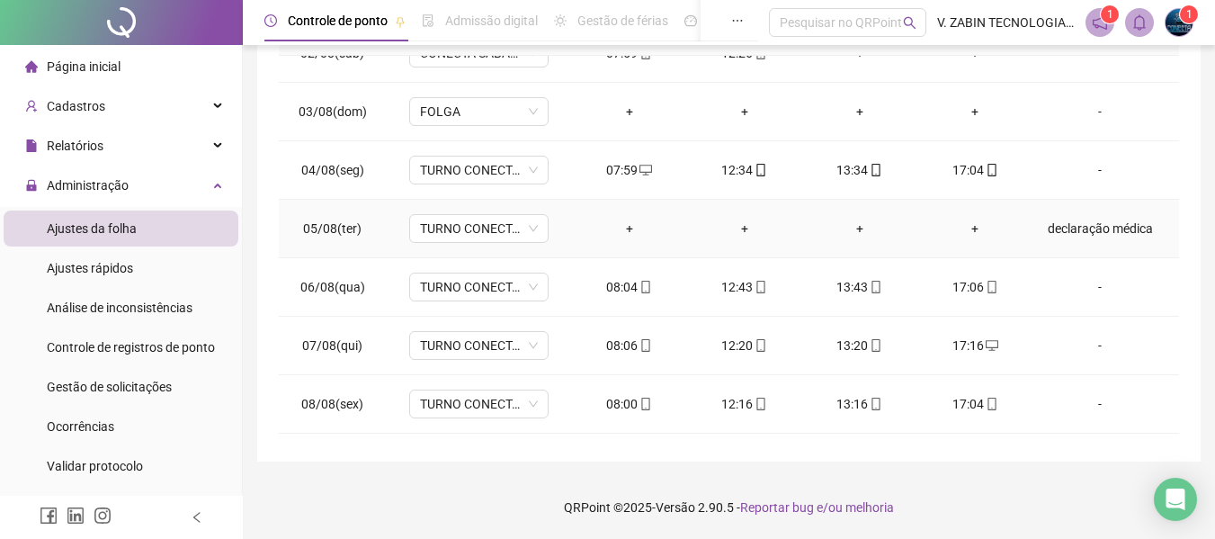
click at [922, 209] on td "+" at bounding box center [975, 229] width 115 height 58
click at [1034, 218] on td "declaração médica" at bounding box center [1106, 229] width 147 height 58
click at [1061, 222] on div "declaração médica" at bounding box center [1100, 229] width 106 height 20
type input "*****"
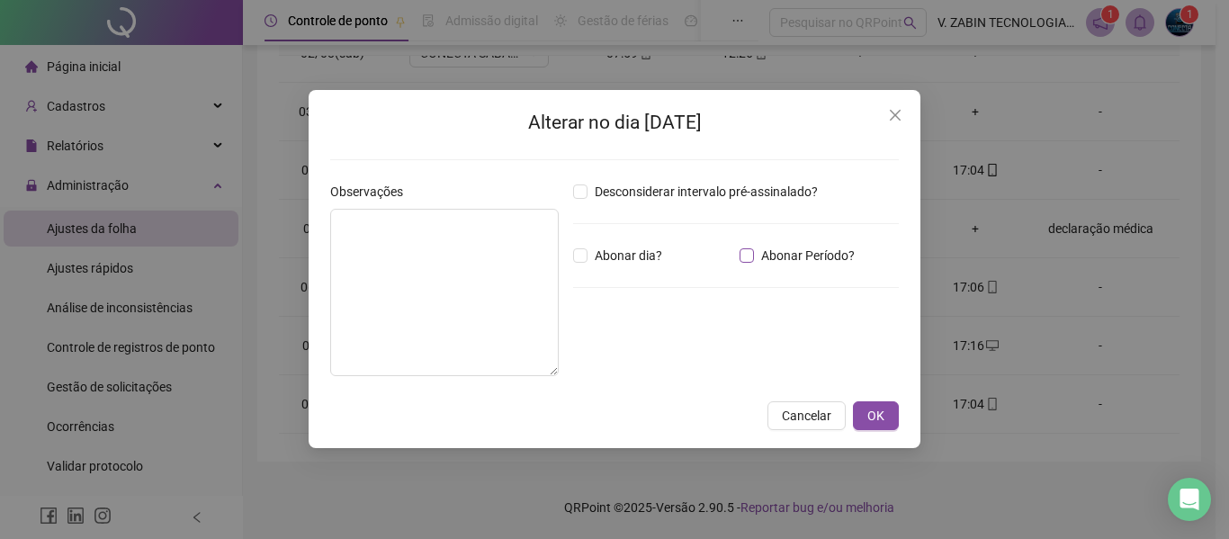
type textarea "**********"
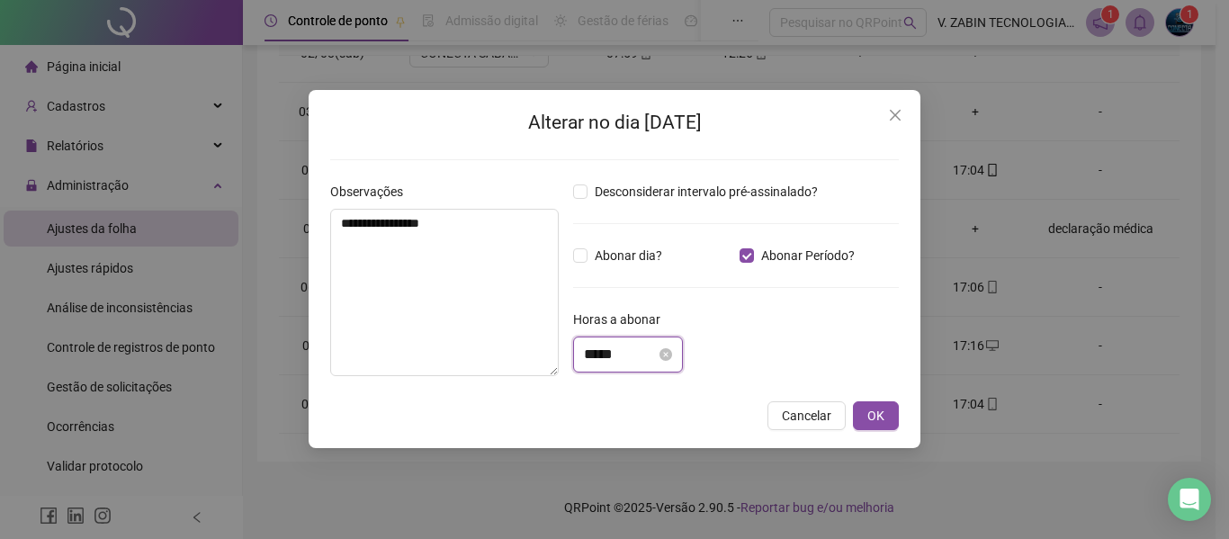
click at [639, 353] on input "*****" at bounding box center [620, 355] width 72 height 22
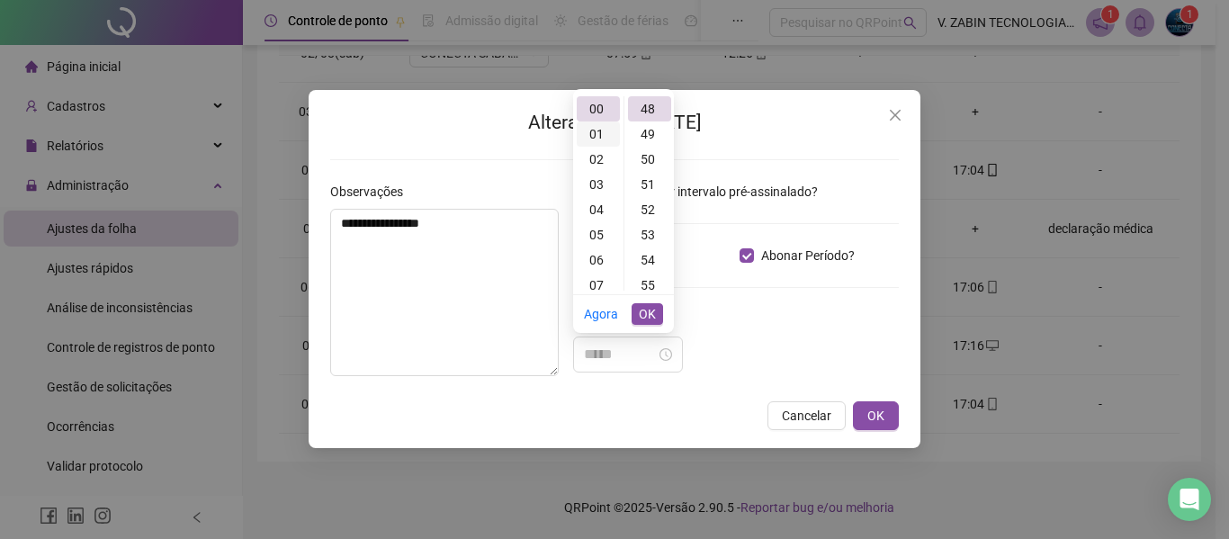
click at [598, 130] on div "01" at bounding box center [598, 133] width 43 height 25
click at [652, 109] on div "00" at bounding box center [649, 108] width 43 height 25
type input "*****"
click at [886, 425] on button "OK" at bounding box center [876, 415] width 46 height 29
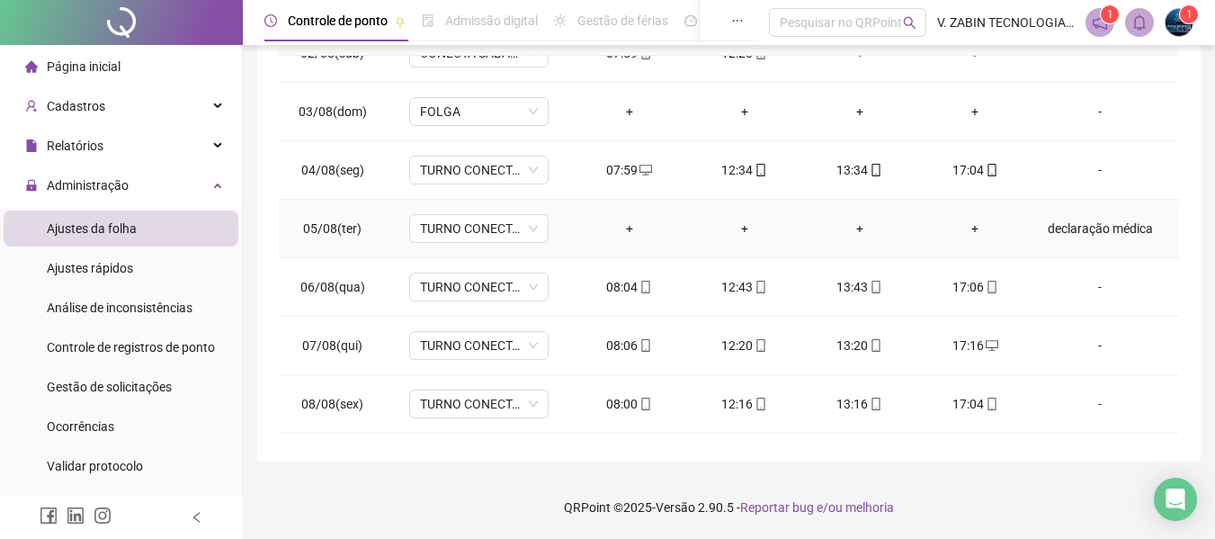
click at [1067, 223] on div "declaração médica" at bounding box center [1100, 229] width 106 height 20
type input "*****"
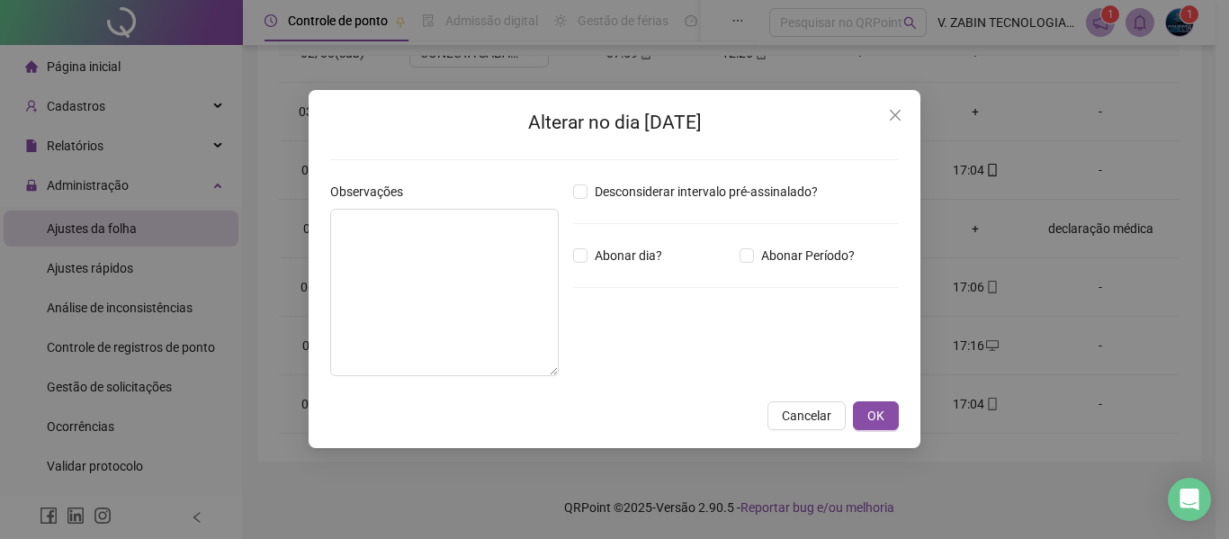
type textarea "**********"
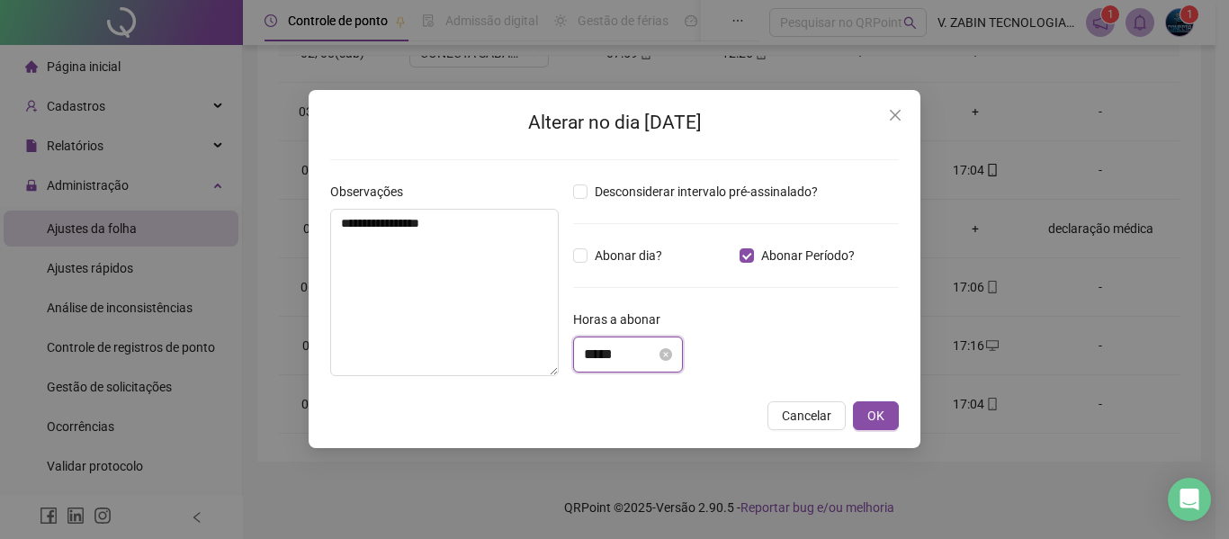
click at [652, 350] on input "*****" at bounding box center [620, 355] width 72 height 22
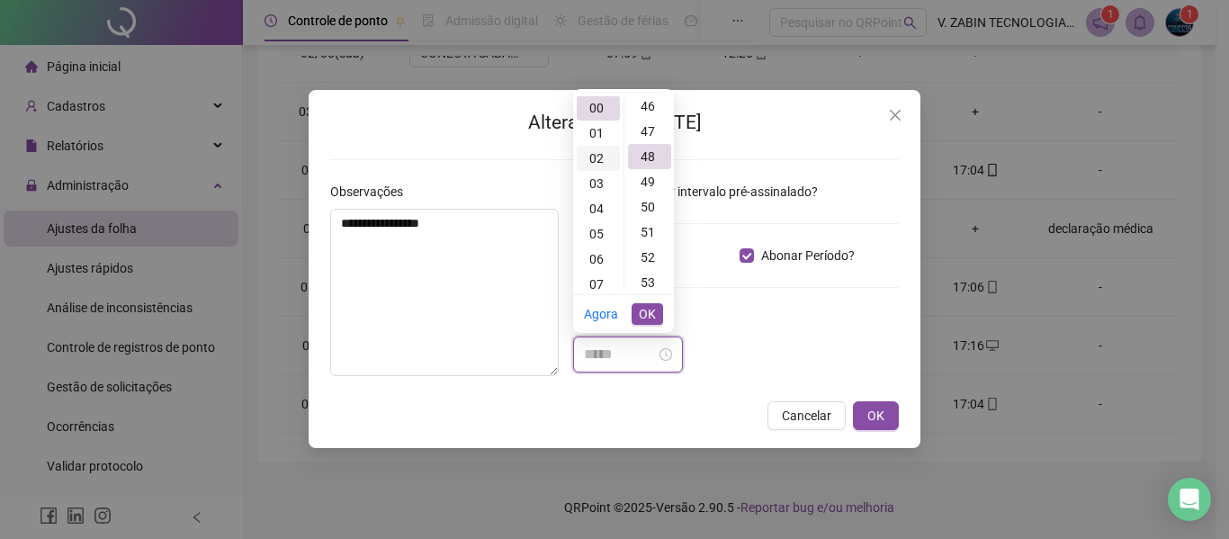
scroll to position [1209, 0]
click at [594, 134] on div "01" at bounding box center [598, 133] width 43 height 25
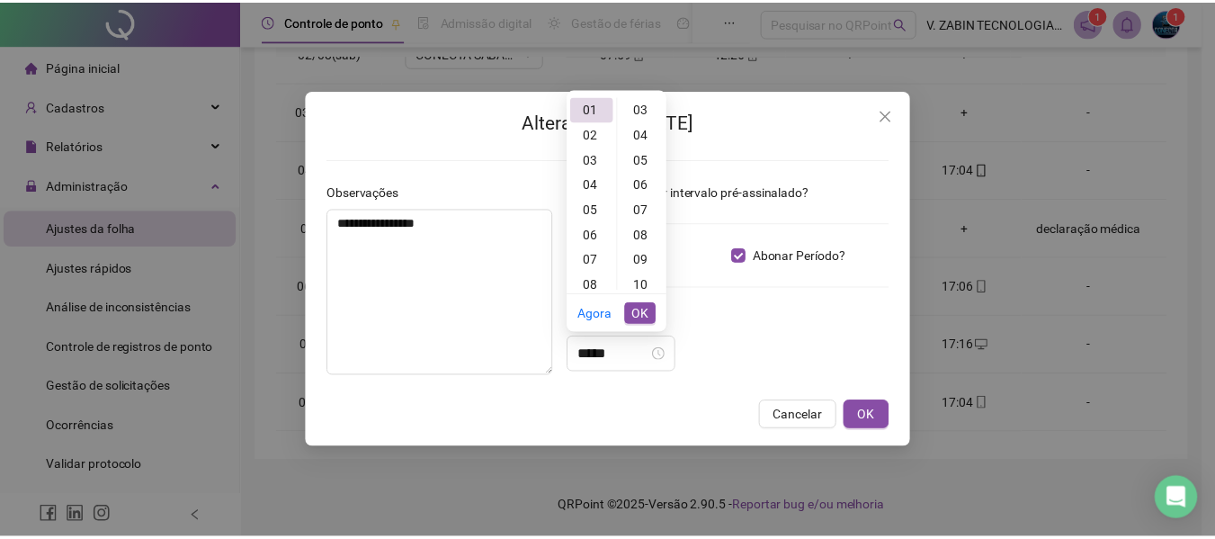
scroll to position [0, 0]
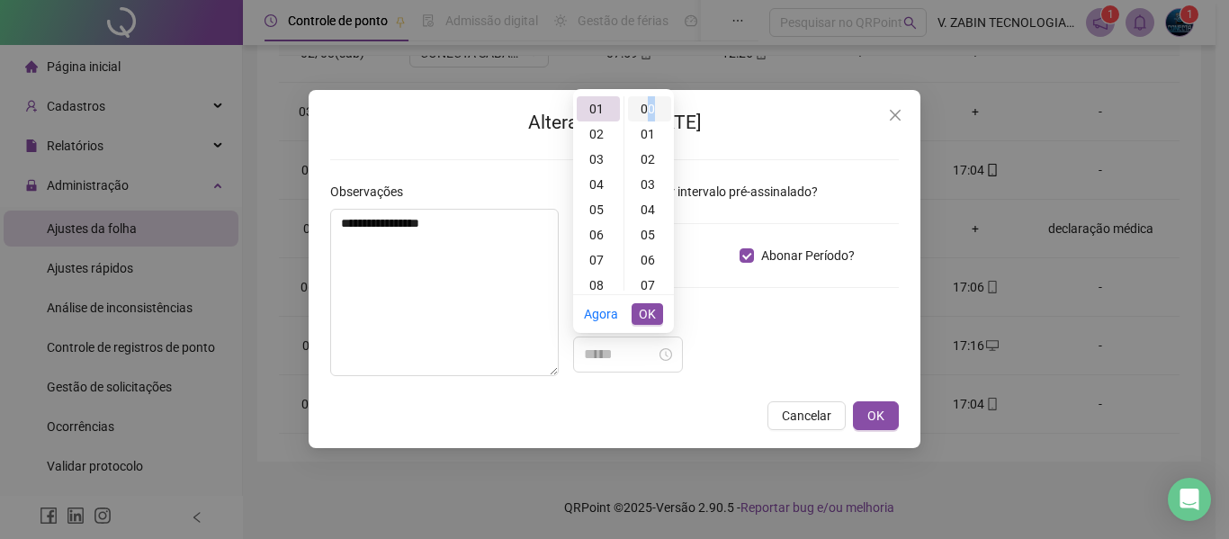
click at [650, 112] on div "00" at bounding box center [649, 108] width 43 height 25
type input "*****"
click at [652, 311] on span "OK" at bounding box center [647, 314] width 17 height 20
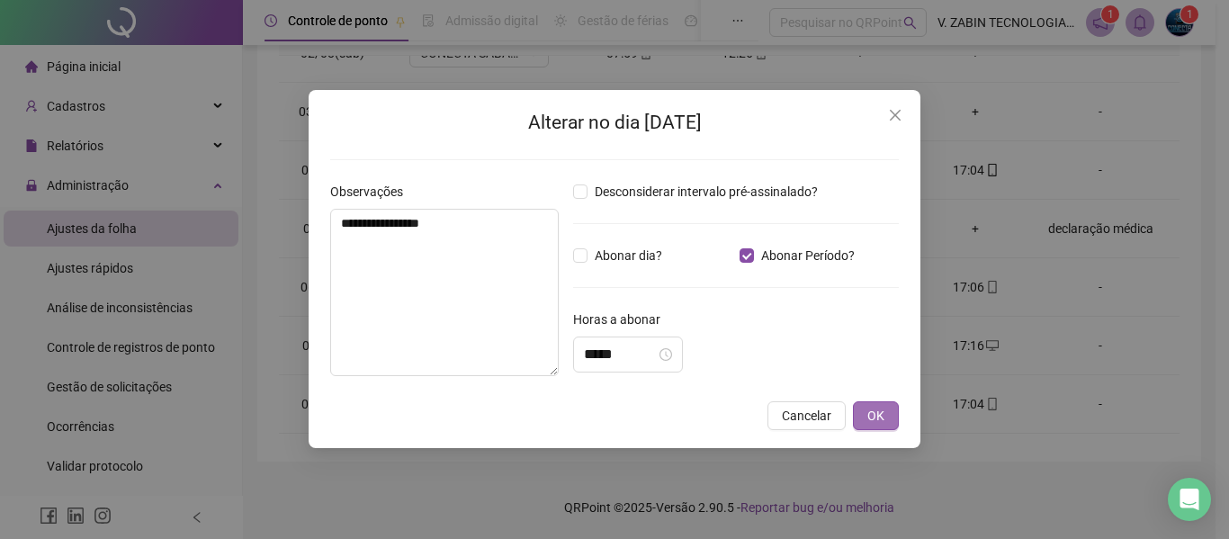
click at [886, 411] on button "OK" at bounding box center [876, 415] width 46 height 29
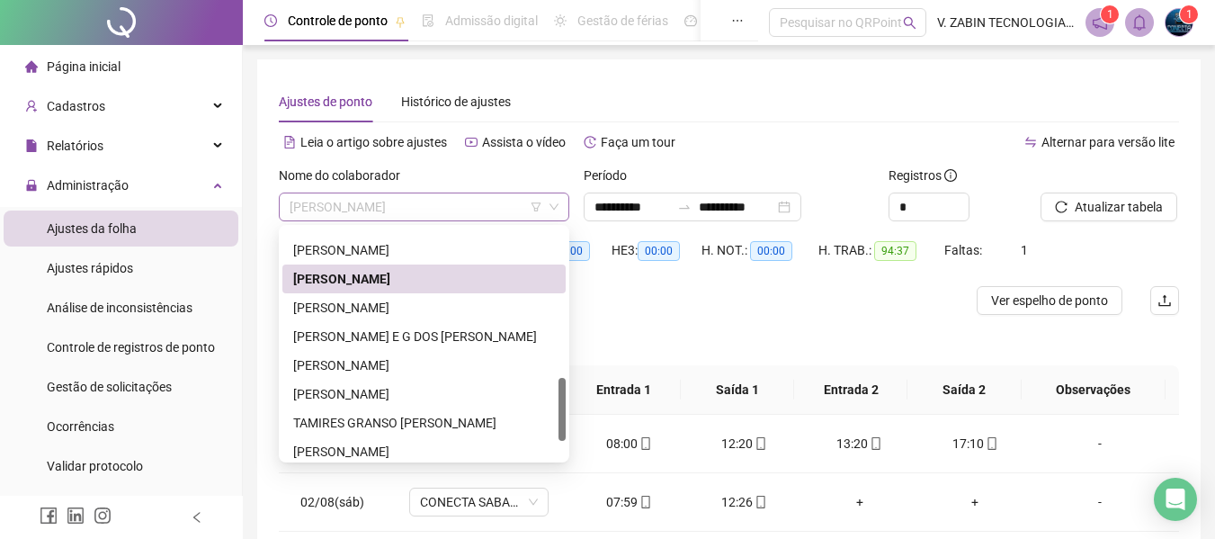
click at [388, 211] on span "[PERSON_NAME]" at bounding box center [424, 206] width 269 height 27
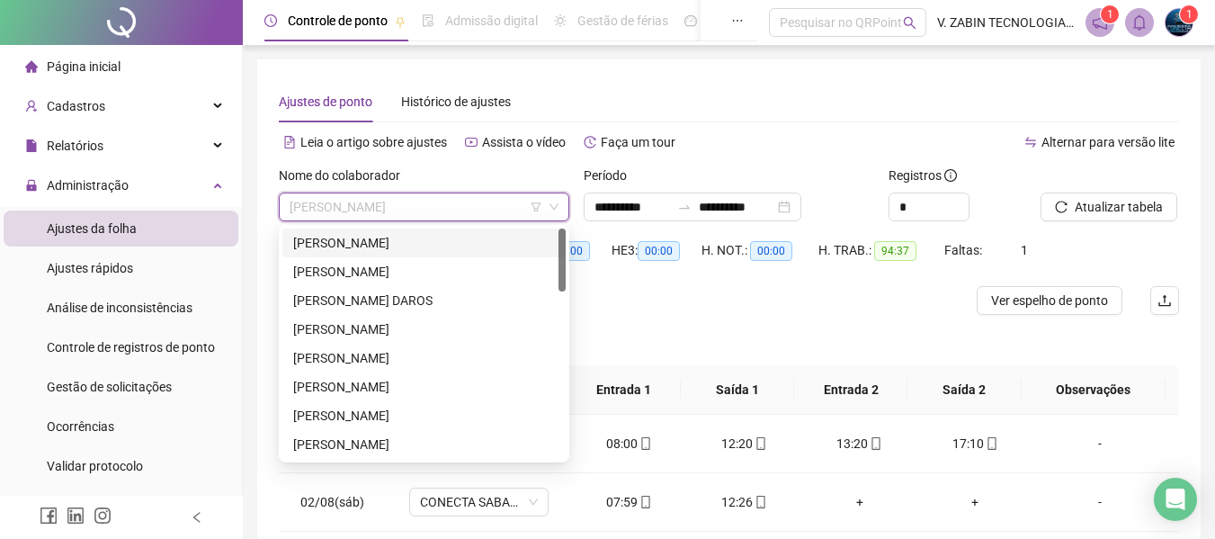
click at [370, 239] on div "[PERSON_NAME]" at bounding box center [424, 243] width 262 height 20
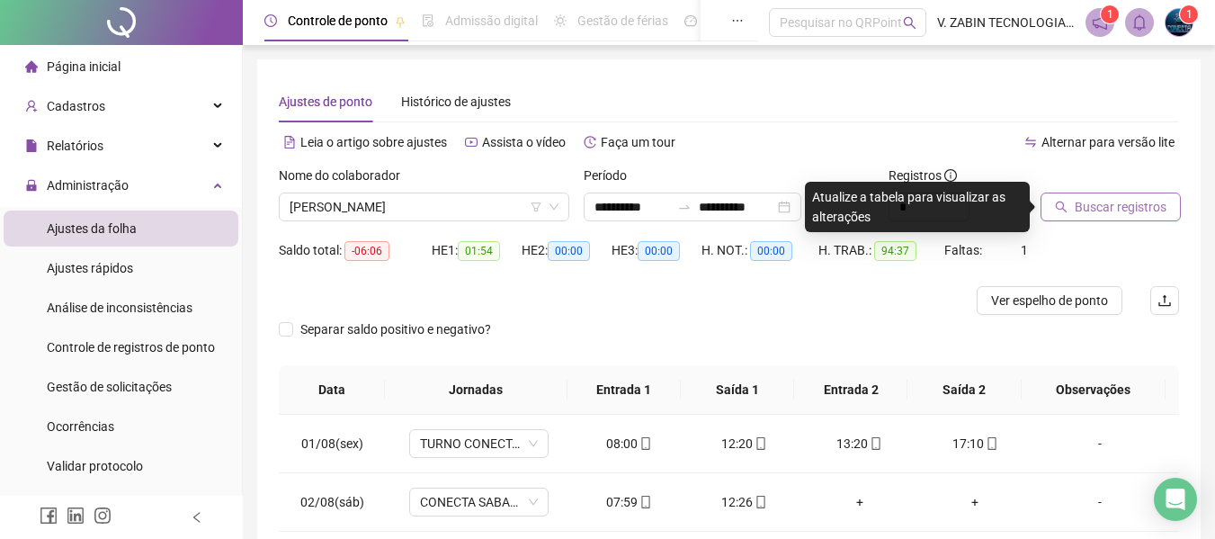
click at [1079, 209] on span "Buscar registros" at bounding box center [1121, 207] width 92 height 20
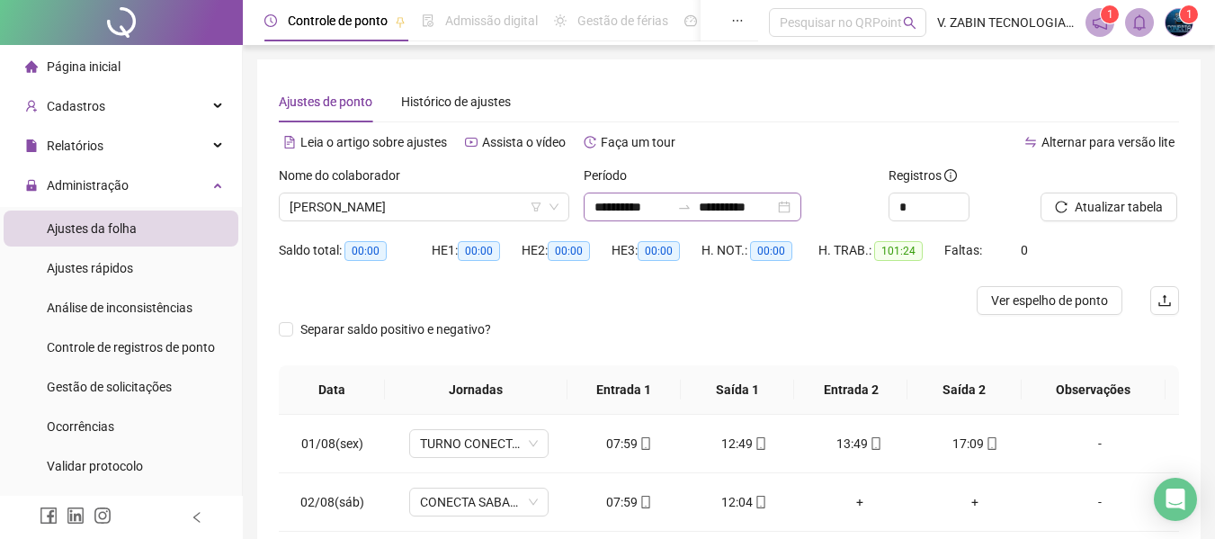
click at [652, 193] on div "**********" at bounding box center [693, 207] width 218 height 29
click at [646, 209] on input "**********" at bounding box center [633, 207] width 76 height 20
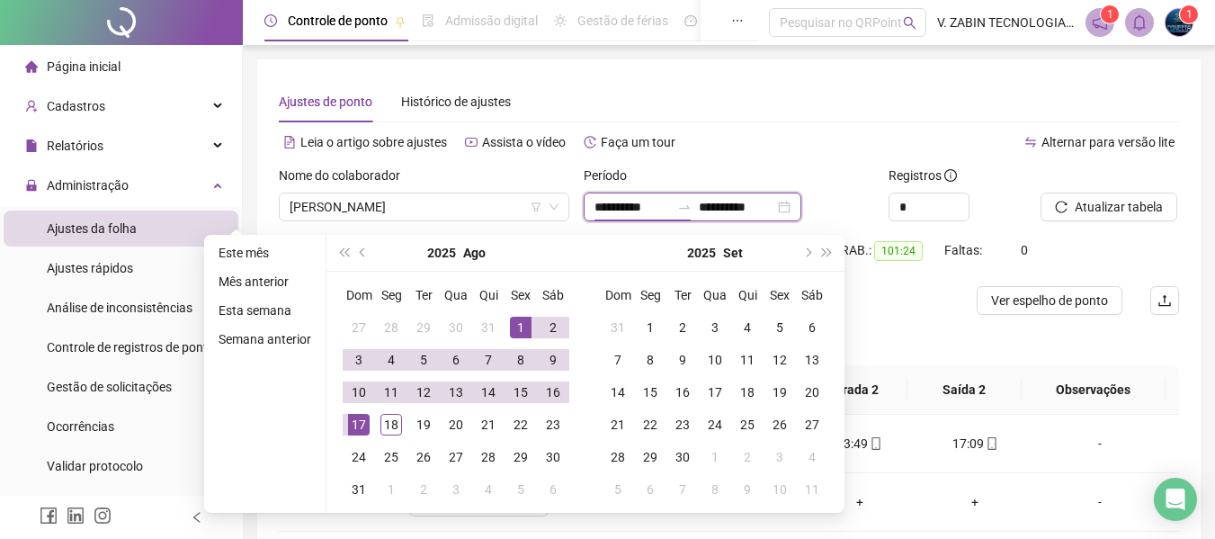
type input "**********"
click at [917, 318] on div "Separar saldo positivo e negativo?" at bounding box center [729, 340] width 901 height 50
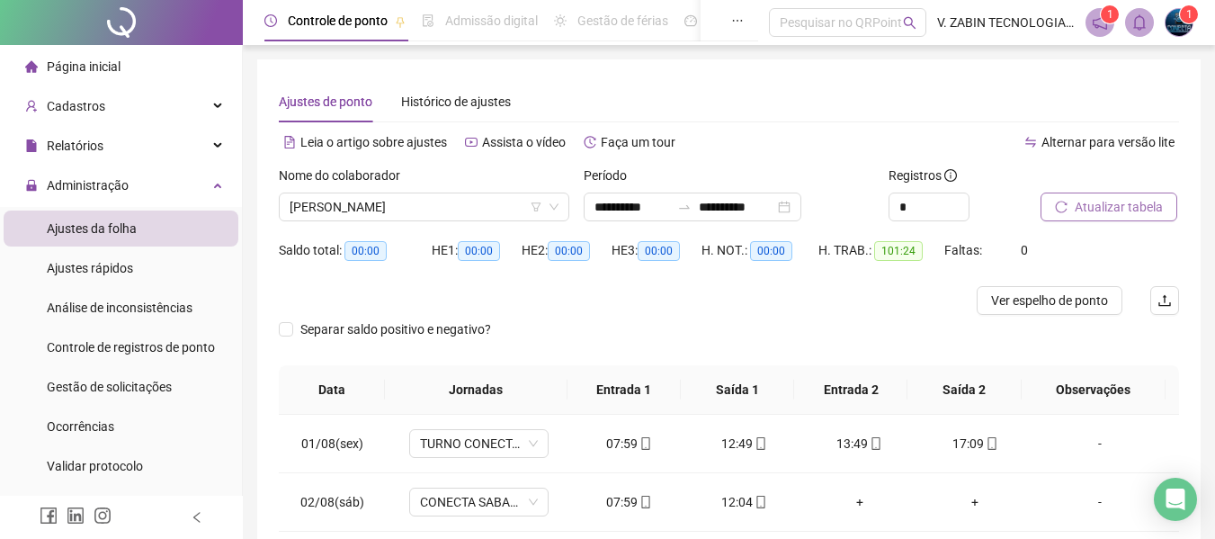
click at [1125, 202] on span "Atualizar tabela" at bounding box center [1119, 207] width 88 height 20
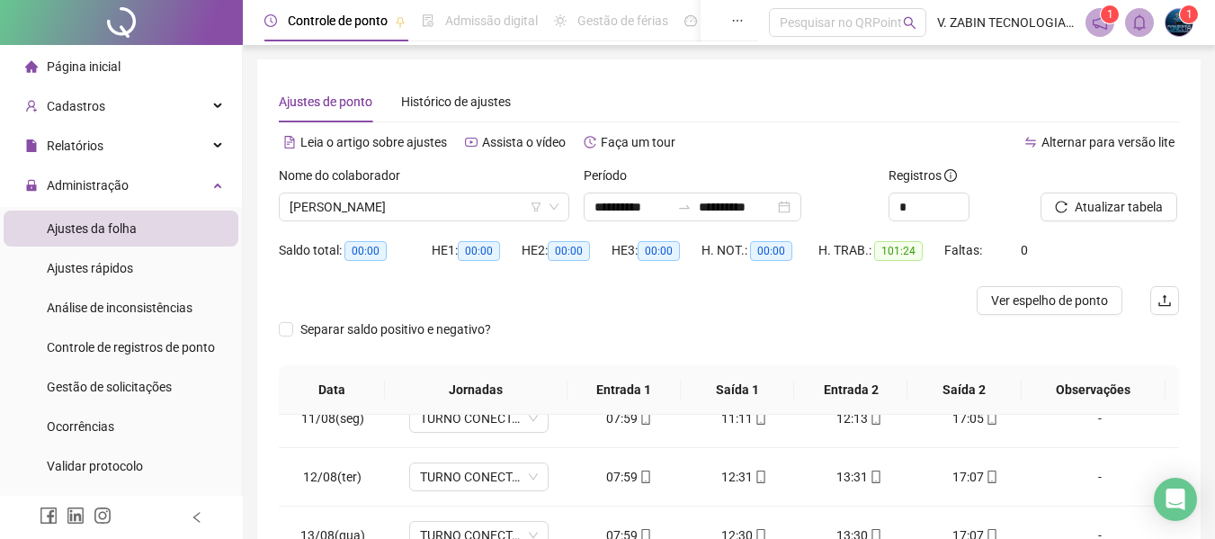
click at [82, 234] on span "Ajustes da folha" at bounding box center [92, 228] width 90 height 14
click at [75, 385] on span "Gestão de solicitações" at bounding box center [109, 387] width 125 height 14
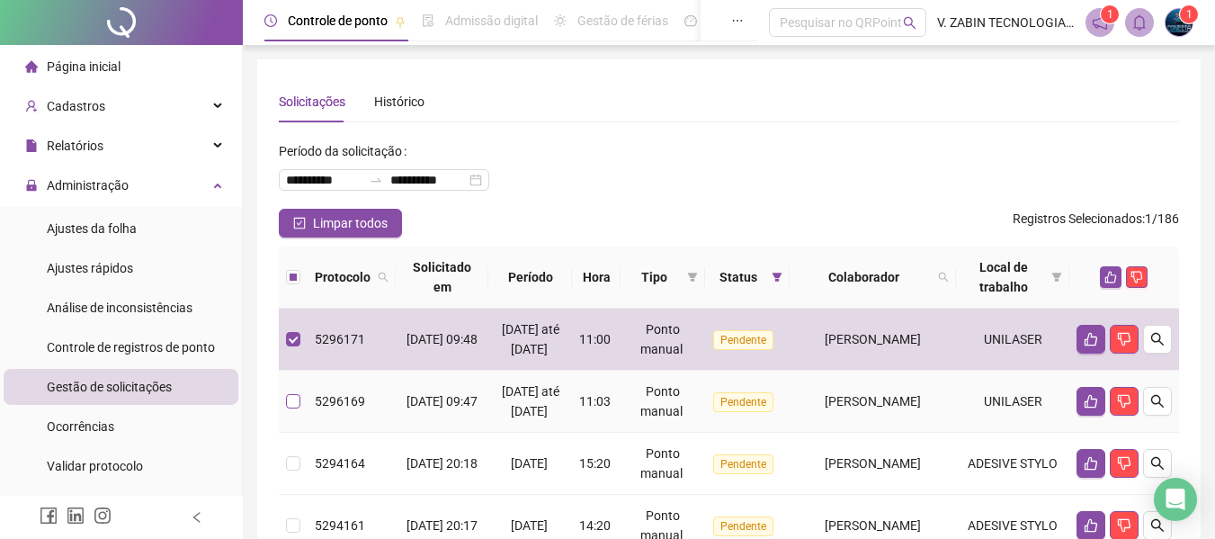
click at [293, 411] on label at bounding box center [293, 401] width 14 height 20
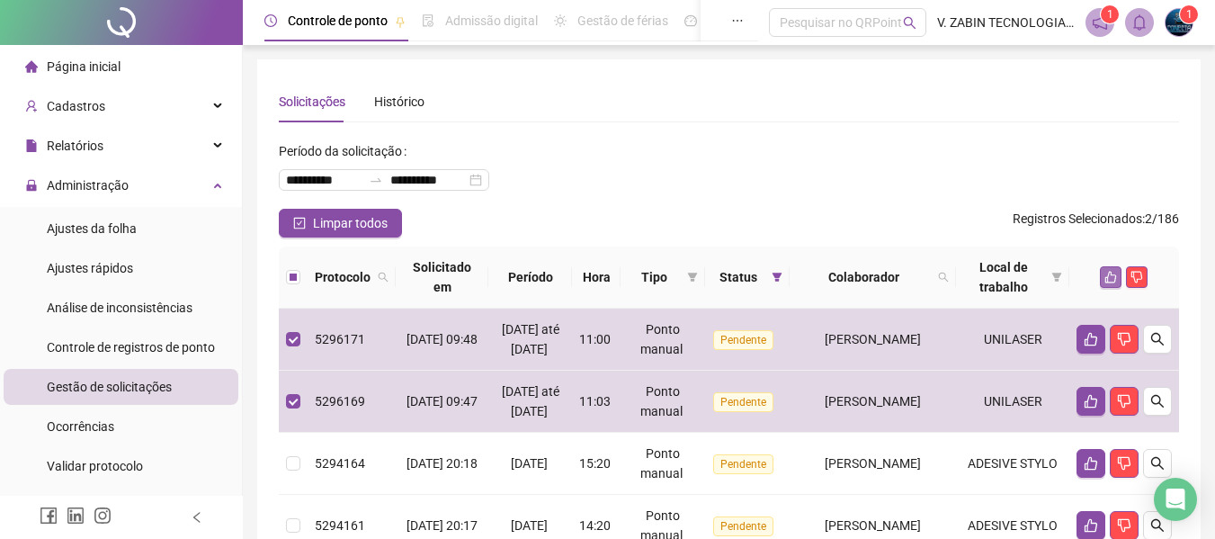
click at [1110, 268] on button "button" at bounding box center [1111, 277] width 22 height 22
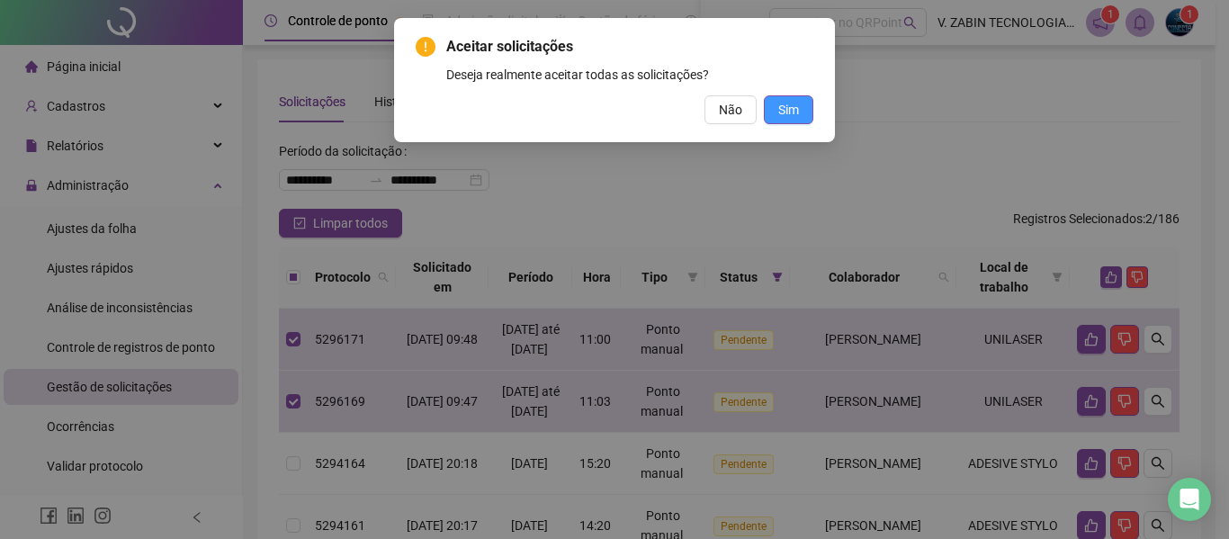
click at [781, 98] on button "Sim" at bounding box center [788, 109] width 49 height 29
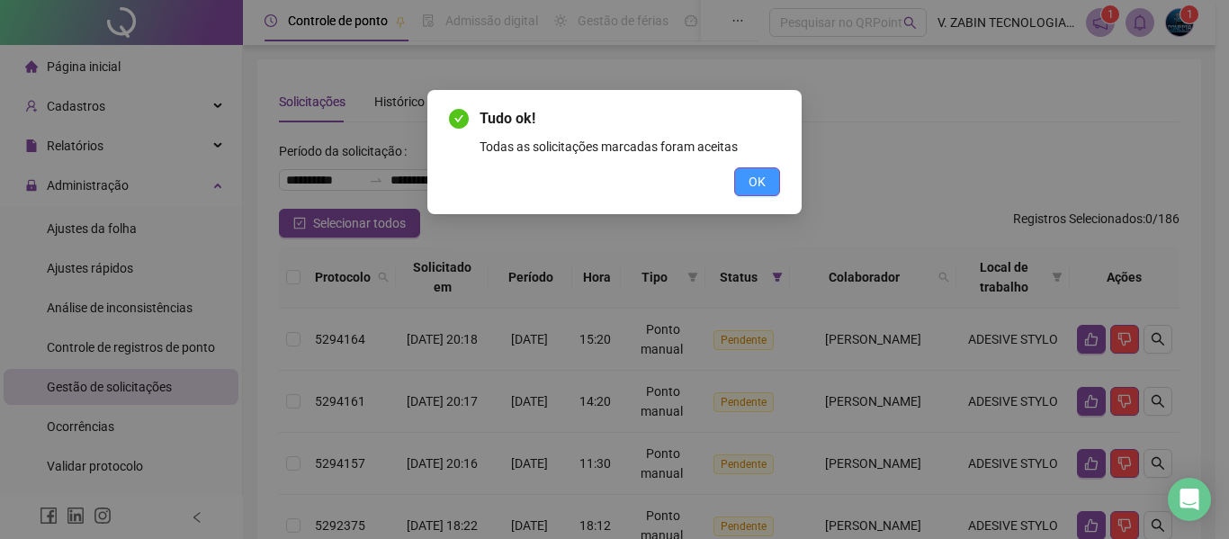
click at [766, 193] on button "OK" at bounding box center [757, 181] width 46 height 29
